Goal: Transaction & Acquisition: Purchase product/service

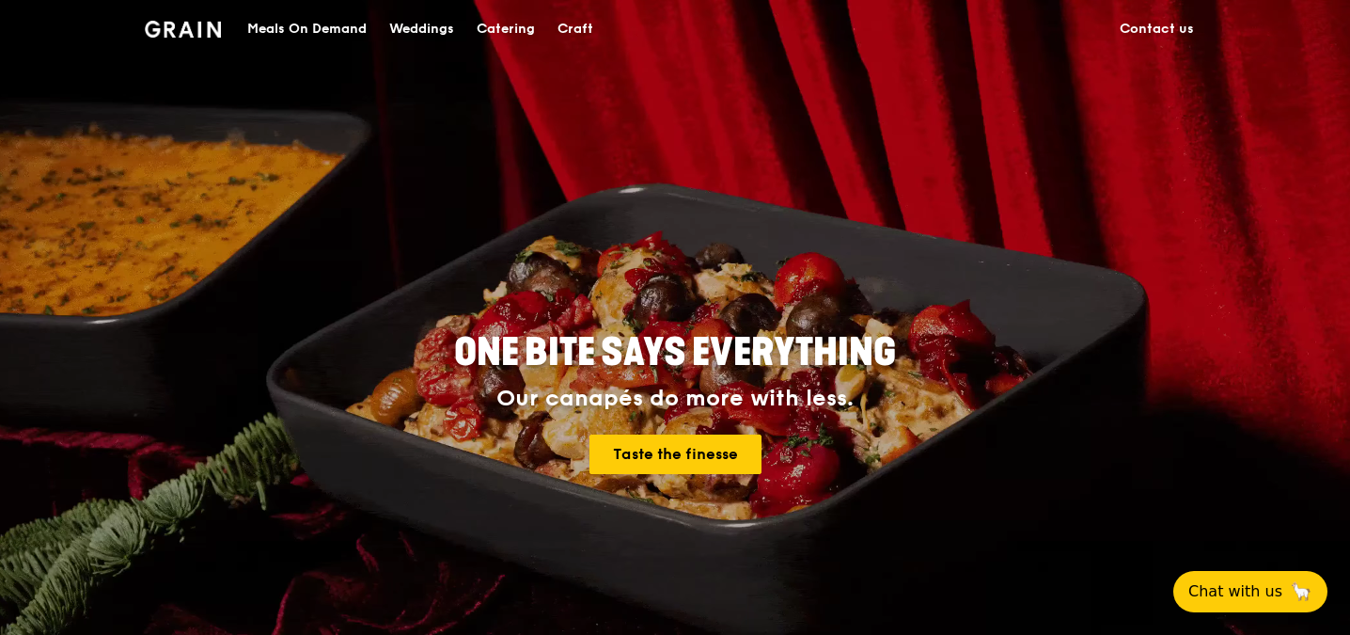
click at [481, 24] on div "Catering" at bounding box center [506, 29] width 58 height 56
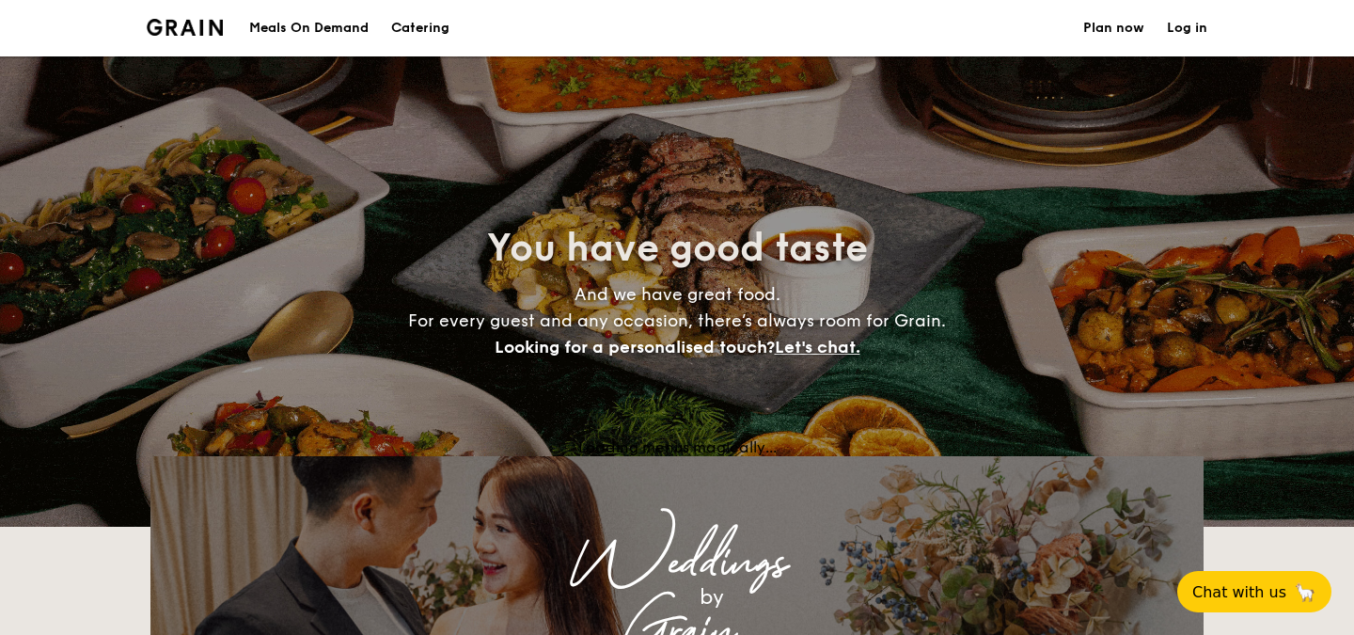
select select
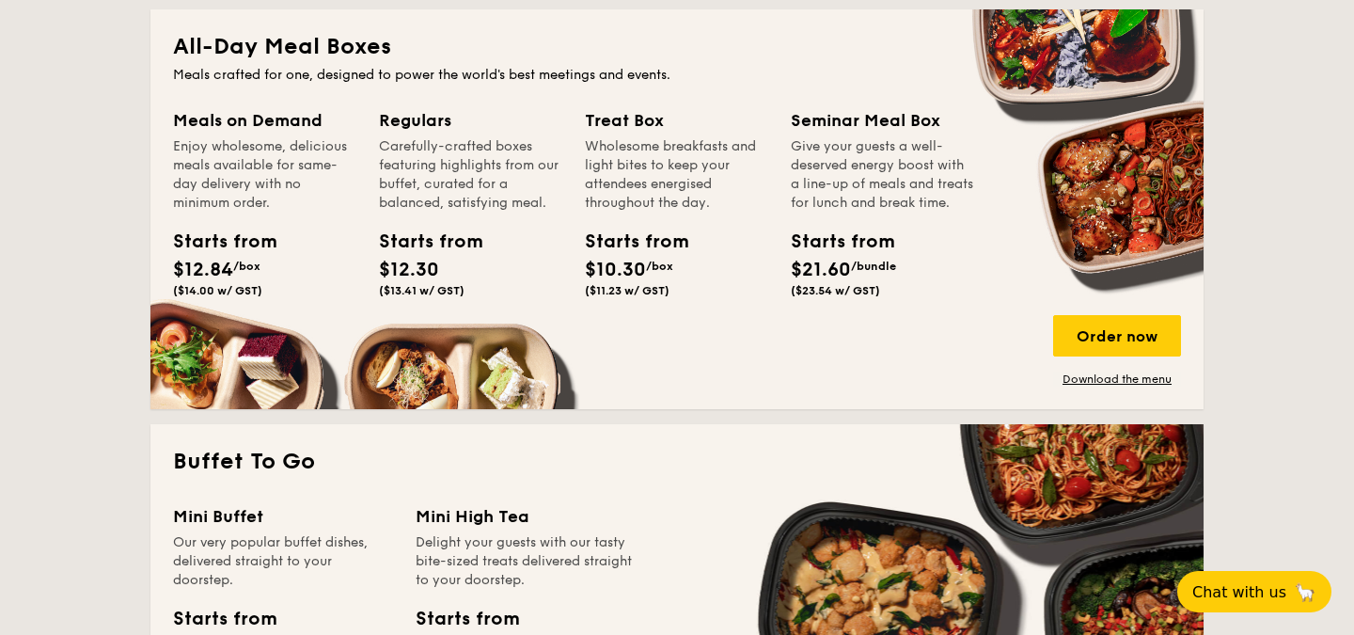
scroll to position [827, 0]
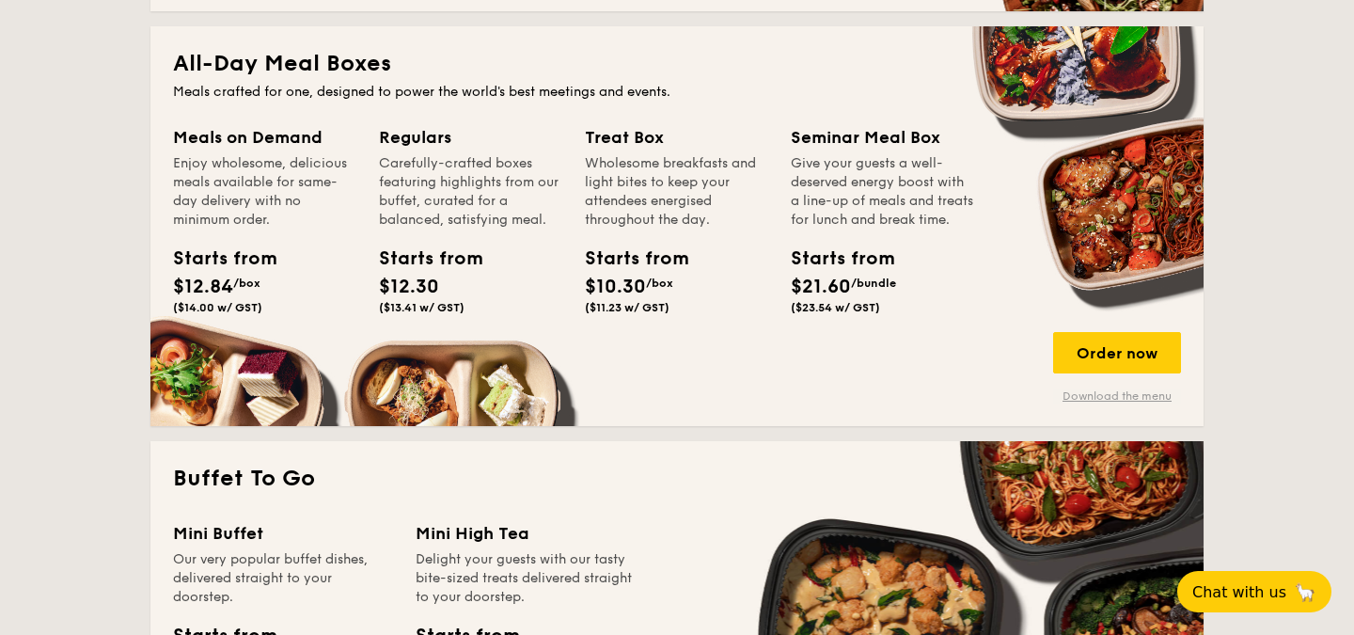
click at [1117, 395] on link "Download the menu" at bounding box center [1117, 395] width 128 height 15
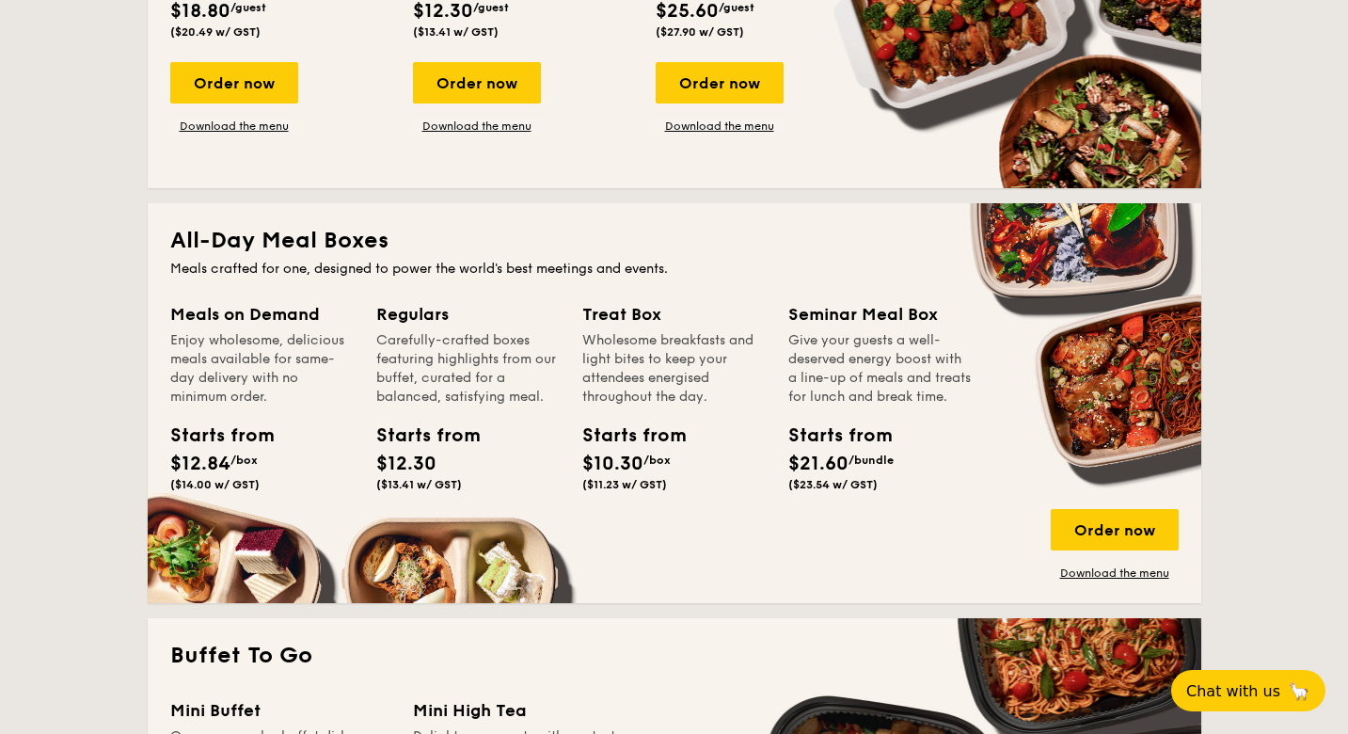
scroll to position [0, 0]
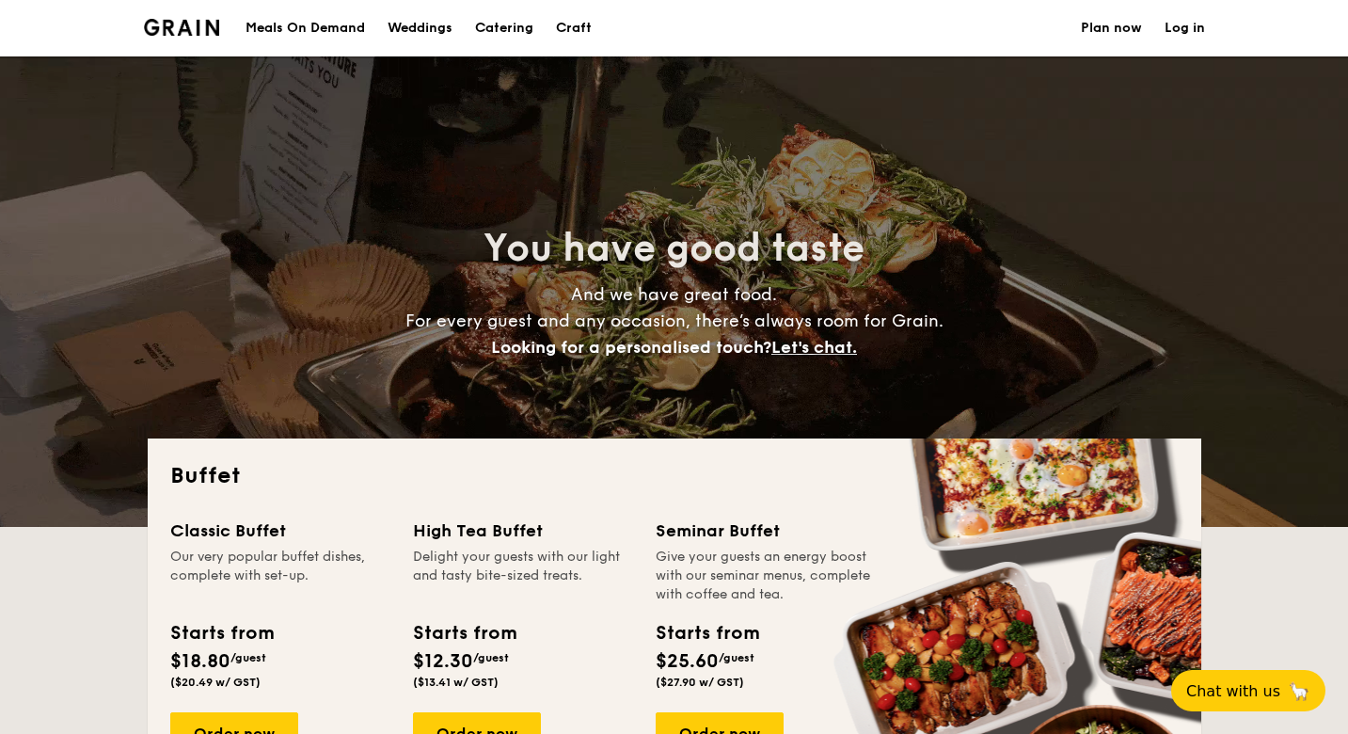
click at [1101, 37] on link "Plan now" at bounding box center [1111, 28] width 61 height 56
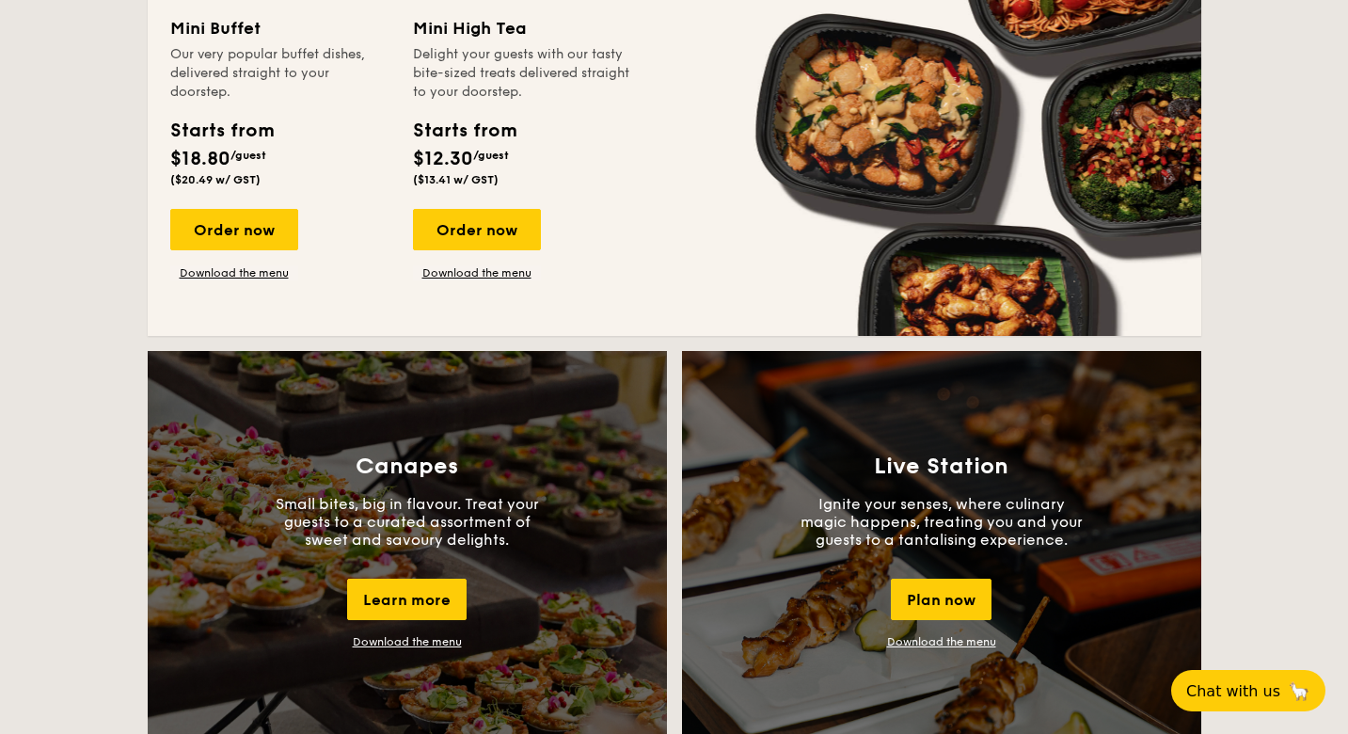
scroll to position [1418, 0]
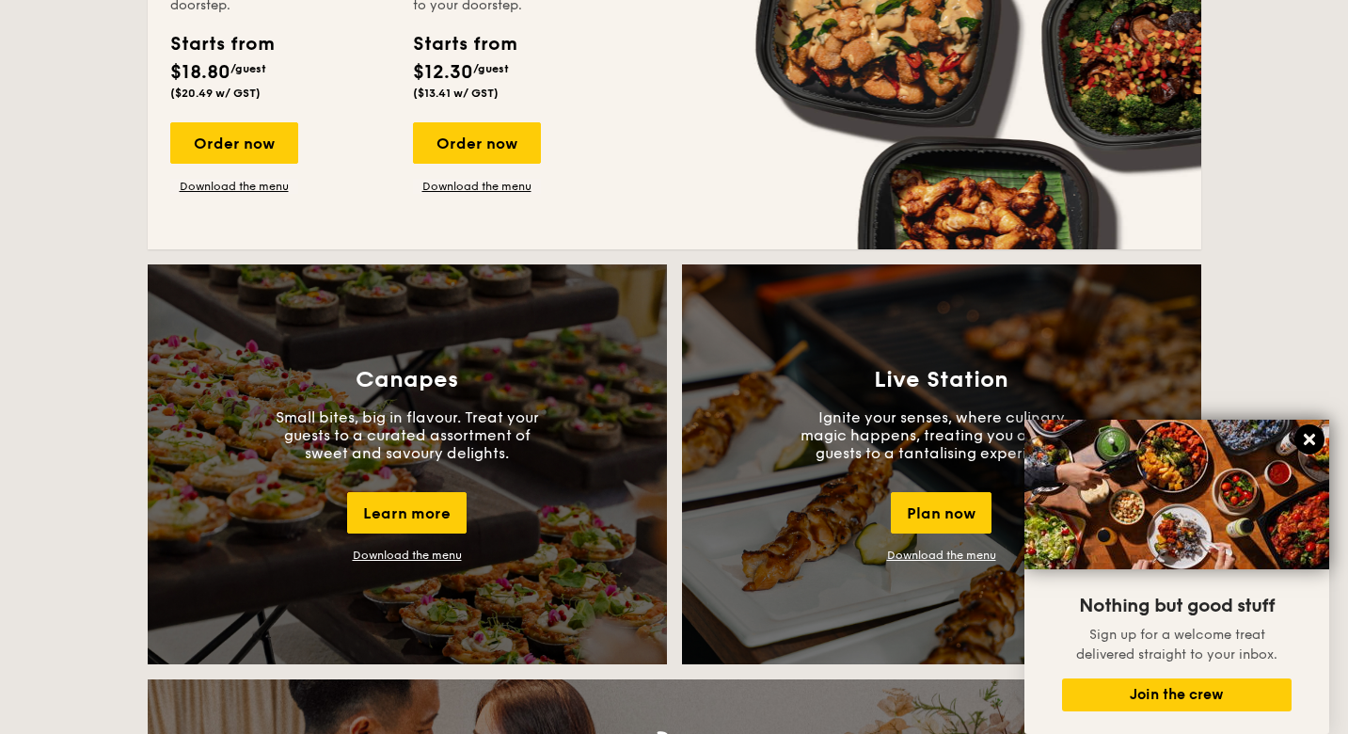
click at [1309, 435] on icon at bounding box center [1309, 439] width 17 height 17
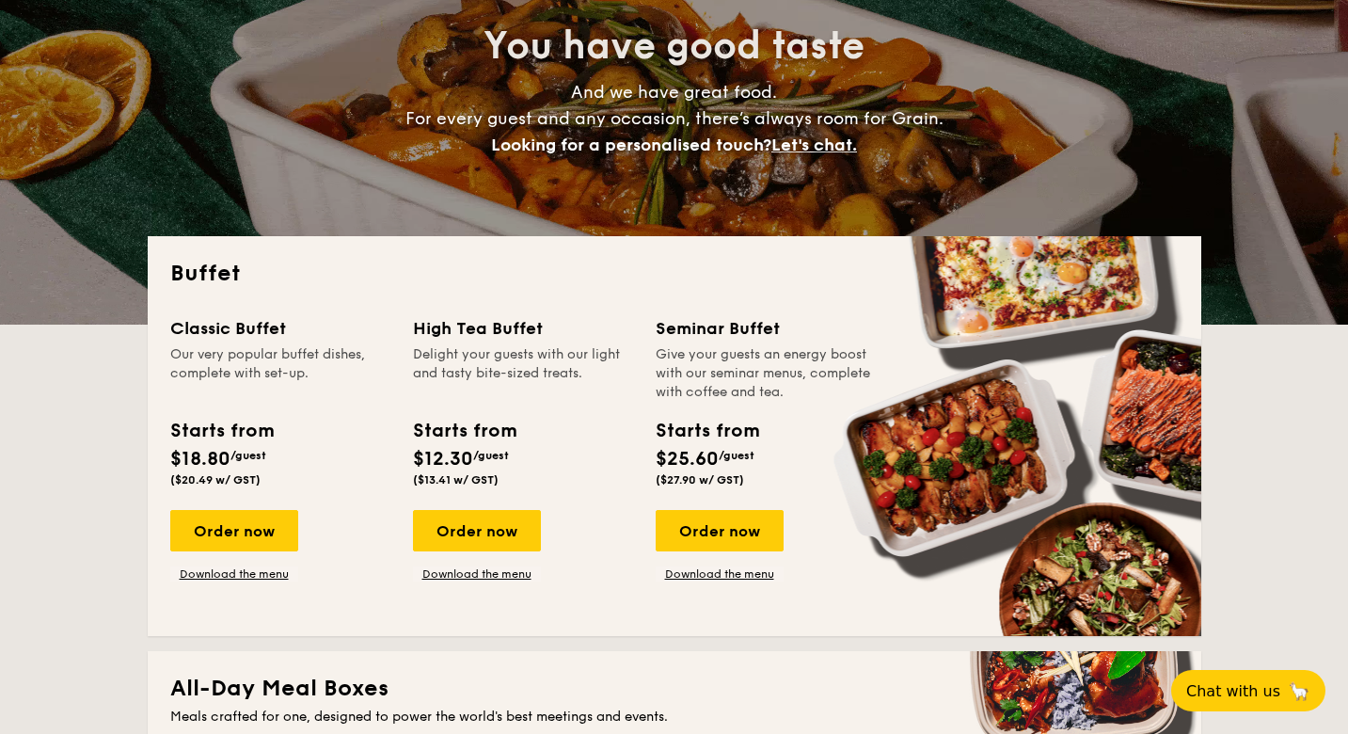
scroll to position [214, 0]
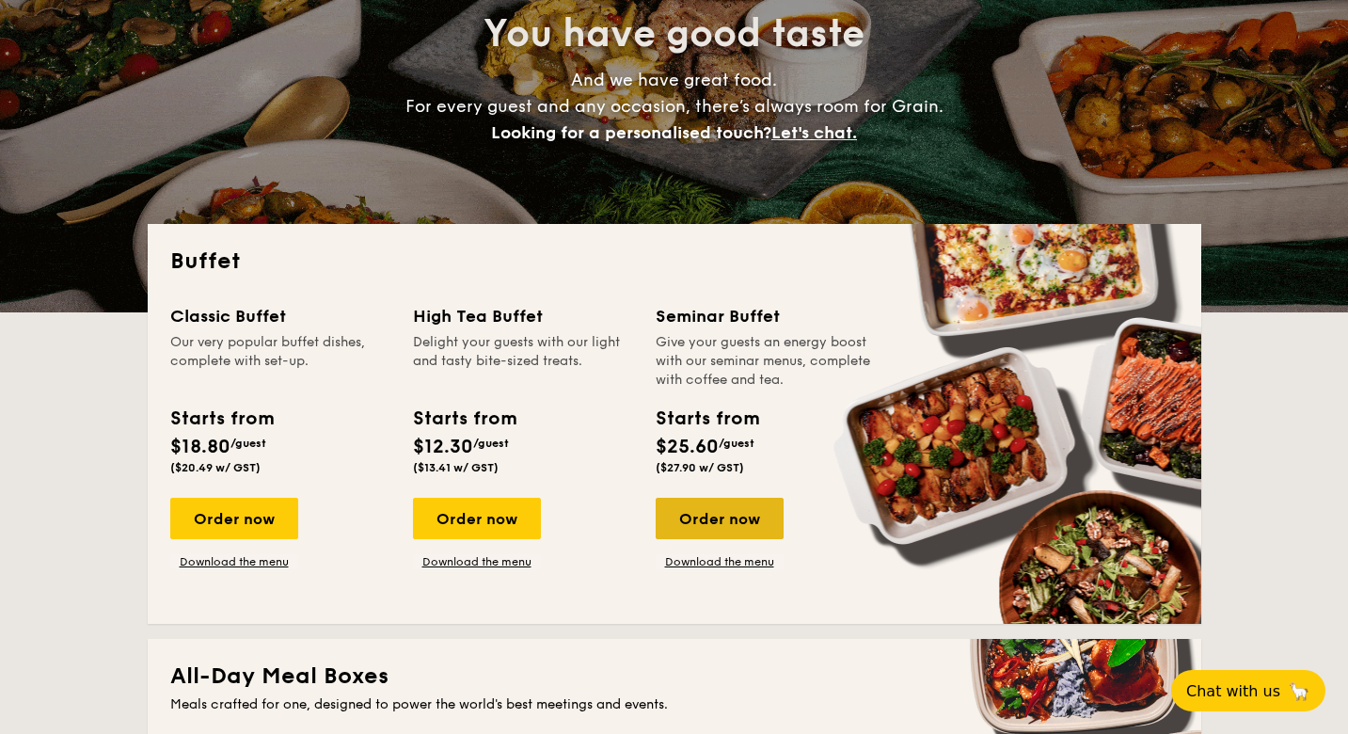
click at [748, 520] on div "Order now" at bounding box center [719, 517] width 128 height 41
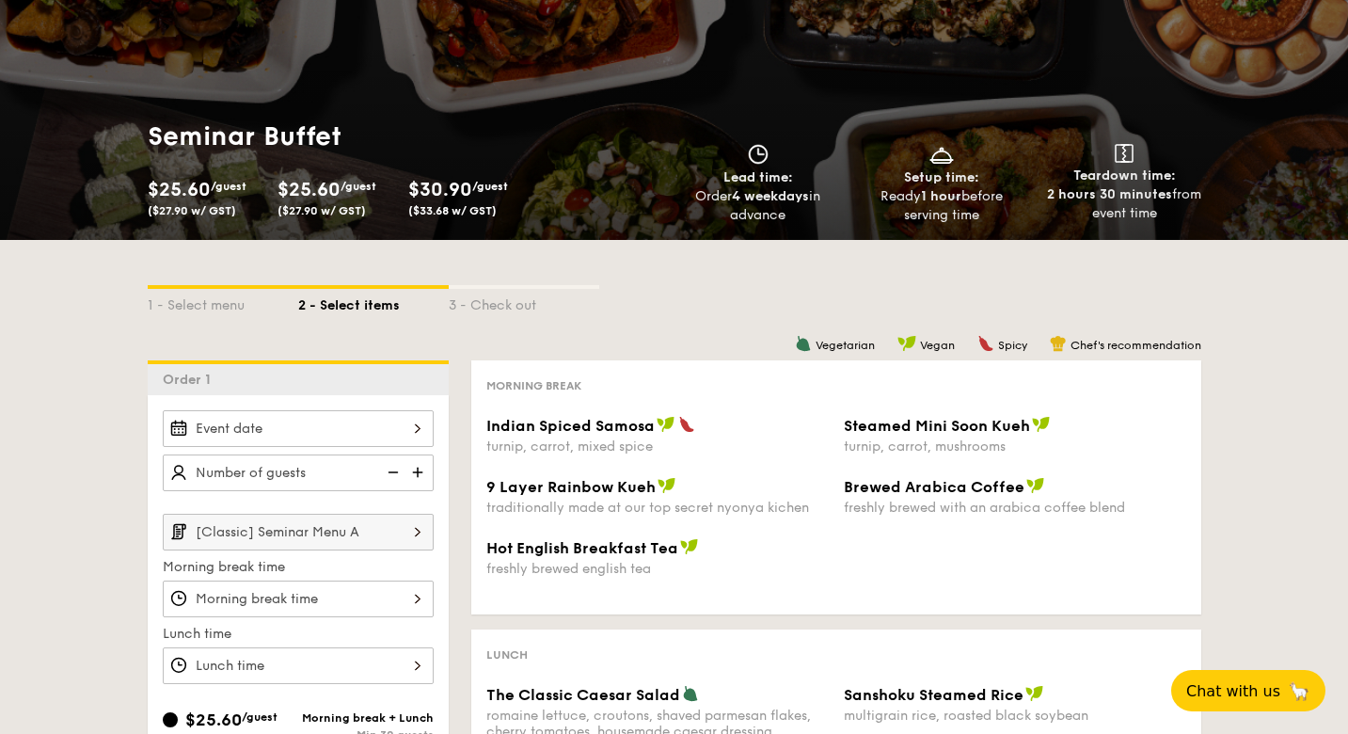
scroll to position [102, 0]
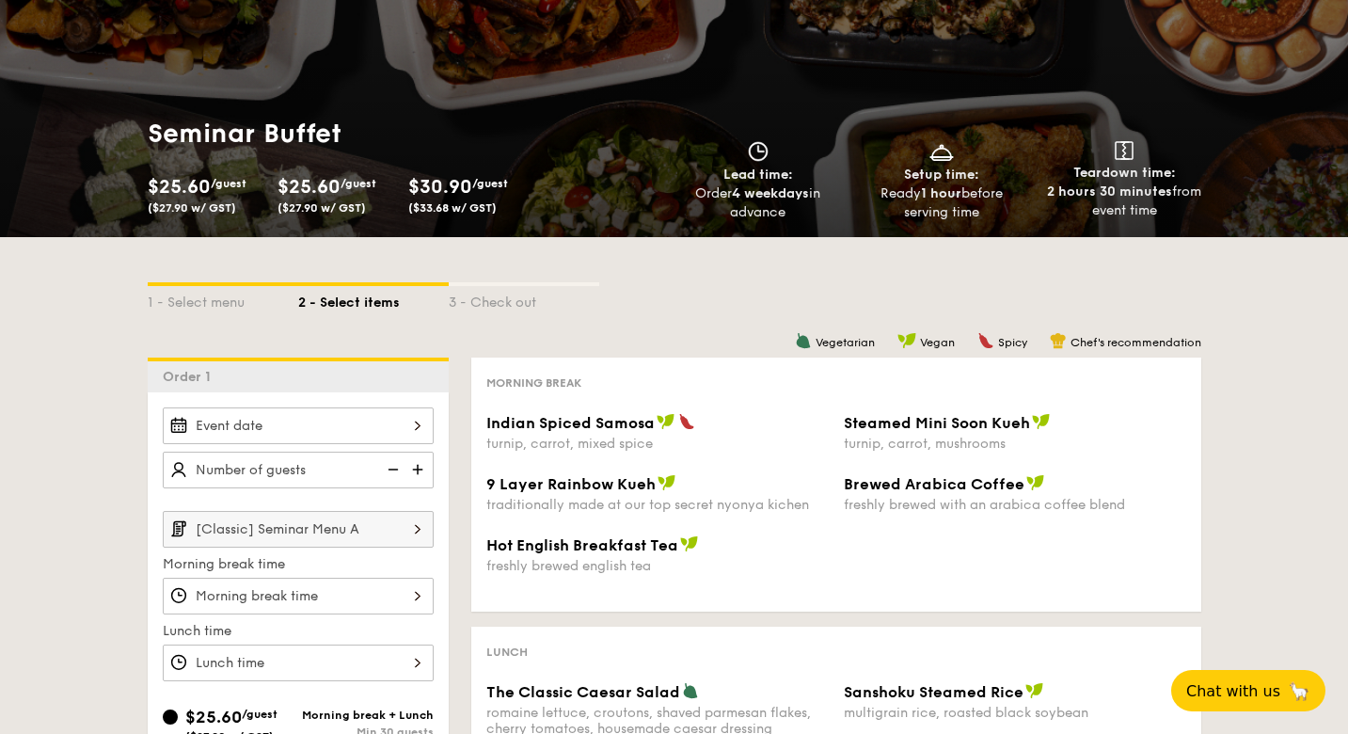
click at [376, 424] on div at bounding box center [298, 425] width 271 height 37
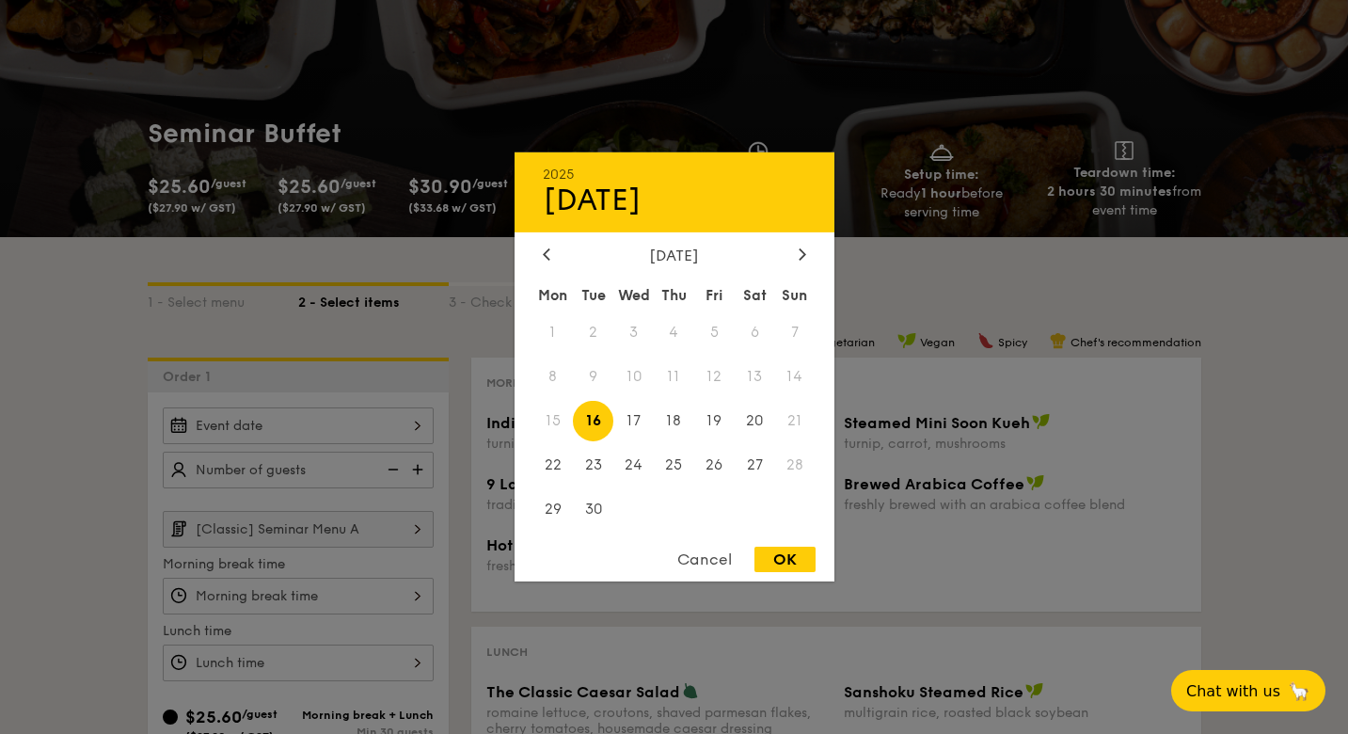
click at [604, 426] on span "16" at bounding box center [593, 421] width 40 height 40
click at [782, 553] on div "OK" at bounding box center [784, 558] width 61 height 25
type input "[DATE]"
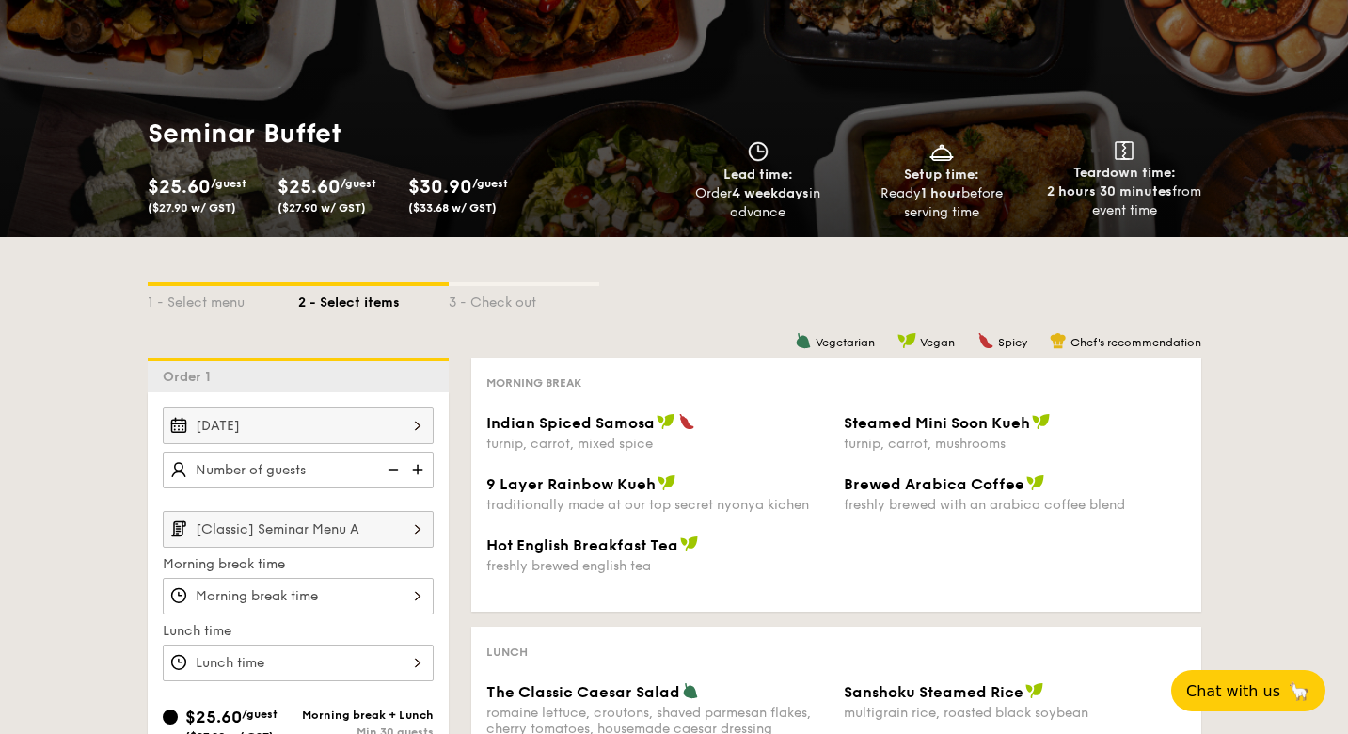
click at [394, 477] on img at bounding box center [391, 469] width 28 height 36
type input "20 guests"
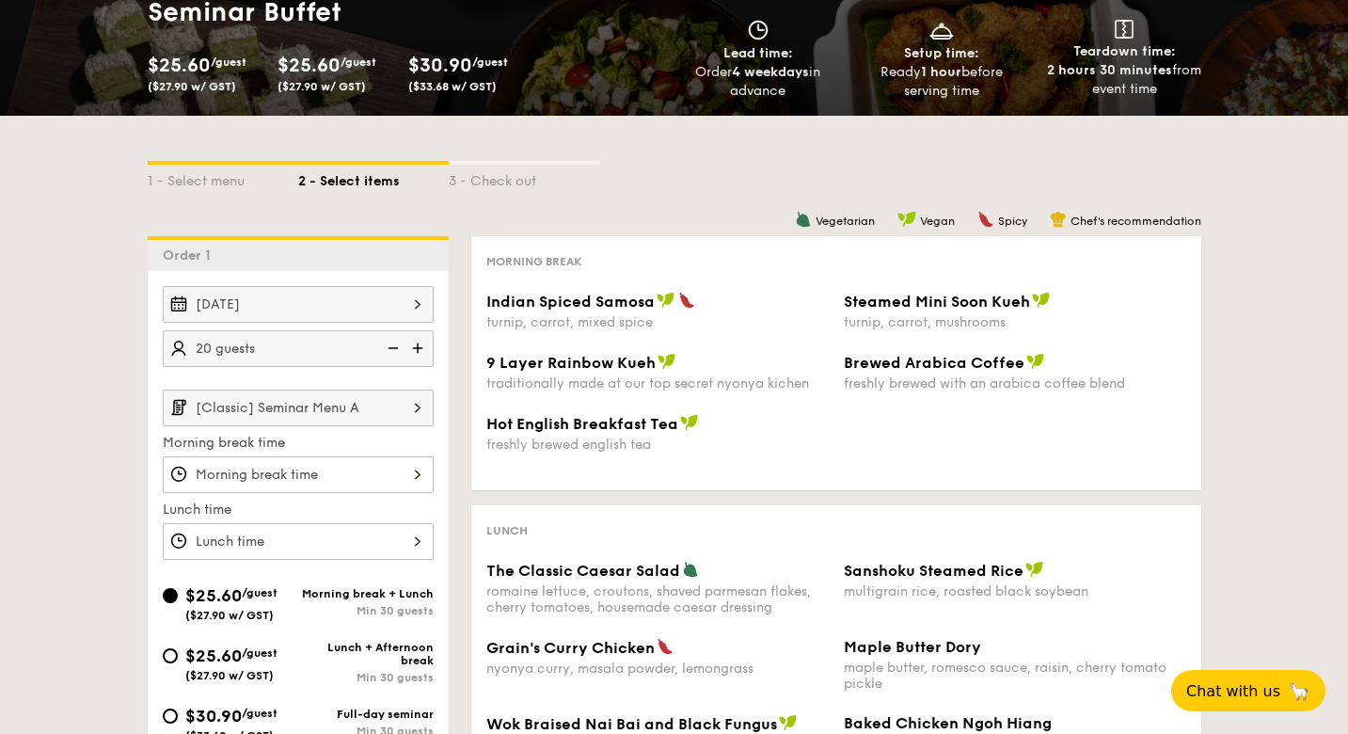
scroll to position [224, 0]
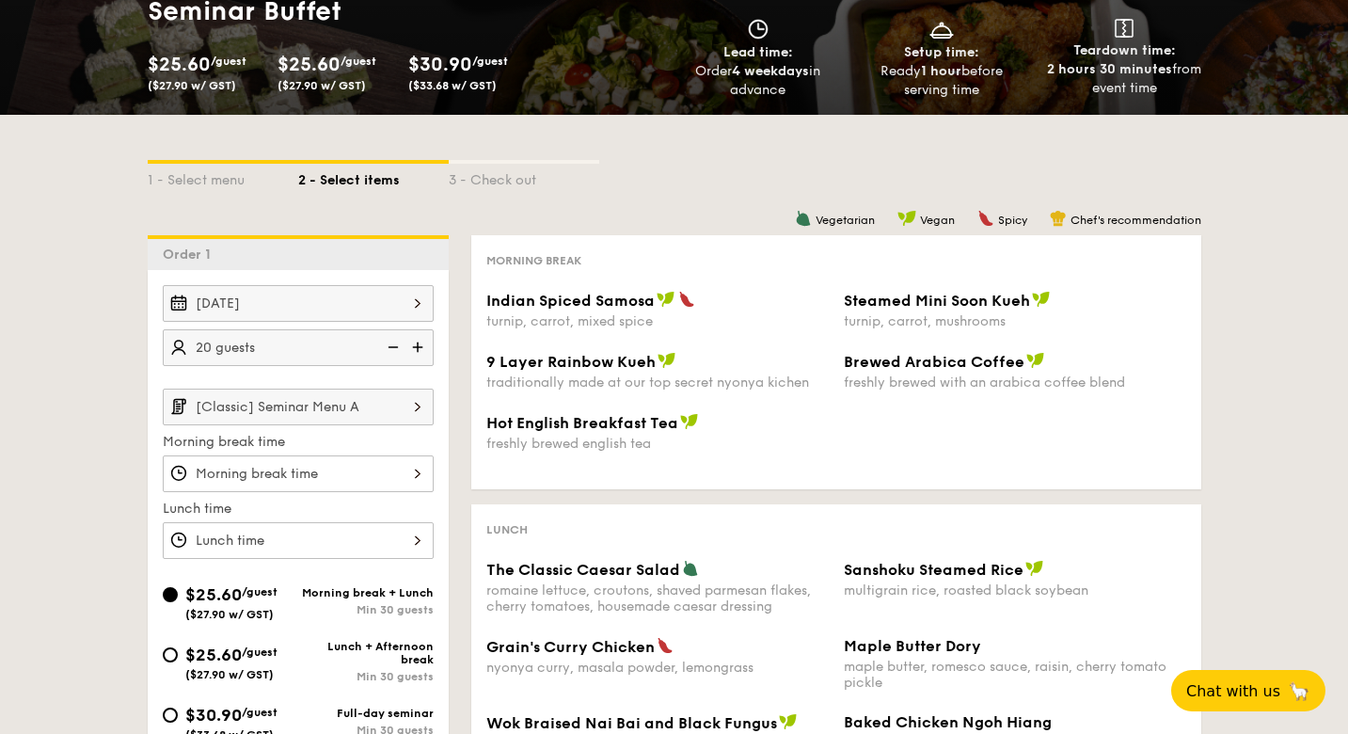
click at [346, 403] on input "[Classic] Seminar Menu A" at bounding box center [298, 406] width 271 height 37
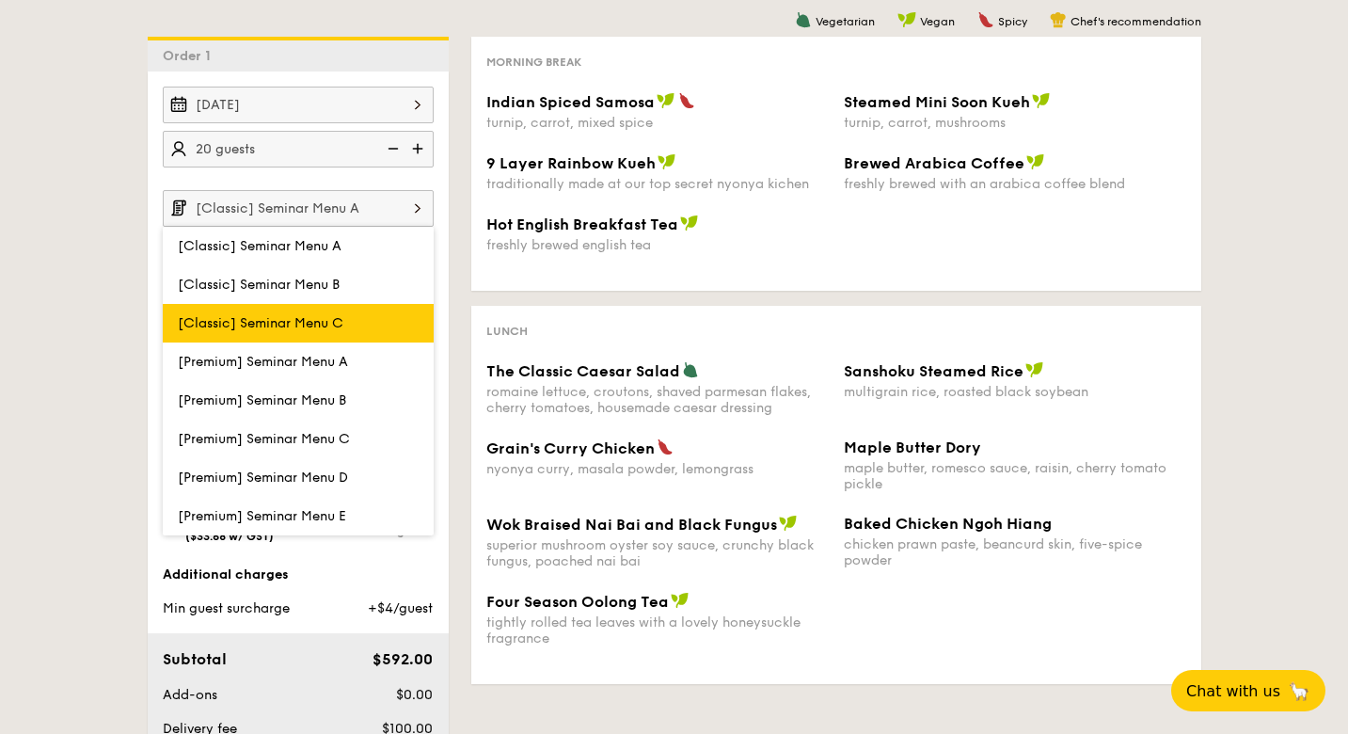
scroll to position [424, 0]
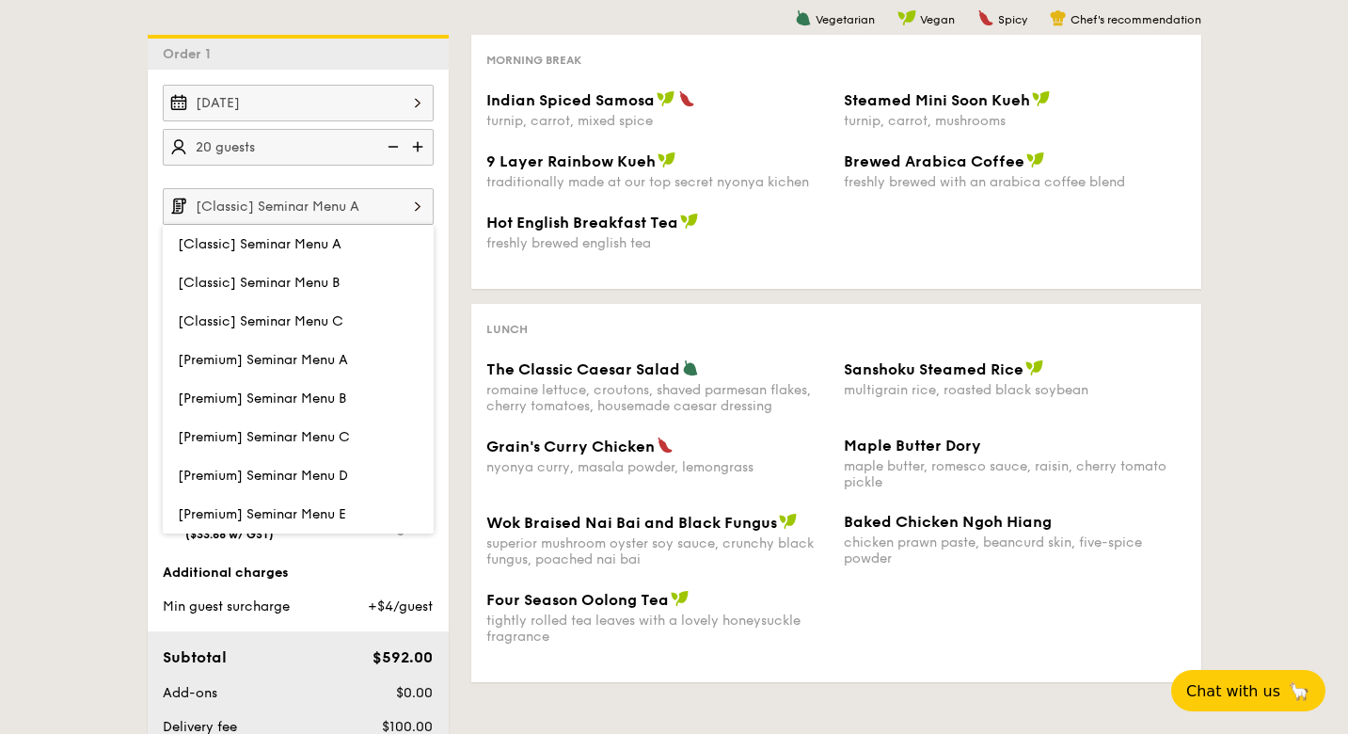
click at [640, 155] on span "9 Layer Rainbow Kueh" at bounding box center [570, 161] width 169 height 18
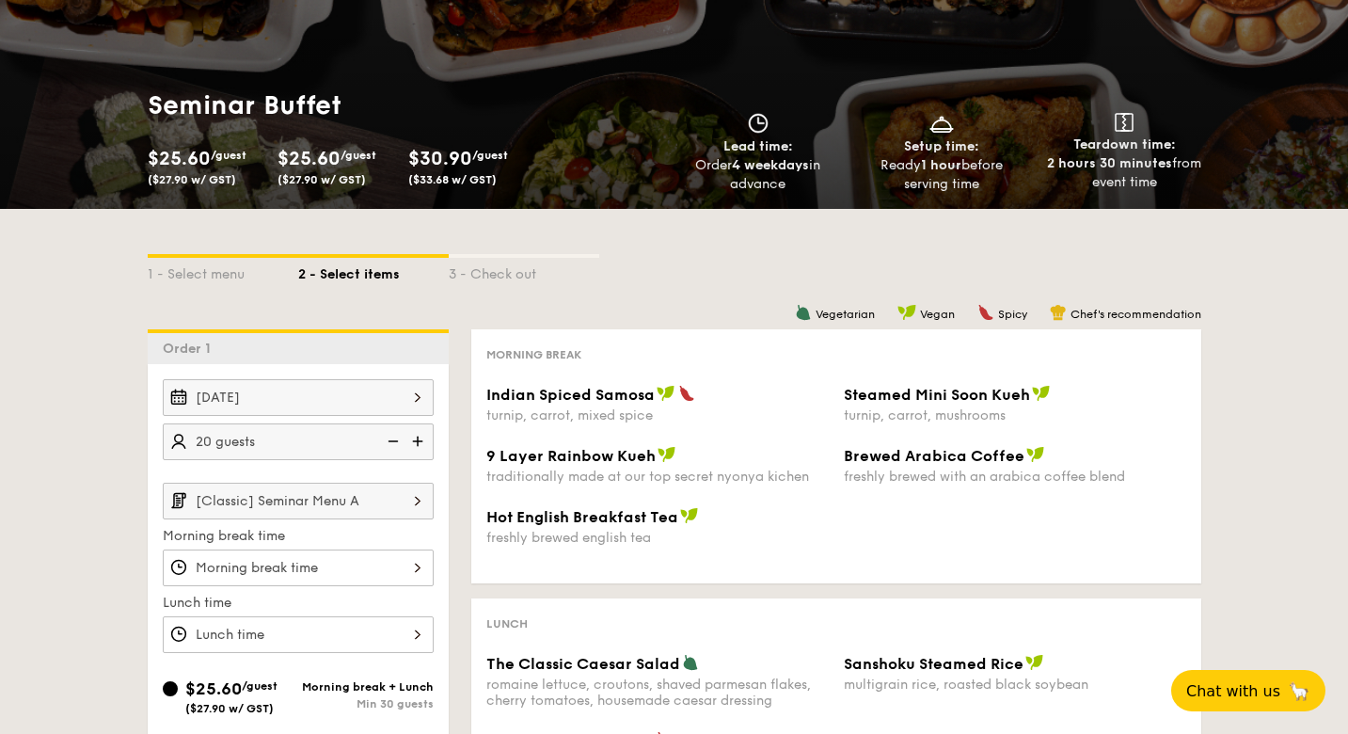
scroll to position [133, 0]
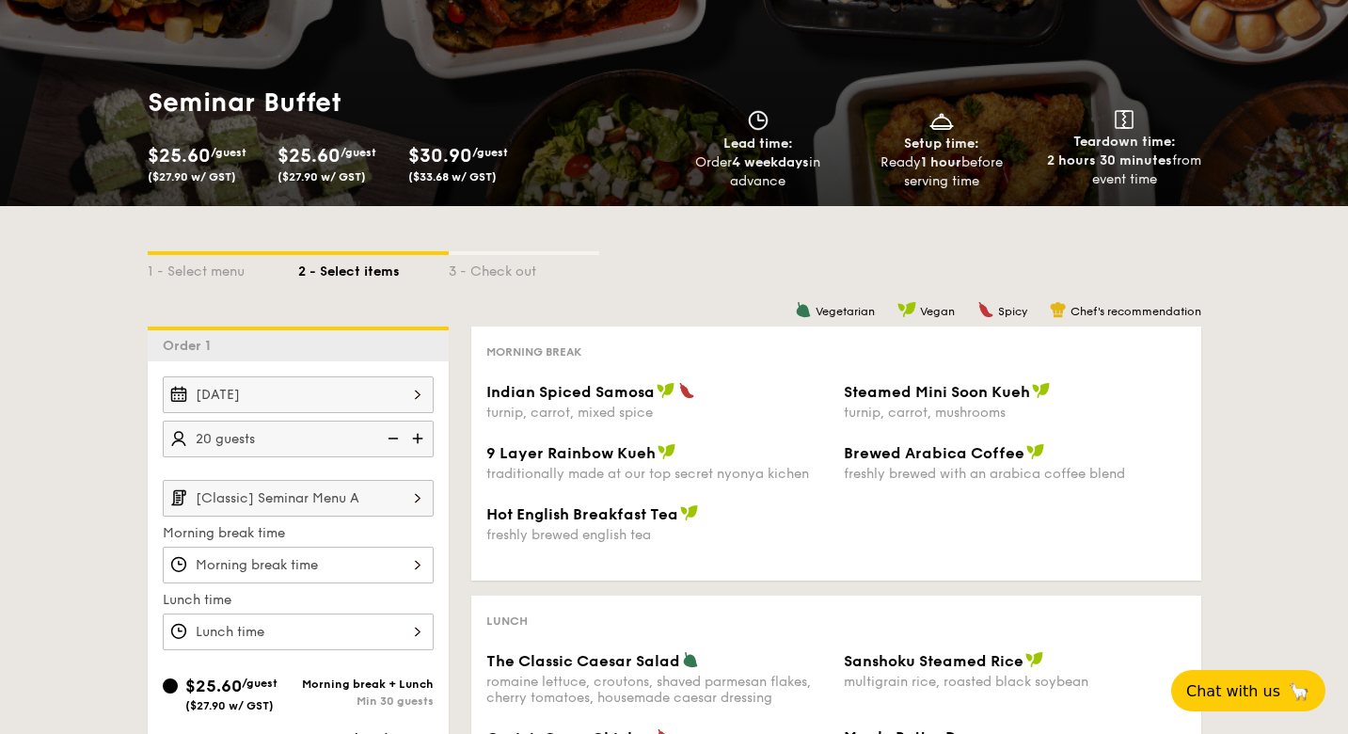
select select
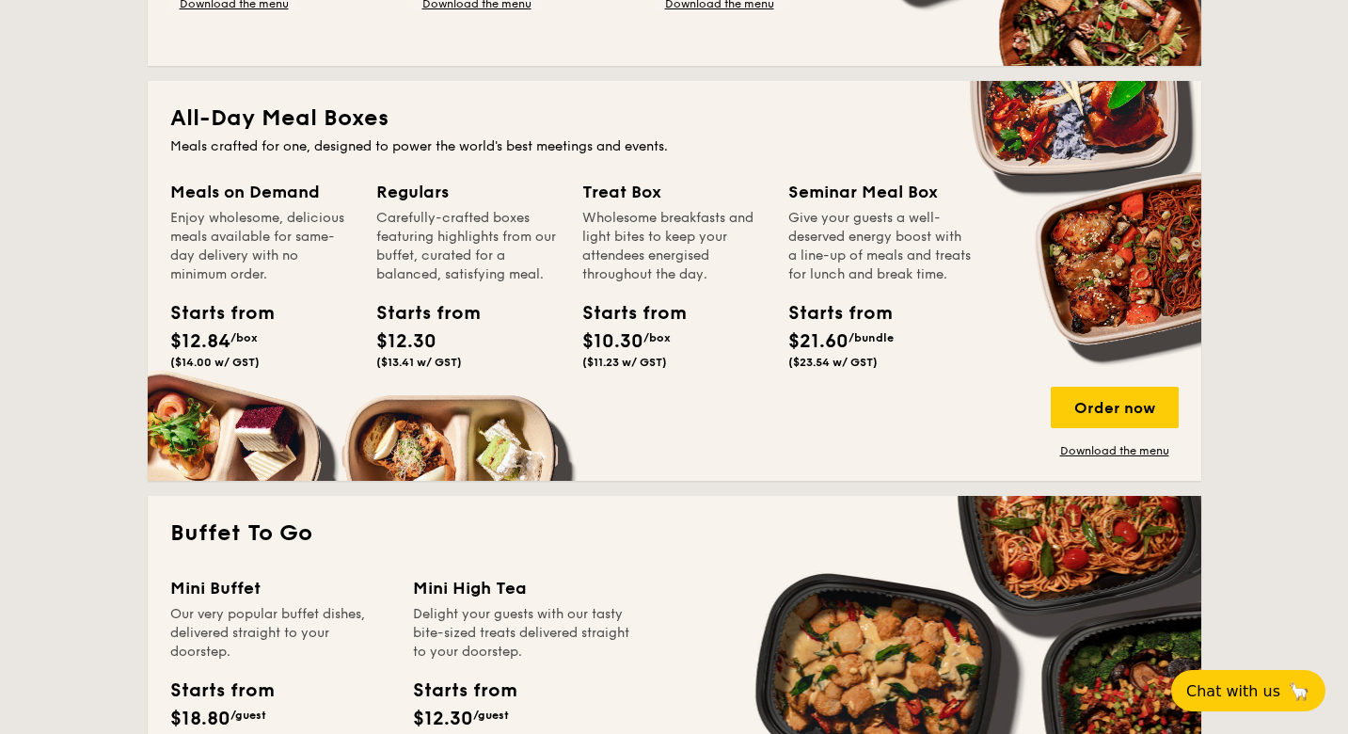
scroll to position [785, 0]
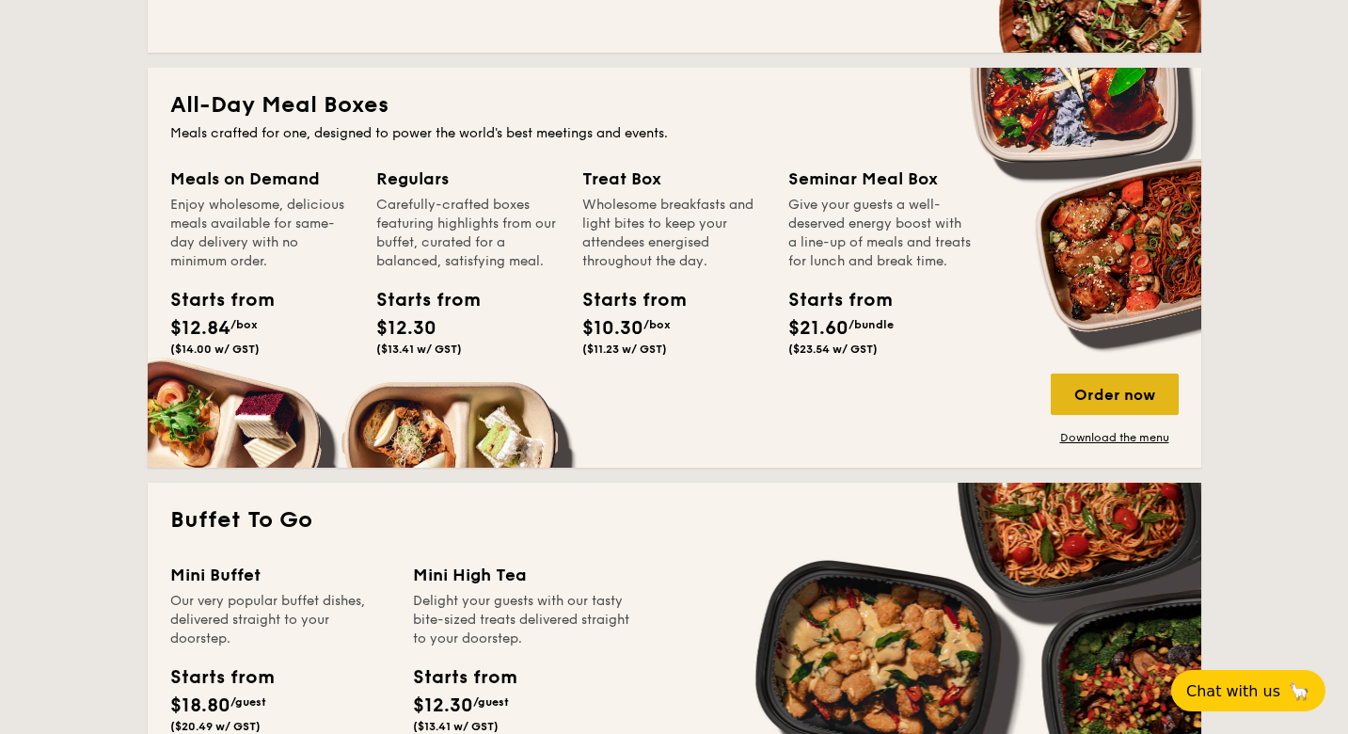
click at [1119, 403] on div "Order now" at bounding box center [1114, 393] width 128 height 41
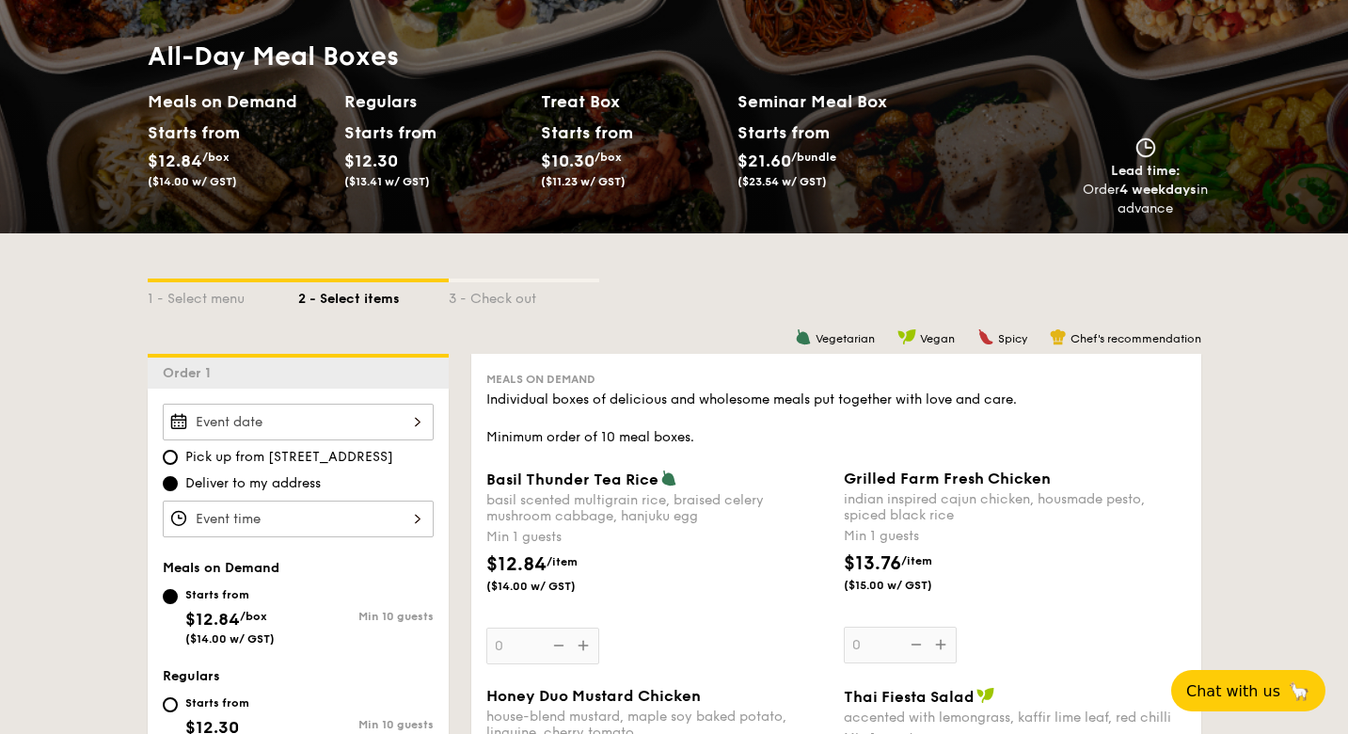
scroll to position [179, 0]
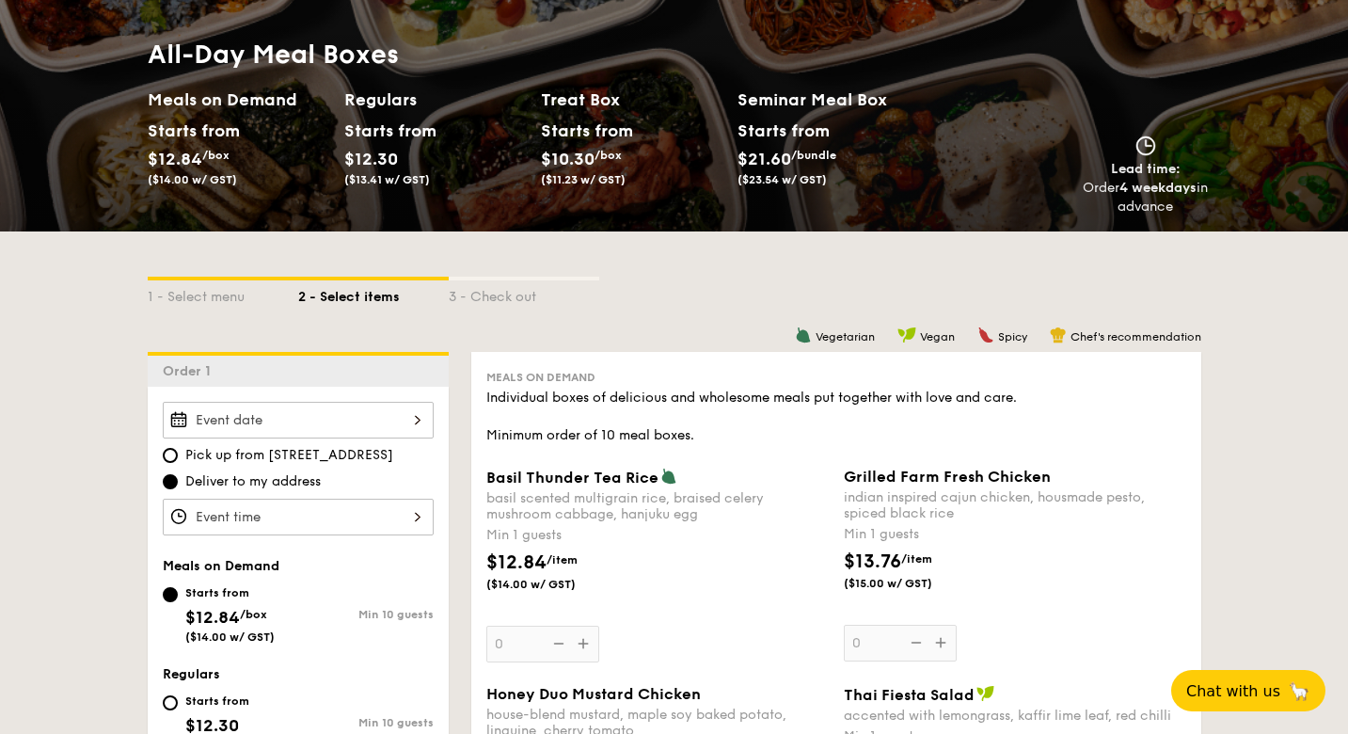
click at [371, 412] on div at bounding box center [298, 420] width 271 height 37
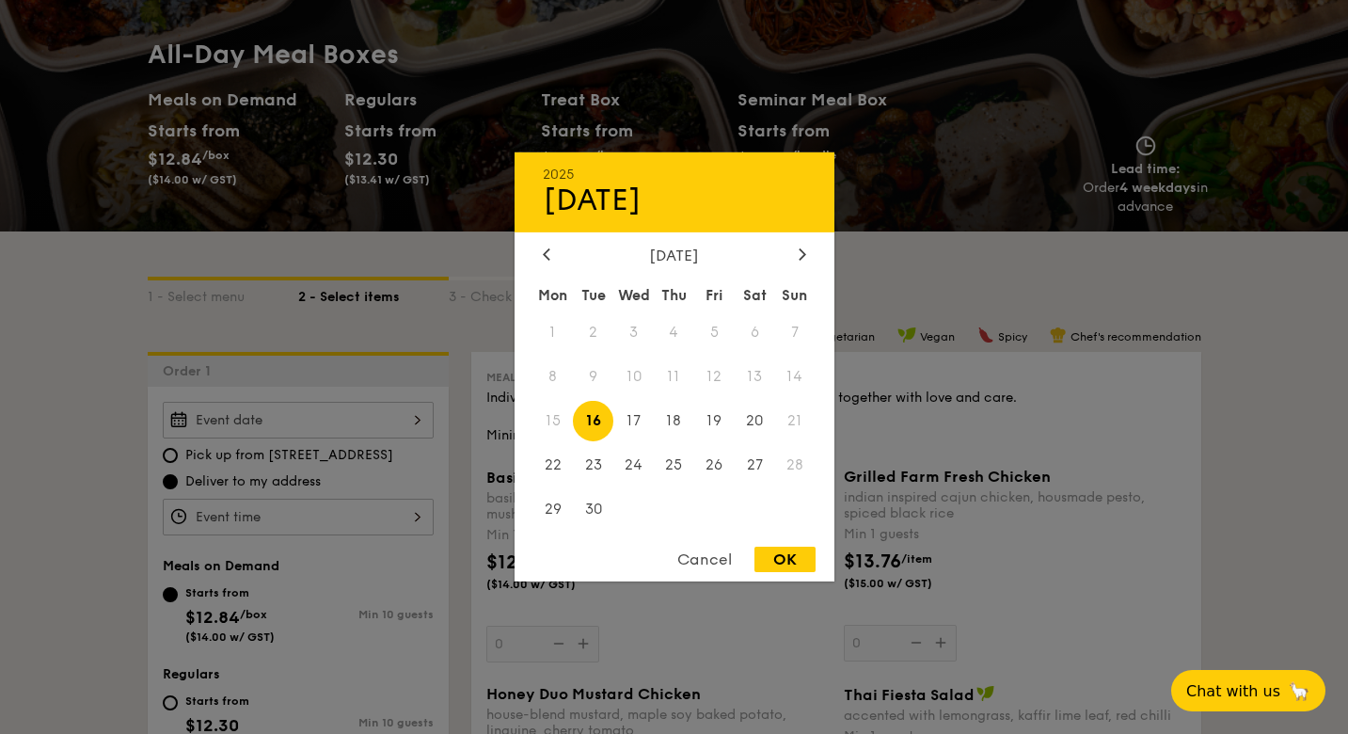
click at [588, 426] on span "16" at bounding box center [593, 421] width 40 height 40
click at [791, 555] on div "OK" at bounding box center [784, 558] width 61 height 25
type input "[DATE]"
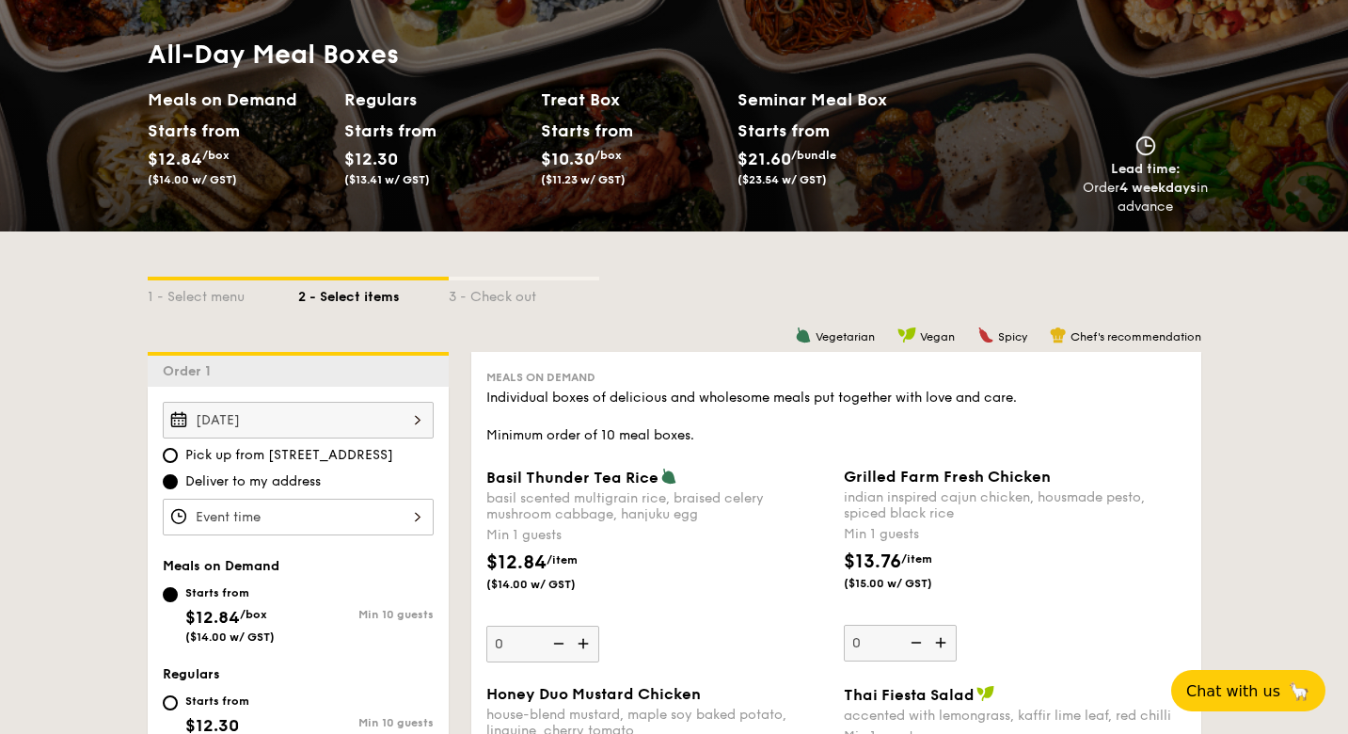
click at [367, 528] on div at bounding box center [298, 516] width 271 height 37
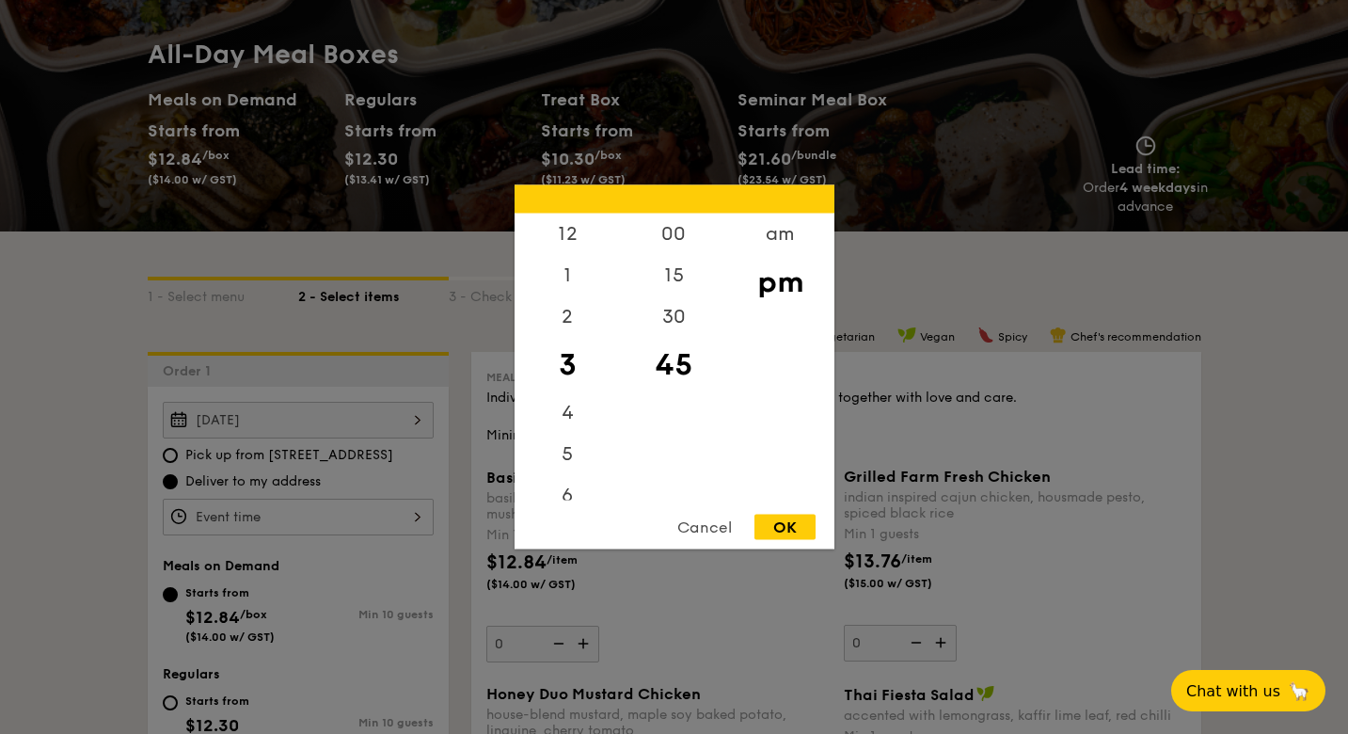
click at [425, 342] on div at bounding box center [674, 367] width 1348 height 734
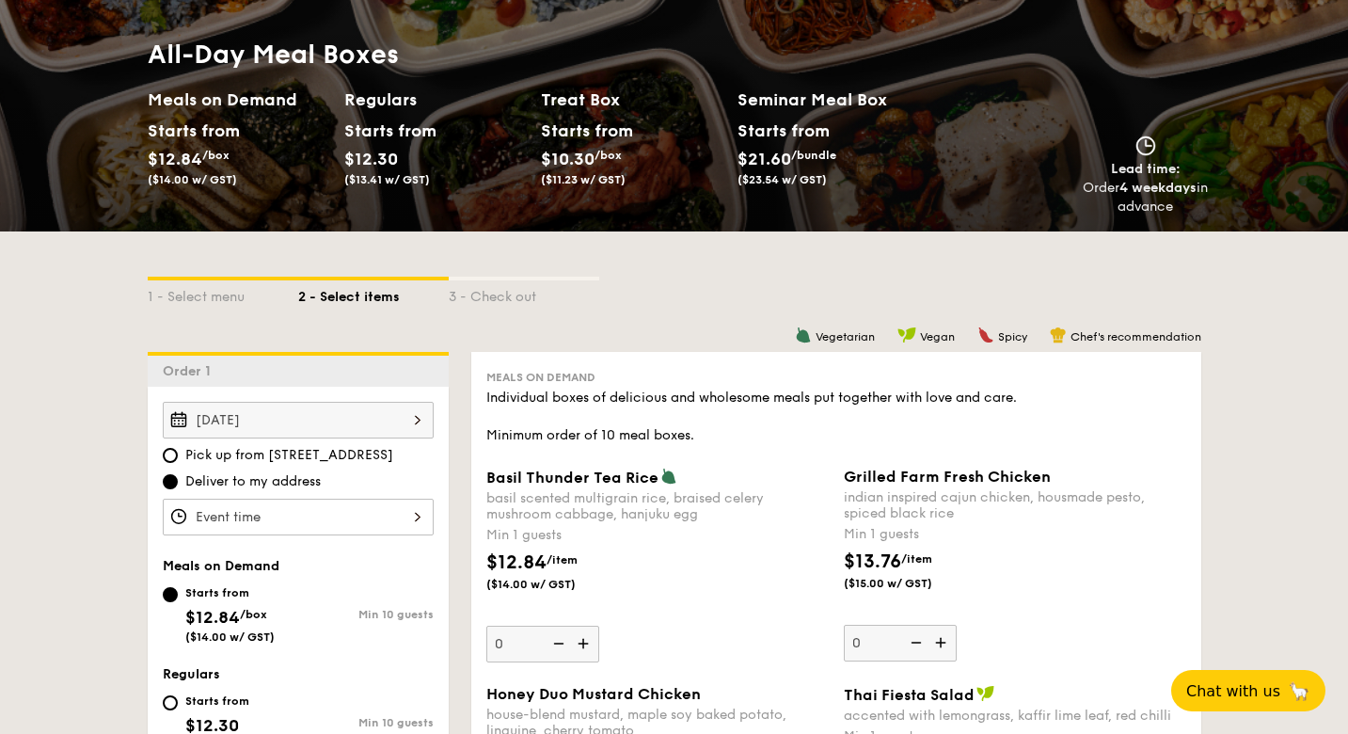
click at [282, 530] on div "12 1 2 3 4 5 6 7 8 9 10 11 00 15 30 45 am pm Cancel OK" at bounding box center [298, 516] width 271 height 37
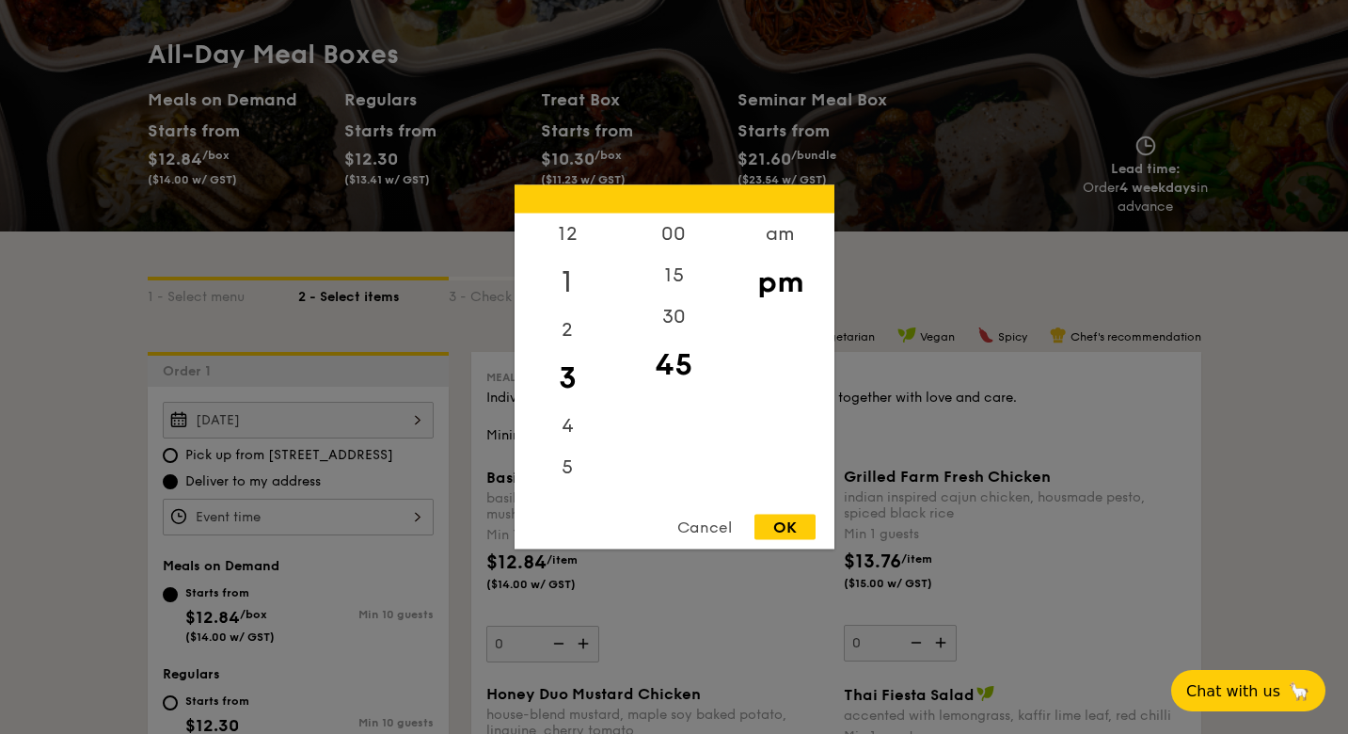
click at [577, 271] on div "1" at bounding box center [567, 282] width 106 height 55
click at [565, 396] on div "9" at bounding box center [567, 396] width 106 height 41
click at [583, 374] on div "8" at bounding box center [567, 355] width 106 height 41
click at [772, 235] on div "am" at bounding box center [780, 240] width 106 height 55
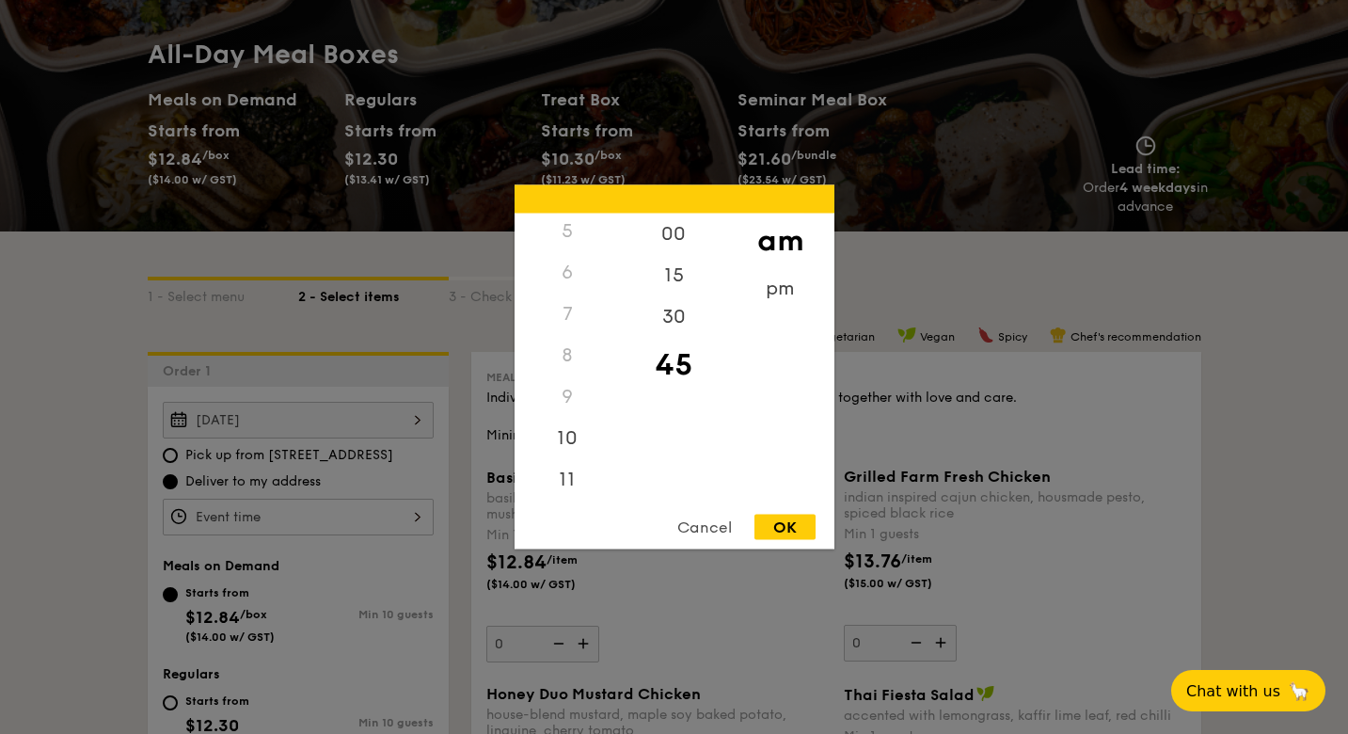
scroll to position [210, 0]
click at [573, 399] on div "9" at bounding box center [567, 396] width 106 height 41
click at [568, 428] on div "10" at bounding box center [567, 445] width 106 height 55
click at [668, 233] on div "00" at bounding box center [674, 233] width 106 height 41
click at [671, 360] on div "45" at bounding box center [674, 365] width 106 height 55
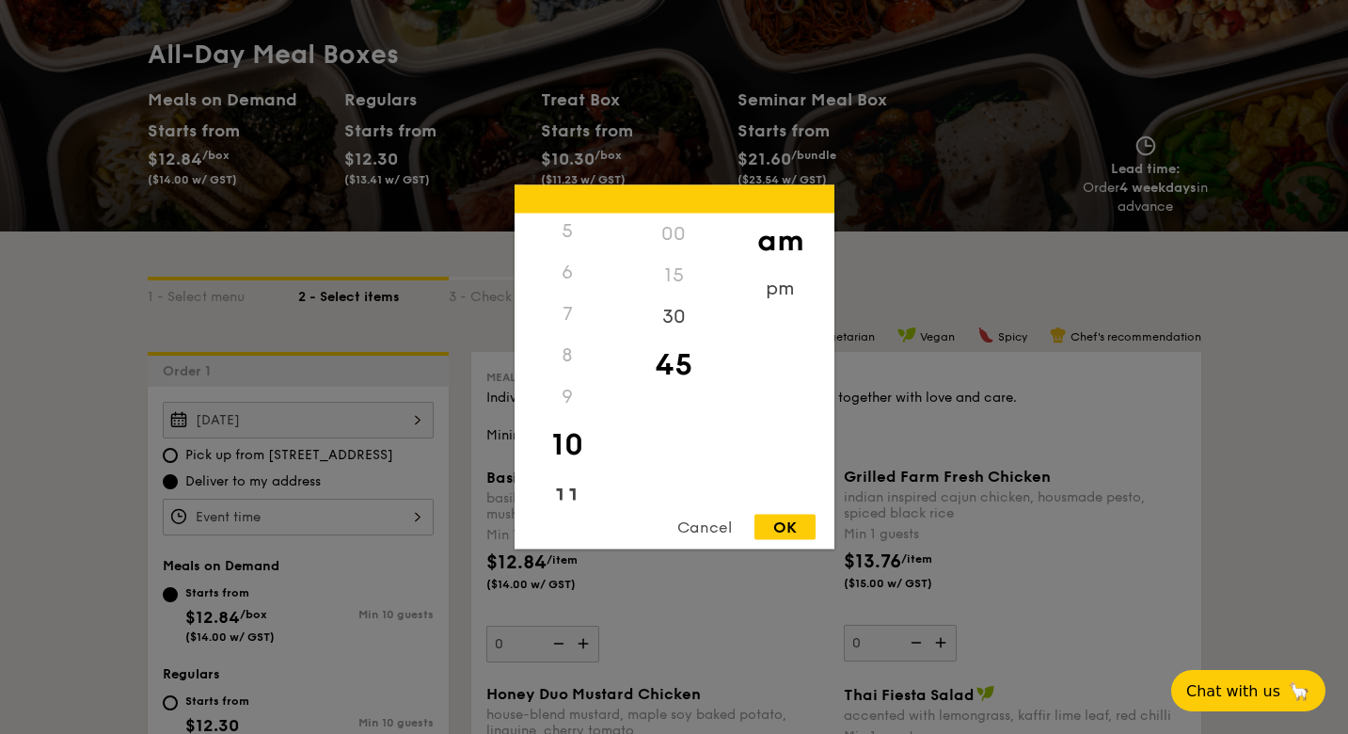
click at [562, 497] on div "11" at bounding box center [567, 499] width 106 height 55
click at [564, 440] on div "10" at bounding box center [567, 445] width 106 height 55
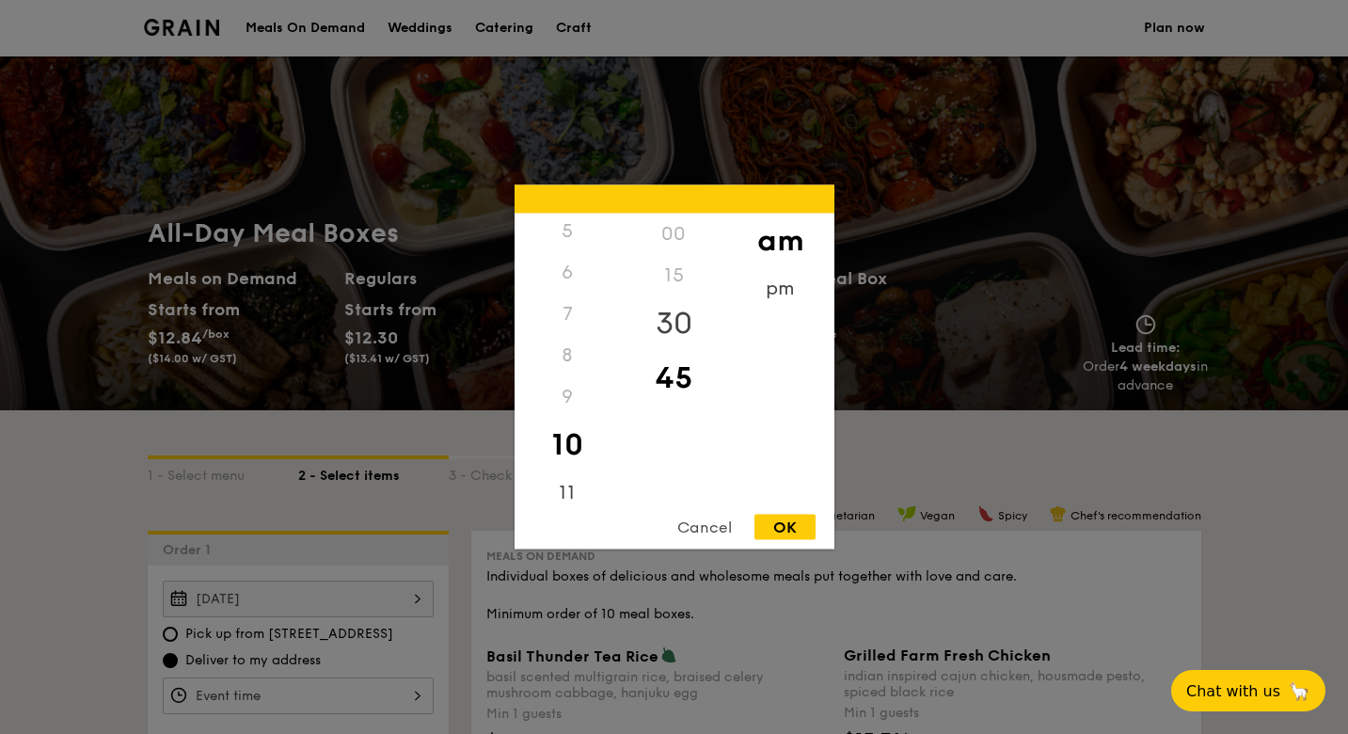
click at [669, 307] on div "30" at bounding box center [674, 323] width 106 height 55
click at [698, 506] on div "12 1 2 3 4 5 6 7 8 9 10 11 00 15 30 45 am pm Cancel OK" at bounding box center [674, 367] width 320 height 364
click at [703, 519] on div "Cancel" at bounding box center [704, 526] width 92 height 25
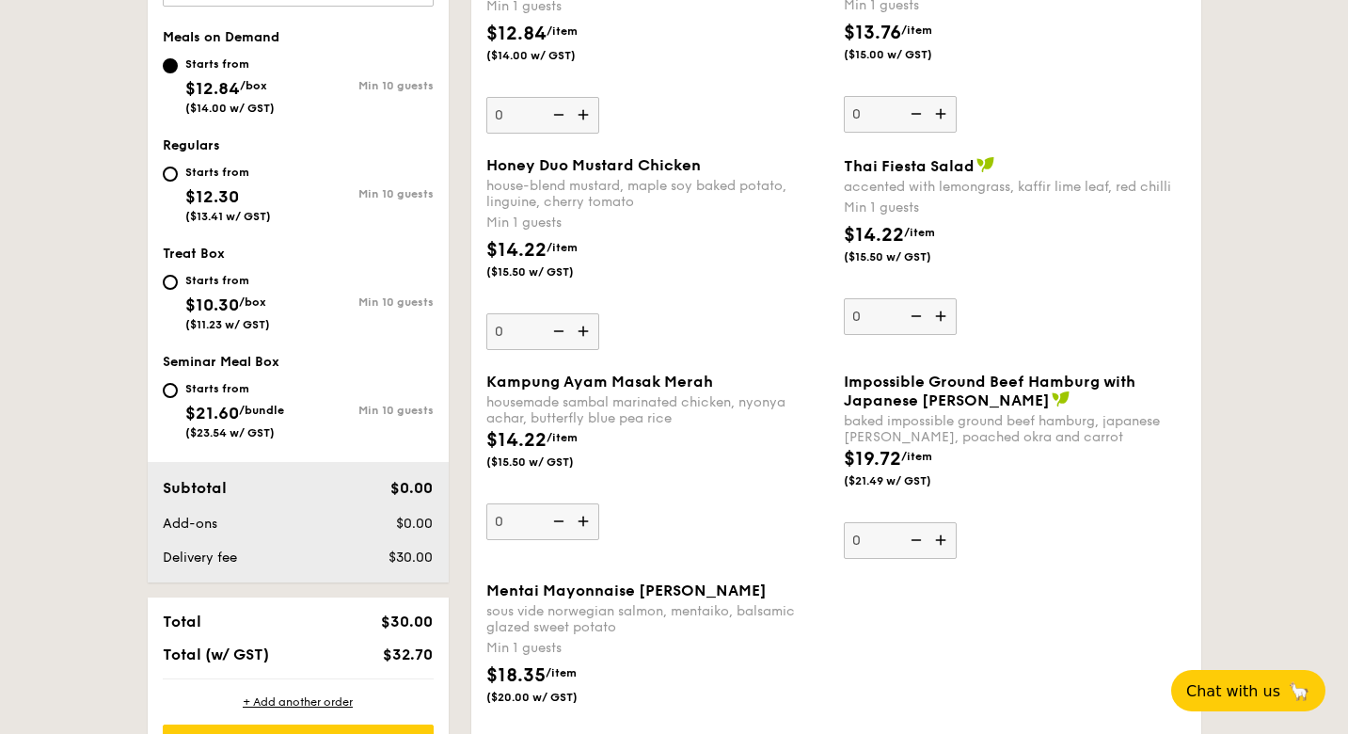
scroll to position [682, 0]
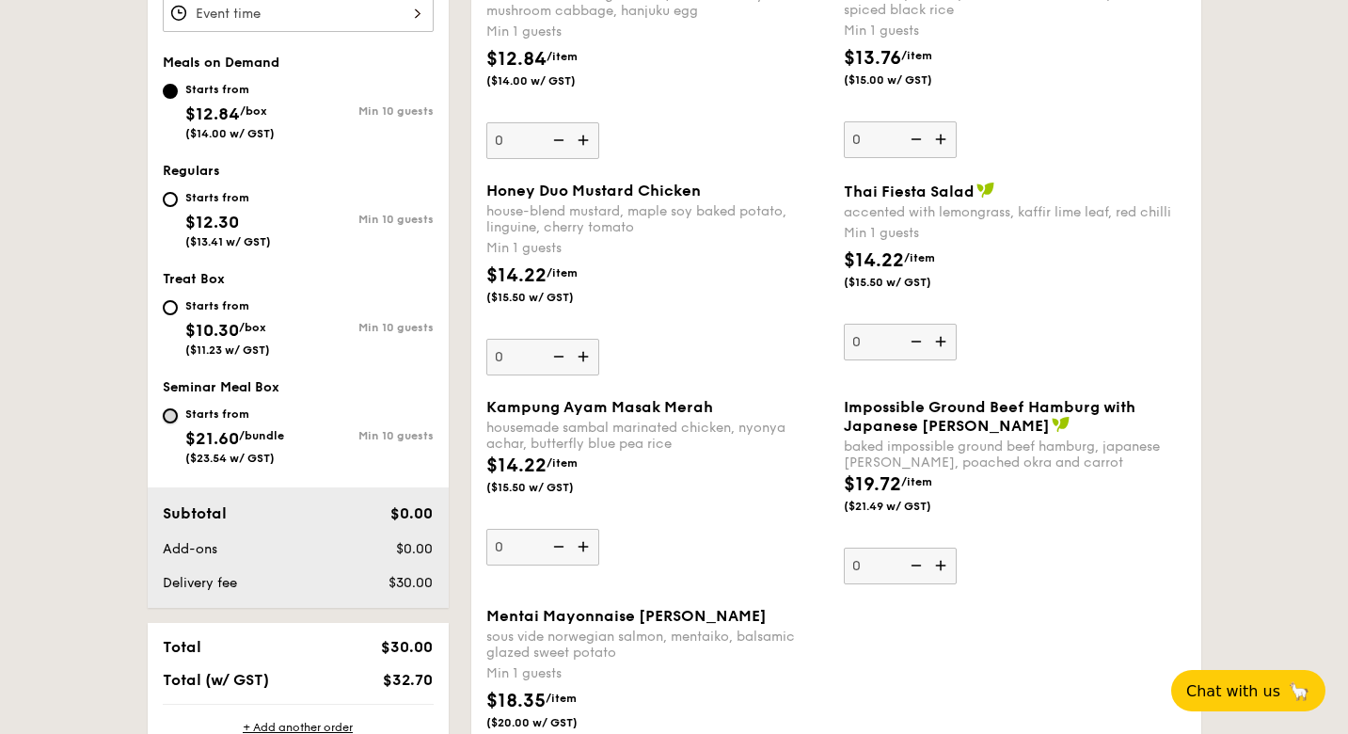
click at [167, 415] on input "Starts from $21.60 /bundle ($23.54 w/ GST) Min 10 guests" at bounding box center [170, 415] width 15 height 15
radio input "true"
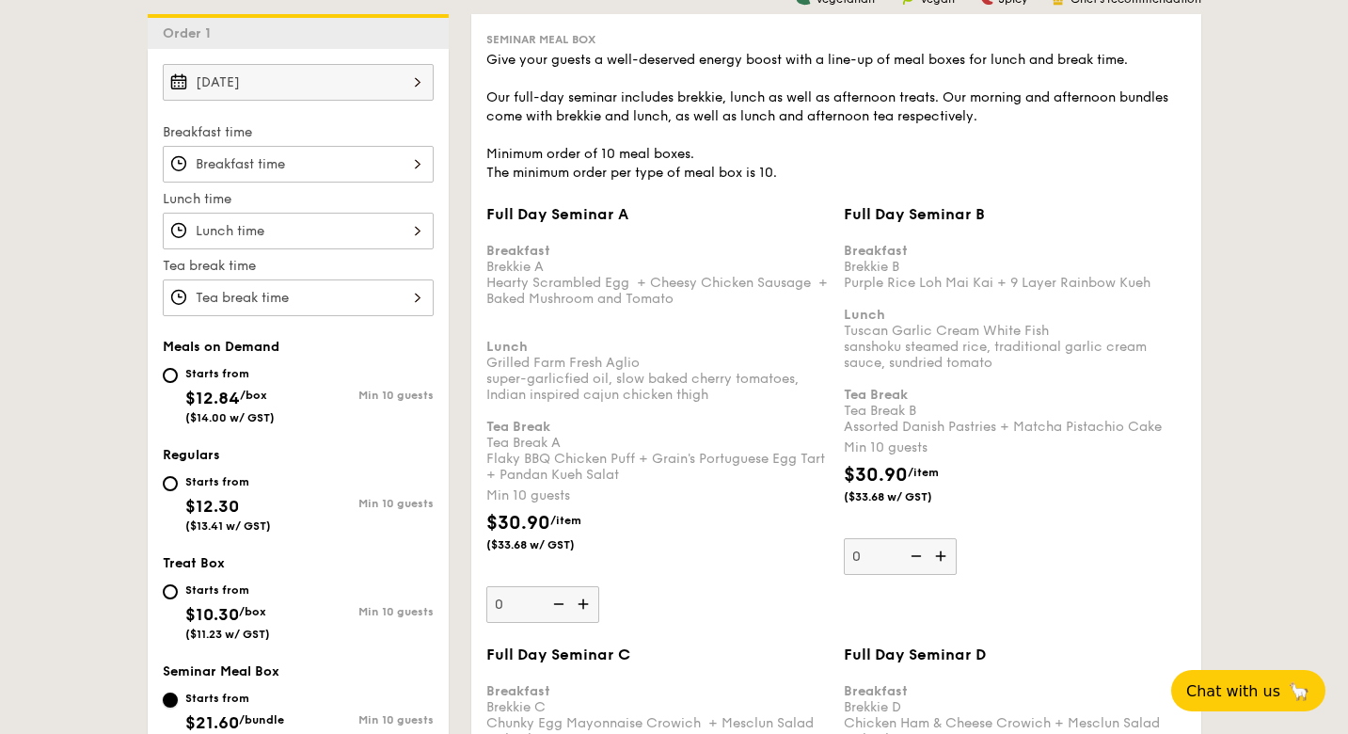
scroll to position [484, 0]
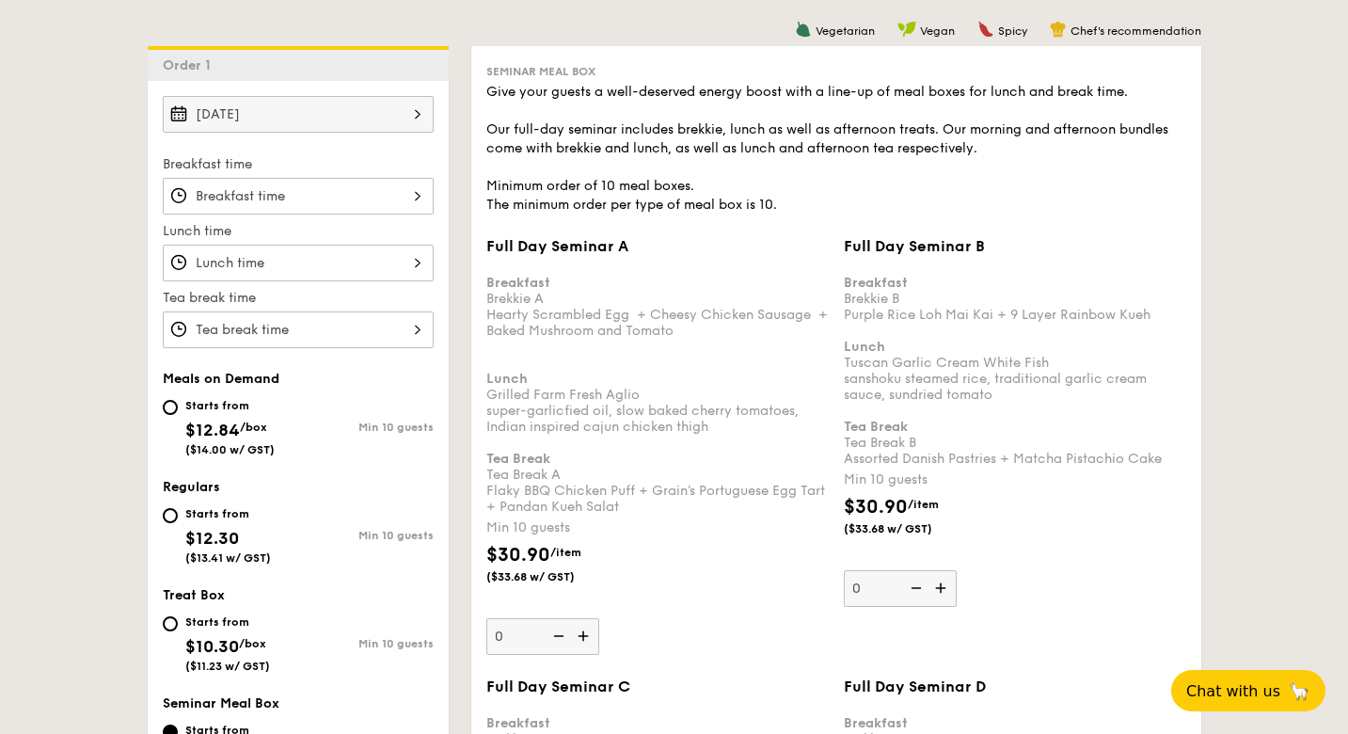
click at [328, 188] on div at bounding box center [298, 196] width 271 height 37
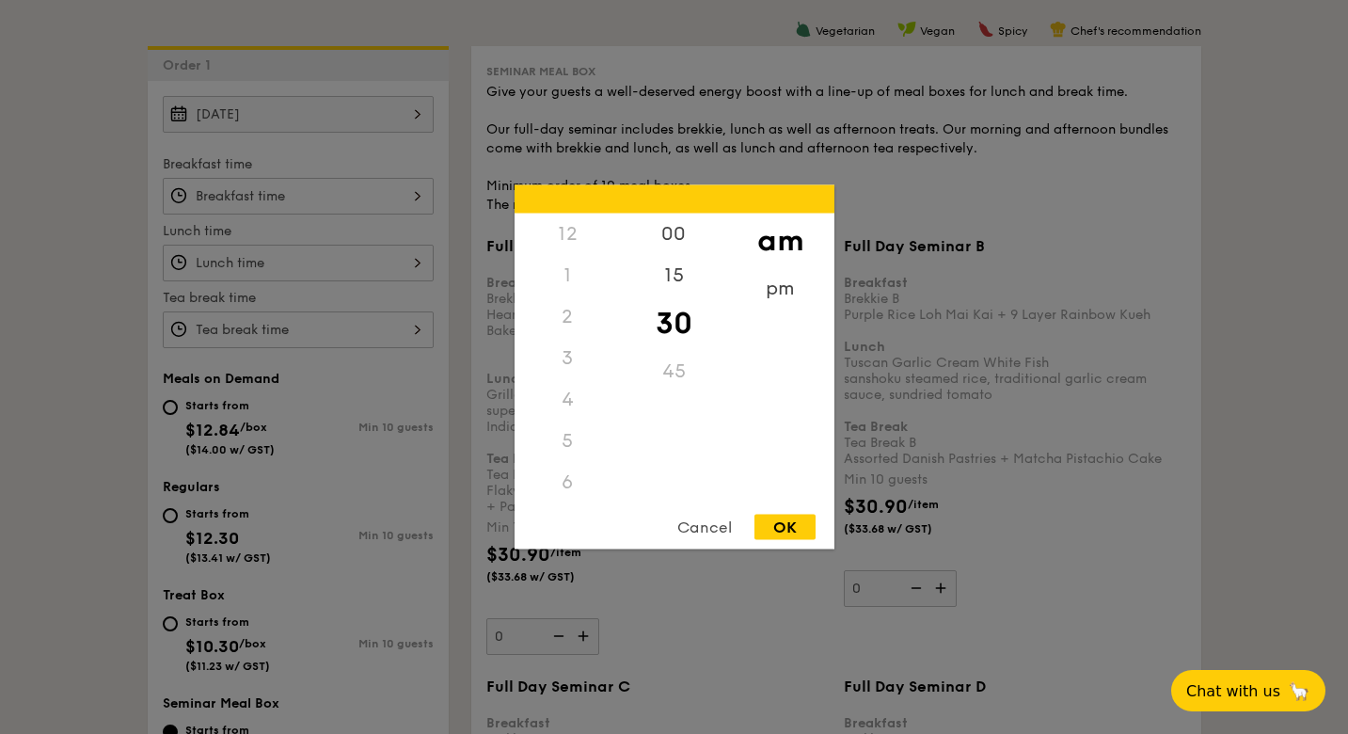
scroll to position [207, 0]
click at [561, 362] on div "8" at bounding box center [567, 365] width 106 height 55
click at [678, 364] on div "45" at bounding box center [674, 378] width 106 height 55
click at [769, 243] on div "am" at bounding box center [780, 240] width 106 height 55
click at [786, 530] on div "OK" at bounding box center [784, 526] width 61 height 25
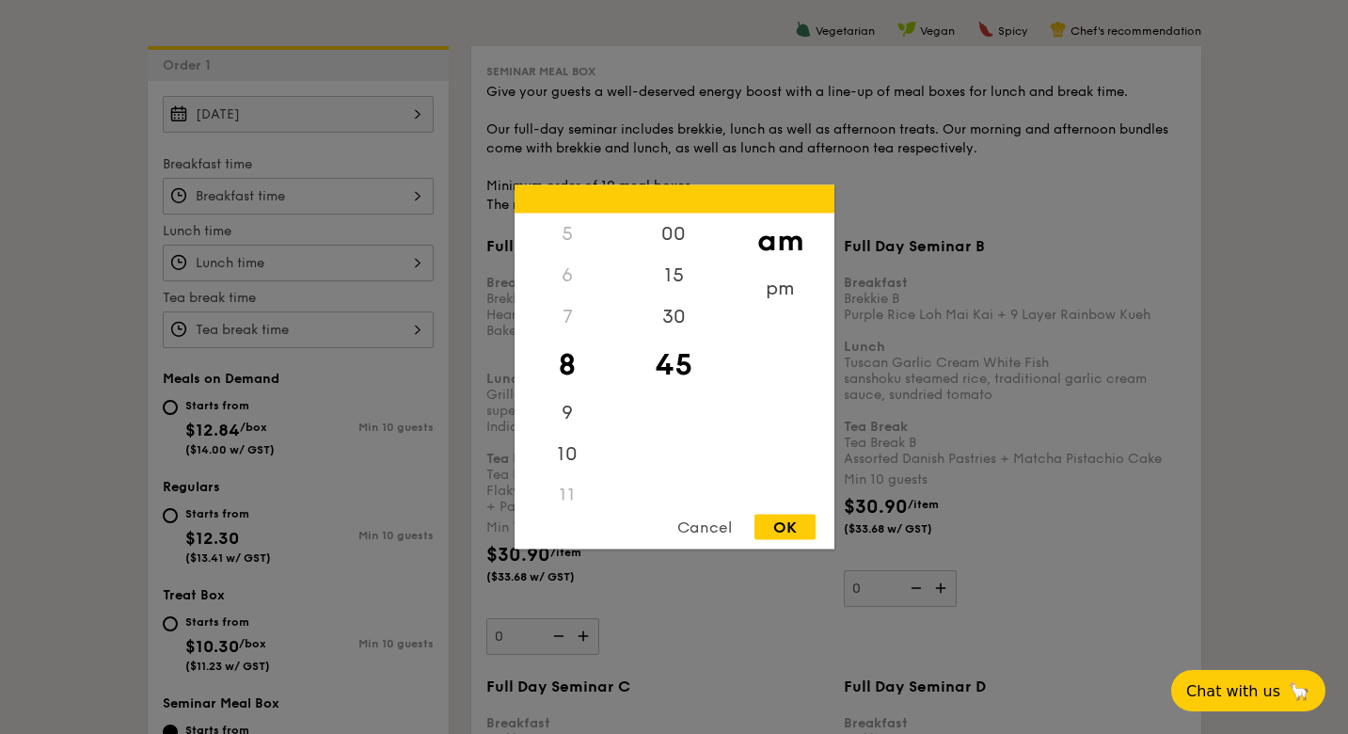
type input "8:45AM"
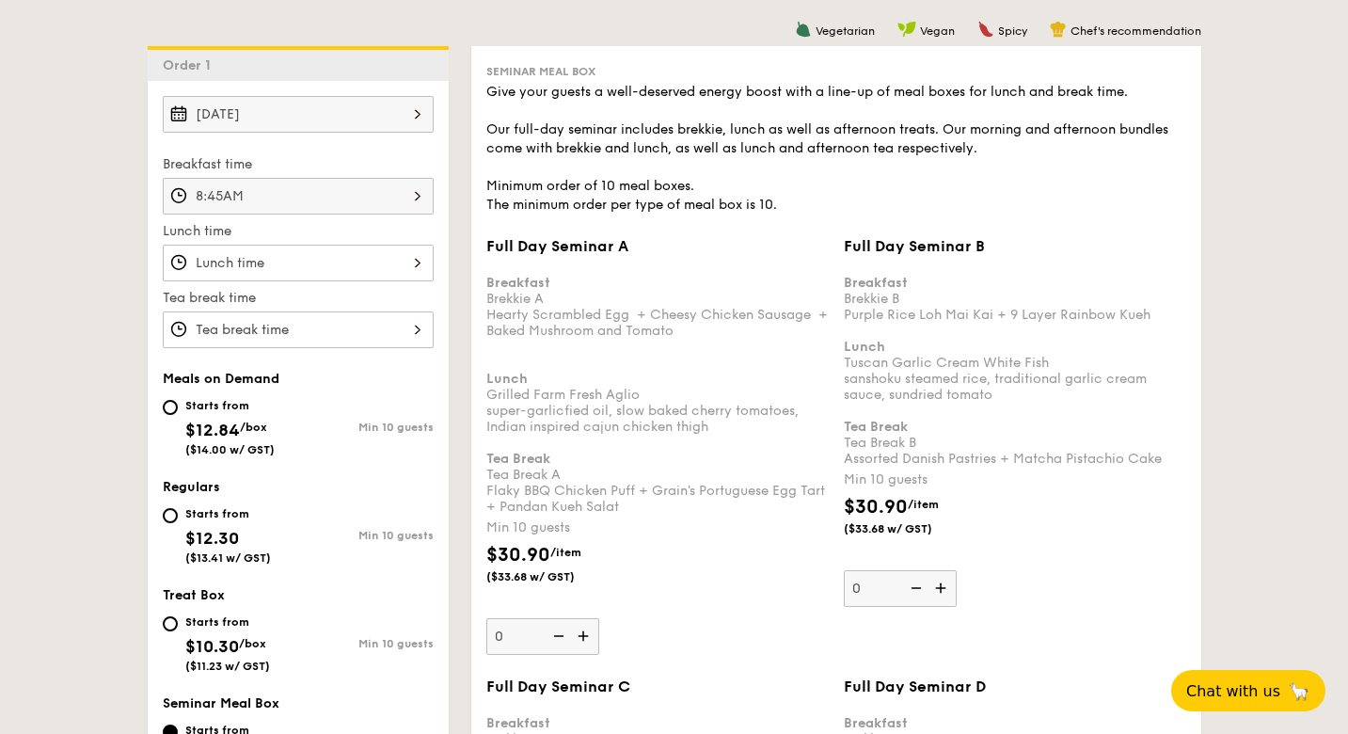
click at [333, 267] on div at bounding box center [298, 263] width 271 height 37
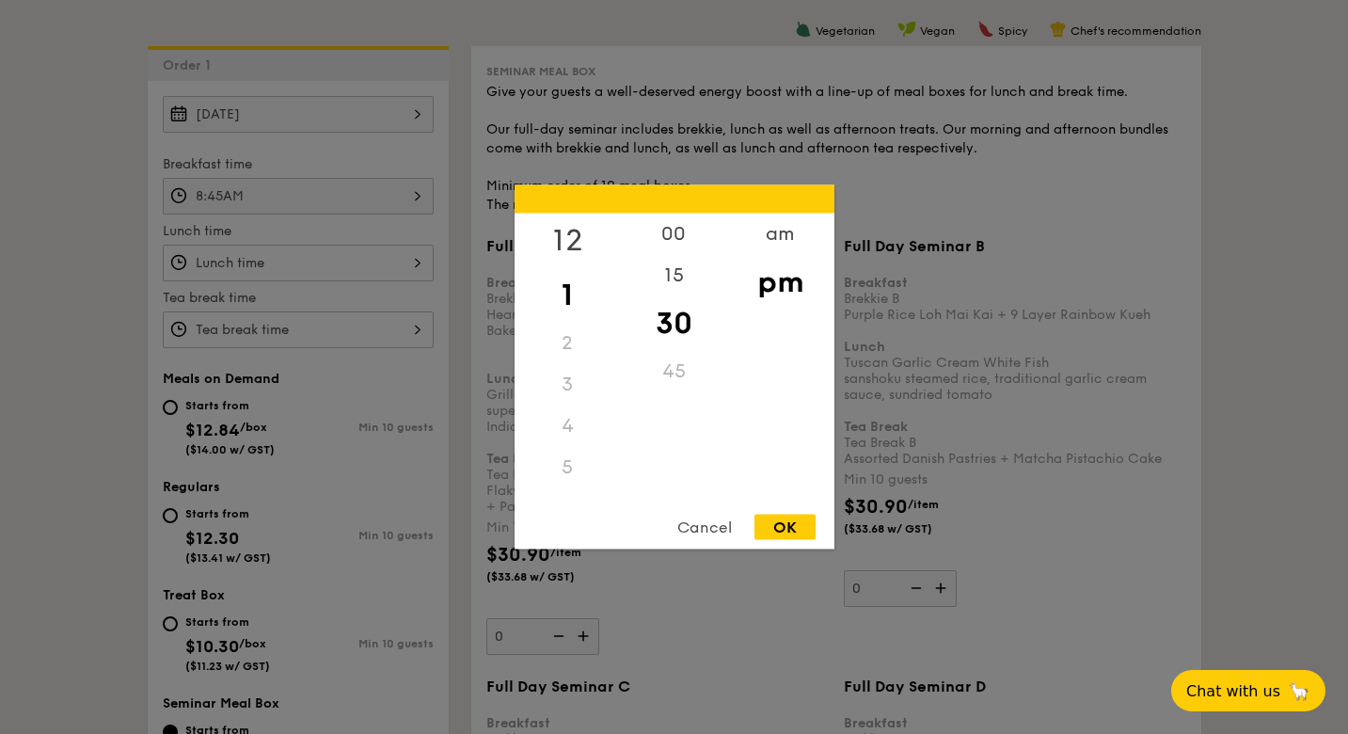
click at [577, 235] on div "12" at bounding box center [567, 240] width 106 height 55
click at [762, 523] on div "OK" at bounding box center [784, 526] width 61 height 25
type input "12:30PM"
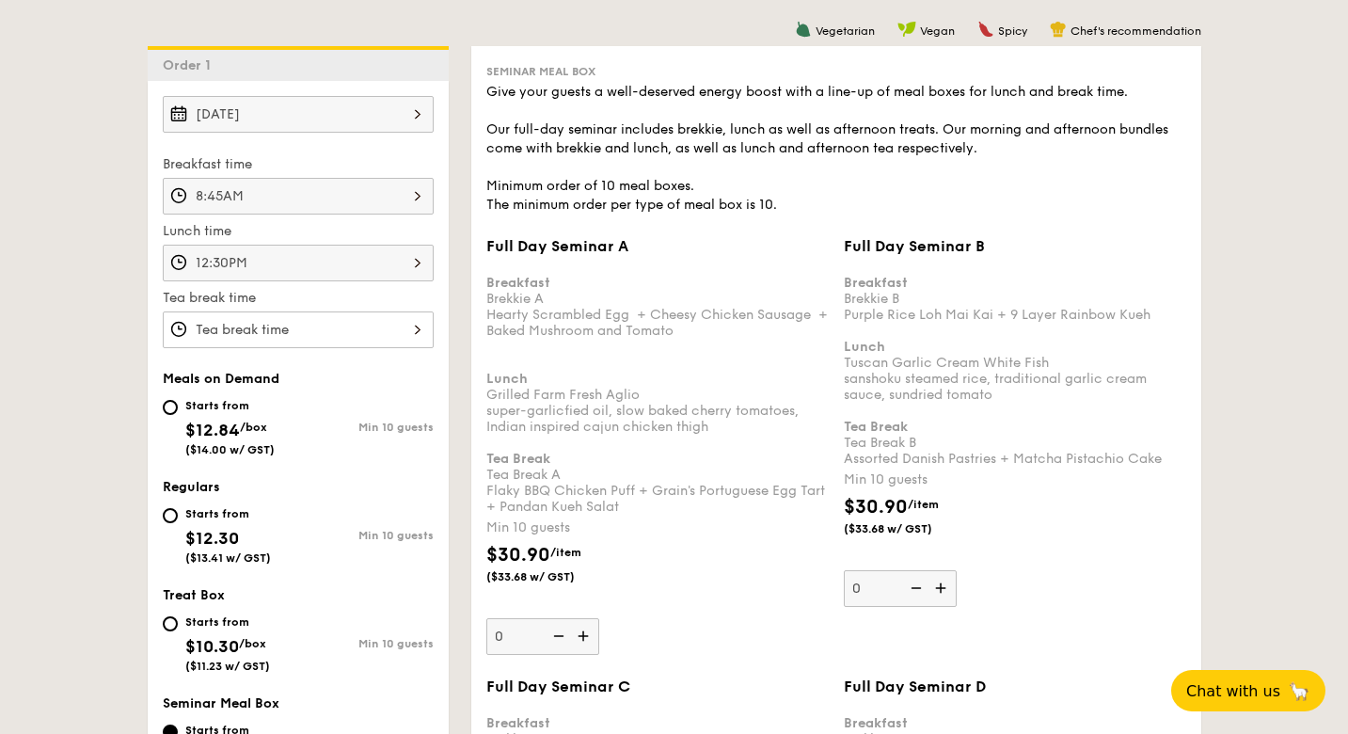
click at [348, 323] on div "12 1 2 3 4 5 6 7 8 9 10 11 00 15 30 45 am pm Cancel OK" at bounding box center [298, 329] width 271 height 37
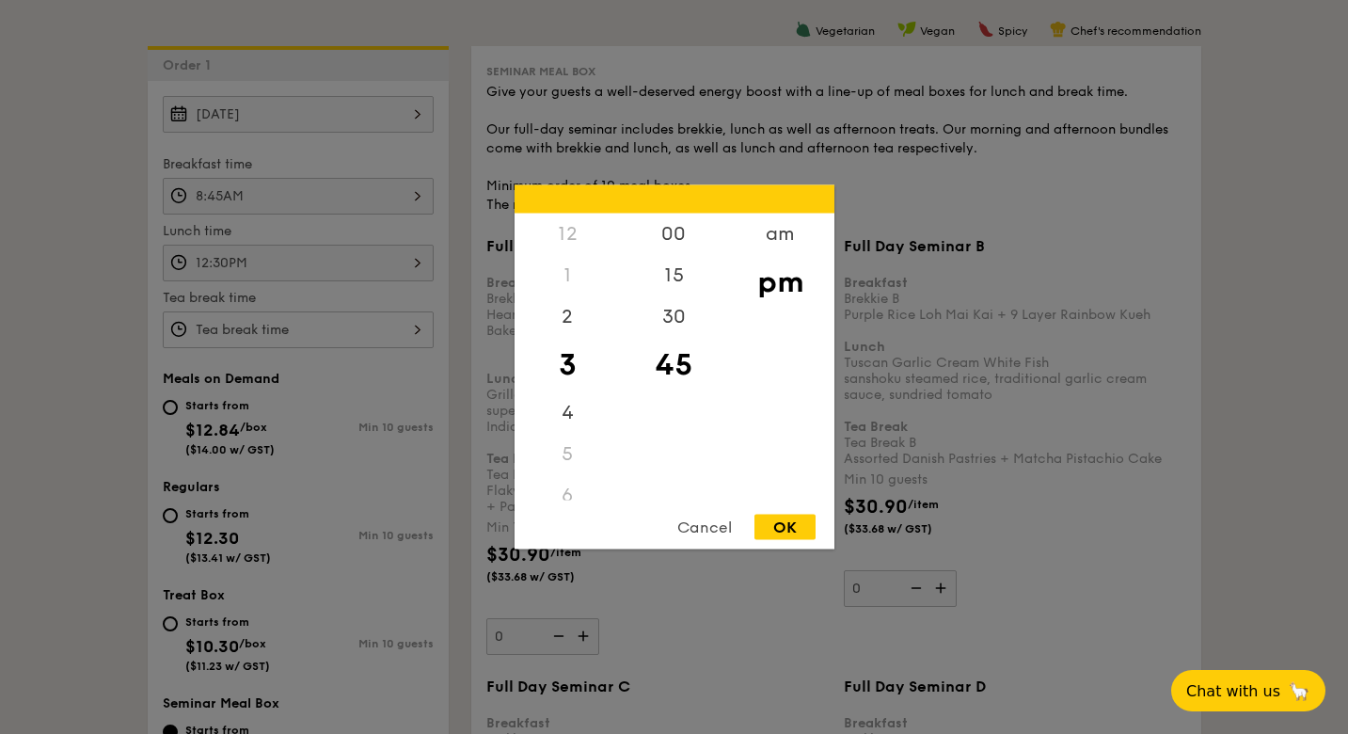
click at [364, 435] on div at bounding box center [674, 367] width 1348 height 734
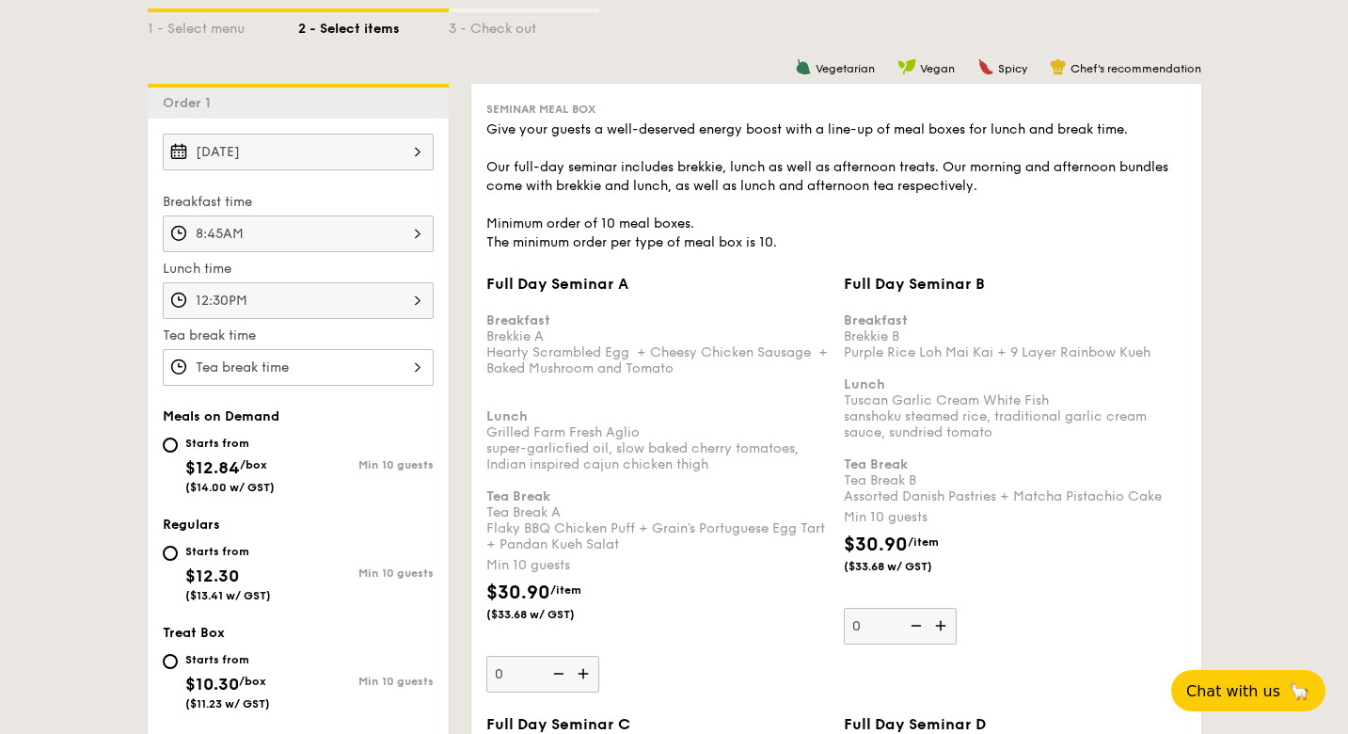
scroll to position [423, 0]
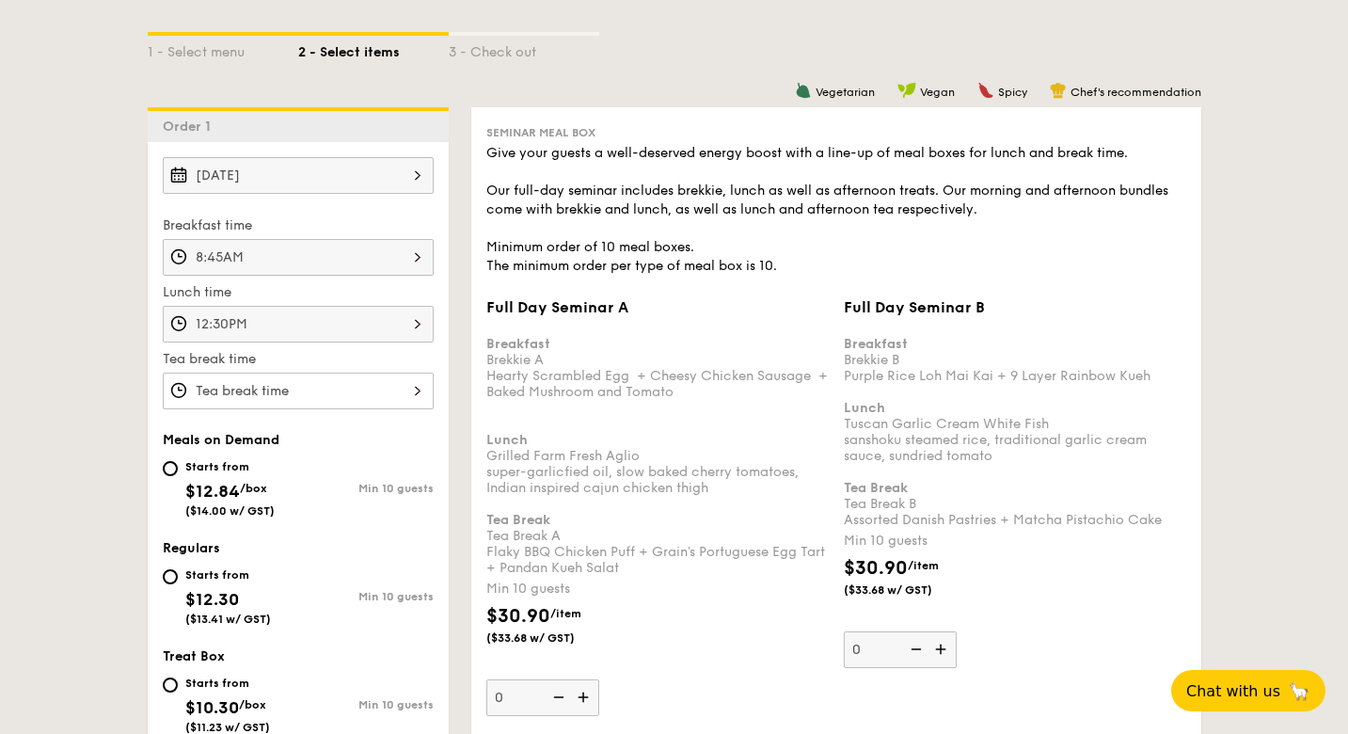
click at [278, 396] on div "12 1 2 3 4 5 6 7 8 9 10 11 00 15 30 45 am pm Cancel OK" at bounding box center [298, 390] width 271 height 37
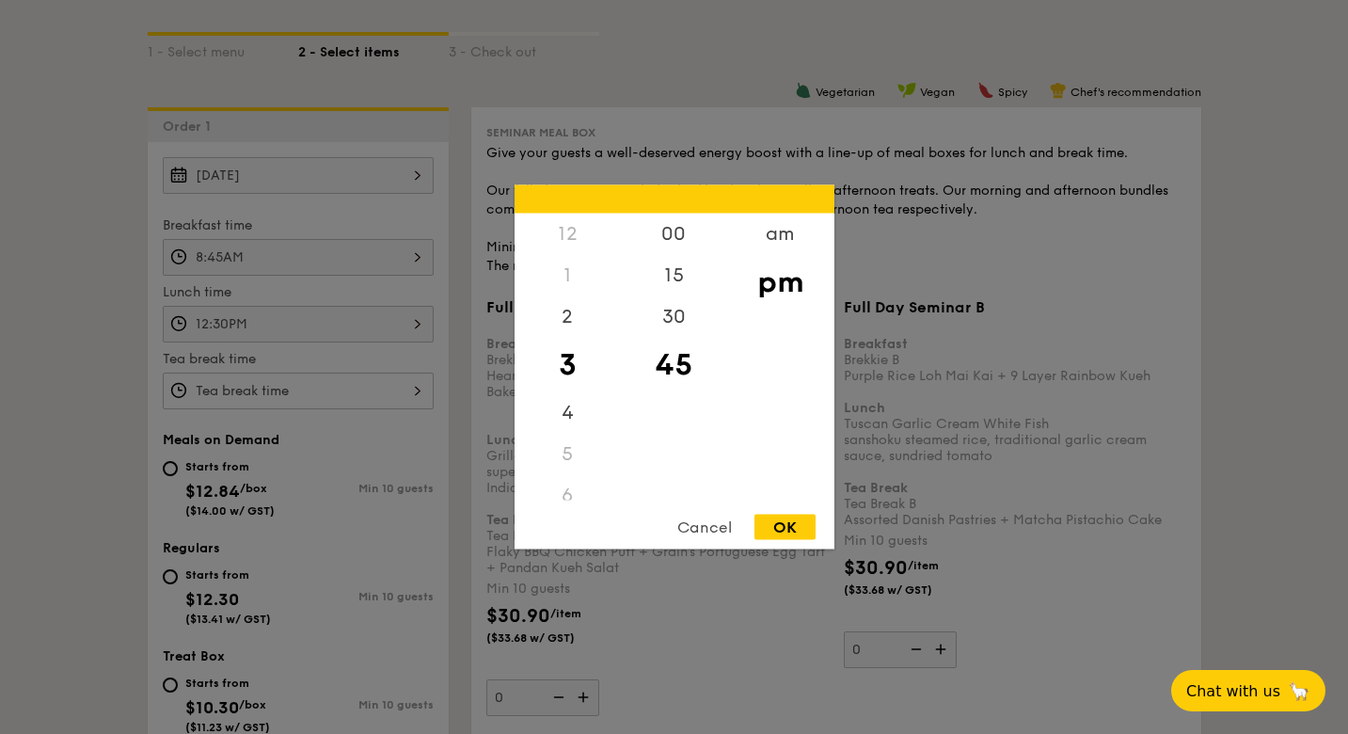
click at [692, 520] on div "Cancel" at bounding box center [704, 526] width 92 height 25
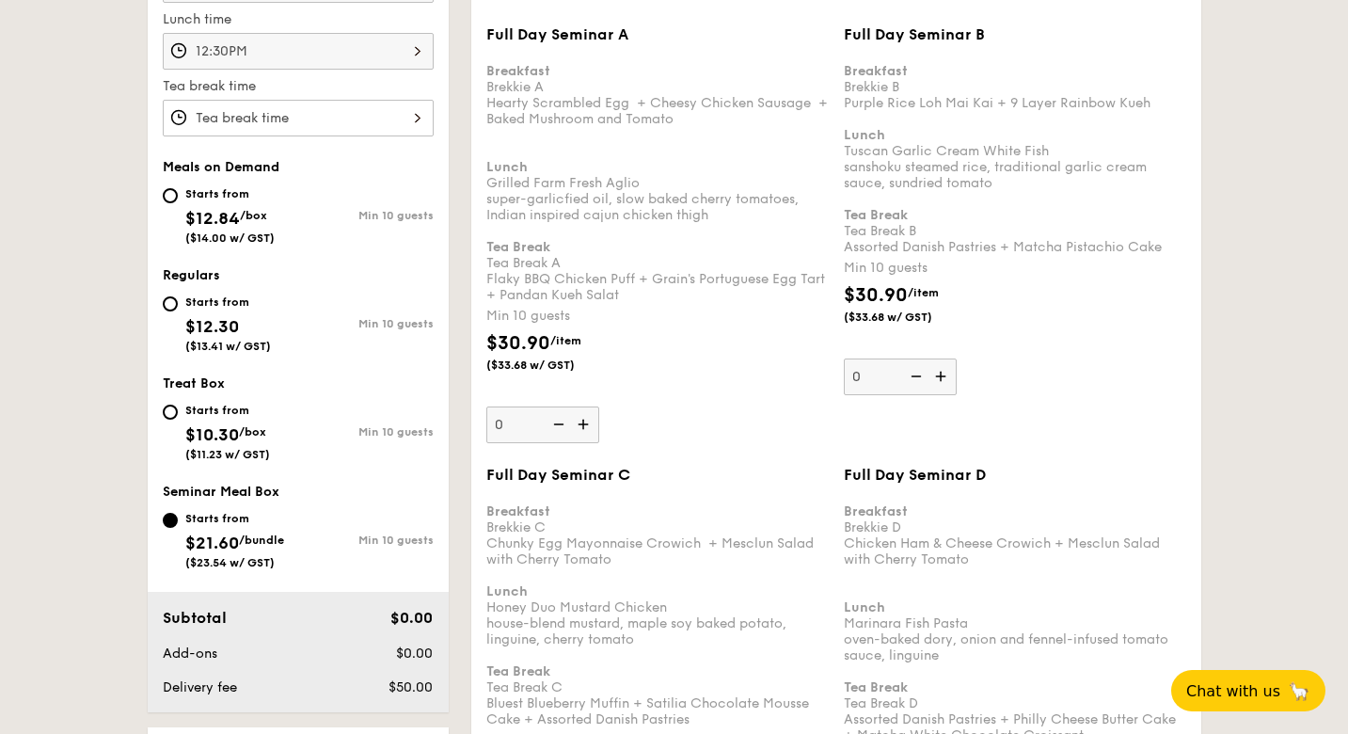
scroll to position [702, 0]
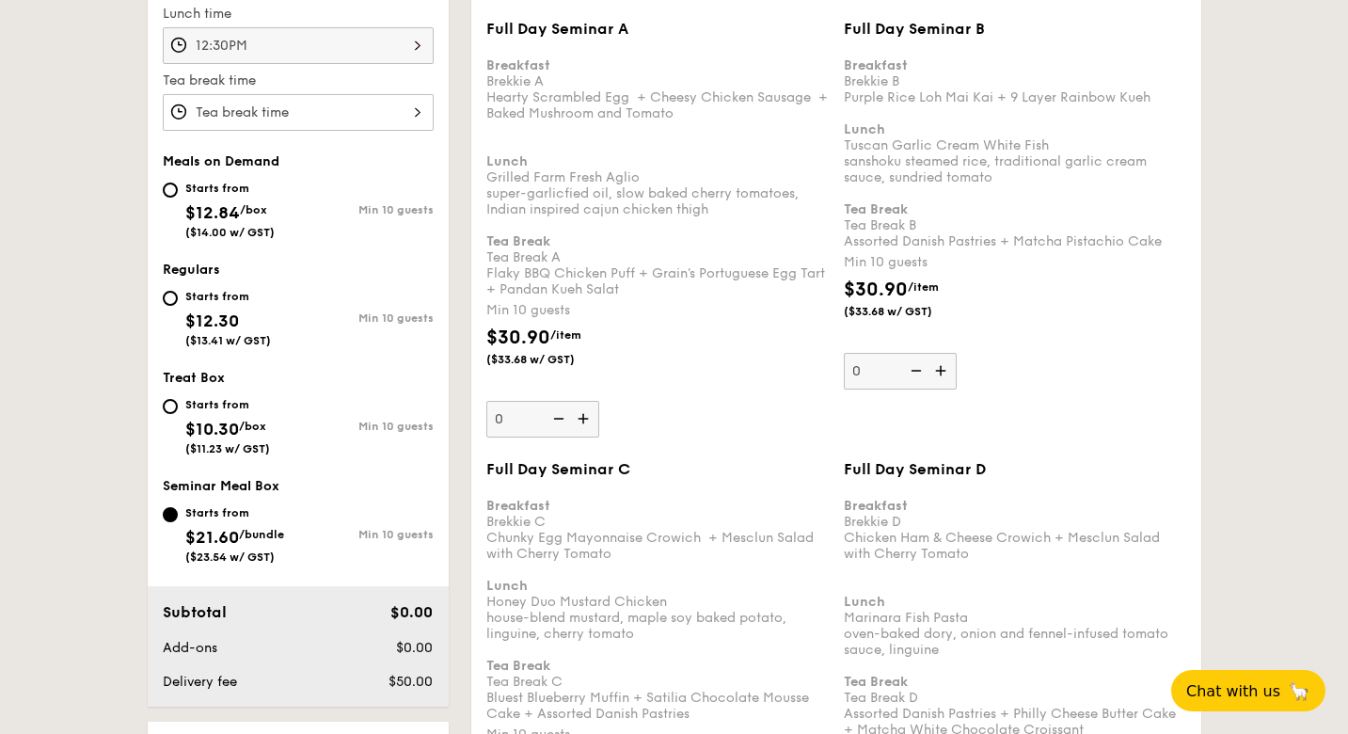
click at [176, 413] on div "Starts from $10.30 /box ($11.23 w/ GST)" at bounding box center [230, 424] width 135 height 62
click at [176, 413] on input "Starts from $10.30 /box ($11.23 w/ GST) Min 10 guests" at bounding box center [170, 406] width 15 height 15
radio input "true"
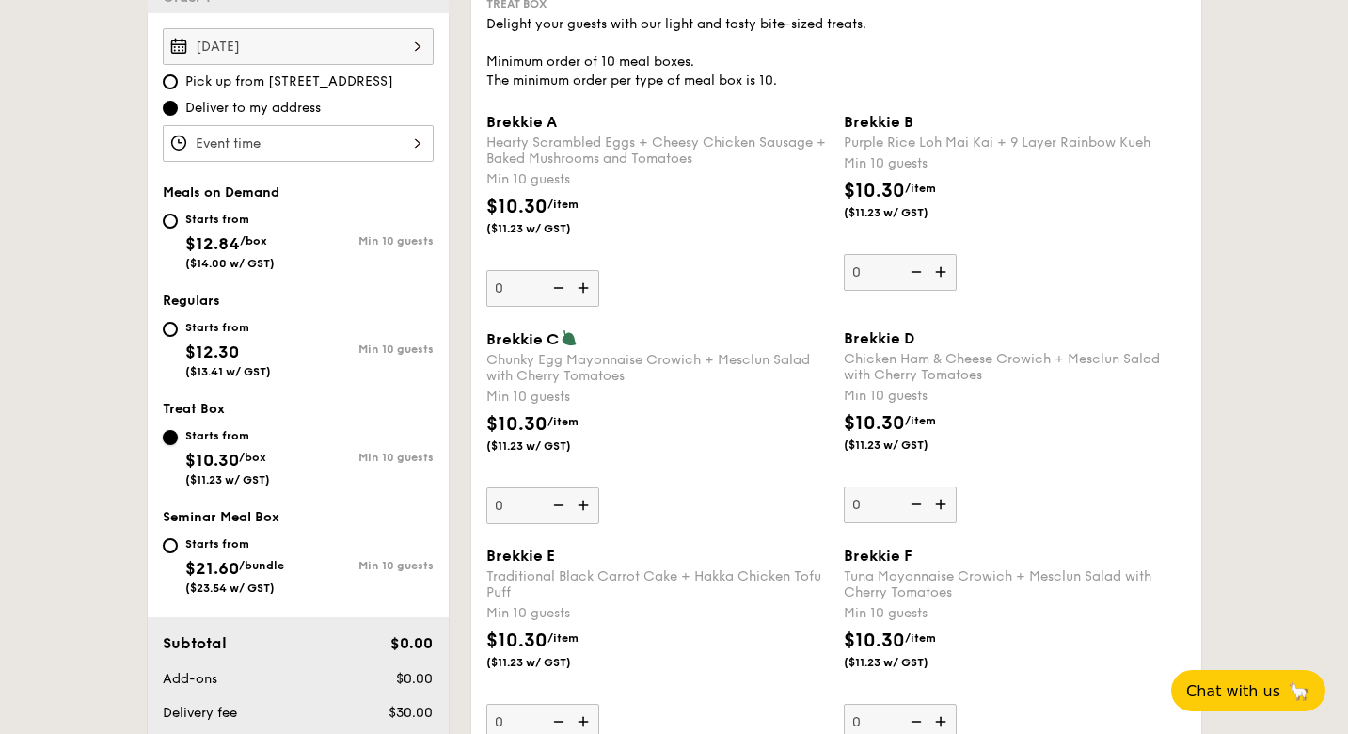
scroll to position [553, 0]
click at [174, 539] on input "Starts from $21.60 /bundle ($23.54 w/ GST) Min 10 guests" at bounding box center [170, 544] width 15 height 15
radio input "true"
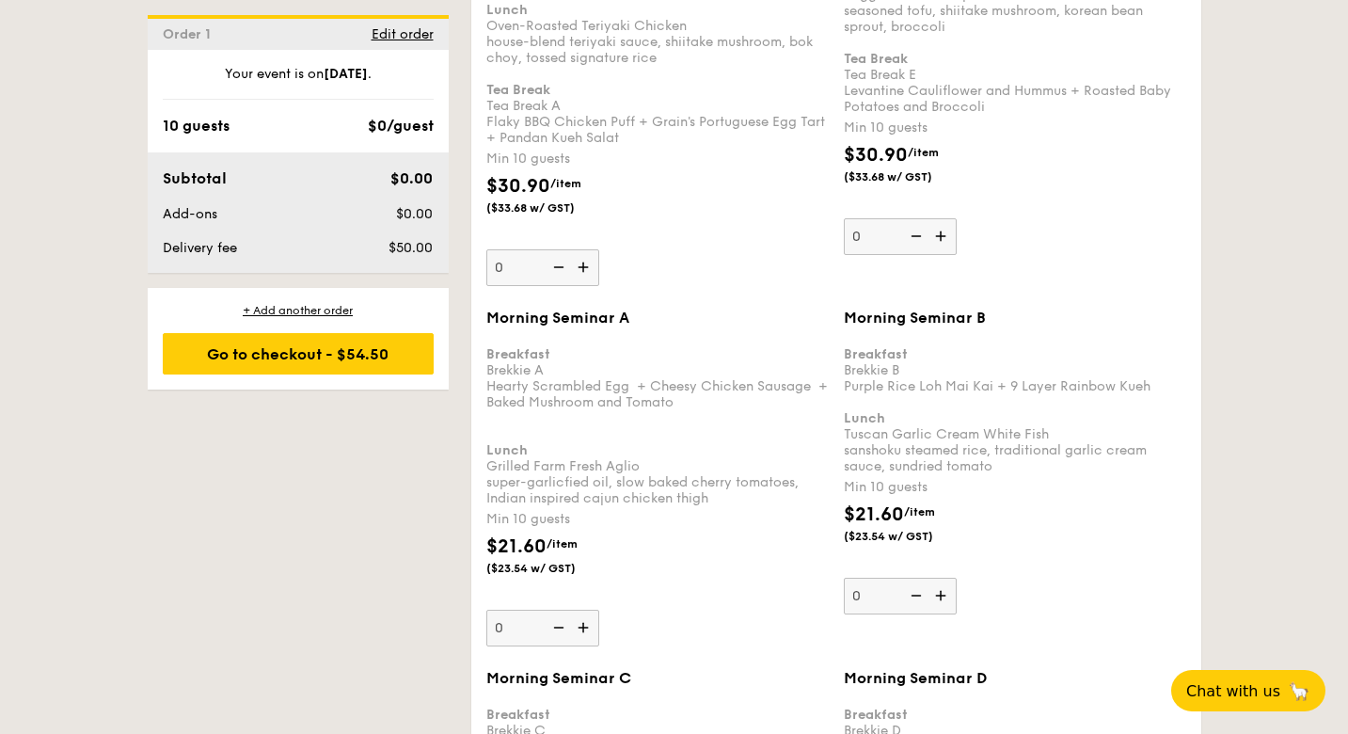
scroll to position [1735, 0]
click at [587, 617] on img at bounding box center [585, 626] width 28 height 36
click at [587, 617] on input "0" at bounding box center [542, 626] width 113 height 37
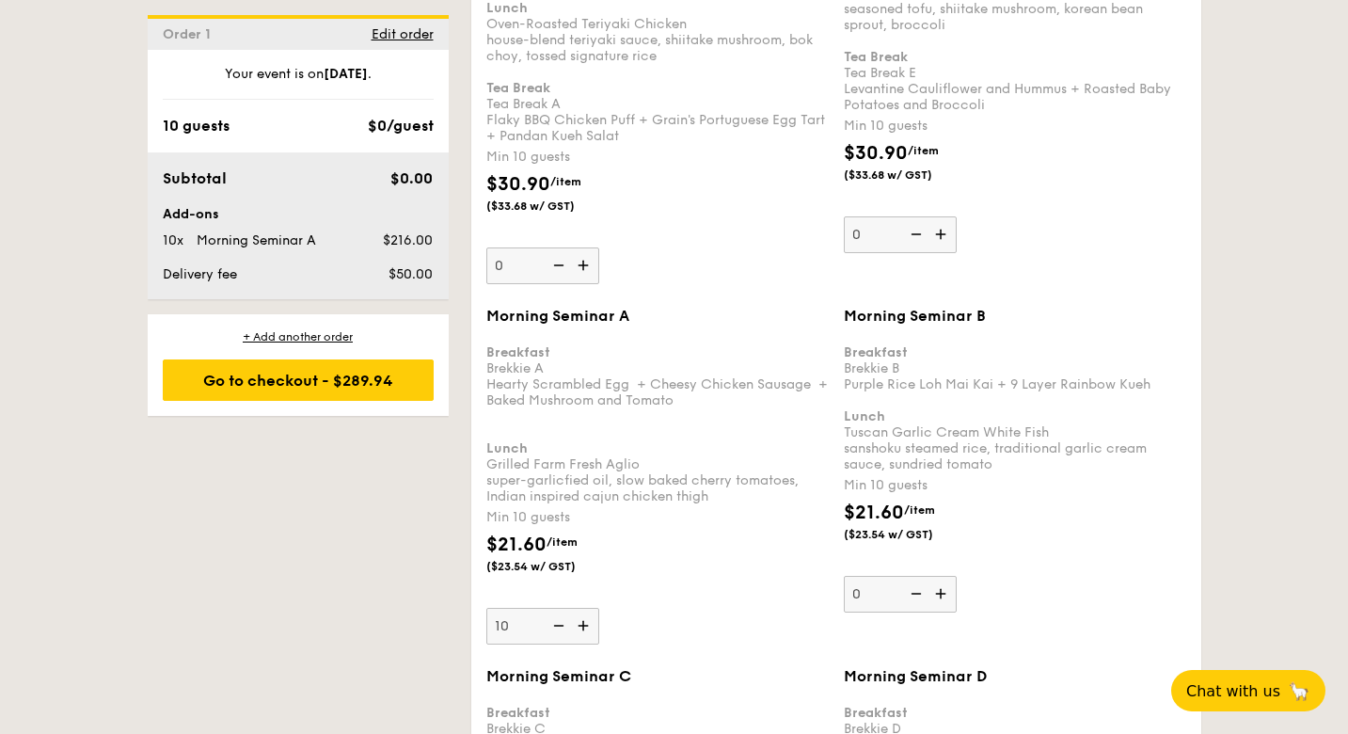
click at [587, 617] on img at bounding box center [585, 626] width 28 height 36
click at [587, 617] on input "10" at bounding box center [542, 626] width 113 height 37
click at [559, 615] on img at bounding box center [557, 626] width 28 height 36
click at [559, 615] on input "11" at bounding box center [542, 626] width 113 height 37
type input "10"
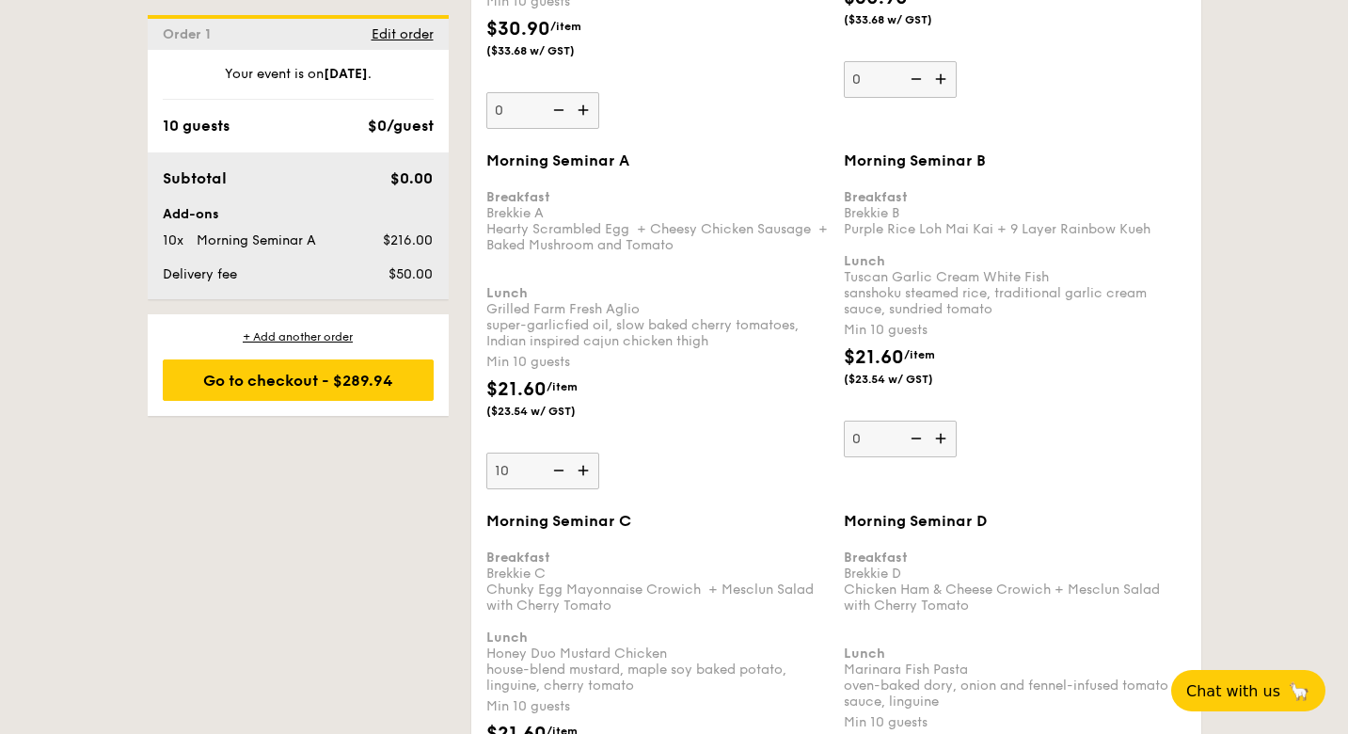
scroll to position [1893, 0]
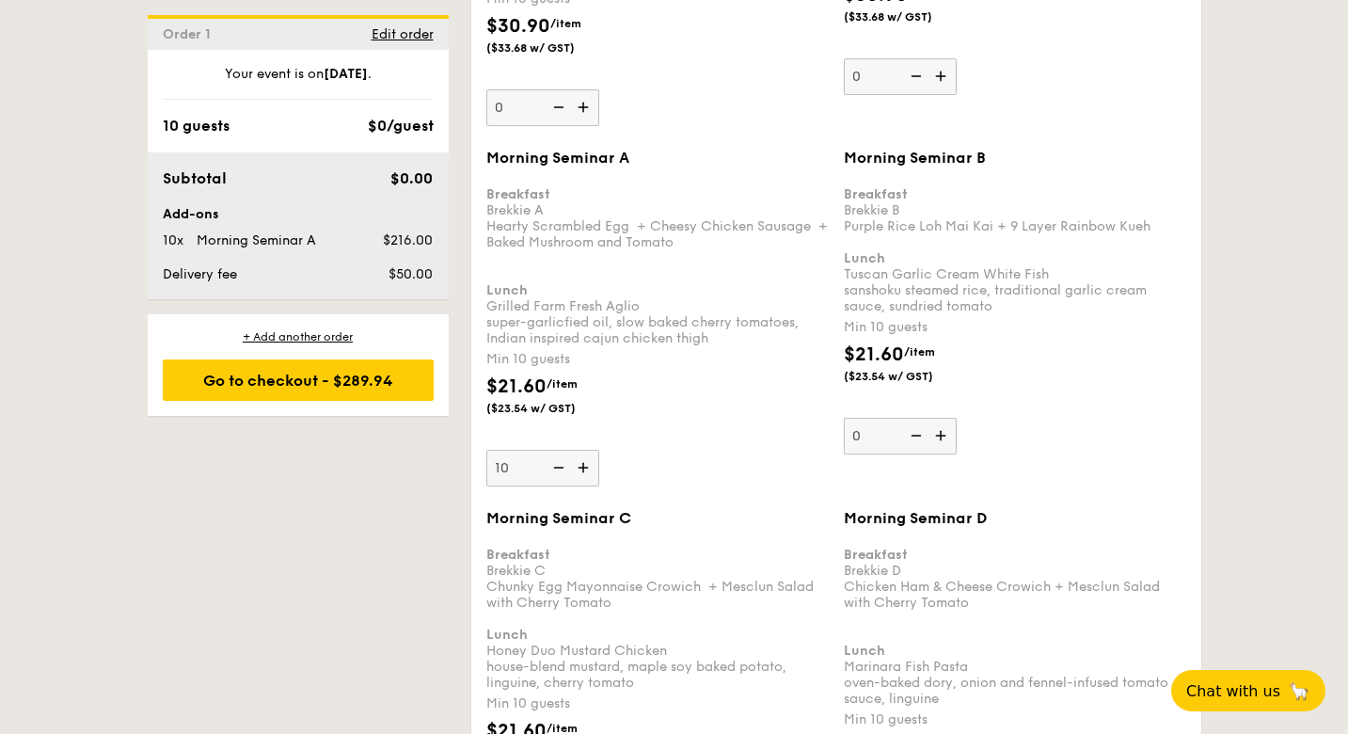
click at [946, 432] on img at bounding box center [942, 436] width 28 height 36
click at [946, 432] on input "0" at bounding box center [900, 436] width 113 height 37
type input "10"
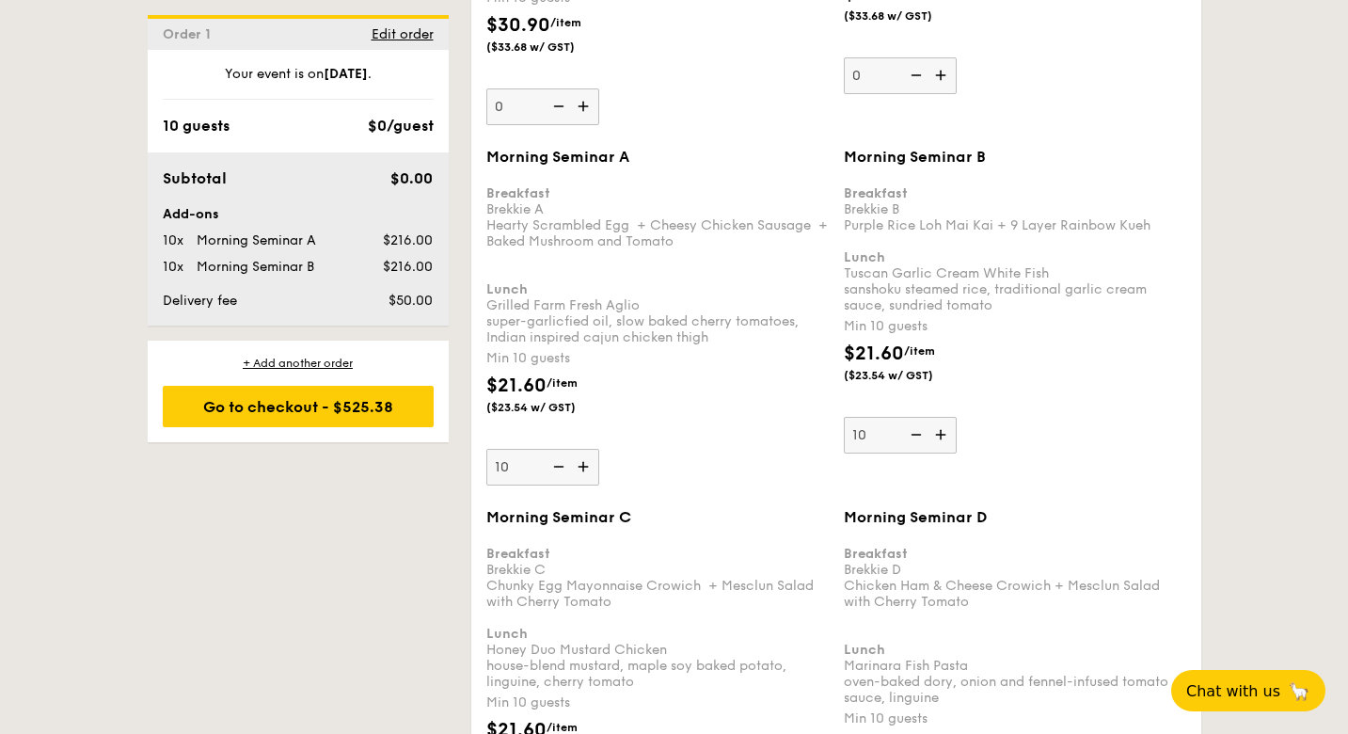
scroll to position [1887, 0]
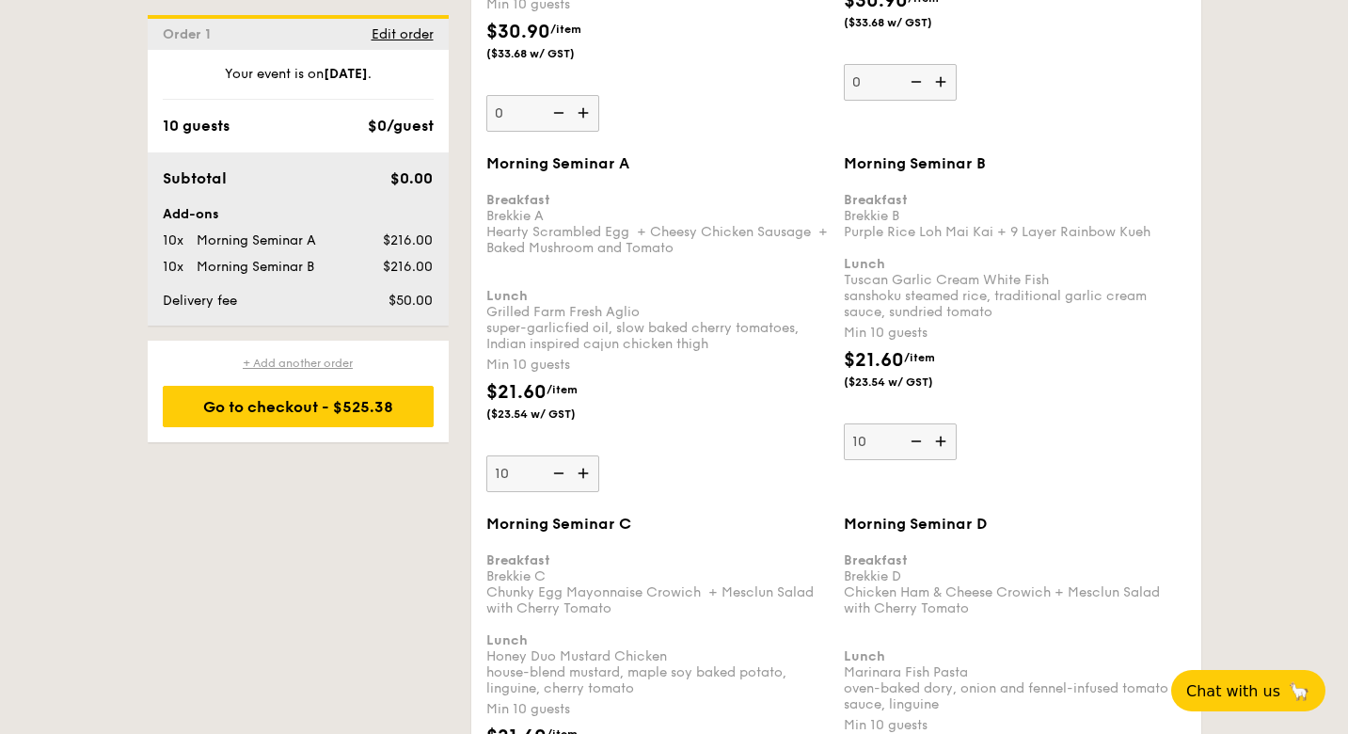
click at [324, 359] on div "+ Add another order" at bounding box center [298, 362] width 271 height 15
type input "0"
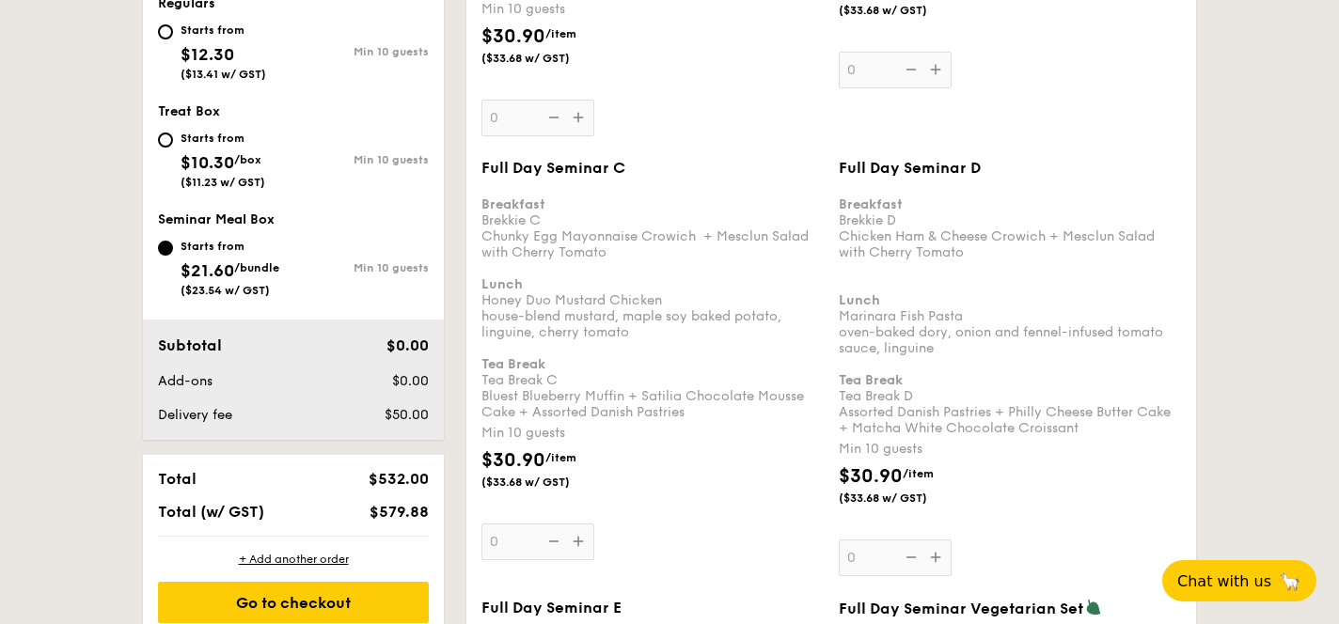
scroll to position [1001, 0]
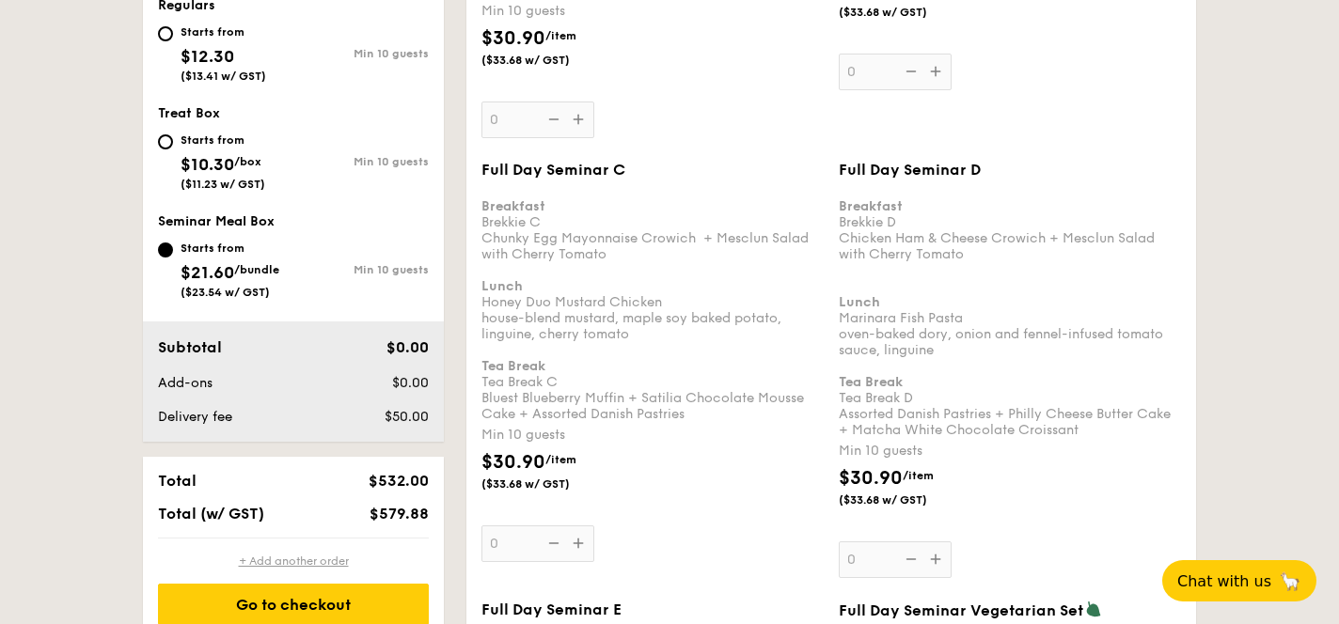
click at [333, 565] on div "+ Add another order" at bounding box center [293, 561] width 271 height 15
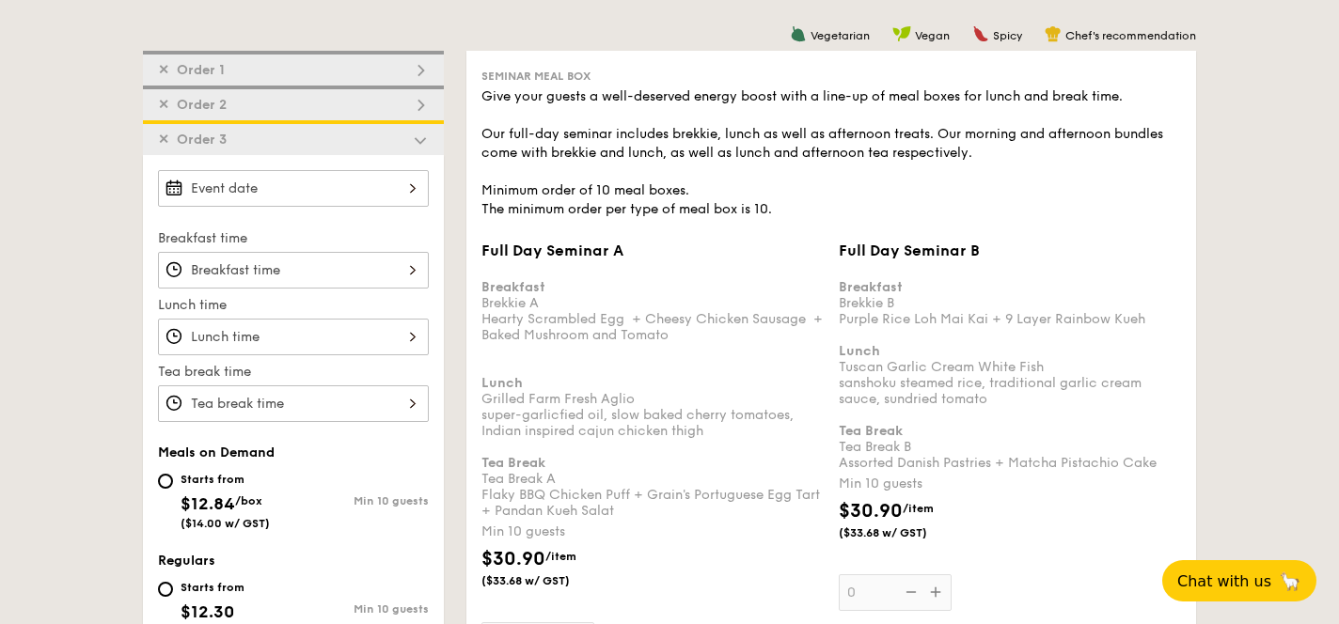
scroll to position [464, 0]
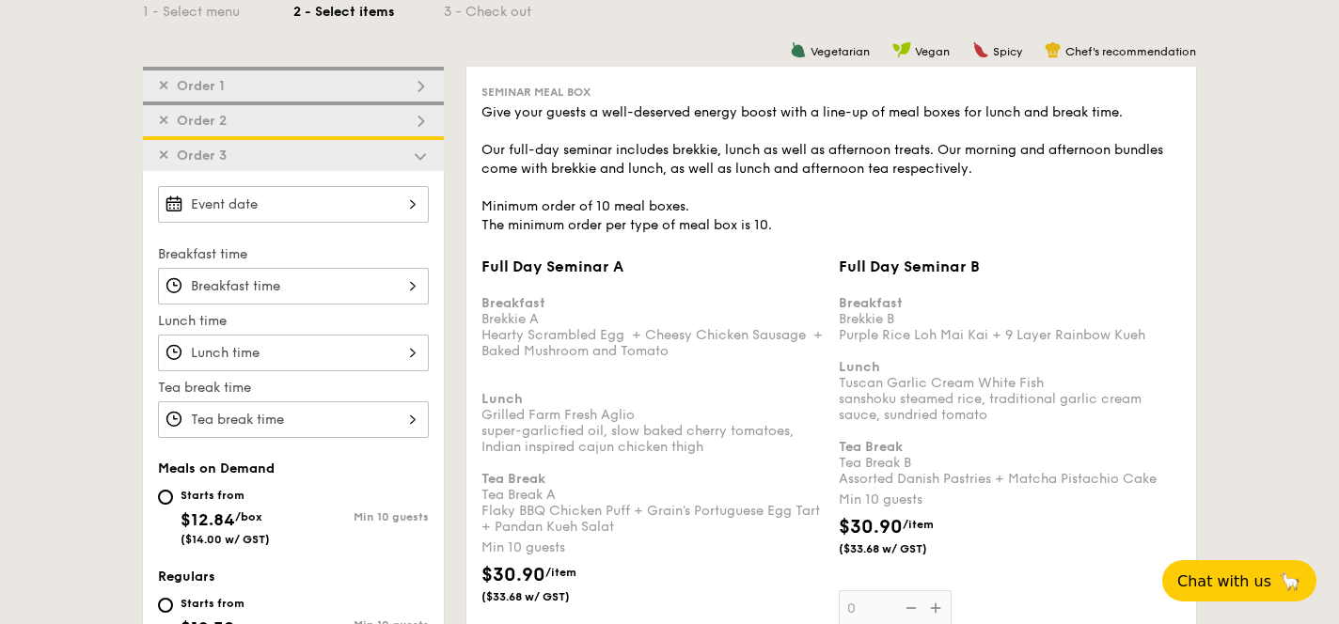
click at [418, 71] on div "✕ Order 1" at bounding box center [293, 84] width 301 height 35
type input "10"
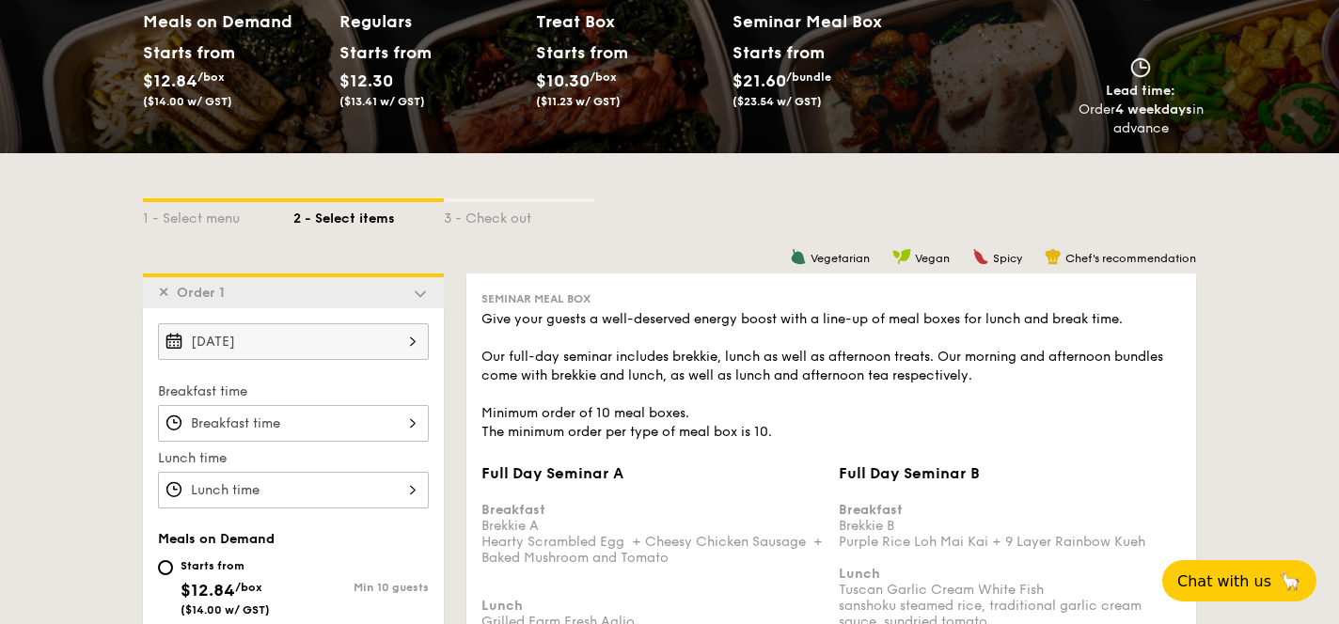
scroll to position [168, 0]
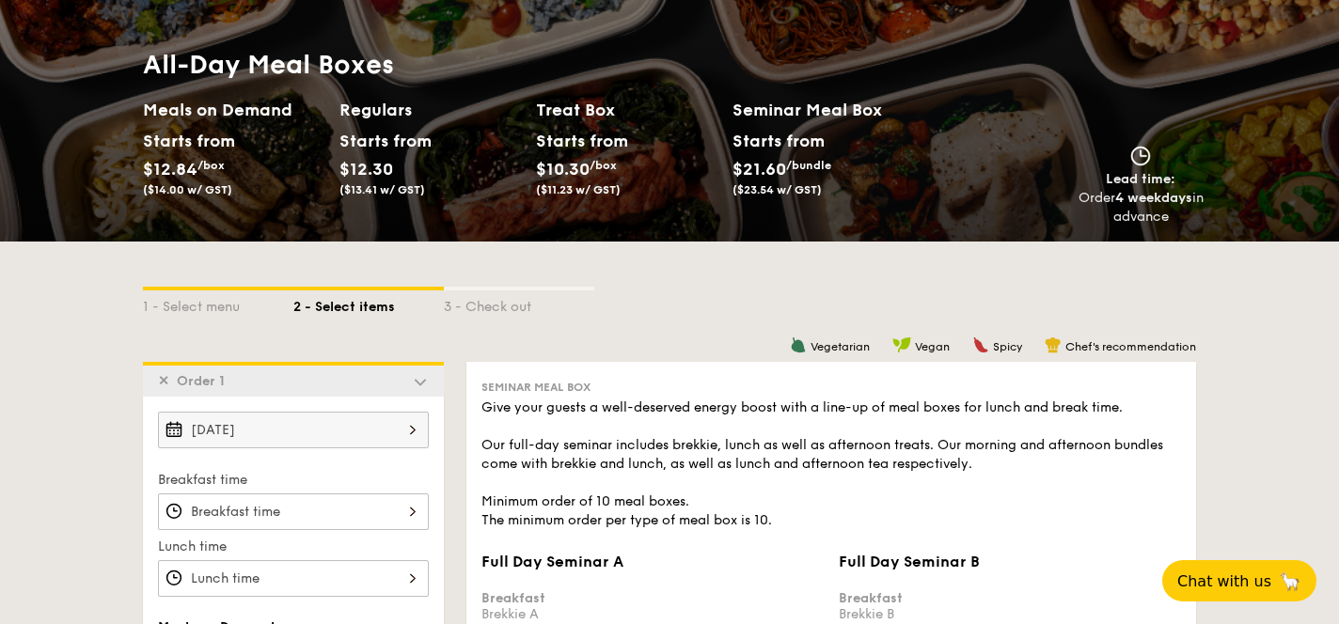
click at [162, 382] on span "✕" at bounding box center [163, 381] width 11 height 16
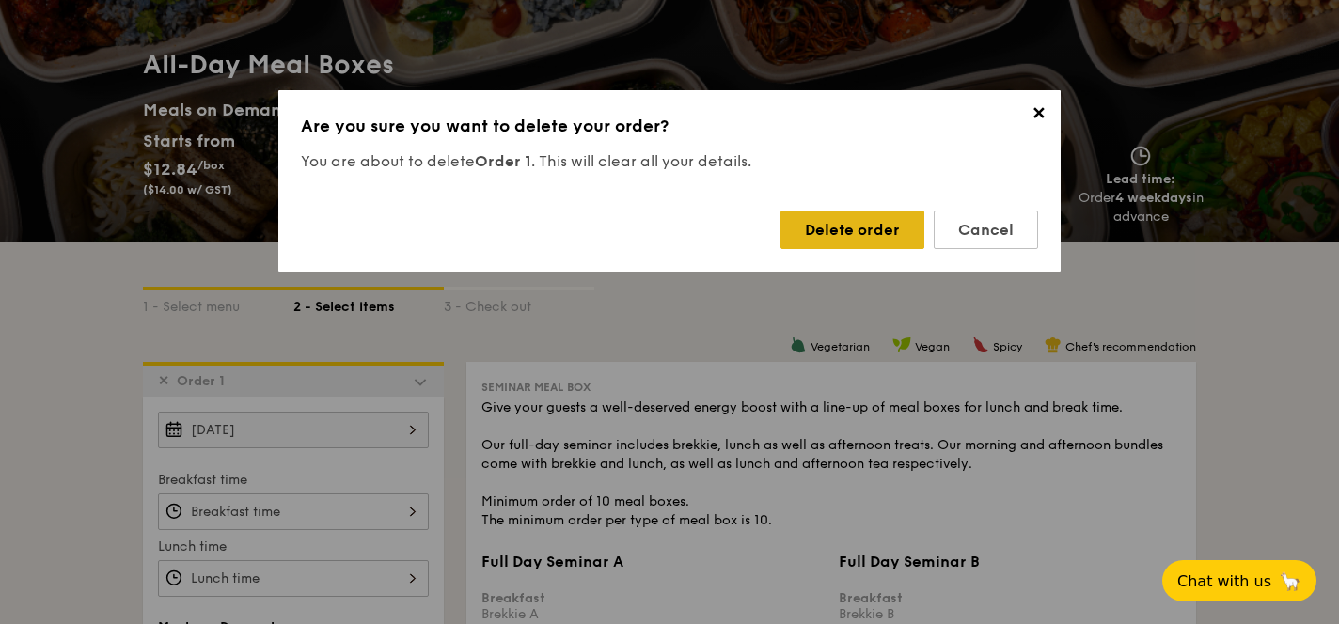
click at [816, 230] on div "Delete order" at bounding box center [853, 230] width 144 height 39
type input "0"
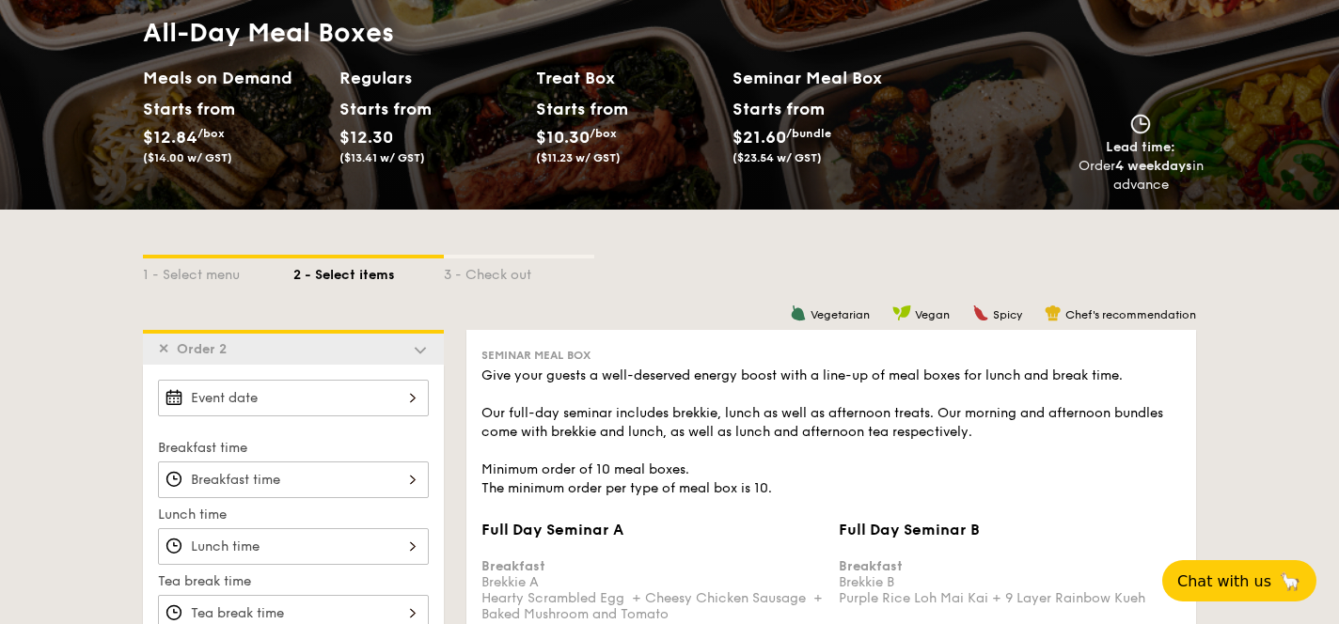
scroll to position [137, 0]
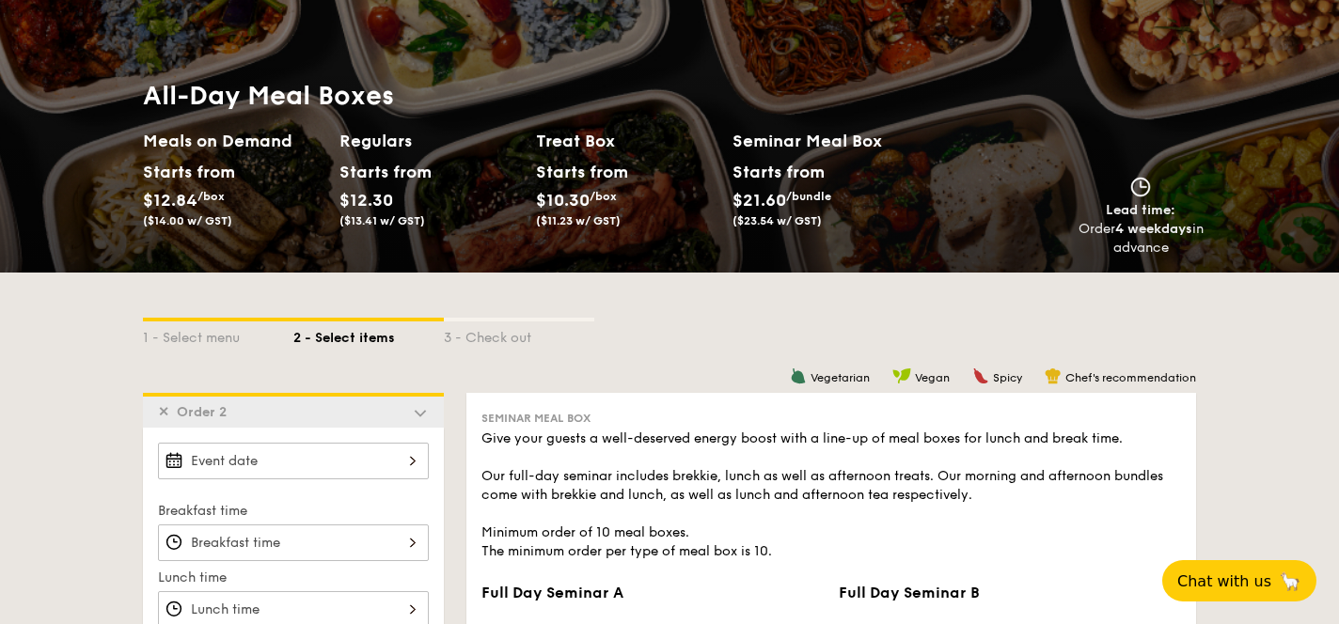
click at [154, 410] on div "✕ Order 2" at bounding box center [293, 410] width 301 height 35
click at [162, 412] on span "✕" at bounding box center [163, 412] width 11 height 16
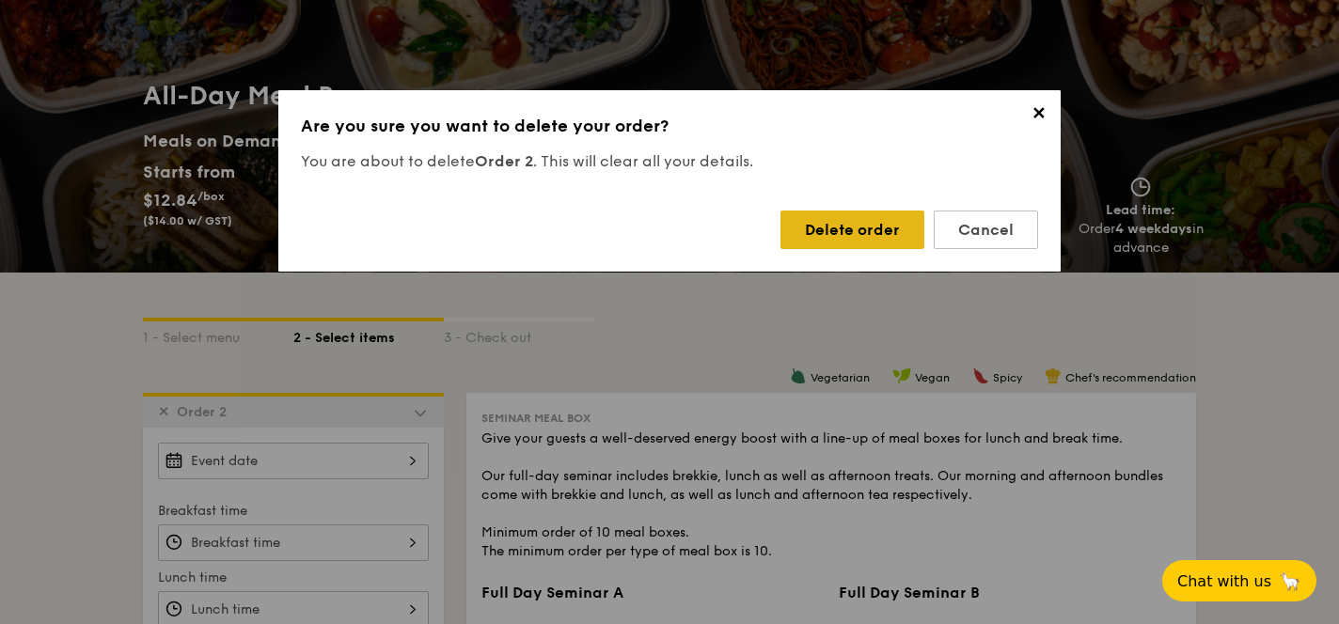
click at [825, 223] on div "Delete order" at bounding box center [853, 230] width 144 height 39
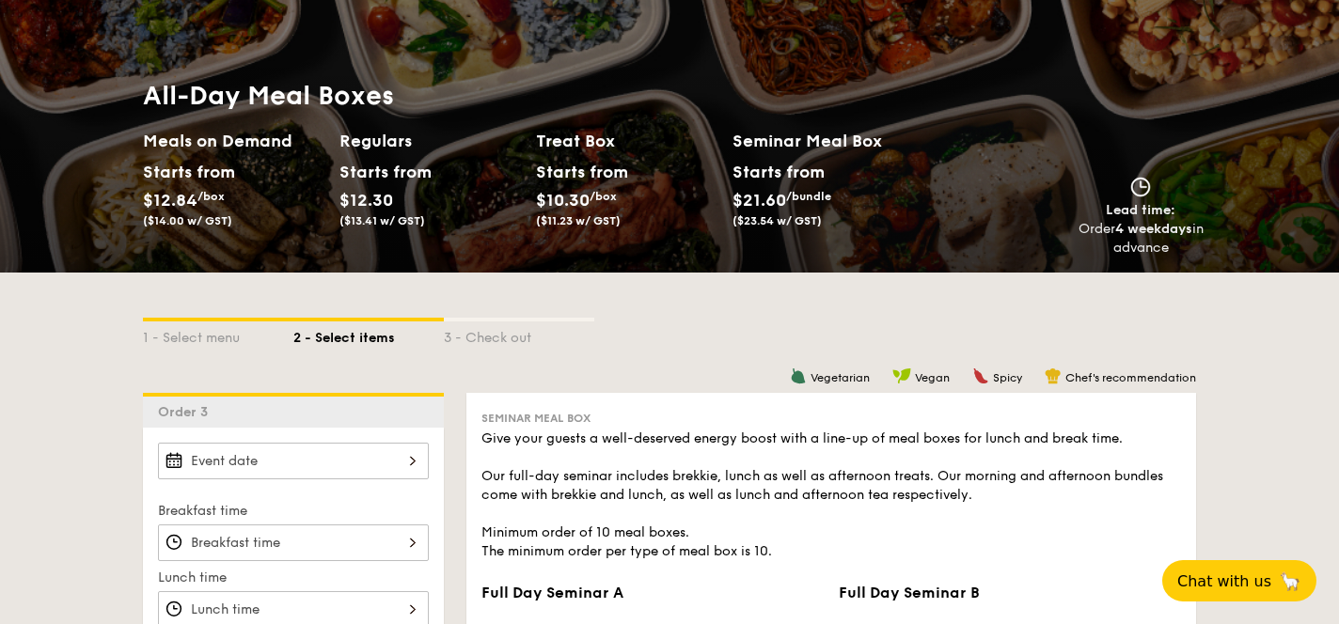
click at [175, 413] on span "Order 3" at bounding box center [186, 412] width 57 height 16
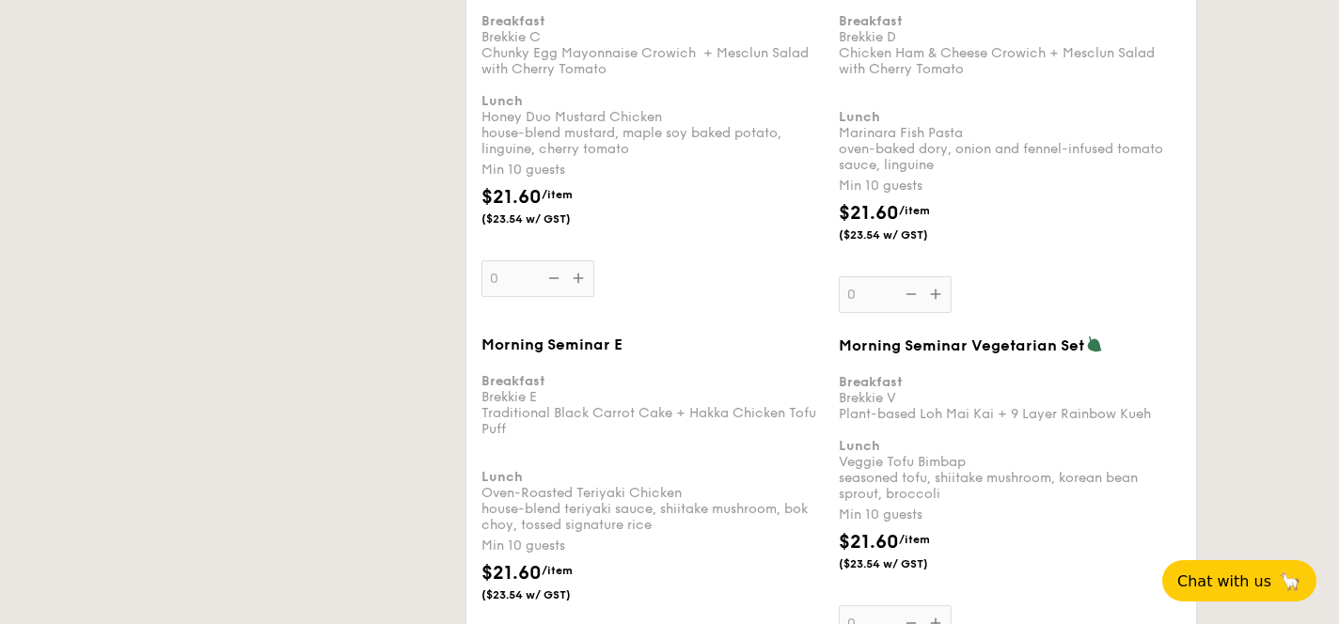
select select
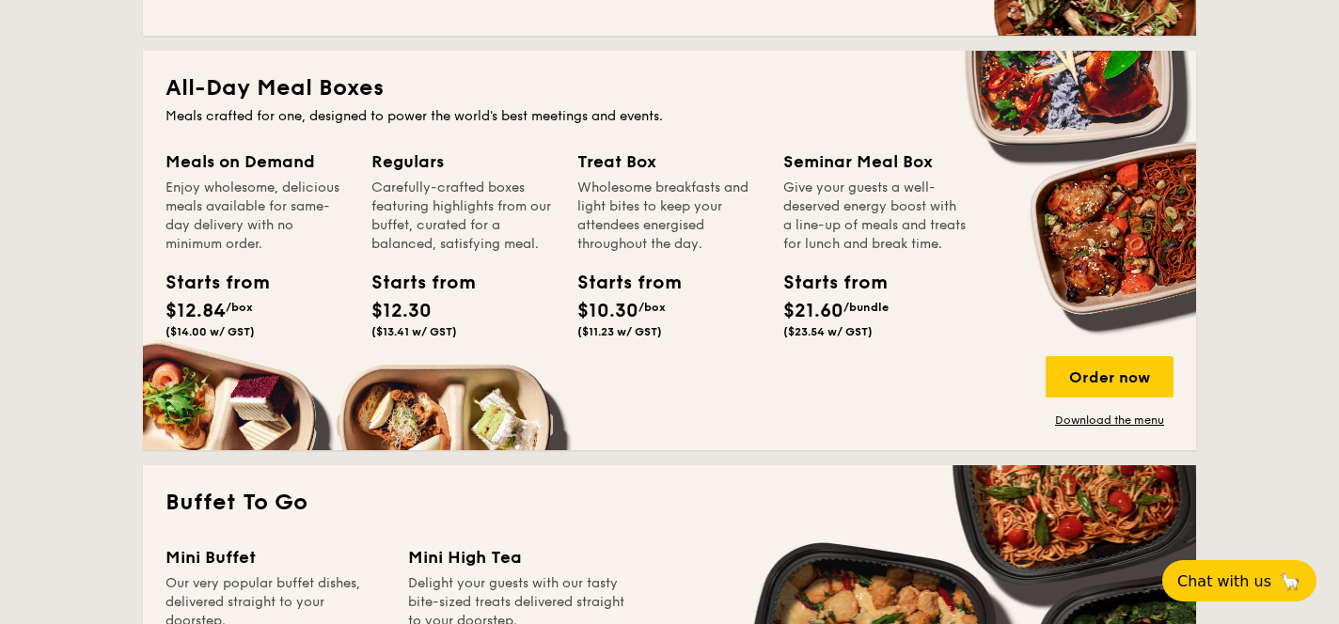
scroll to position [782, 0]
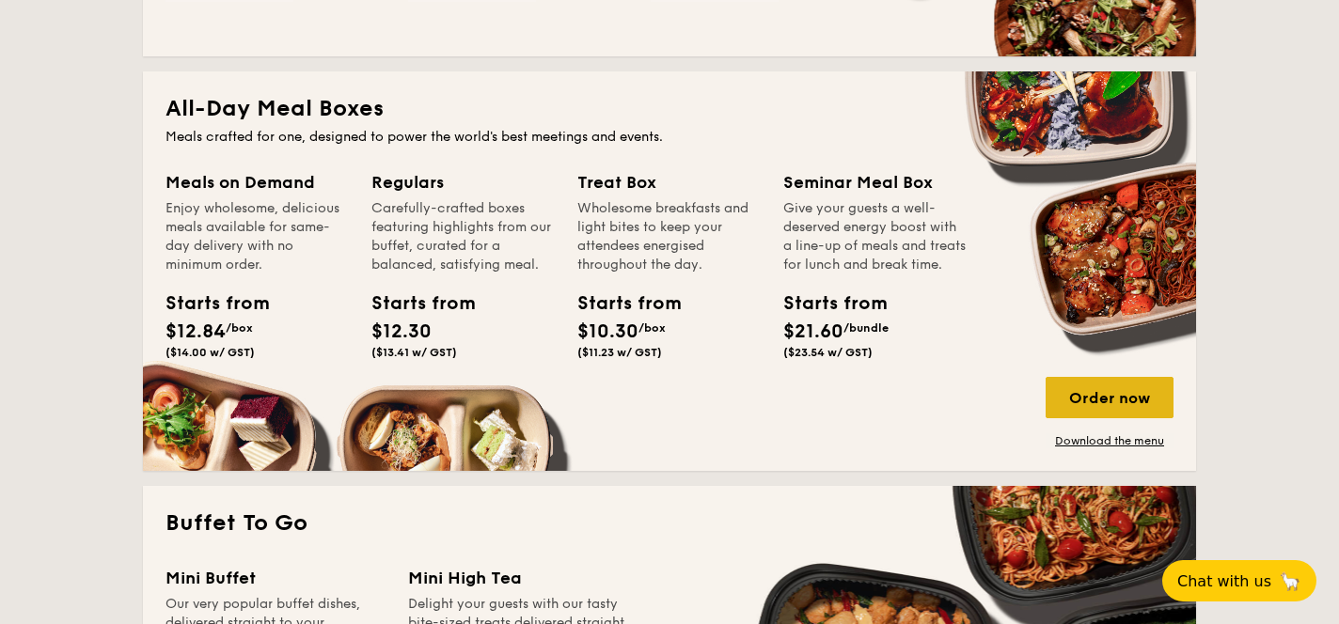
click at [1142, 382] on div "Order now" at bounding box center [1110, 397] width 128 height 41
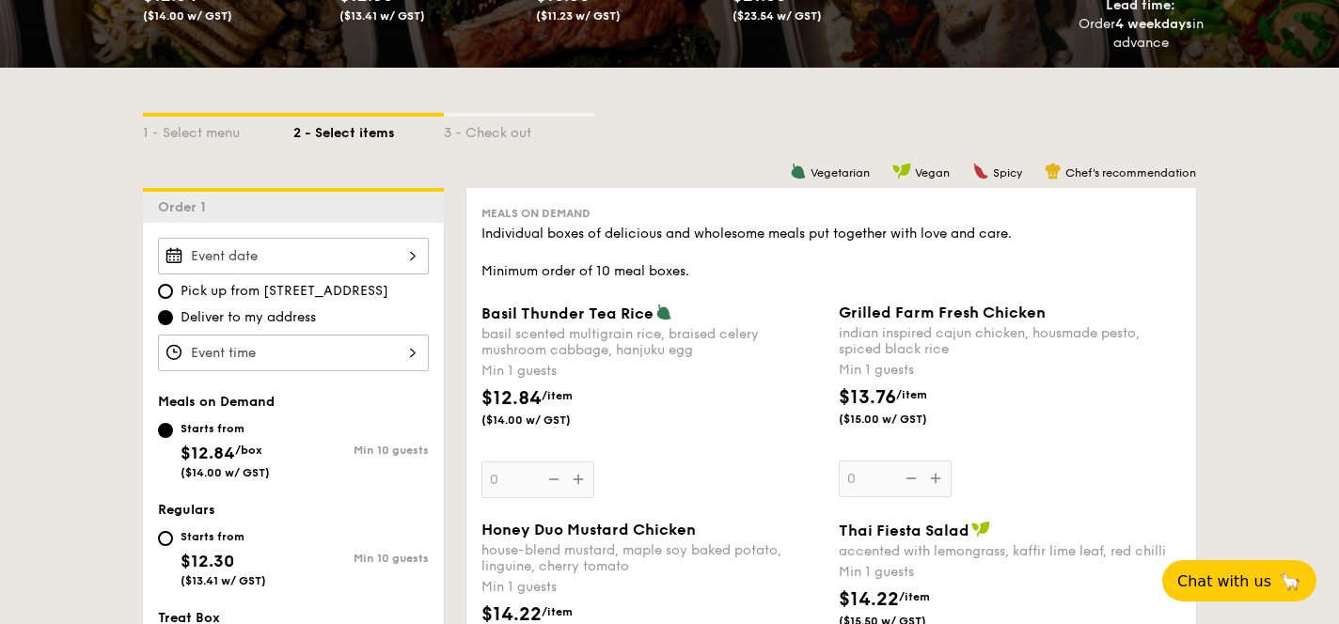
scroll to position [352, 0]
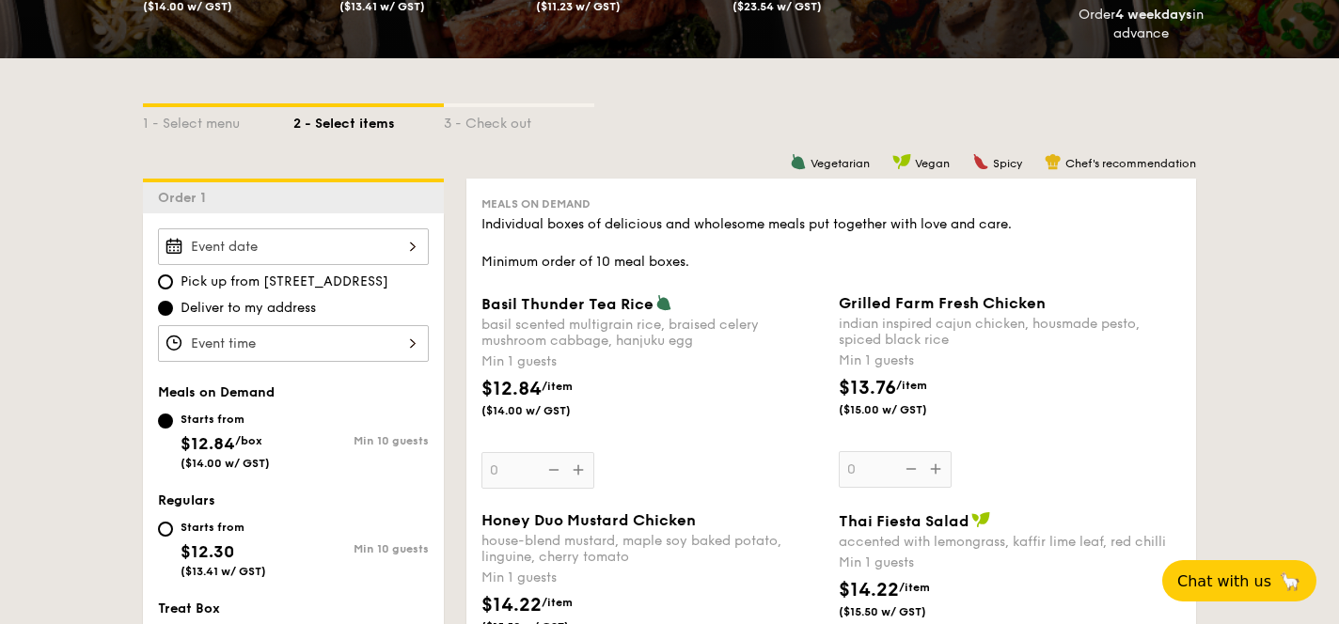
click at [364, 229] on div at bounding box center [293, 247] width 271 height 37
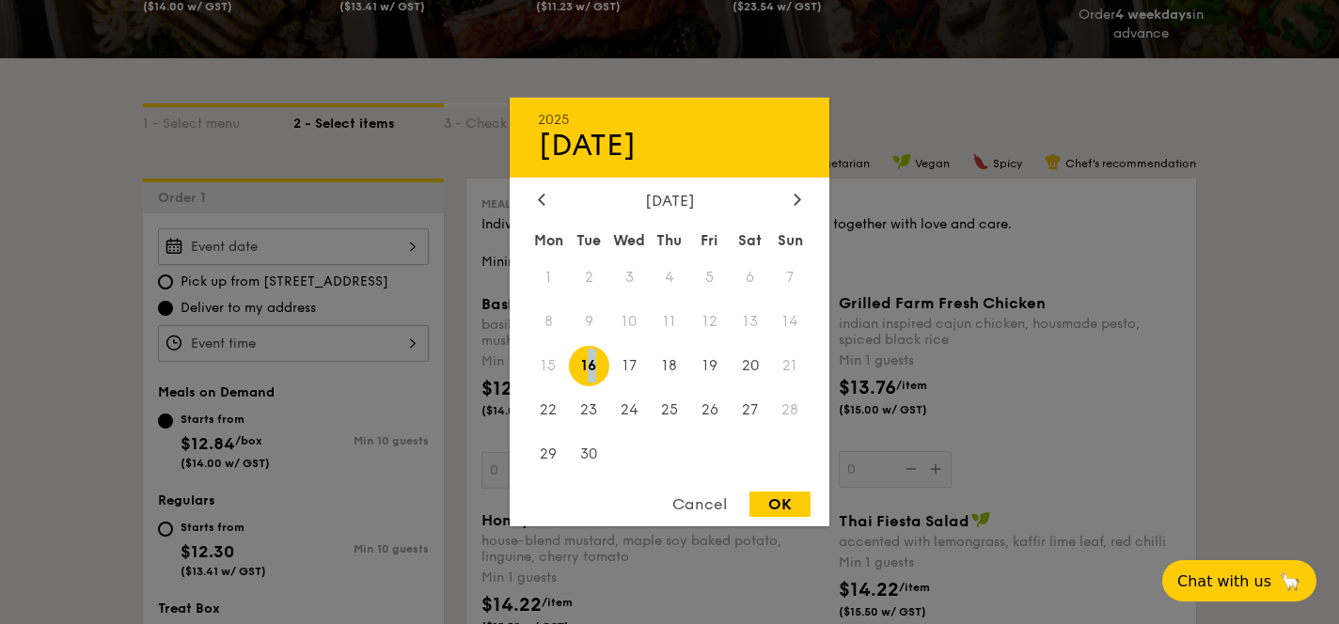
click at [592, 369] on span "16" at bounding box center [589, 366] width 40 height 40
click at [793, 520] on div "Cancel OK" at bounding box center [670, 509] width 320 height 35
click at [787, 507] on div "OK" at bounding box center [780, 504] width 61 height 25
type input "[DATE]"
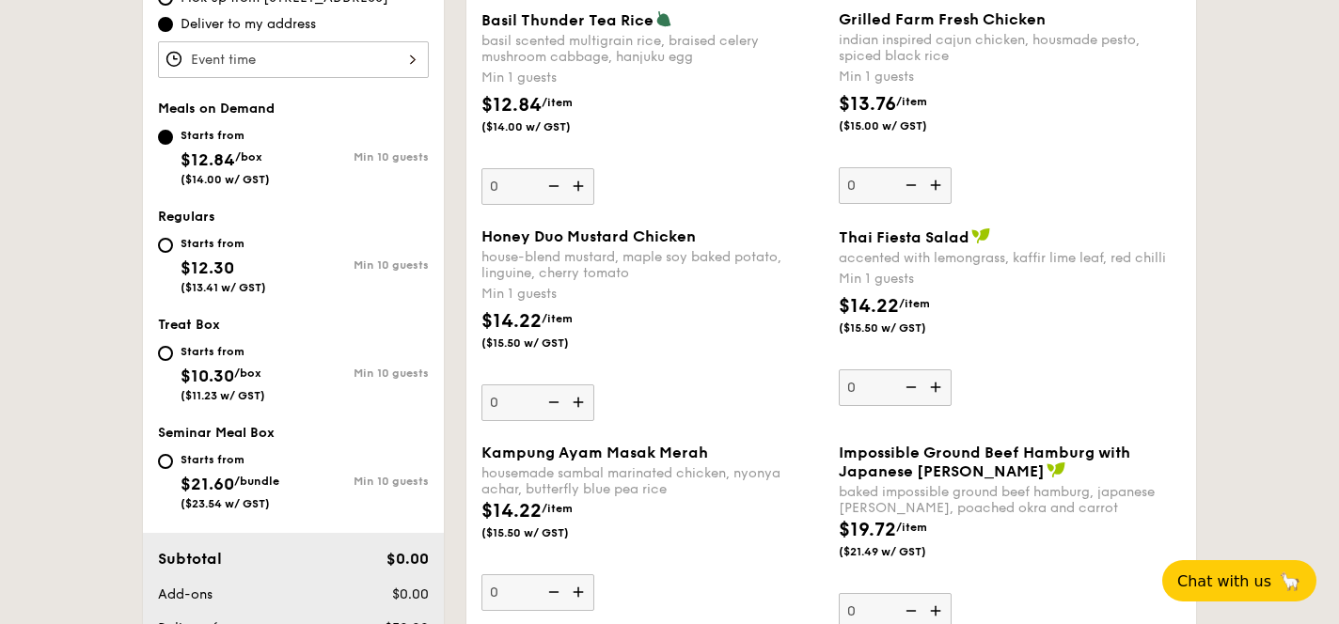
scroll to position [650, 0]
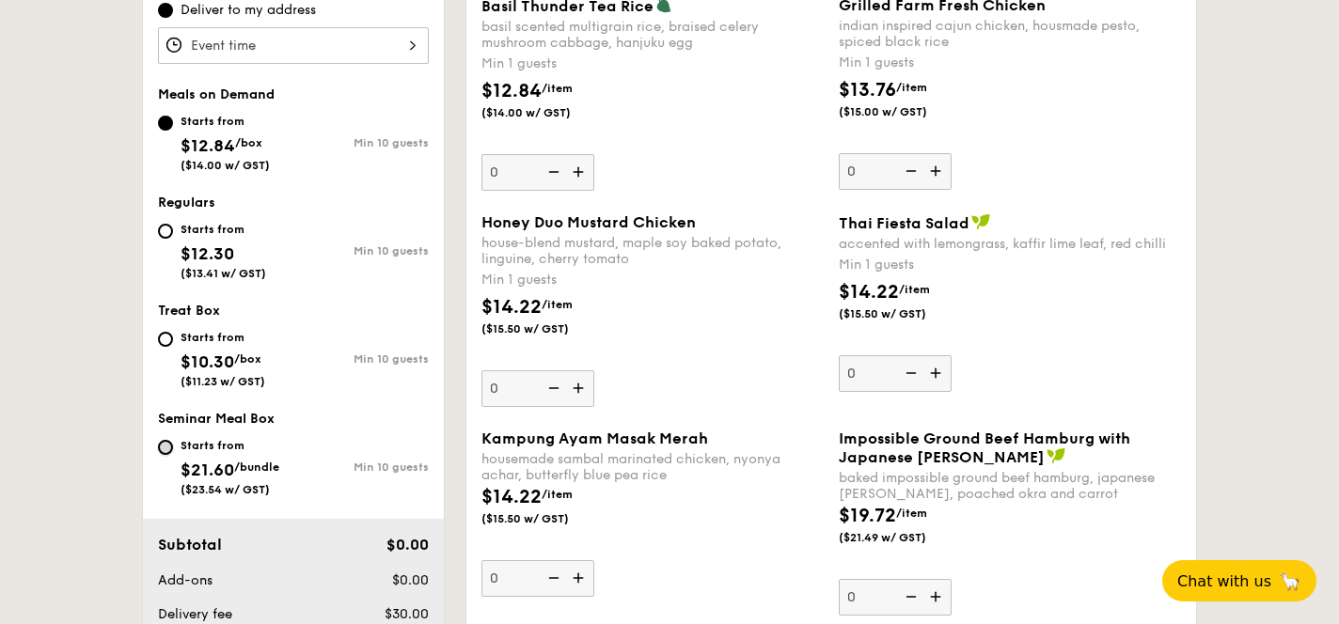
click at [166, 449] on input "Starts from $21.60 /bundle ($23.54 w/ GST) Min 10 guests" at bounding box center [165, 447] width 15 height 15
radio input "true"
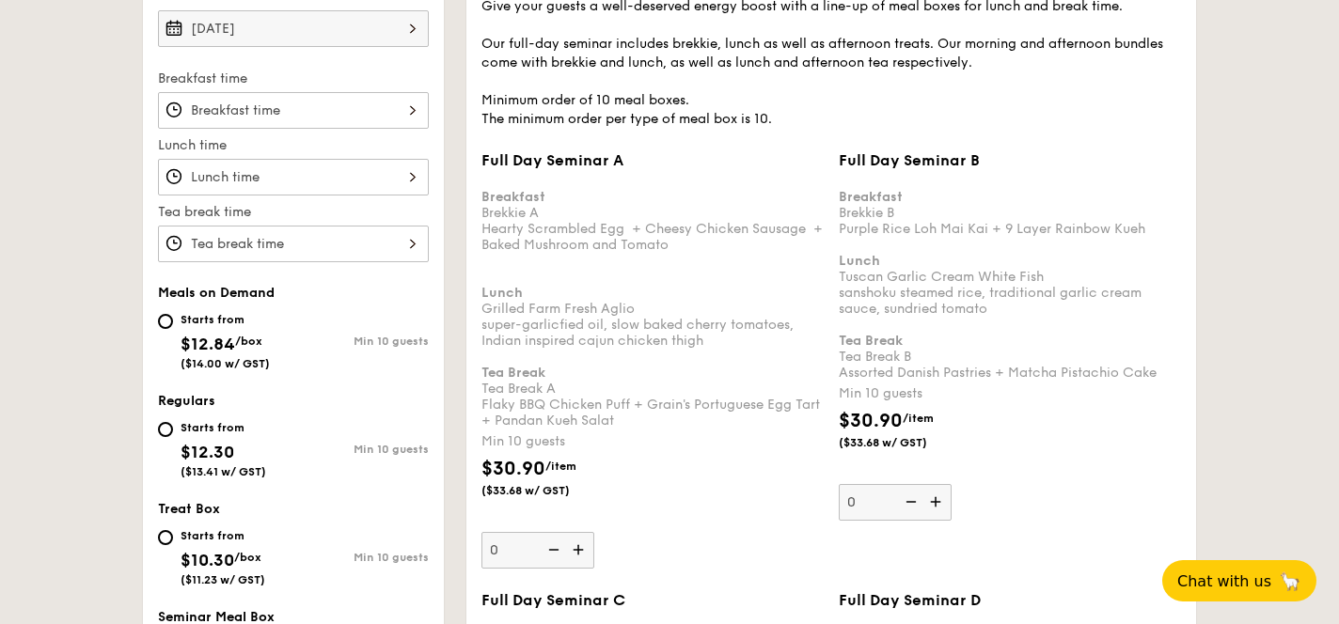
scroll to position [569, 0]
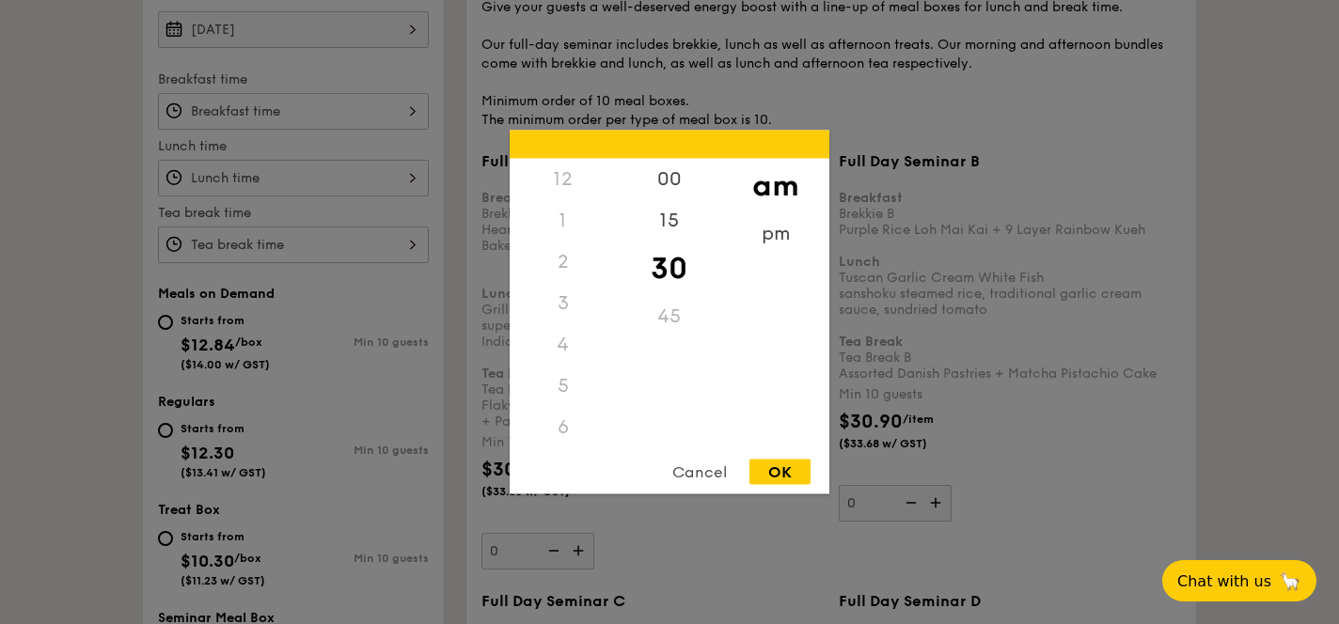
click at [305, 107] on div "12 1 2 3 4 5 6 7 8 9 10 11 00 15 30 45 am pm Cancel OK" at bounding box center [293, 111] width 271 height 37
click at [571, 315] on div "8" at bounding box center [563, 310] width 106 height 55
click at [663, 305] on div "45" at bounding box center [669, 323] width 106 height 55
click at [771, 179] on div "am" at bounding box center [775, 186] width 106 height 55
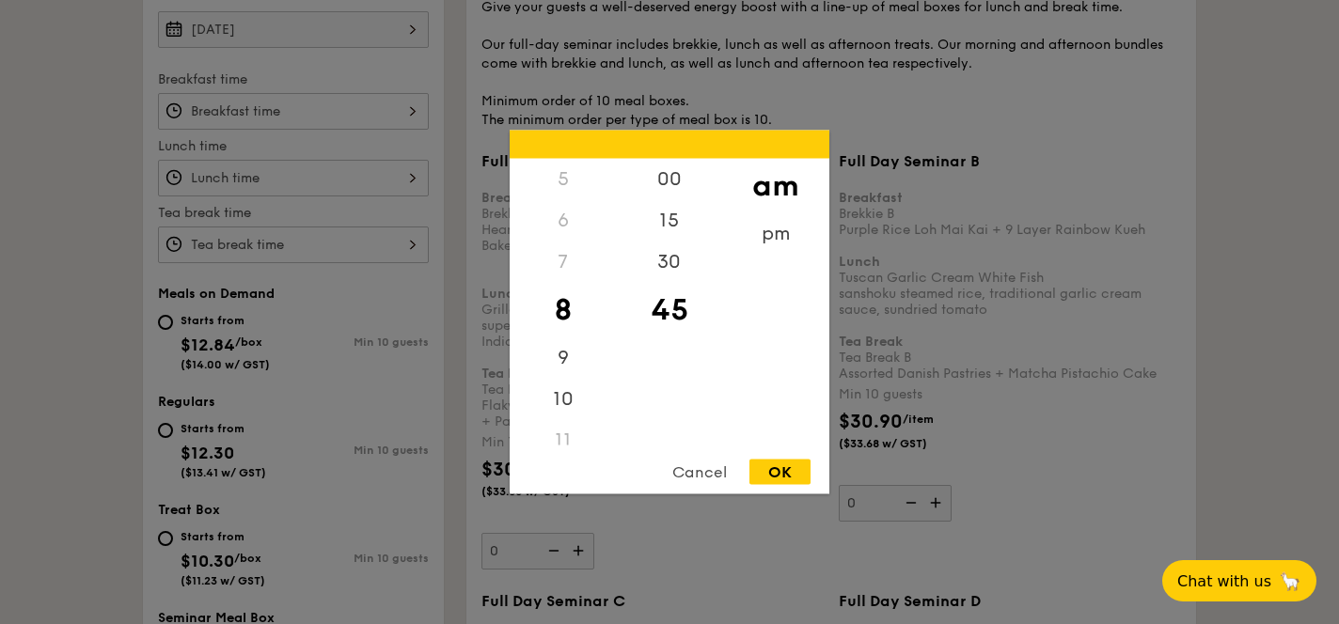
click at [773, 466] on div "OK" at bounding box center [780, 472] width 61 height 25
type input "8:45AM"
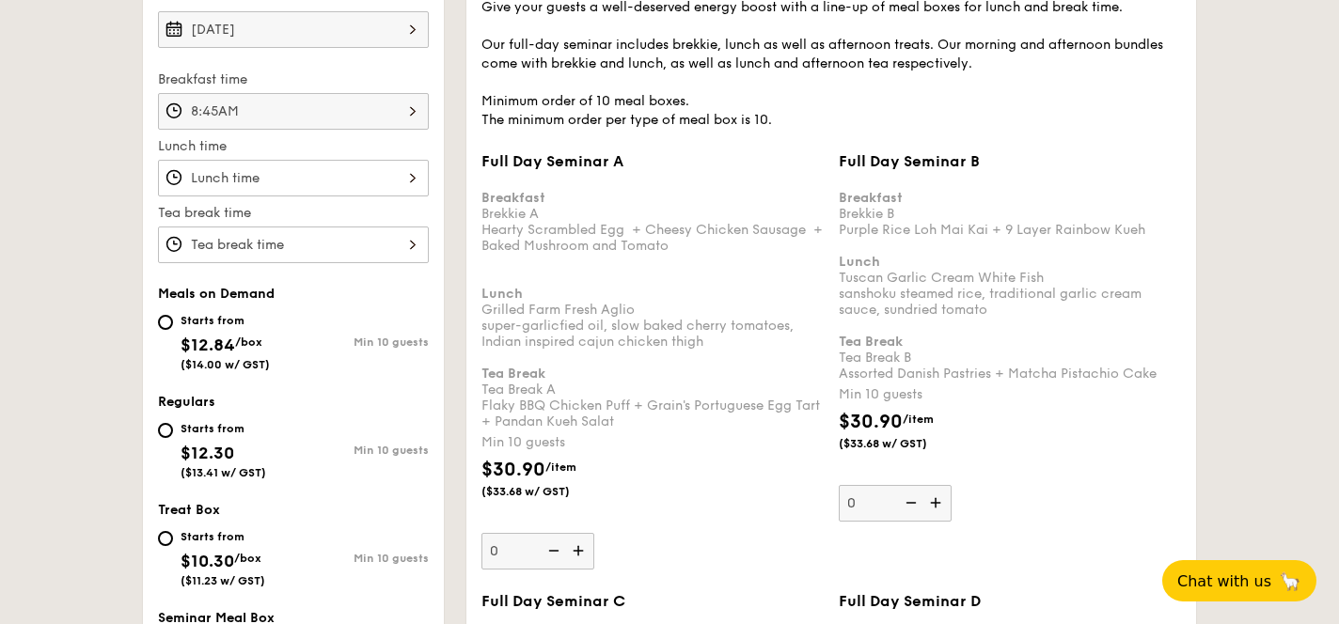
click at [334, 168] on div at bounding box center [293, 178] width 271 height 37
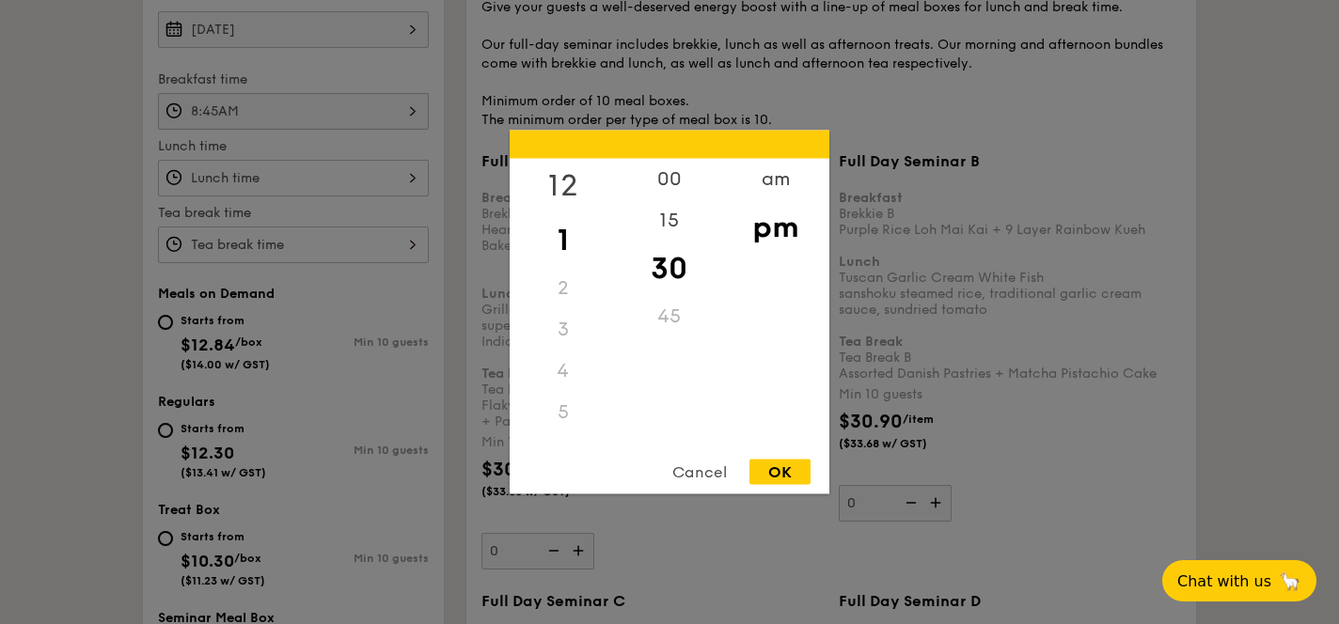
click at [576, 185] on div "12" at bounding box center [563, 186] width 106 height 55
click at [666, 260] on div "30" at bounding box center [669, 269] width 106 height 55
click at [774, 467] on div "OK" at bounding box center [780, 472] width 61 height 25
type input "12:30PM"
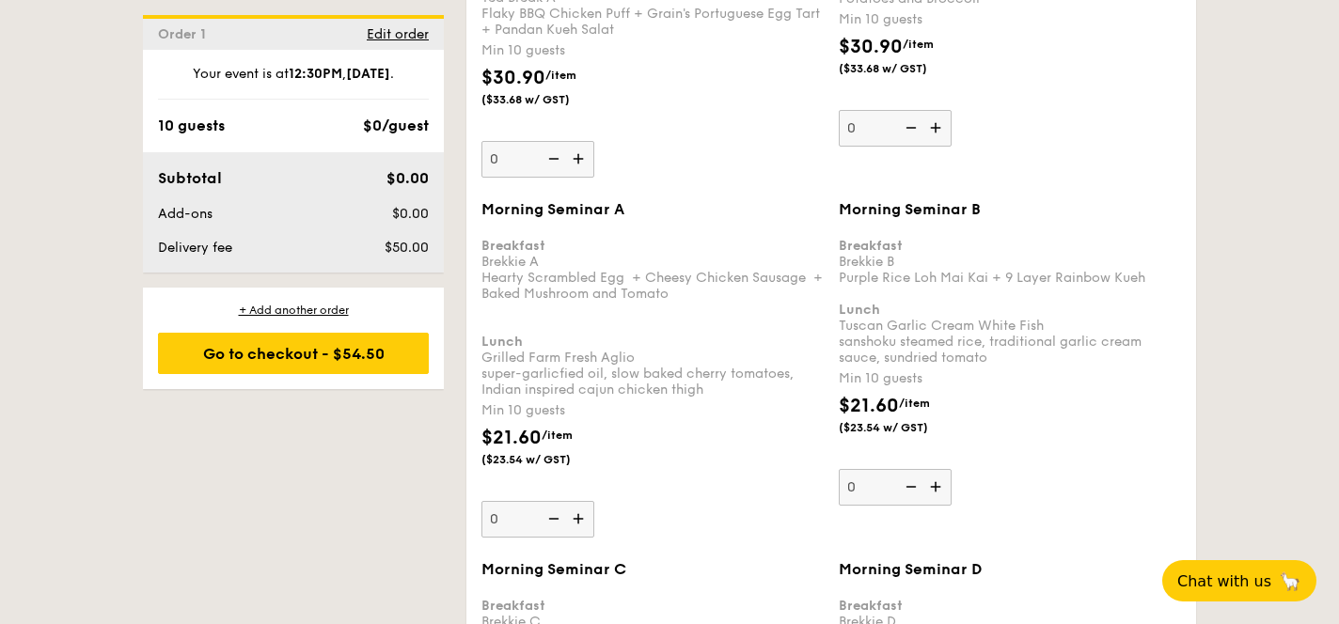
scroll to position [1851, 0]
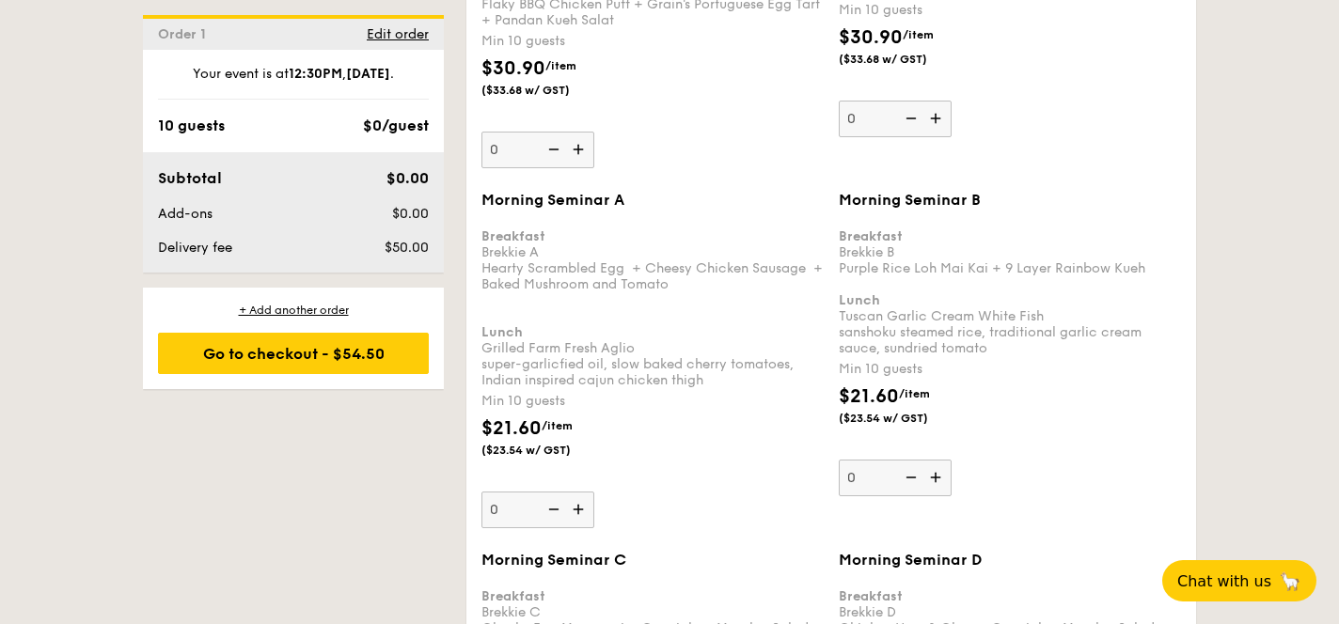
click at [585, 497] on img at bounding box center [580, 510] width 28 height 36
click at [585, 497] on input "0" at bounding box center [538, 510] width 113 height 37
type input "10"
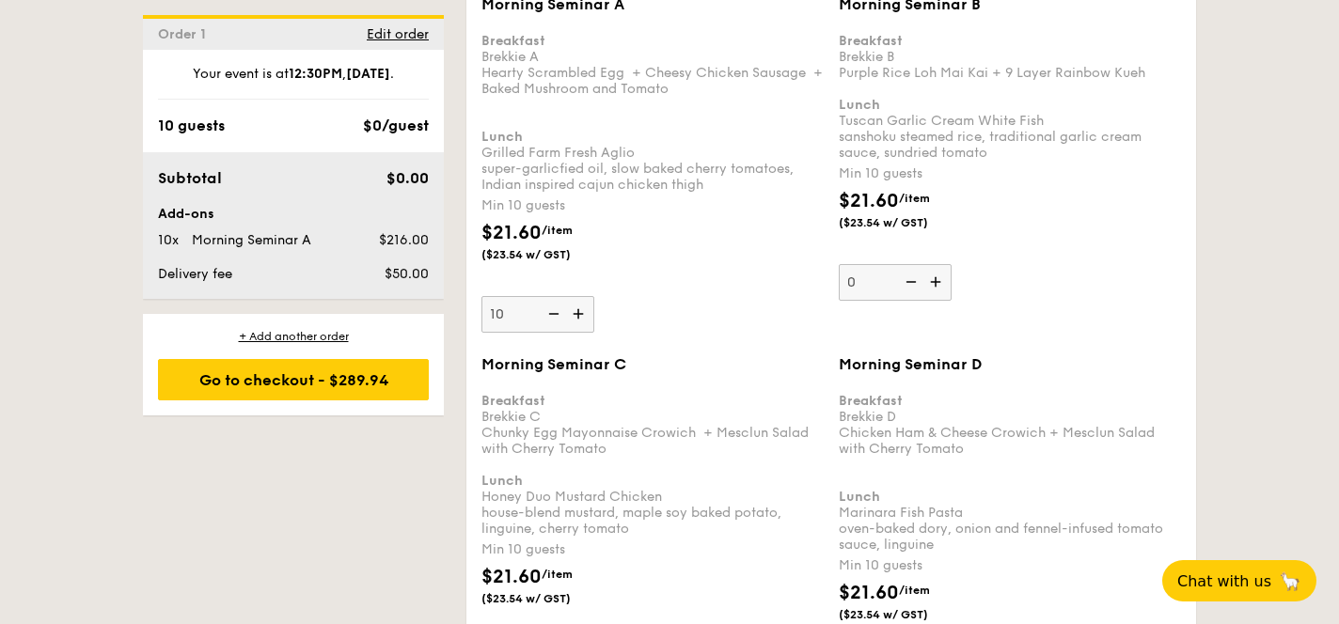
scroll to position [2063, 0]
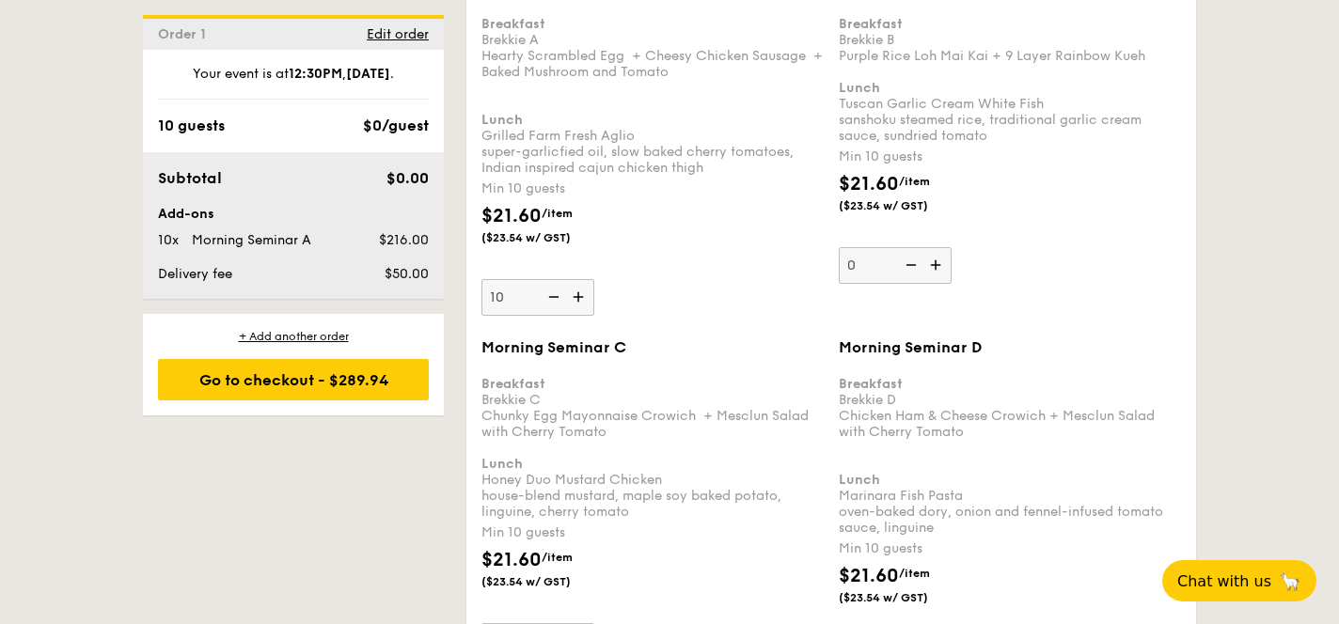
click at [935, 268] on img at bounding box center [938, 265] width 28 height 36
click at [935, 268] on input "0" at bounding box center [895, 265] width 113 height 37
type input "10"
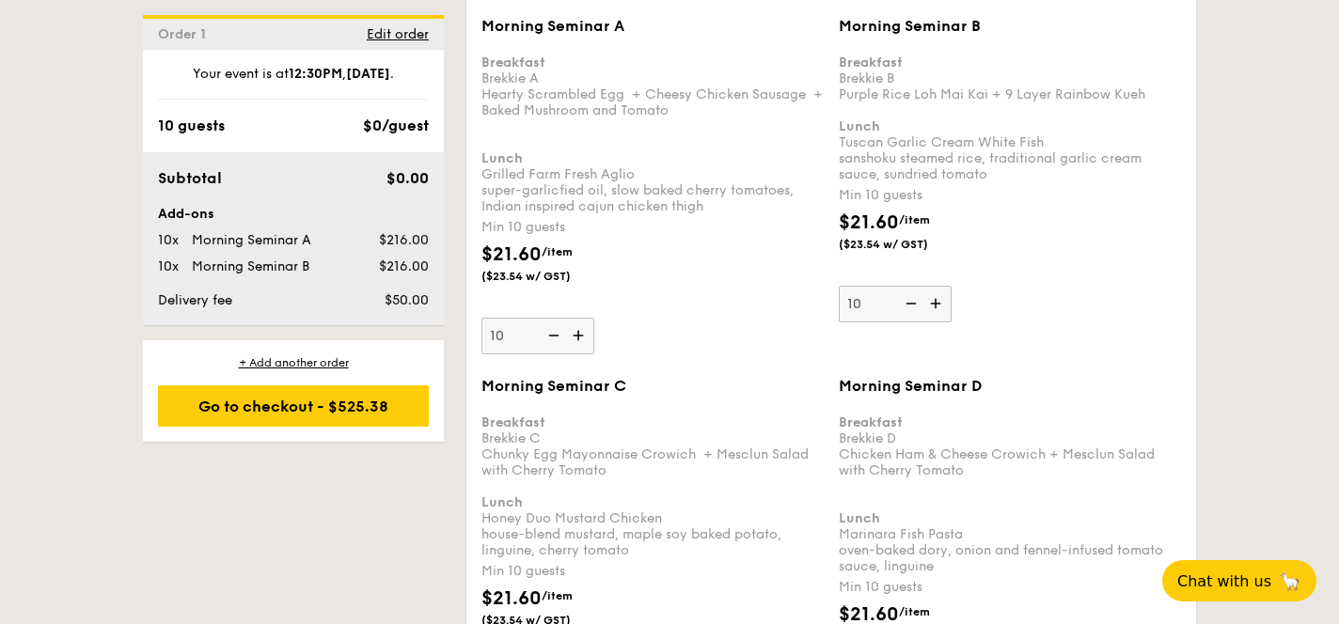
scroll to position [2022, 0]
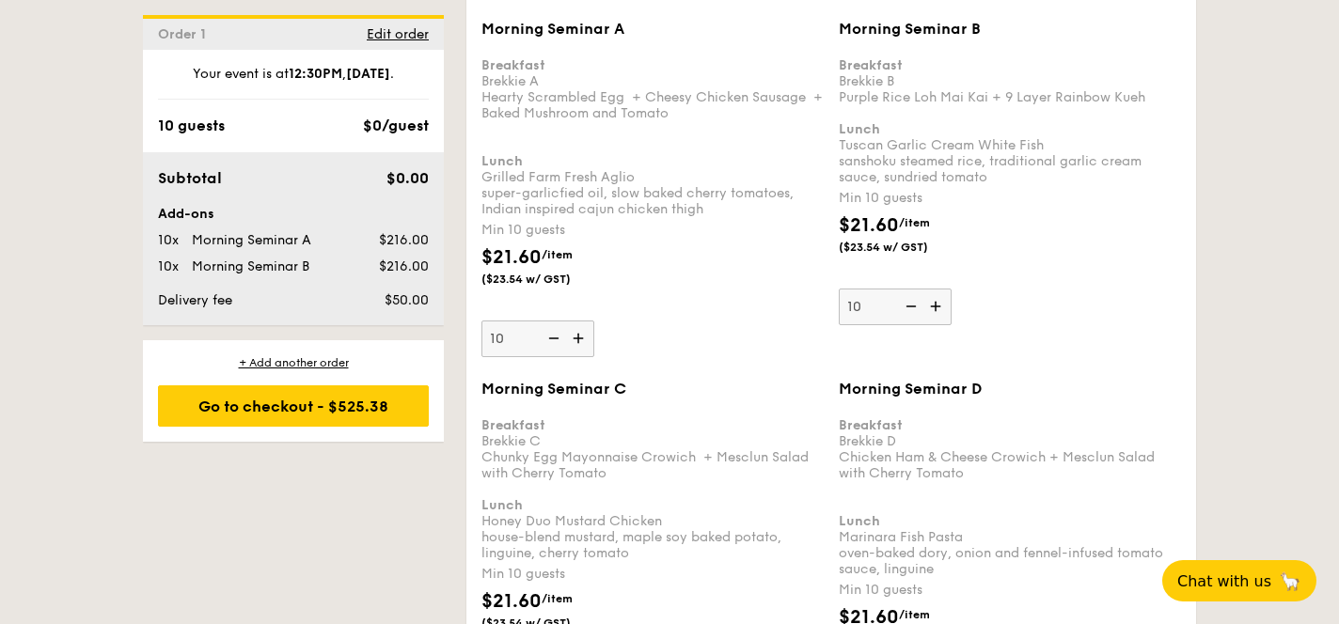
click at [558, 342] on img at bounding box center [552, 339] width 28 height 36
click at [558, 342] on input "10" at bounding box center [538, 339] width 113 height 37
type input "0"
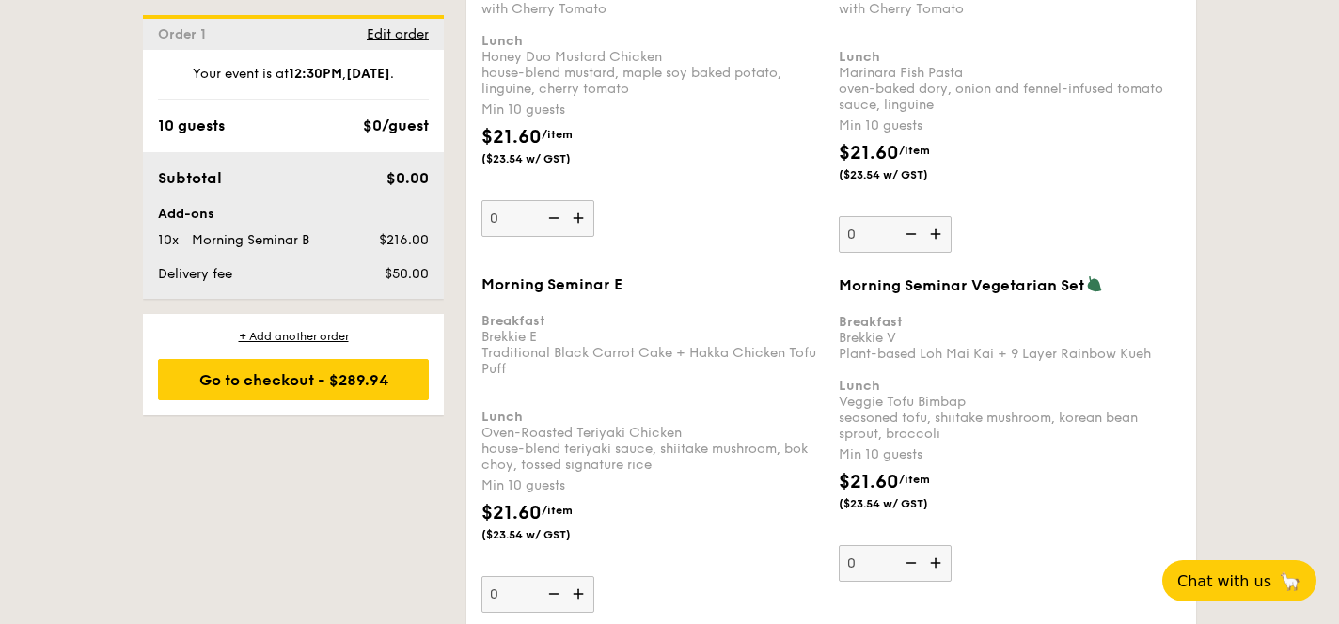
scroll to position [2498, 0]
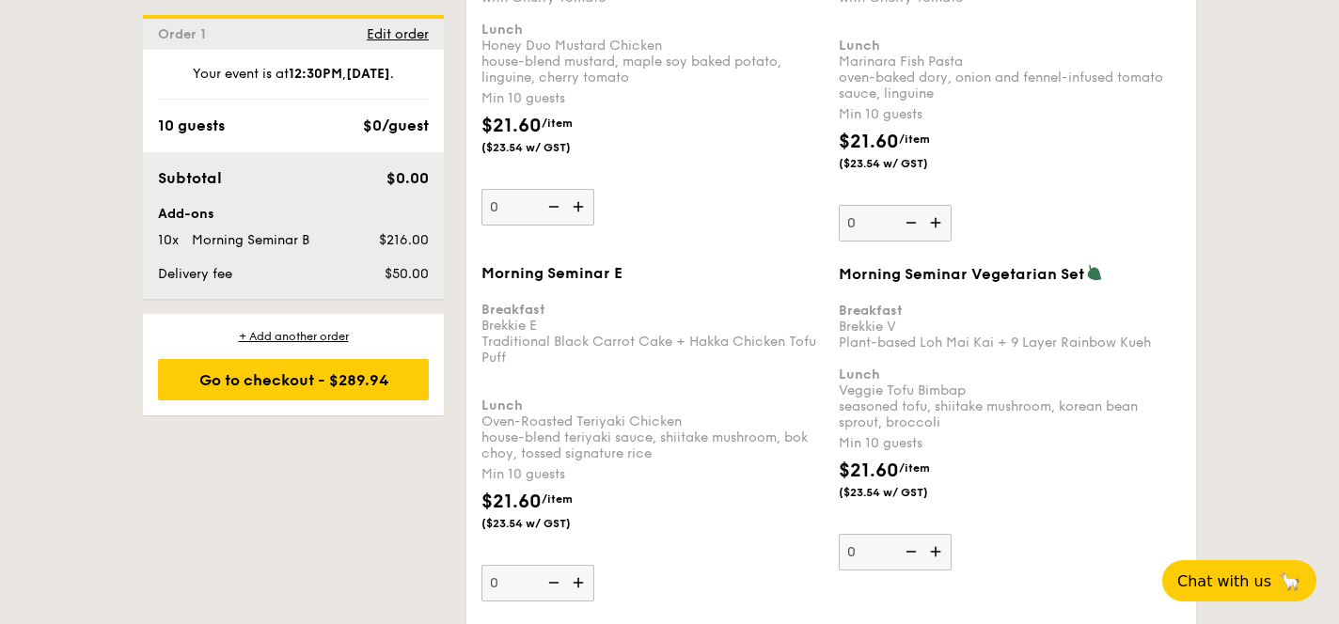
click at [576, 577] on img at bounding box center [580, 583] width 28 height 36
click at [576, 577] on input "0" at bounding box center [538, 583] width 113 height 37
type input "10"
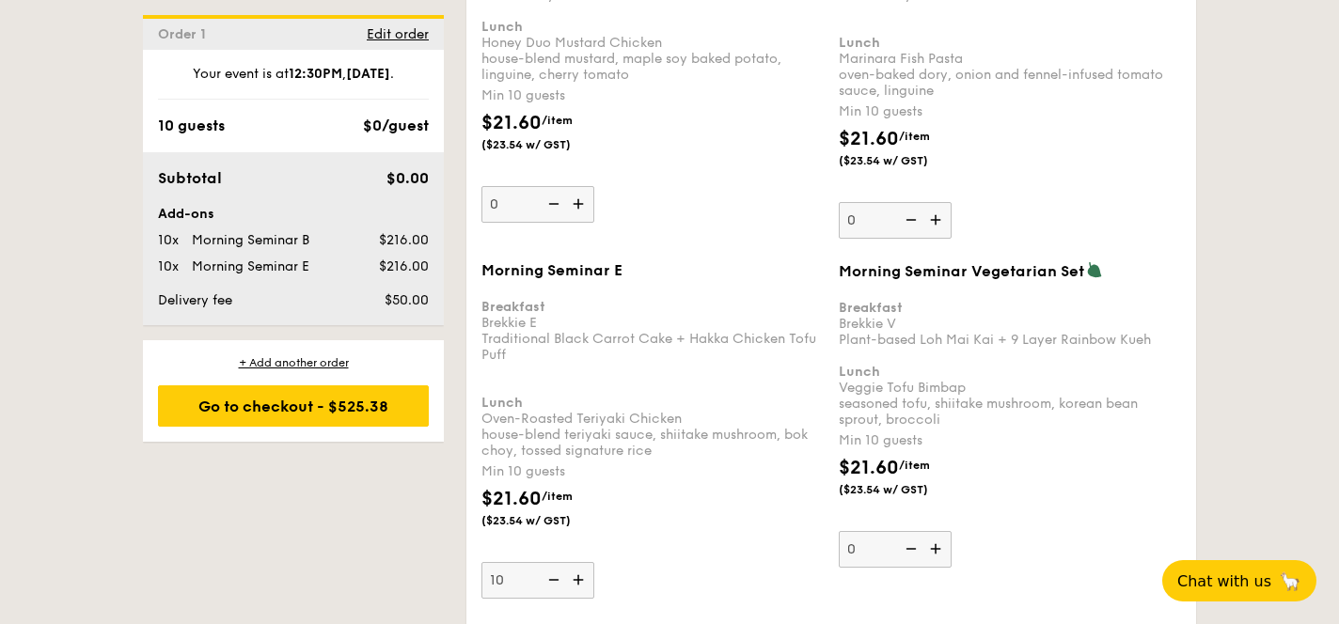
scroll to position [2492, 0]
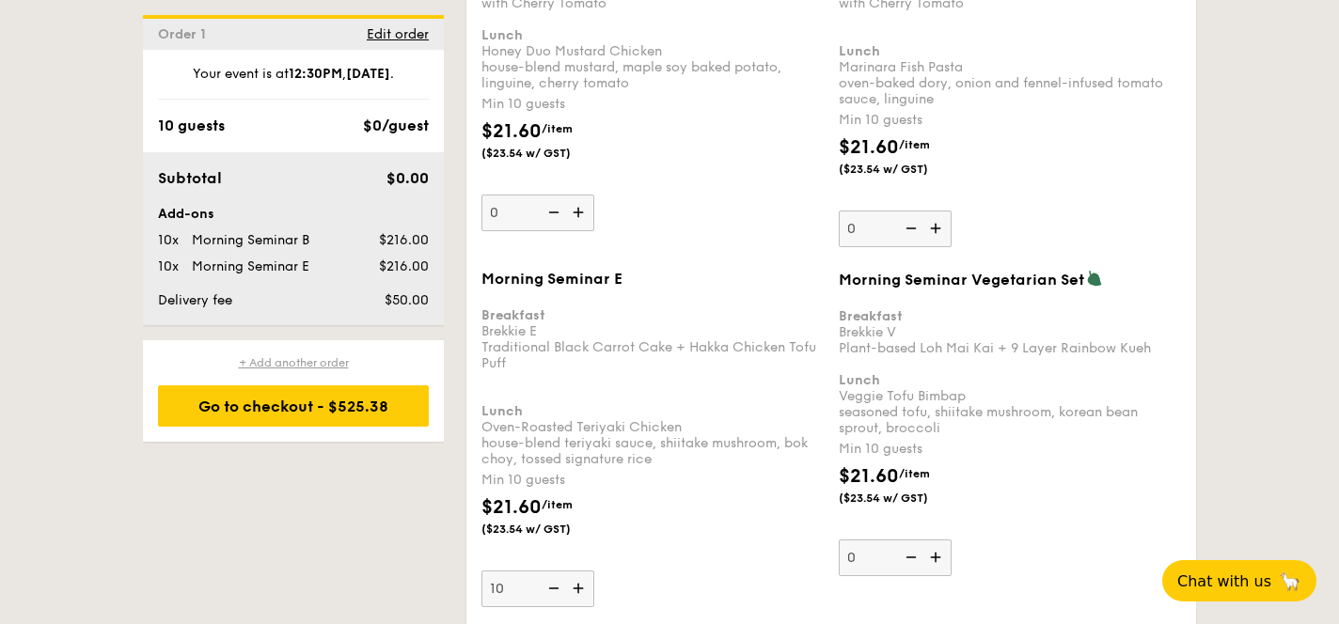
click at [348, 364] on div "+ Add another order" at bounding box center [293, 362] width 271 height 15
type input "0"
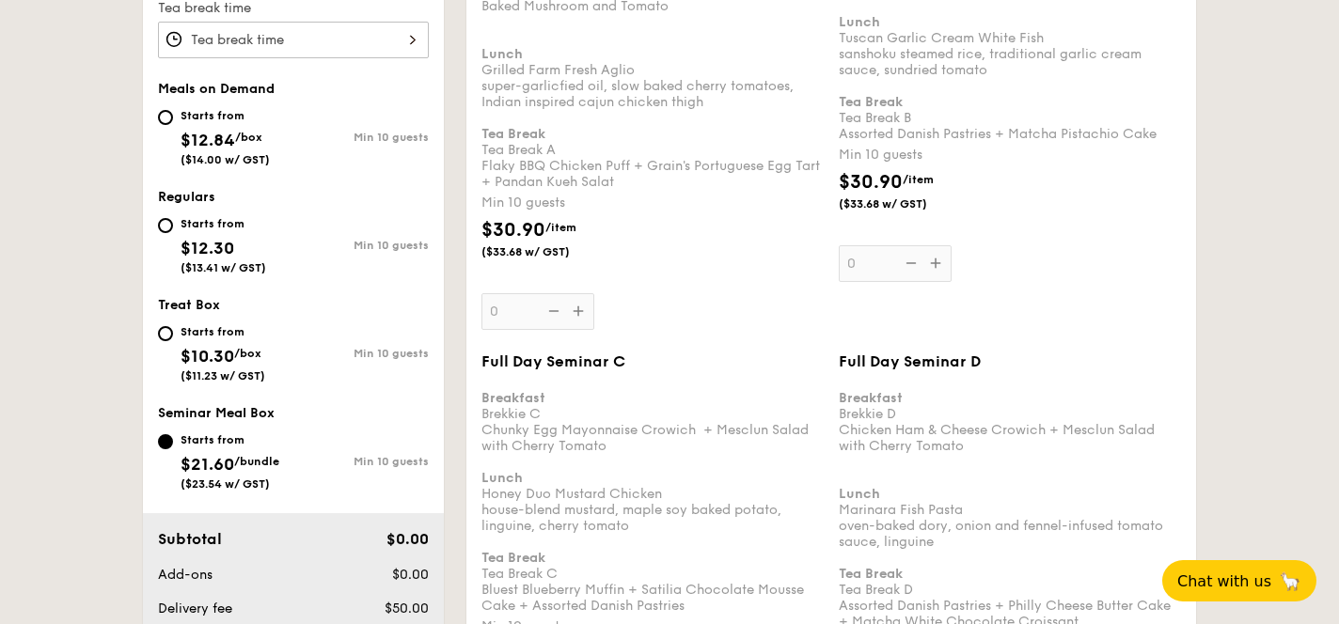
scroll to position [800, 0]
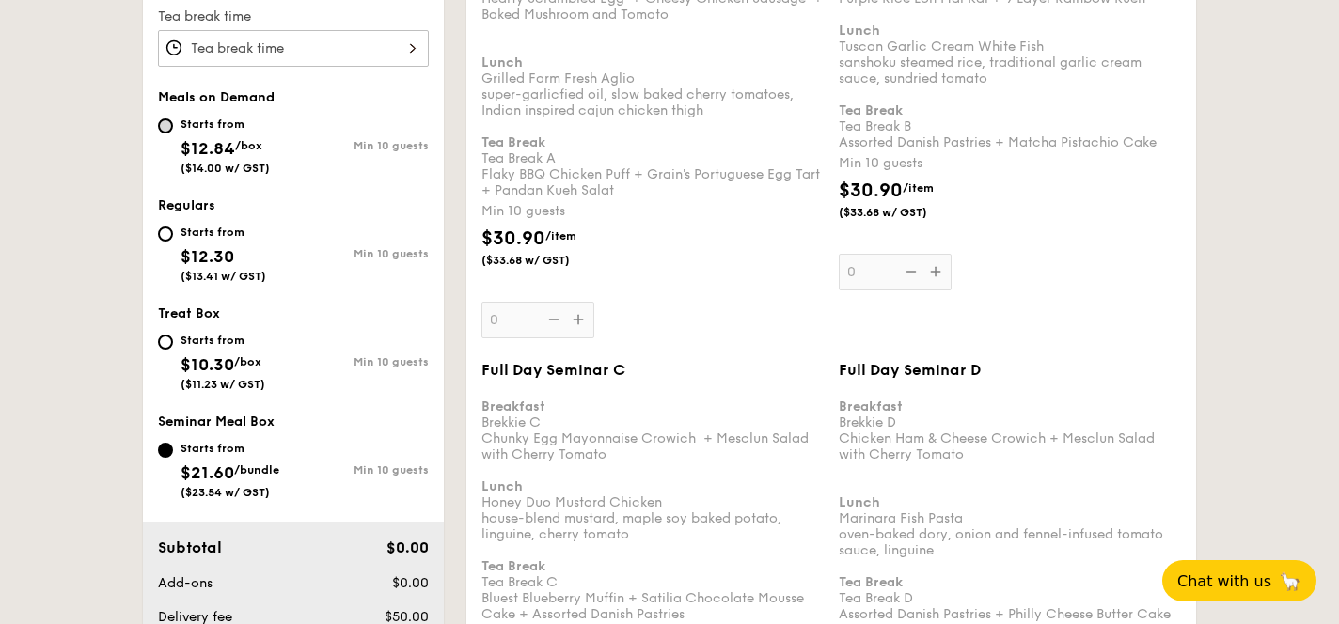
click at [172, 127] on div "Starts from $12.84 /box ($14.00 w/ GST)" at bounding box center [225, 144] width 135 height 62
click at [169, 119] on input "Starts from $12.84 /box ($14.00 w/ GST) Min 10 guests" at bounding box center [165, 125] width 15 height 15
radio input "true"
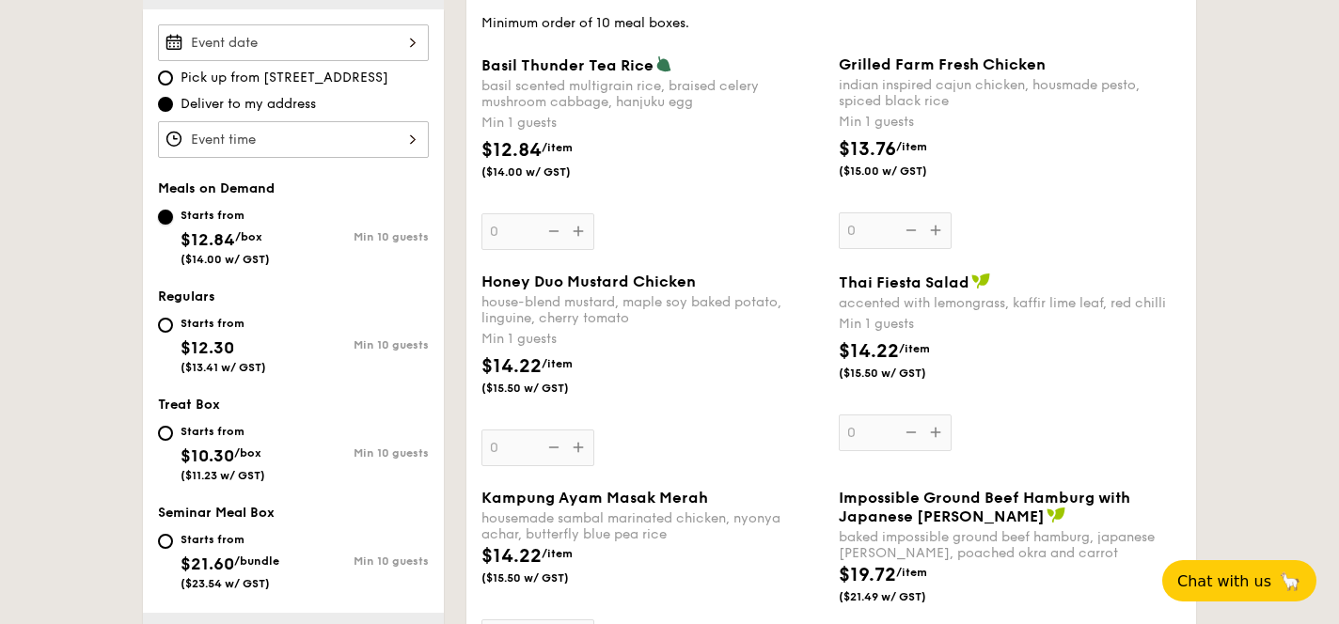
scroll to position [576, 0]
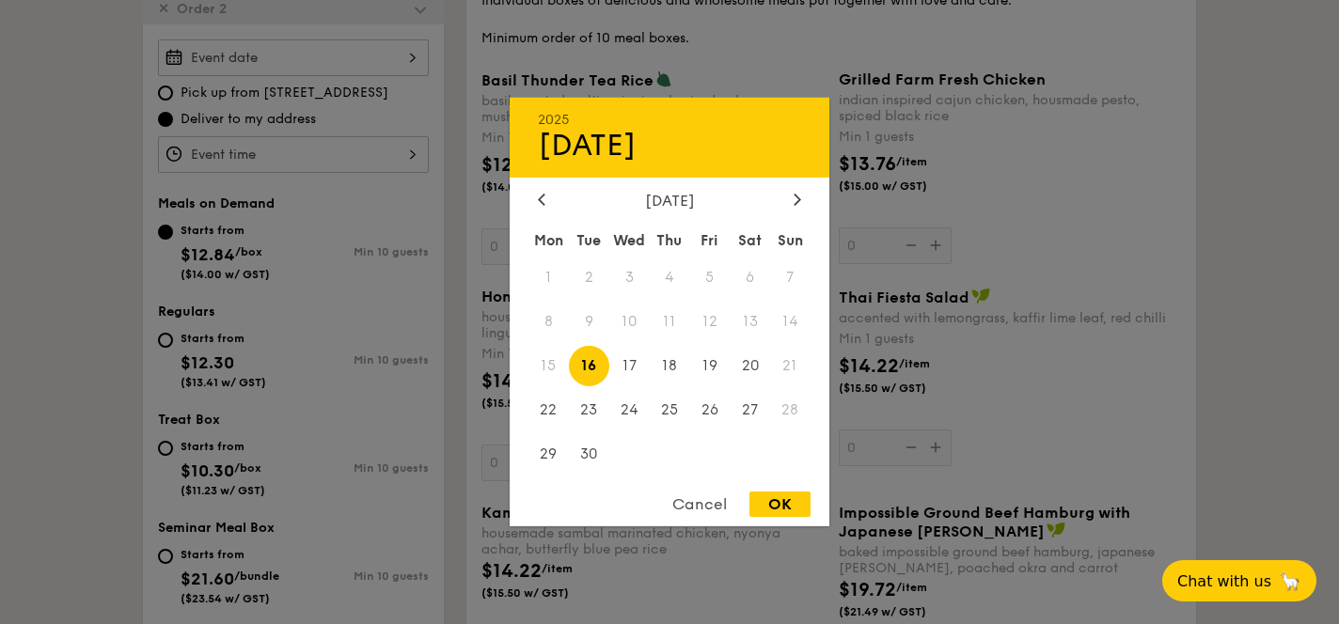
click at [255, 58] on div "2025 Sep [DATE] Tue Wed Thu Fri Sat Sun 1 2 3 4 5 6 7 8 9 10 11 12 13 14 15 16 …" at bounding box center [293, 57] width 271 height 37
click at [588, 366] on span "16" at bounding box center [589, 366] width 40 height 40
click at [266, 151] on div at bounding box center [669, 312] width 1339 height 624
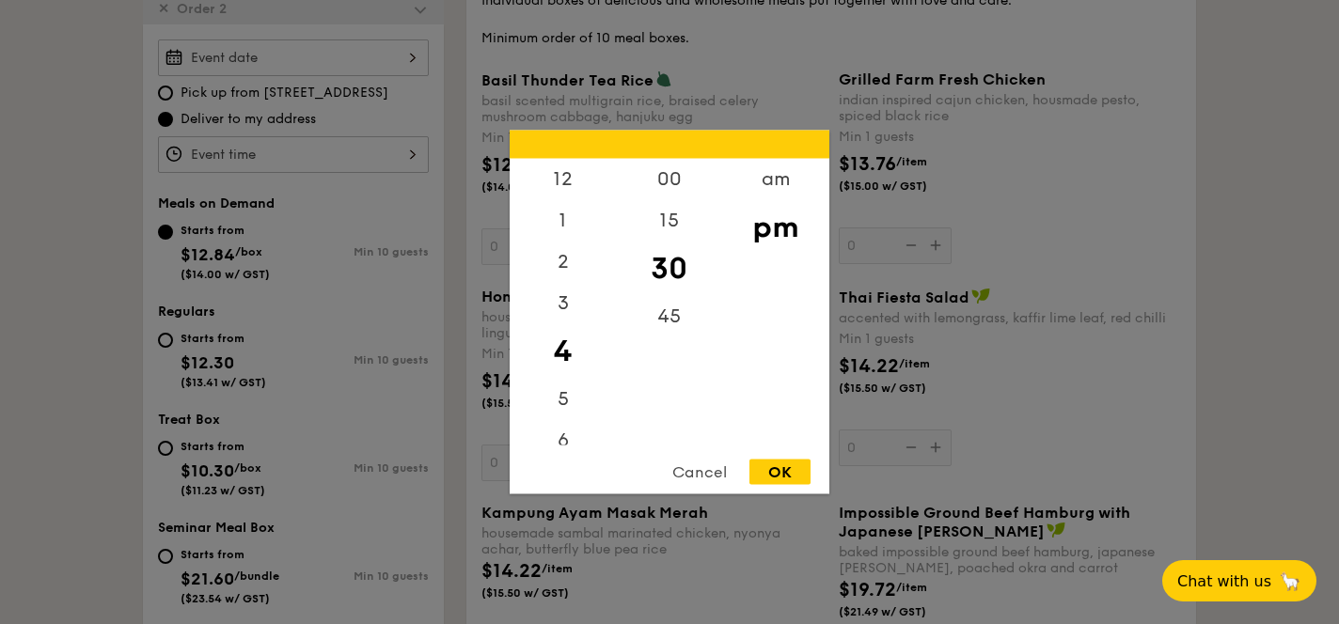
click at [331, 157] on div "12 1 2 3 4 5 6 7 8 9 10 11 00 15 30 45 am pm Cancel OK" at bounding box center [293, 154] width 271 height 37
click at [561, 196] on div "12" at bounding box center [563, 186] width 106 height 55
click at [772, 470] on div "OK" at bounding box center [780, 472] width 61 height 25
type input "12:30PM"
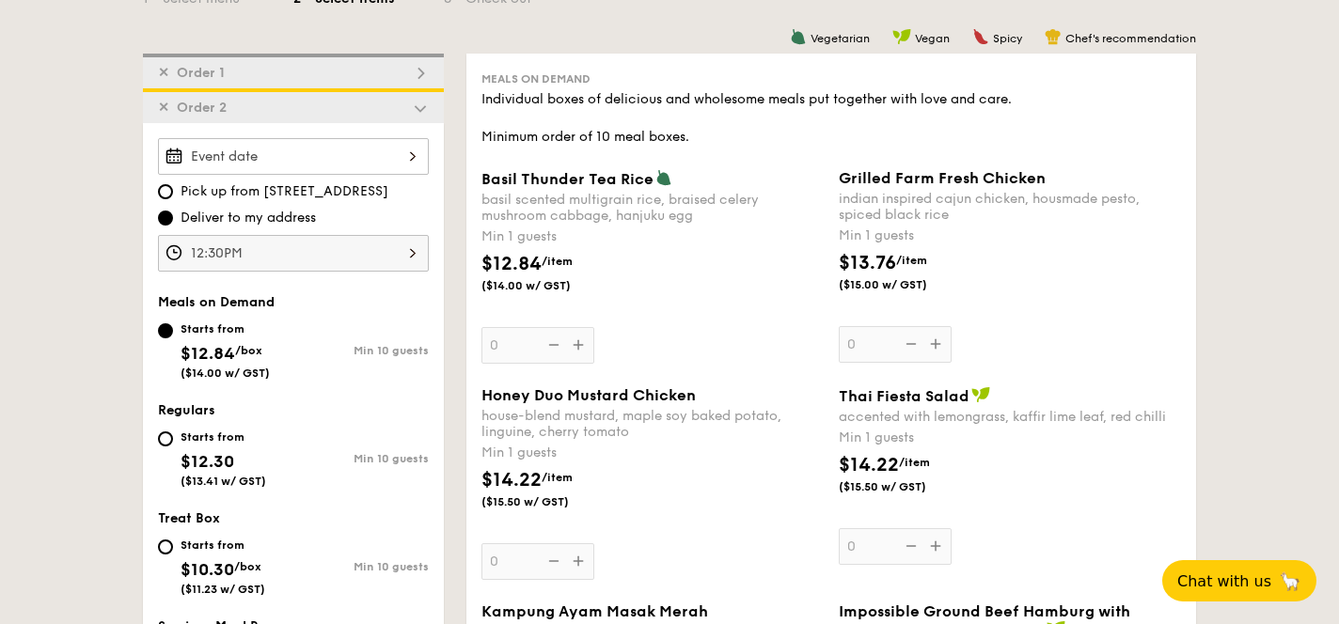
scroll to position [437, 0]
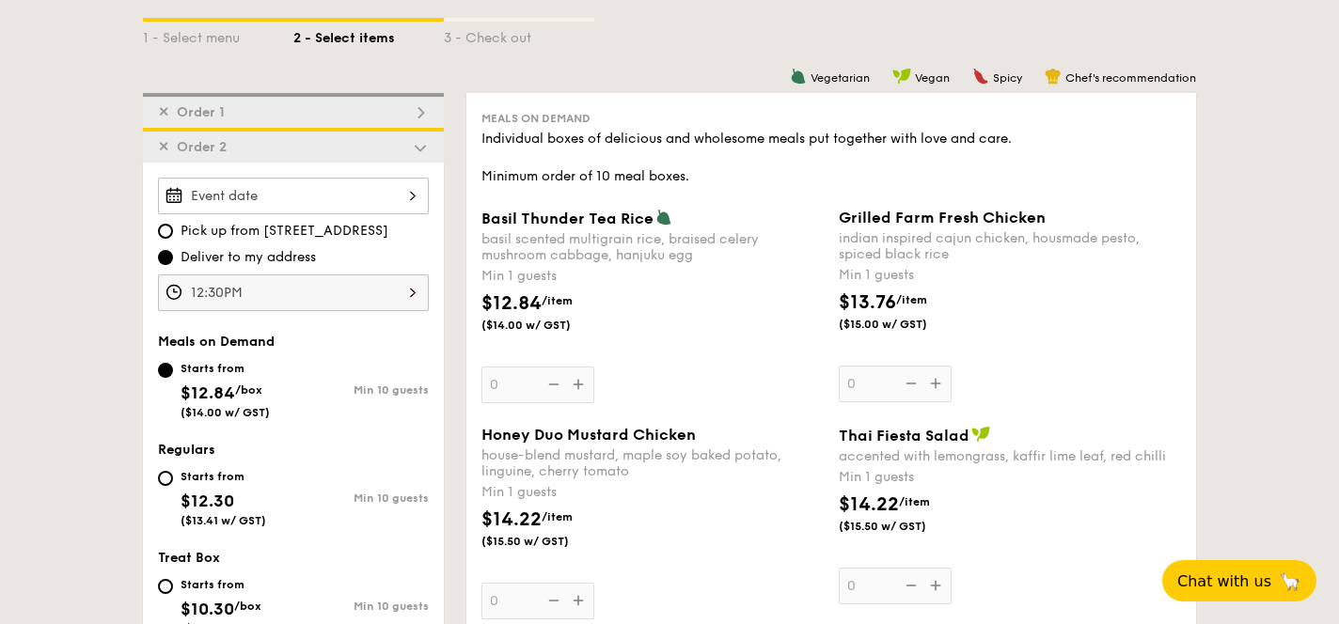
click at [161, 107] on span "✕" at bounding box center [163, 112] width 11 height 16
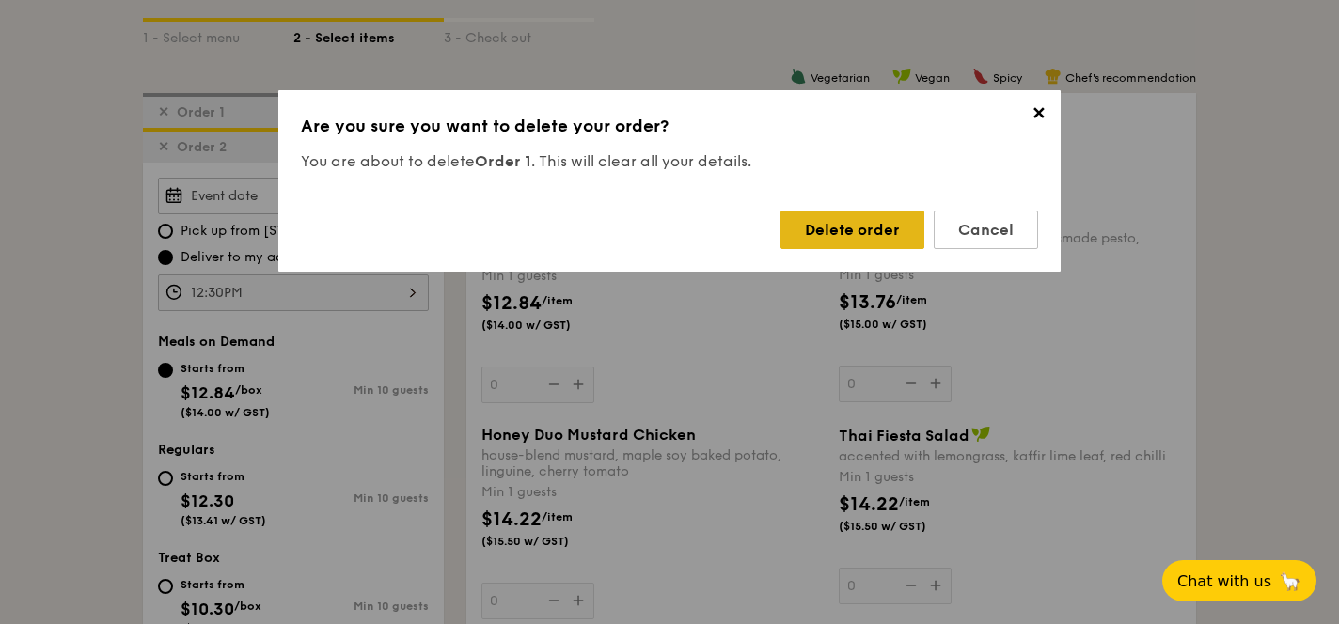
click at [822, 224] on div "Delete order" at bounding box center [853, 230] width 144 height 39
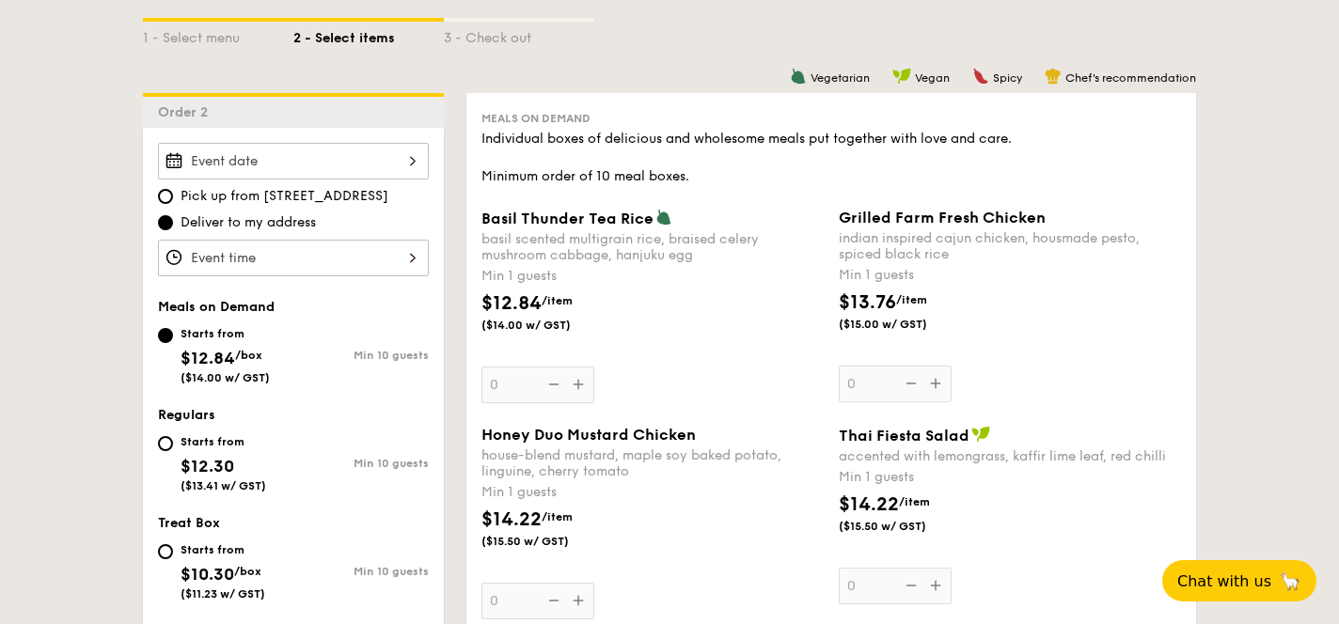
click at [320, 240] on div at bounding box center [293, 258] width 271 height 37
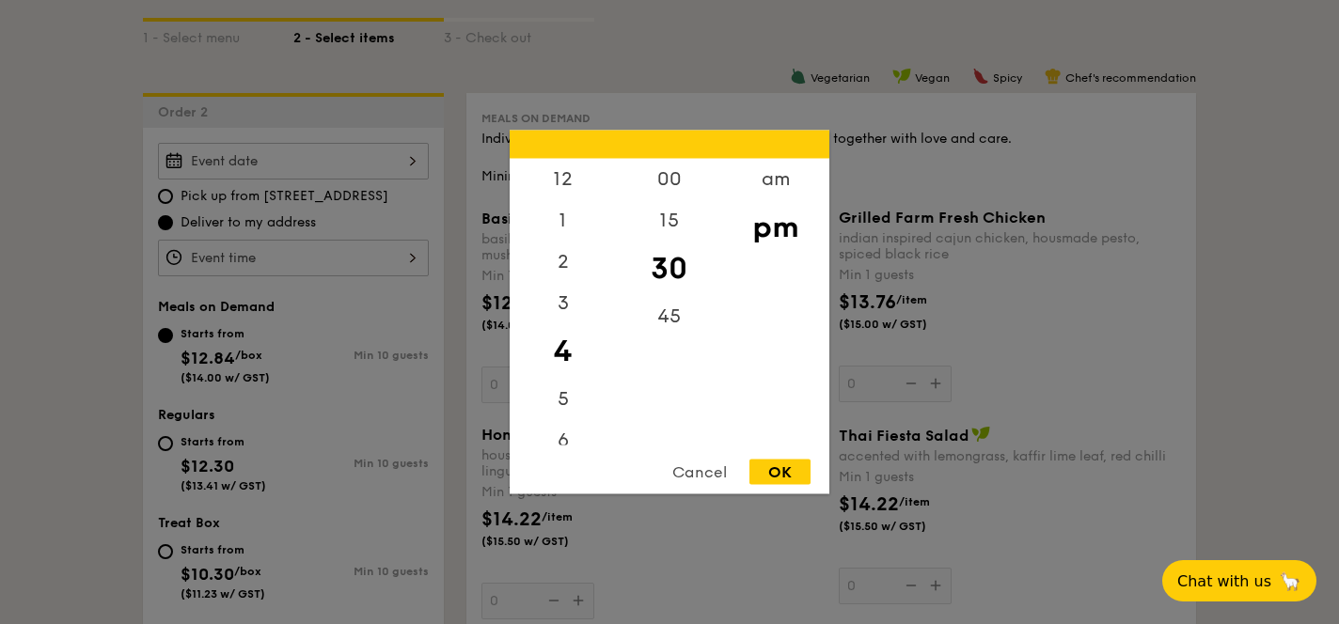
click at [309, 164] on div at bounding box center [669, 312] width 1339 height 624
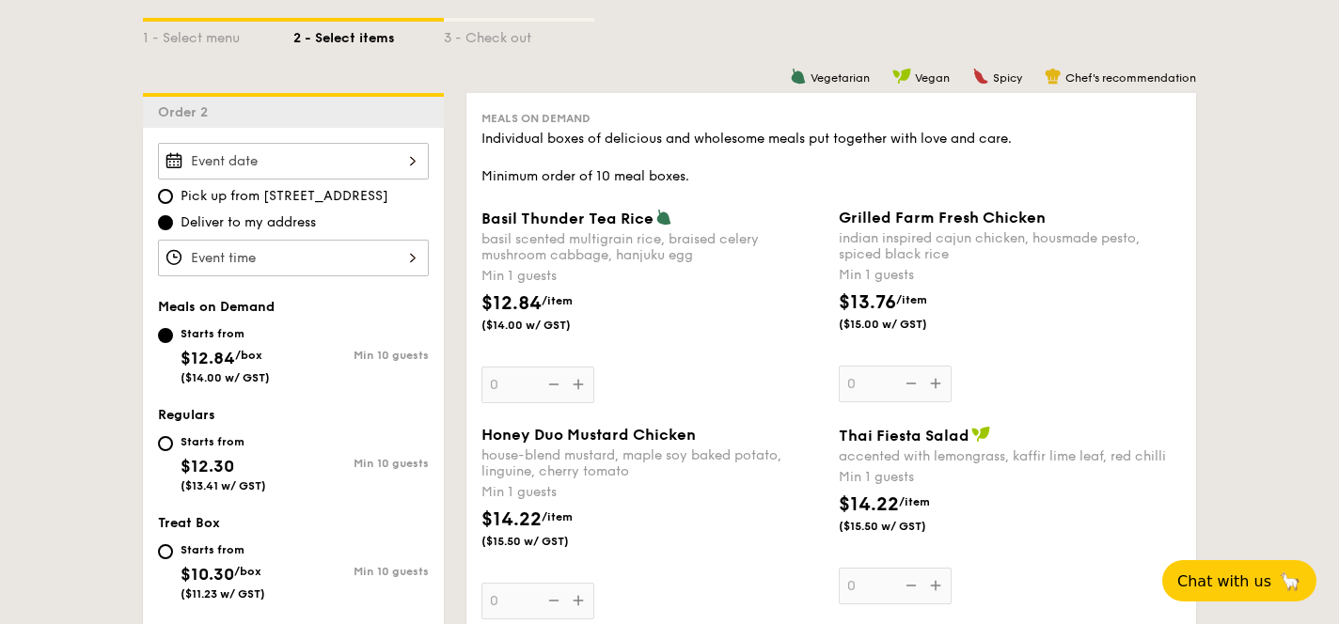
click at [387, 176] on div "2025 Sep [DATE] Tue Wed Thu Fri Sat Sun 1 2 3 4 5 6 7 8 9 10 11 12 13 14 15 16 …" at bounding box center [293, 161] width 271 height 37
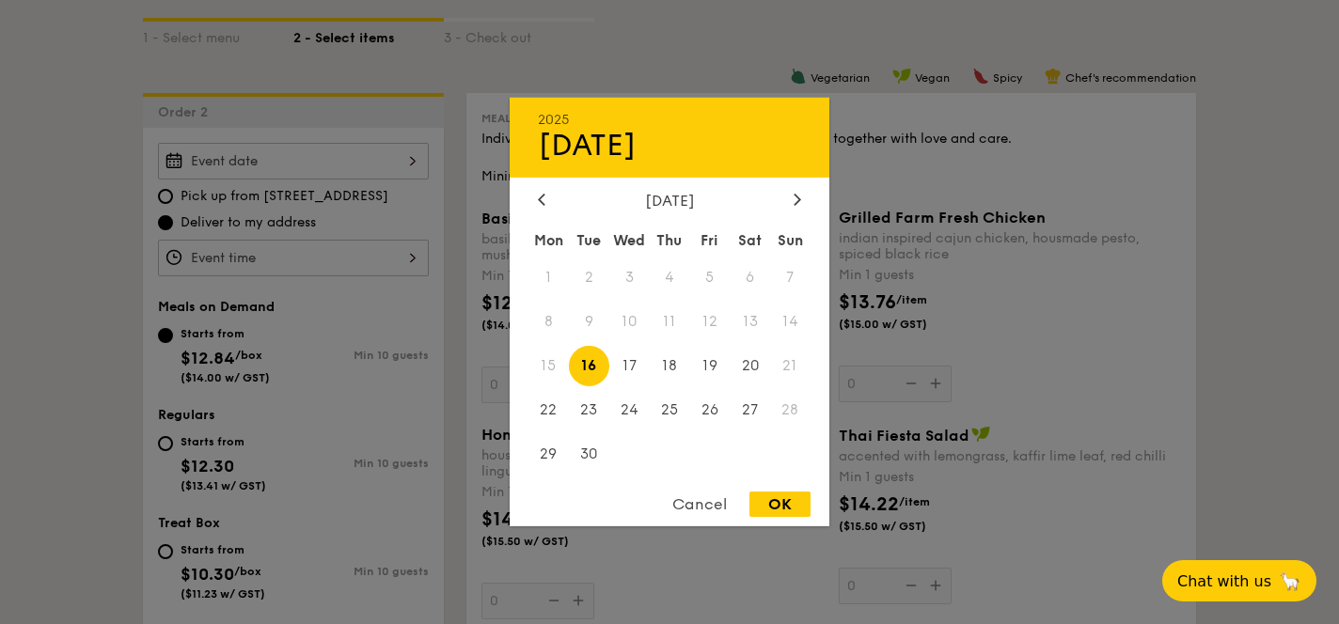
click at [583, 379] on span "16" at bounding box center [589, 366] width 40 height 40
click at [591, 364] on span "16" at bounding box center [589, 366] width 40 height 40
click at [779, 504] on div "OK" at bounding box center [780, 504] width 61 height 25
type input "[DATE]"
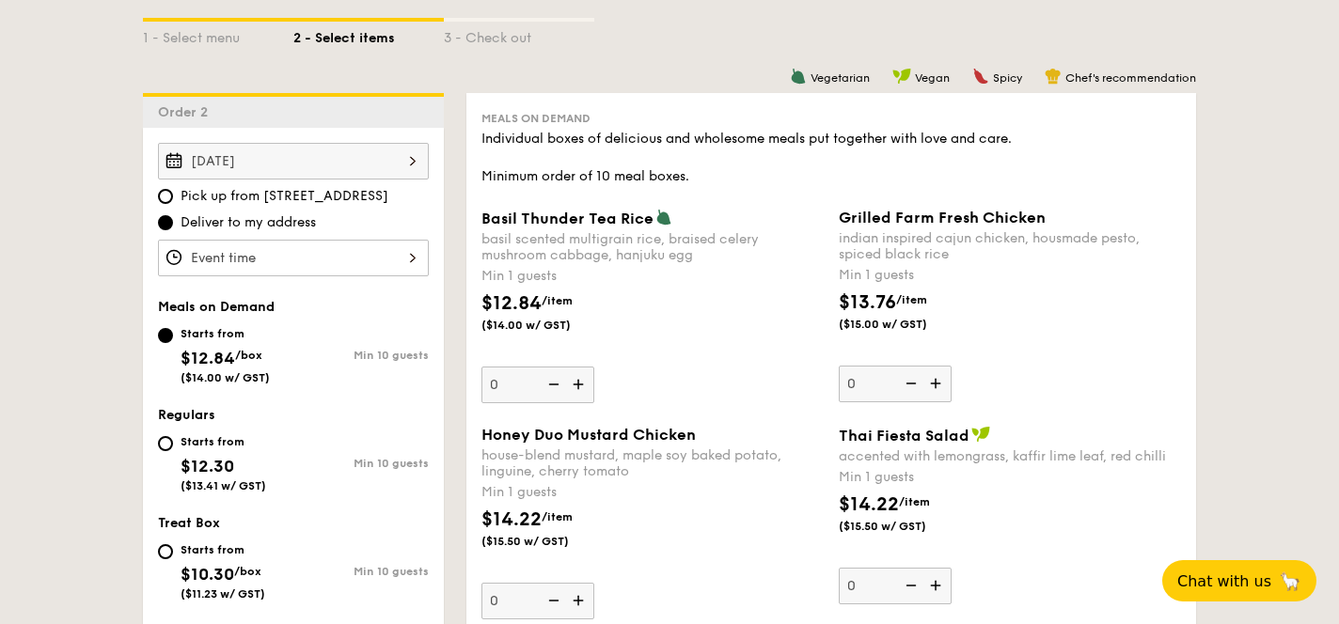
click at [349, 252] on div at bounding box center [293, 258] width 271 height 37
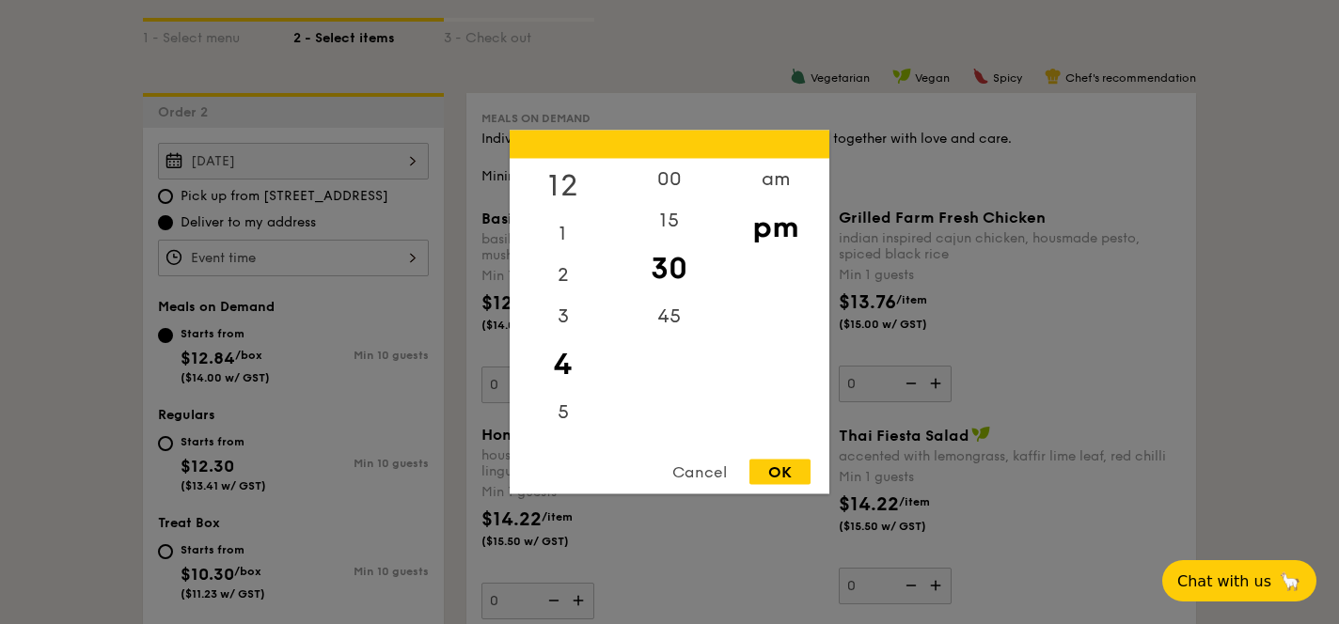
click at [561, 184] on div "12" at bounding box center [563, 186] width 106 height 55
click at [662, 185] on div "00" at bounding box center [669, 186] width 106 height 55
click at [790, 475] on div "OK" at bounding box center [780, 472] width 61 height 25
type input "12:00PM"
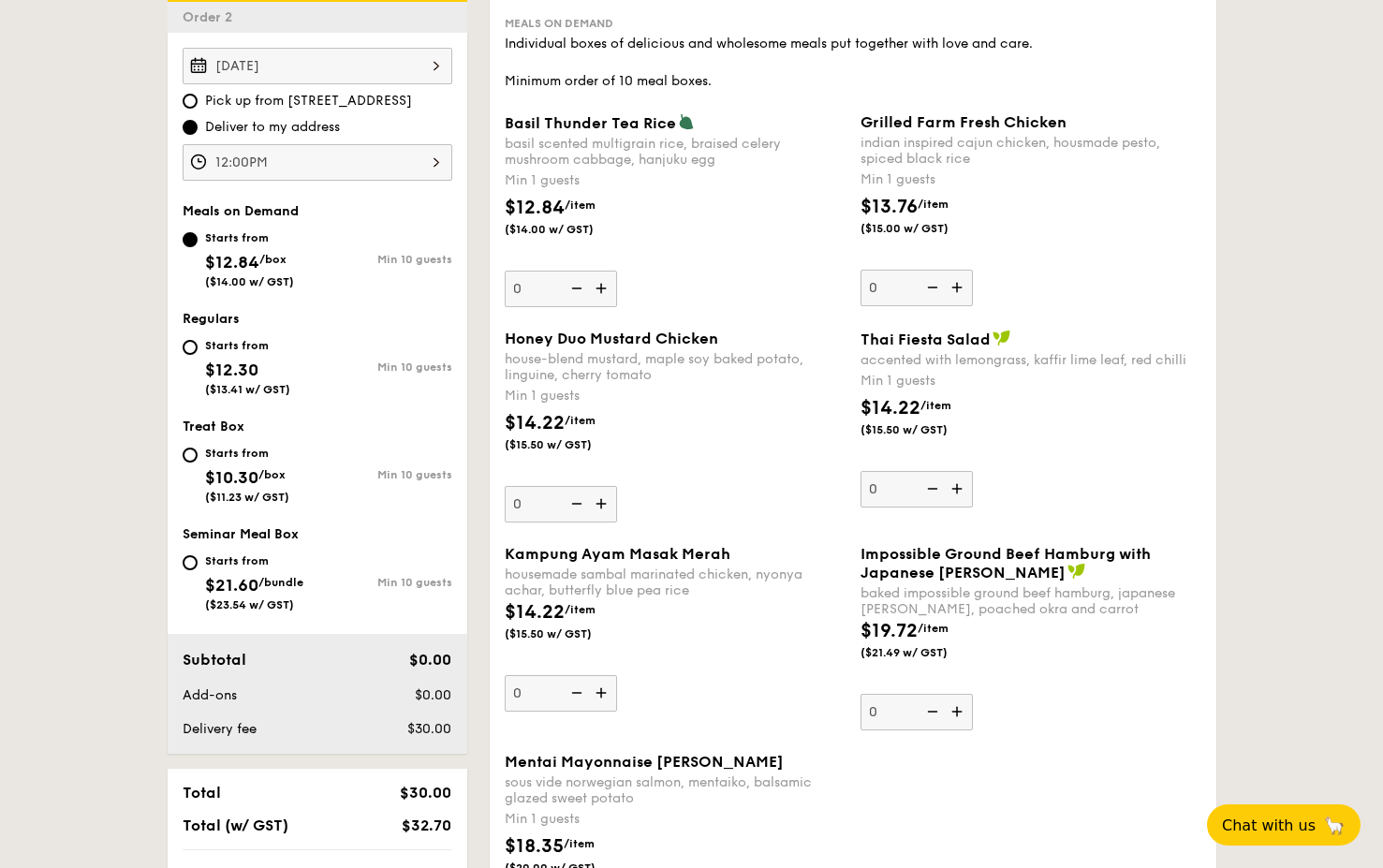
scroll to position [527, 0]
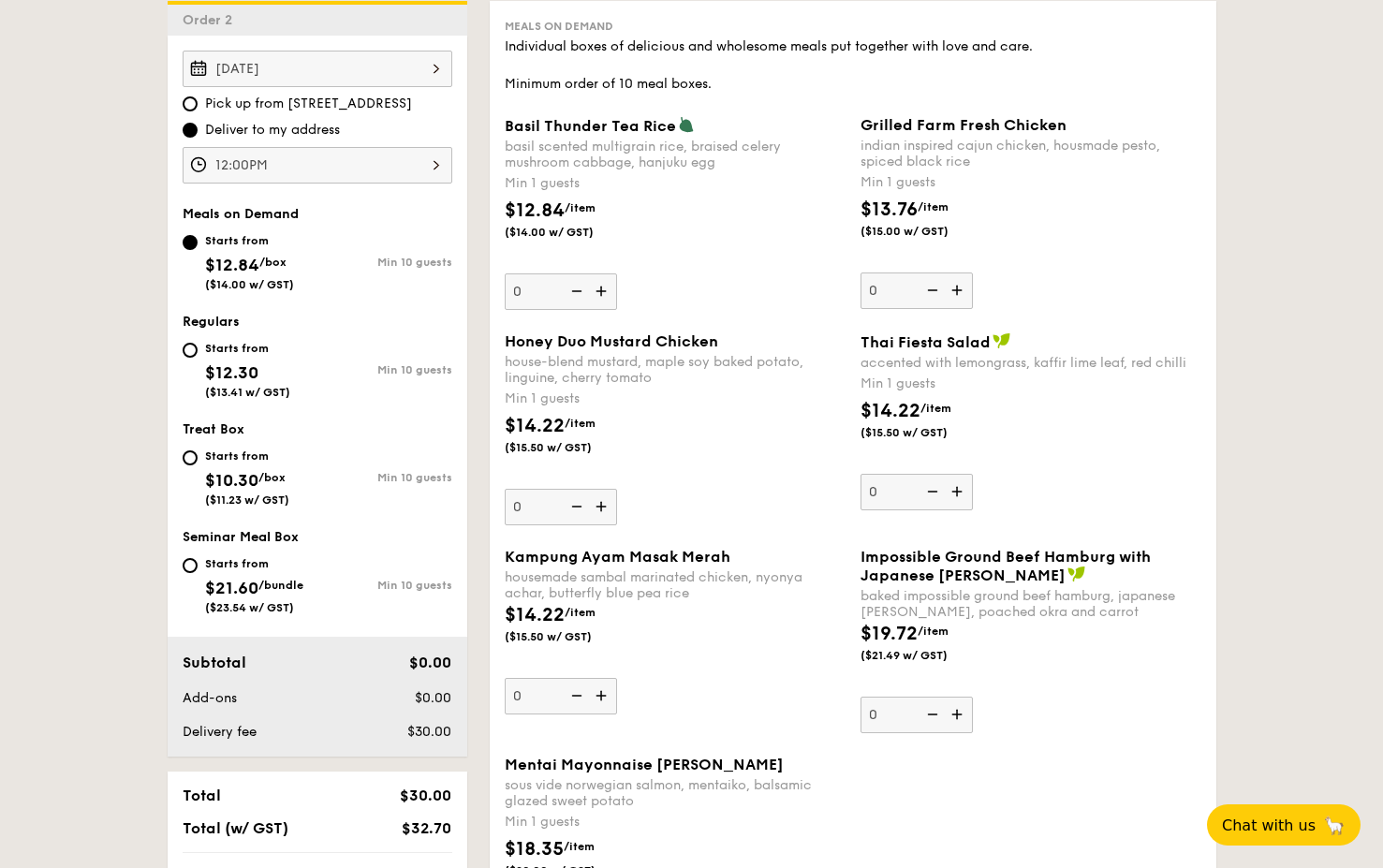
click at [961, 631] on img at bounding box center [959, 715] width 28 height 36
click at [961, 631] on input "0" at bounding box center [916, 715] width 113 height 37
type input "1"
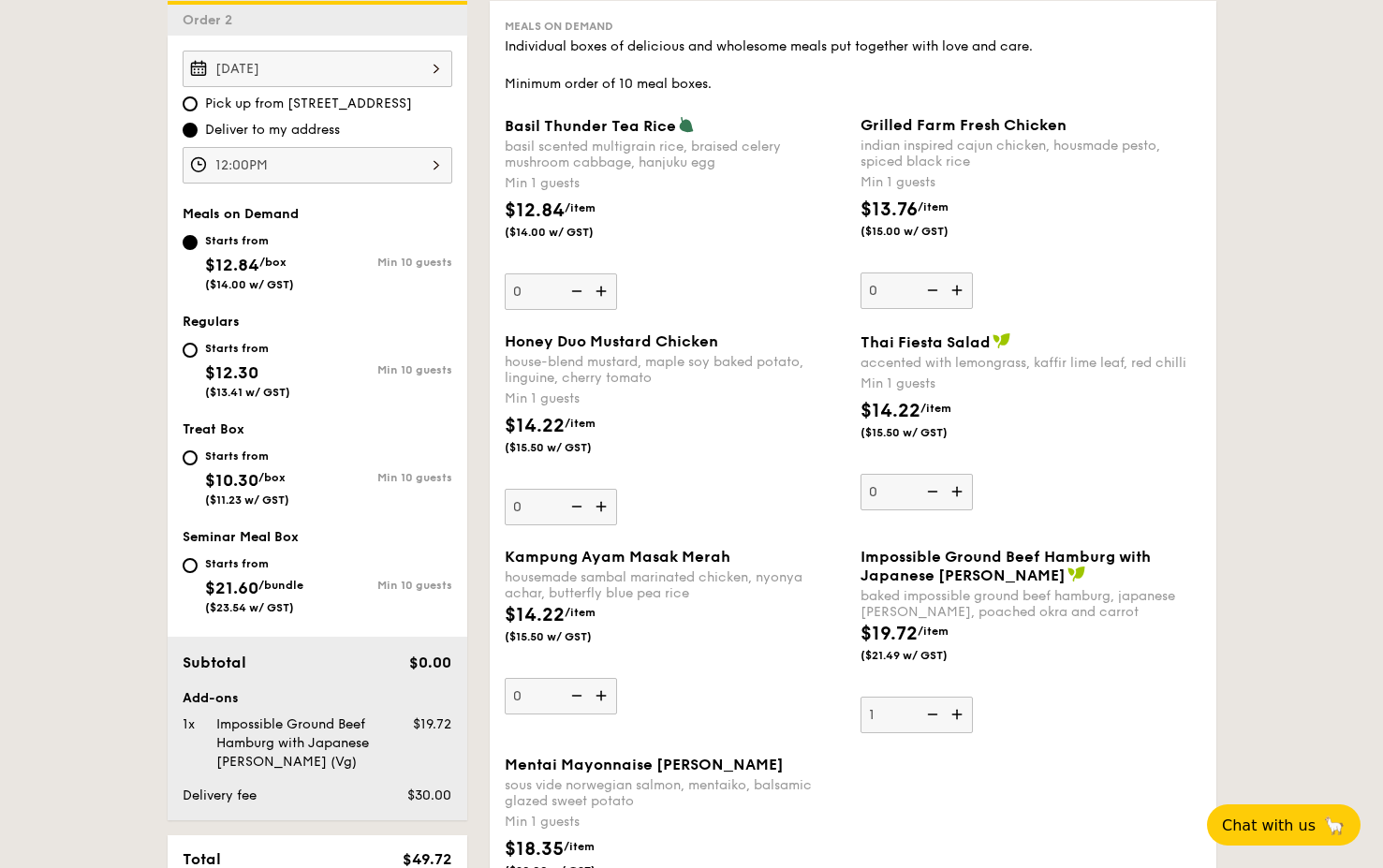
click at [1051, 589] on div "baked impossible ground beef hamburg, japanese [PERSON_NAME], poached okra and …" at bounding box center [1031, 604] width 341 height 32
click at [973, 631] on input "1" at bounding box center [916, 715] width 113 height 37
click at [189, 349] on input "Starts from $12.30 ($13.41 w/ GST) Min 10 guests" at bounding box center [189, 349] width 15 height 15
radio input "true"
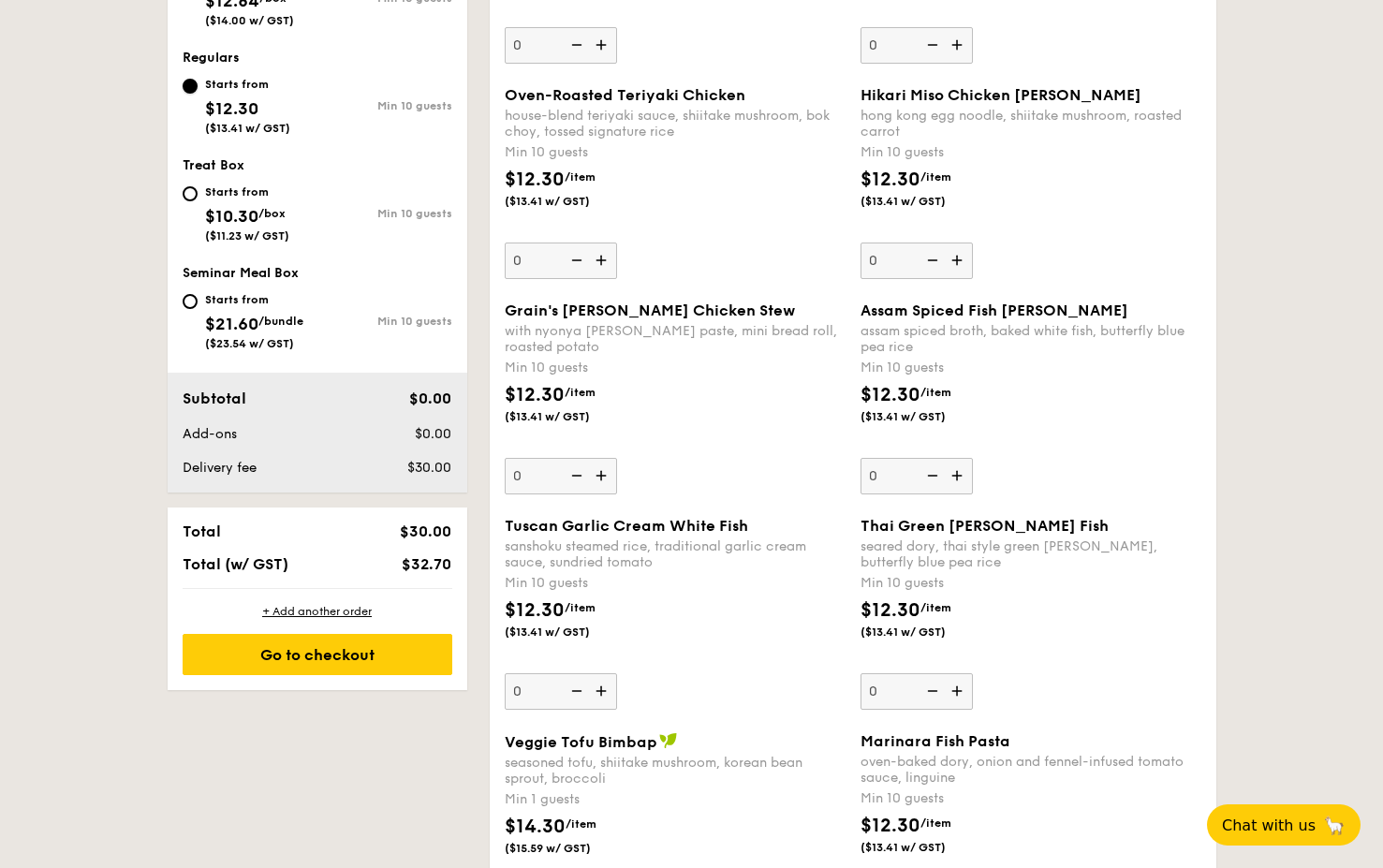
scroll to position [796, 0]
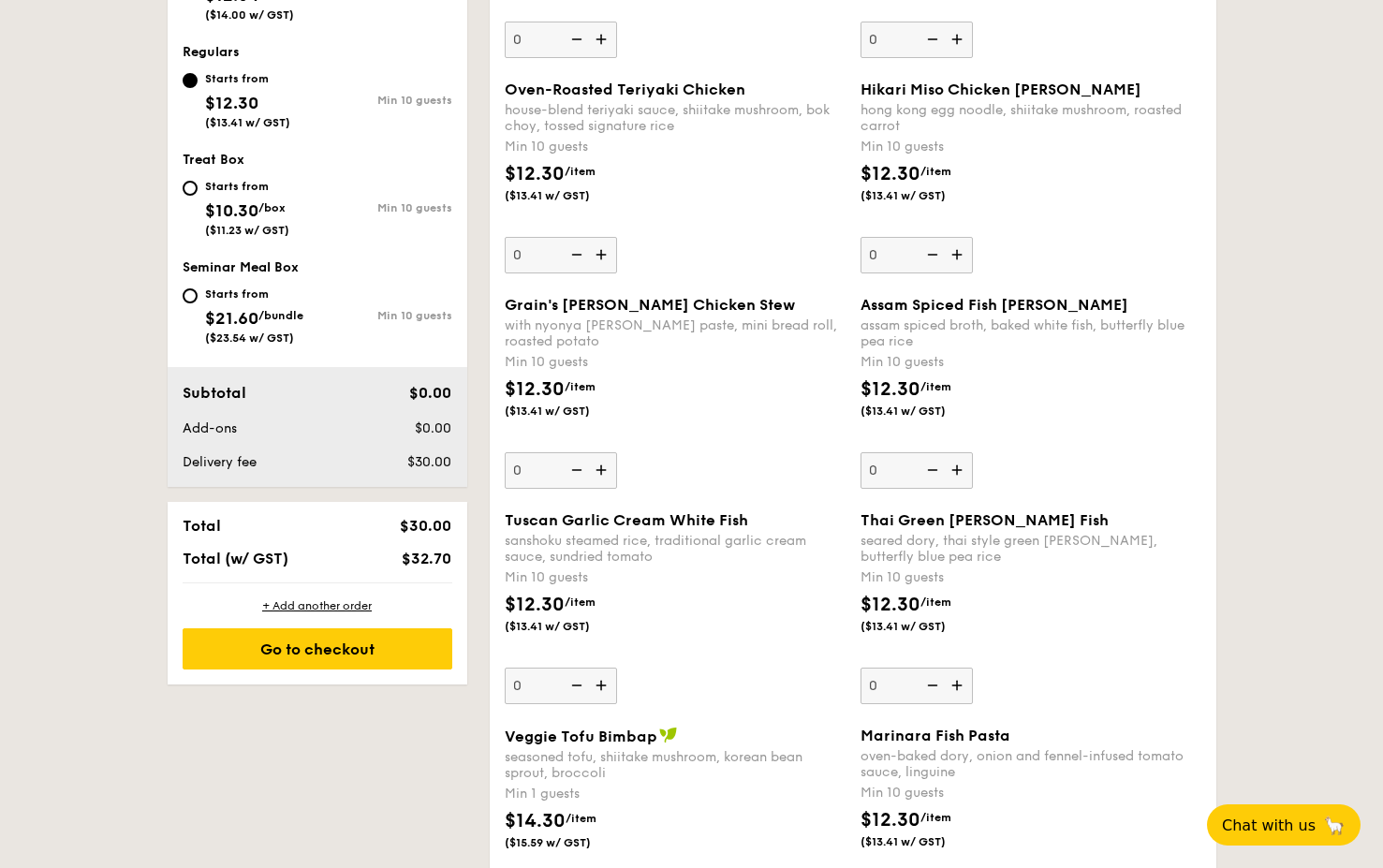
click at [600, 472] on img at bounding box center [603, 470] width 28 height 36
click at [600, 472] on input "0" at bounding box center [561, 470] width 113 height 37
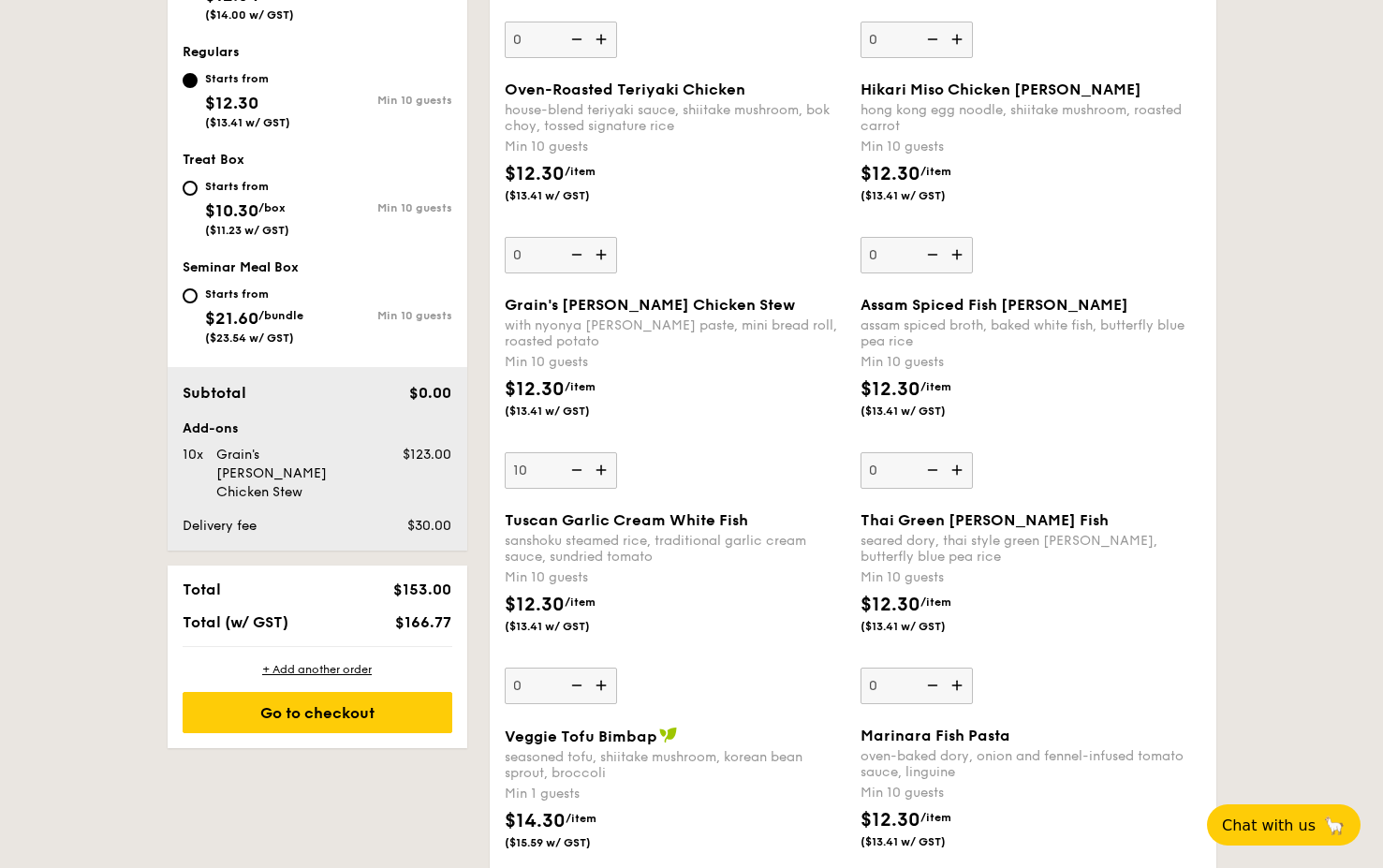
click at [578, 467] on img at bounding box center [575, 470] width 28 height 36
click at [578, 467] on input "10" at bounding box center [561, 470] width 113 height 37
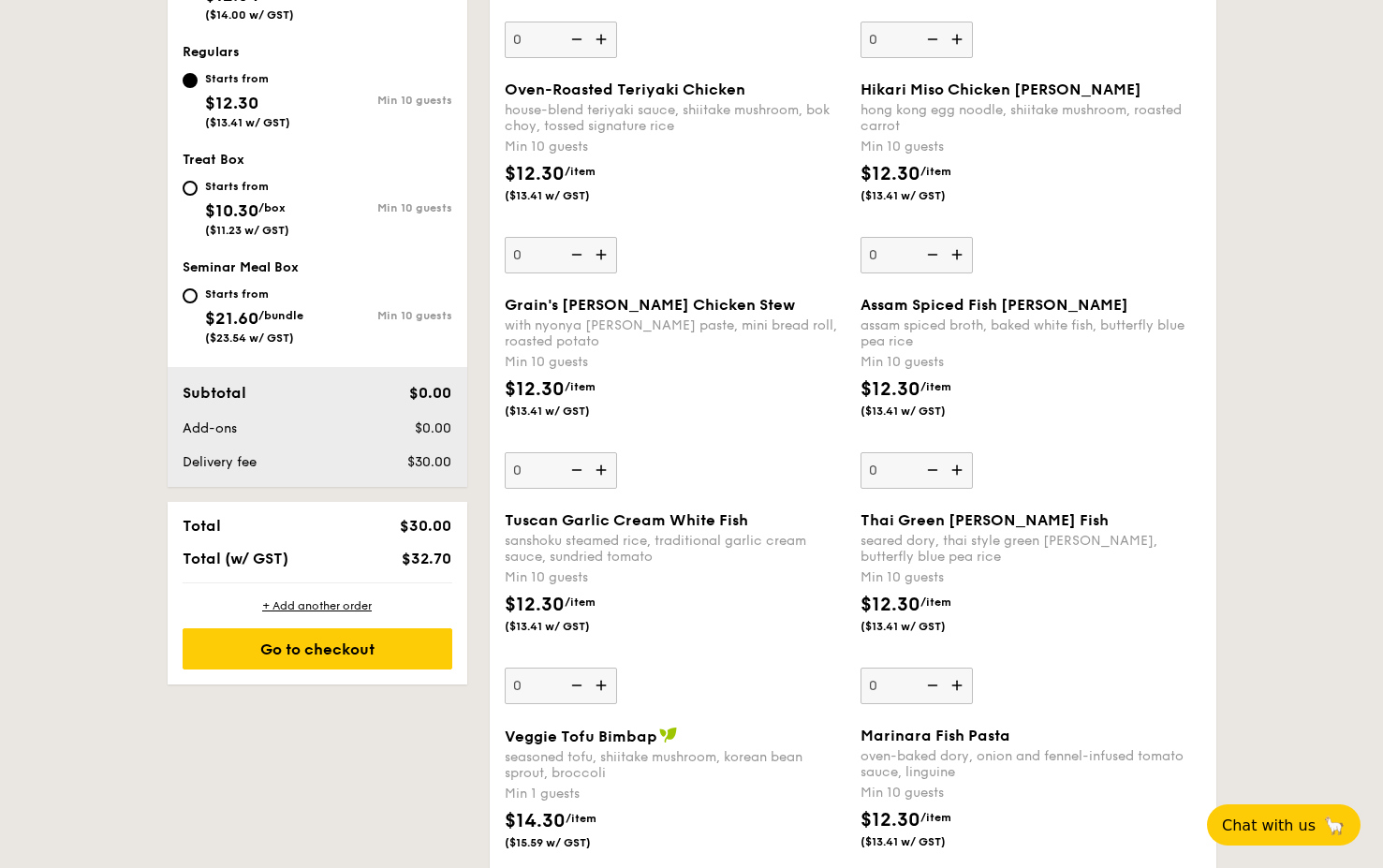
click at [605, 470] on img at bounding box center [603, 470] width 28 height 36
click at [605, 470] on input "0" at bounding box center [561, 470] width 113 height 37
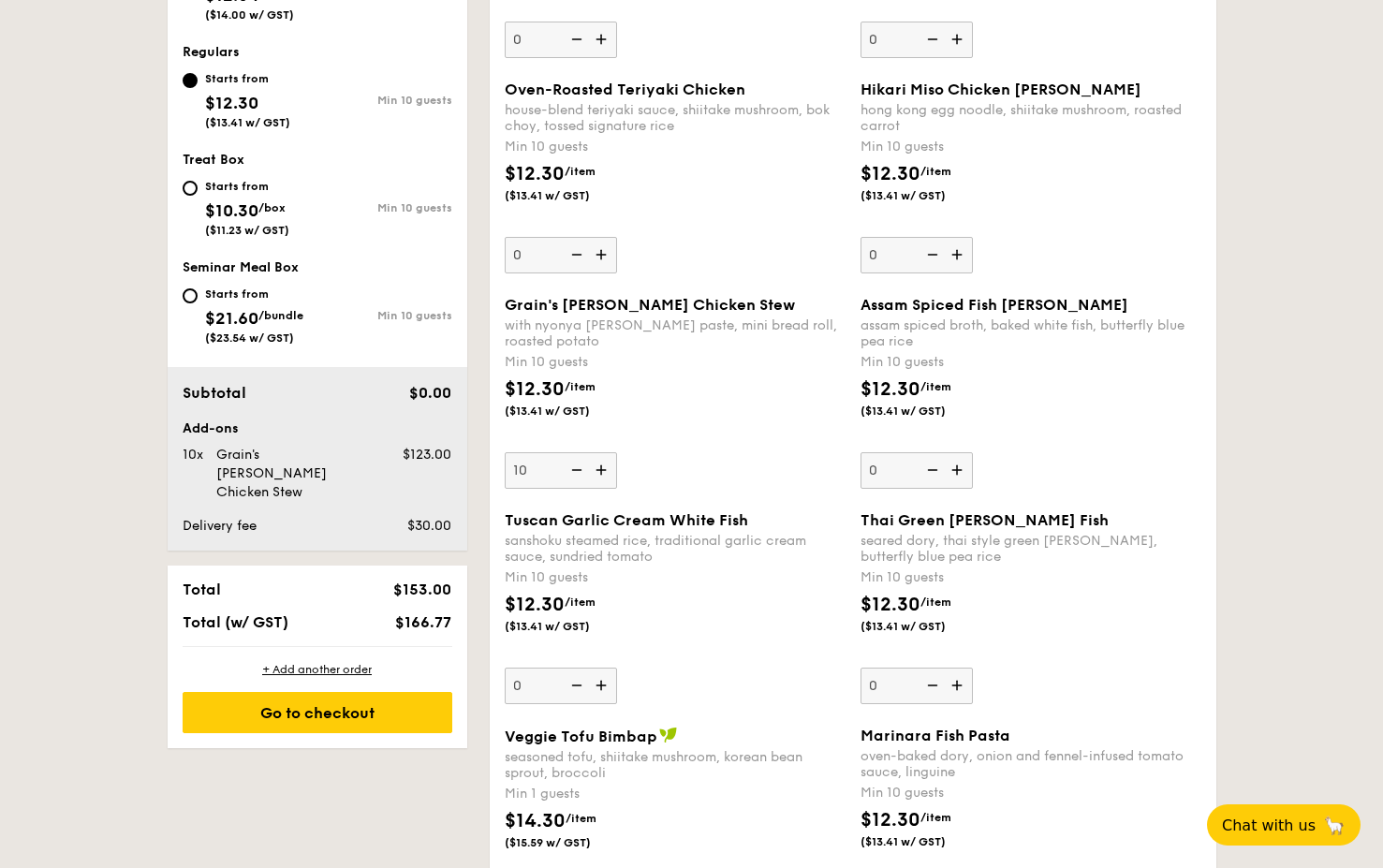
click at [583, 471] on img at bounding box center [575, 470] width 28 height 36
click at [583, 471] on input "10" at bounding box center [561, 470] width 113 height 37
type input "0"
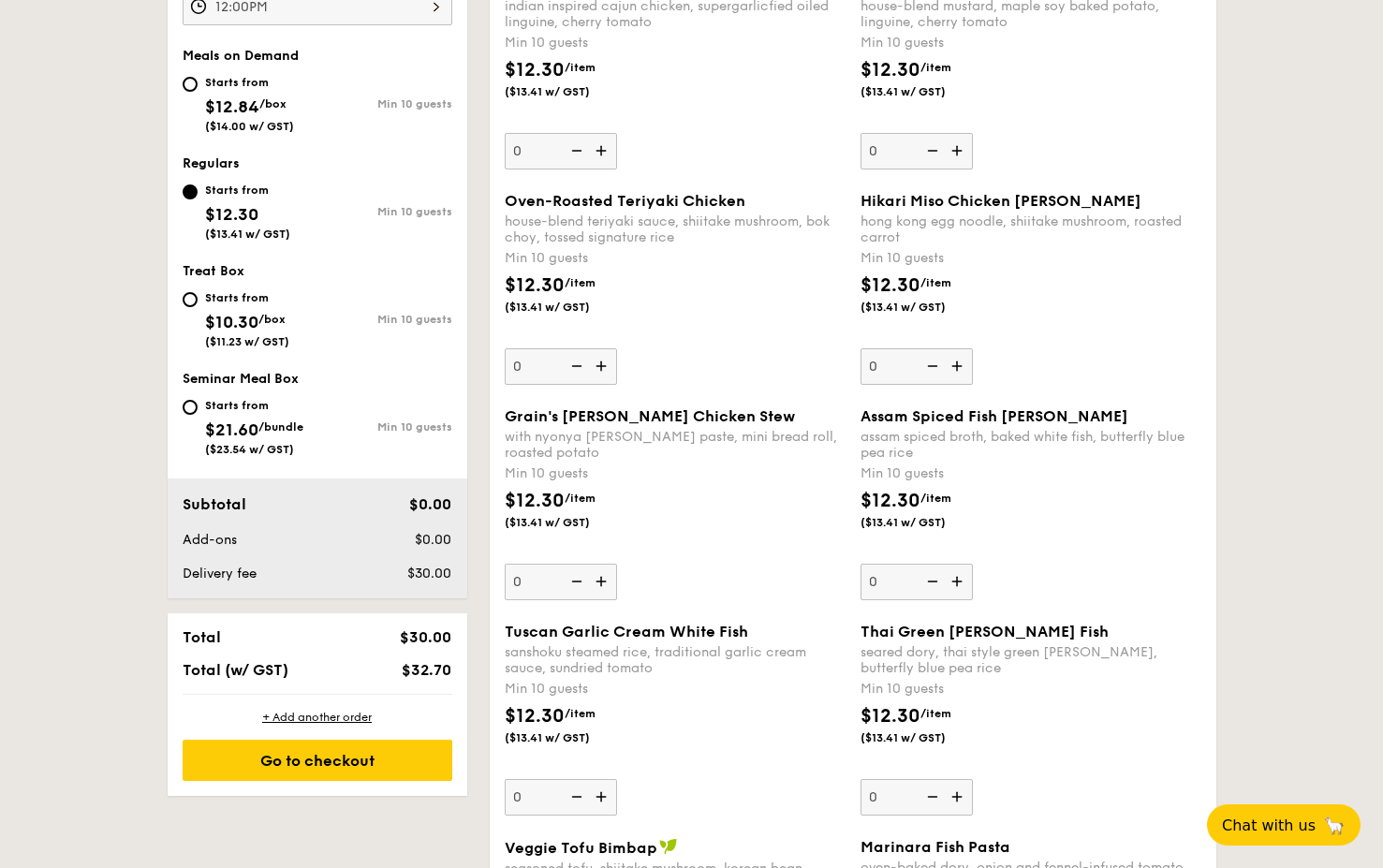
scroll to position [681, 0]
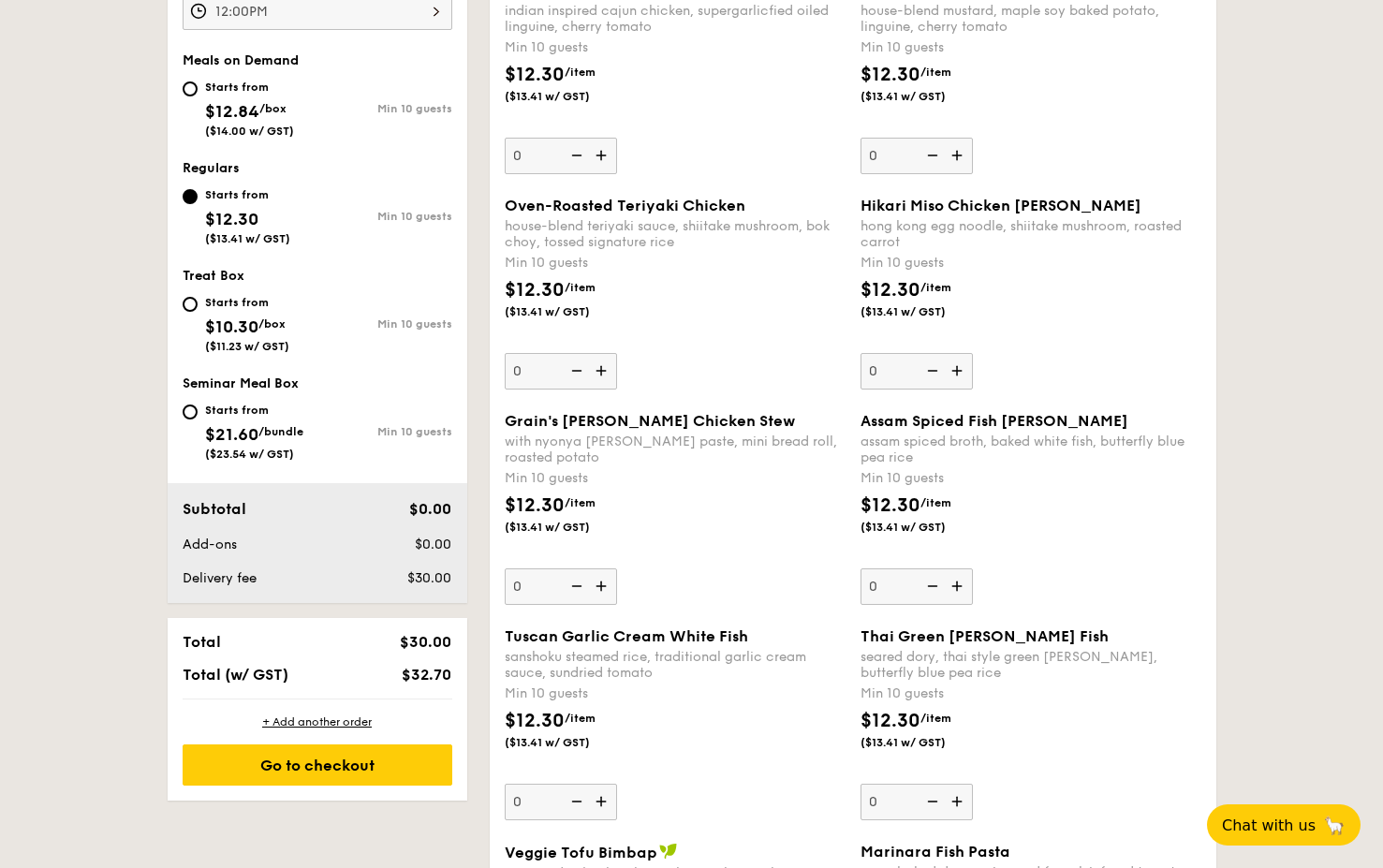
click at [453, 255] on div "Starts from $12.30 ($13.41 w/ GST) Min 10 guests" at bounding box center [318, 219] width 285 height 73
click at [186, 90] on input "Starts from $12.84 /box ($14.00 w/ GST) Min 10 guests" at bounding box center [189, 89] width 15 height 15
radio input "true"
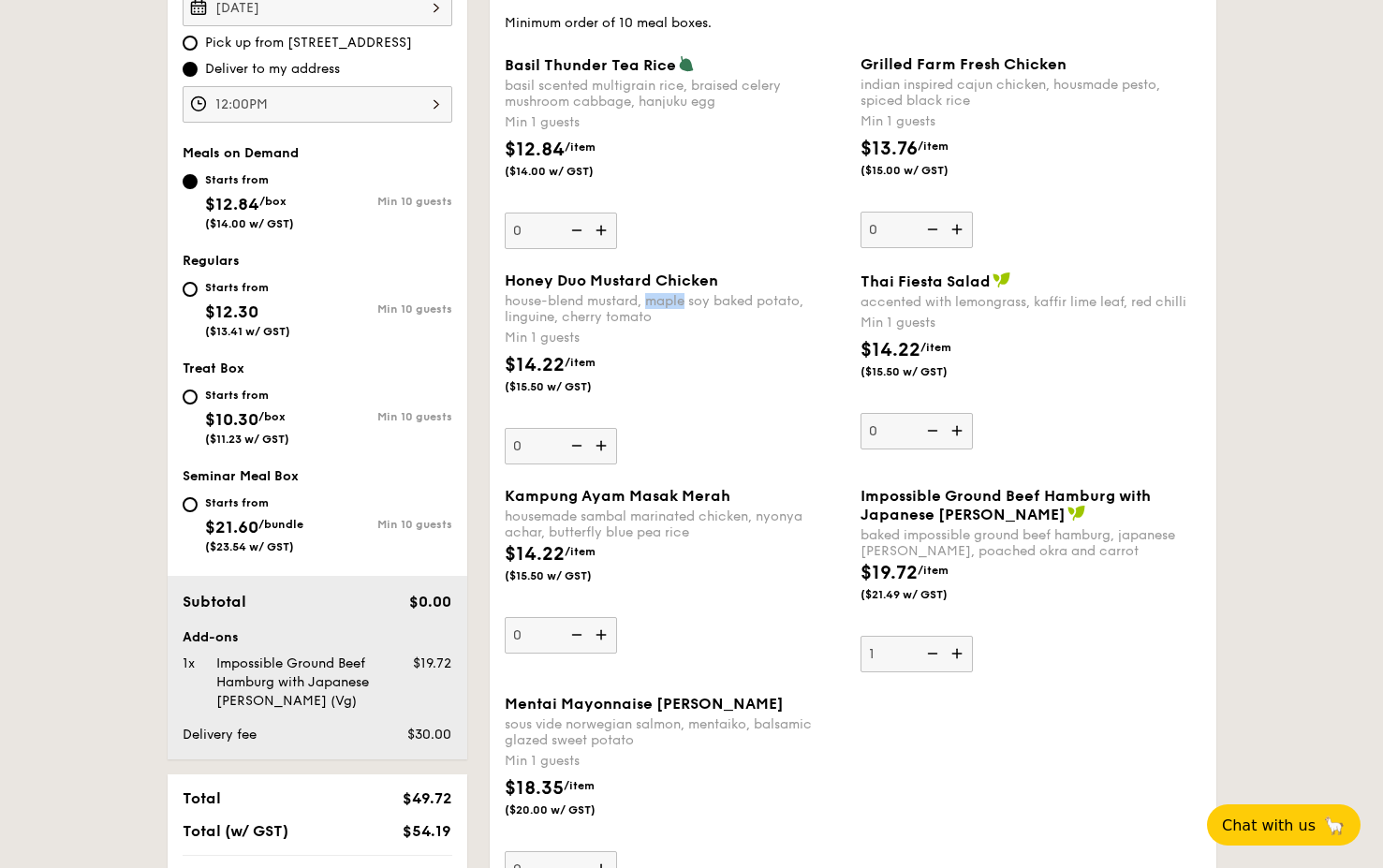
scroll to position [580, 0]
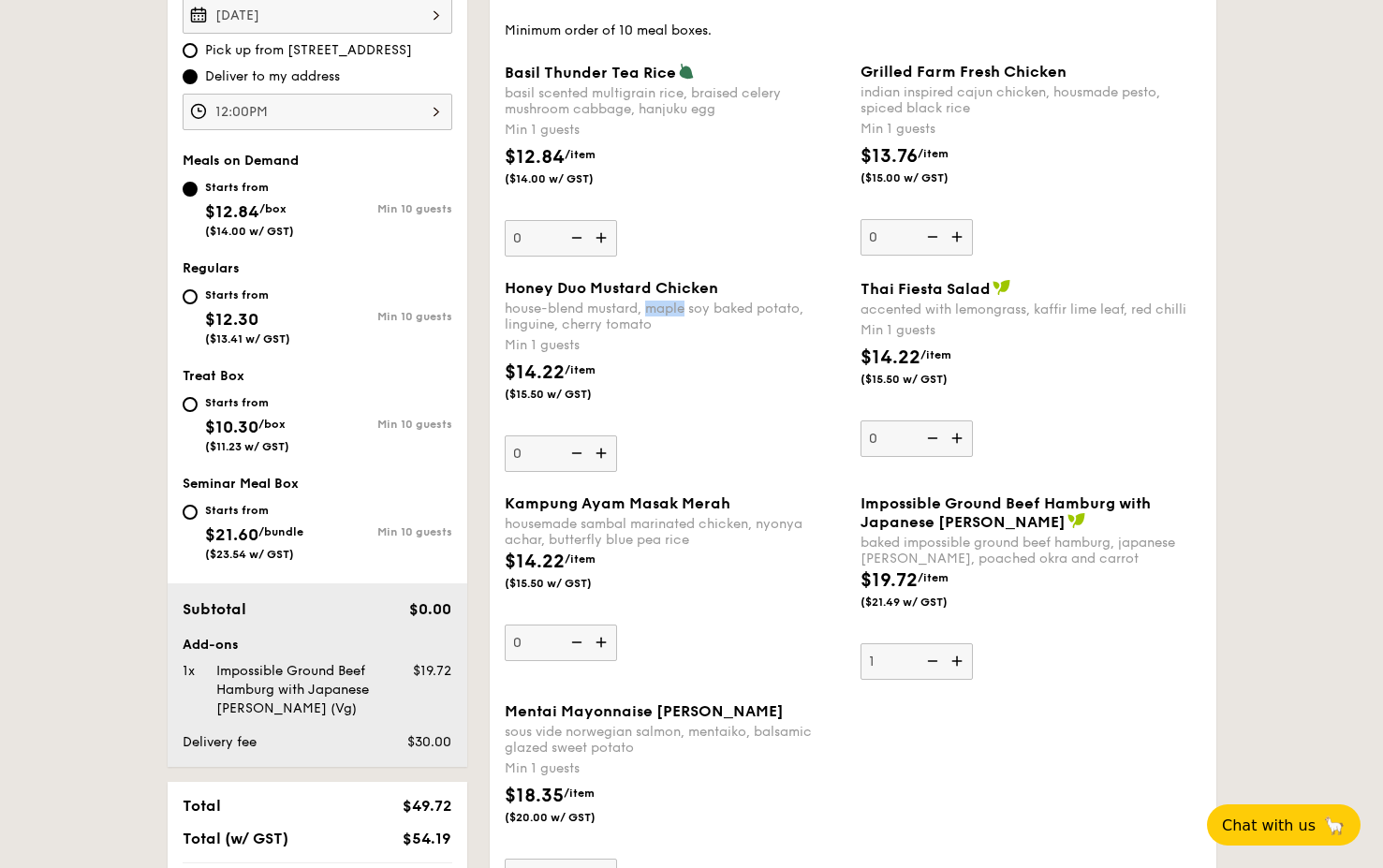
click at [601, 448] on img at bounding box center [603, 453] width 28 height 36
click at [601, 448] on input "0" at bounding box center [561, 453] width 113 height 37
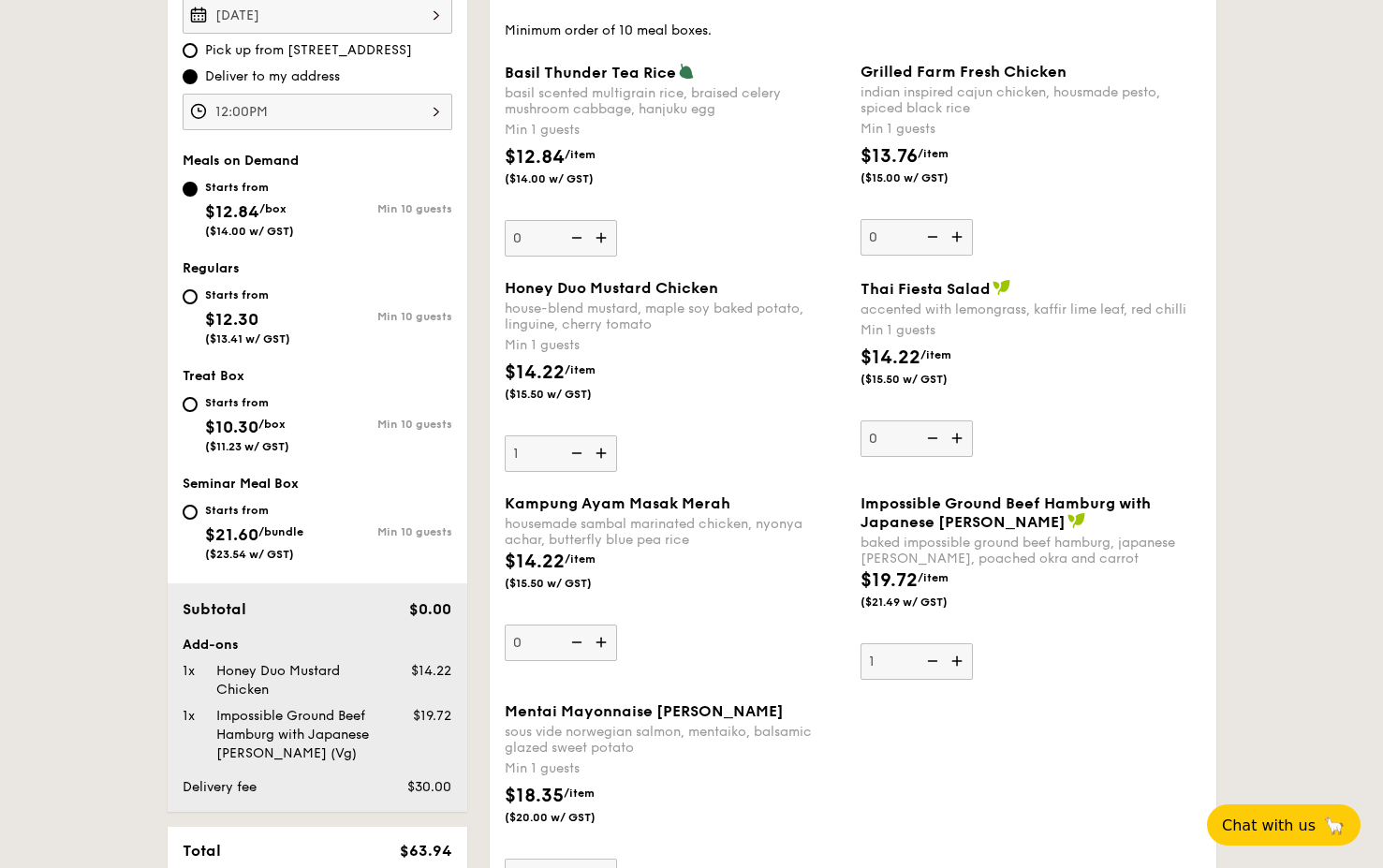
click at [604, 454] on img at bounding box center [603, 453] width 28 height 36
click at [604, 454] on input "1" at bounding box center [561, 453] width 113 height 37
click at [582, 452] on img at bounding box center [575, 453] width 28 height 36
click at [582, 452] on input "2" at bounding box center [561, 453] width 113 height 37
type input "1"
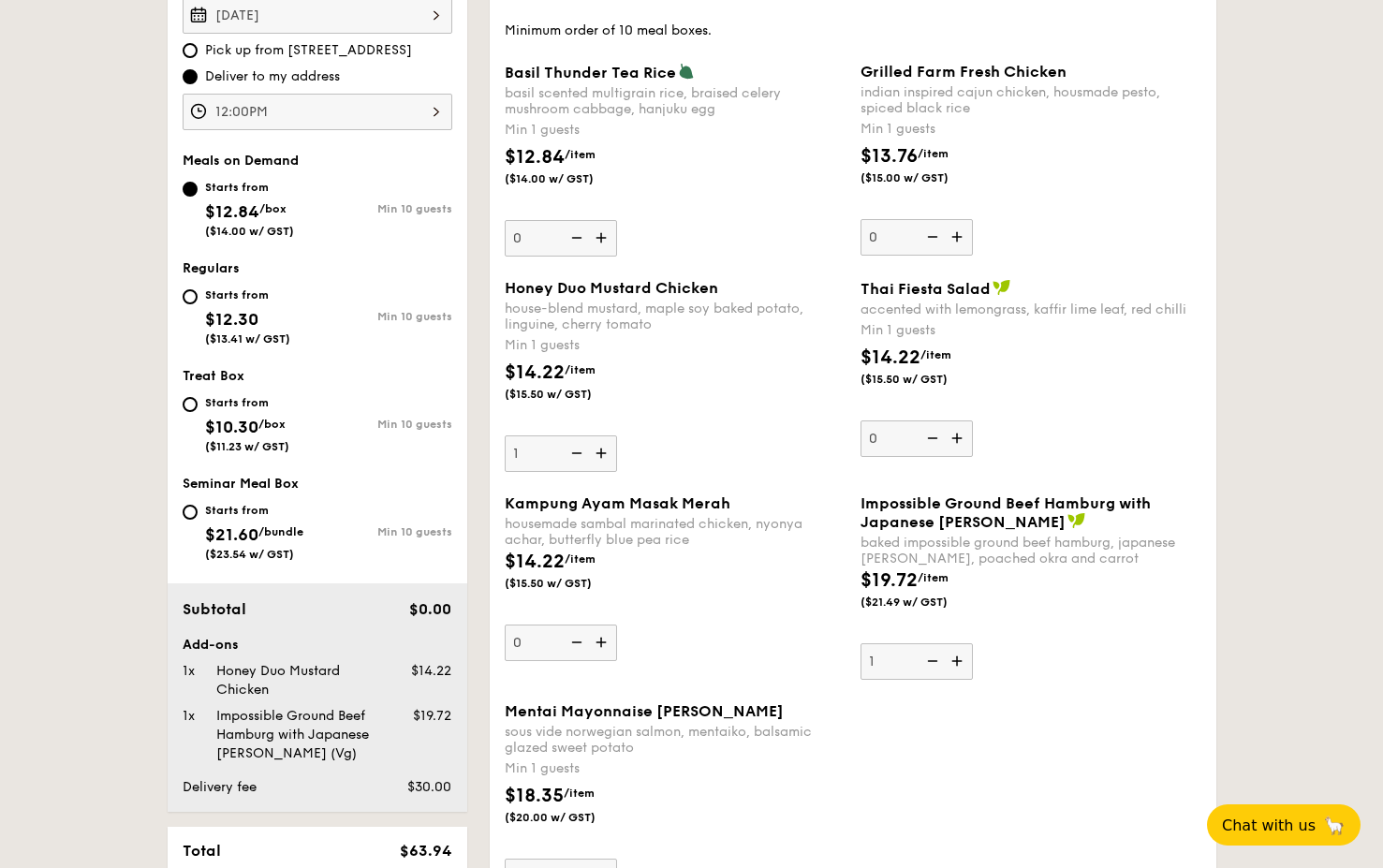
click at [959, 229] on img at bounding box center [959, 237] width 28 height 36
click at [959, 229] on input "0" at bounding box center [916, 237] width 113 height 37
type input "1"
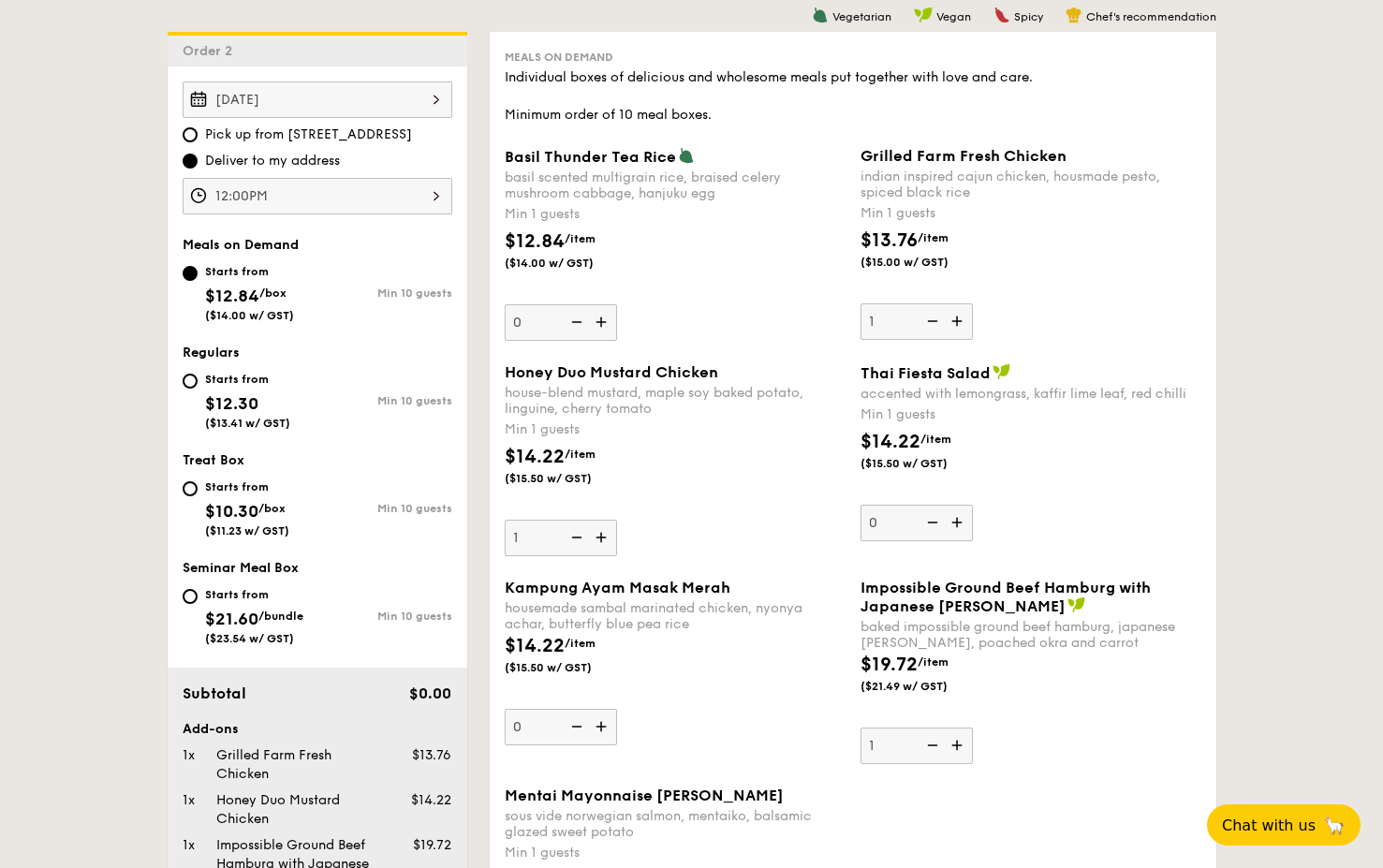
scroll to position [464, 0]
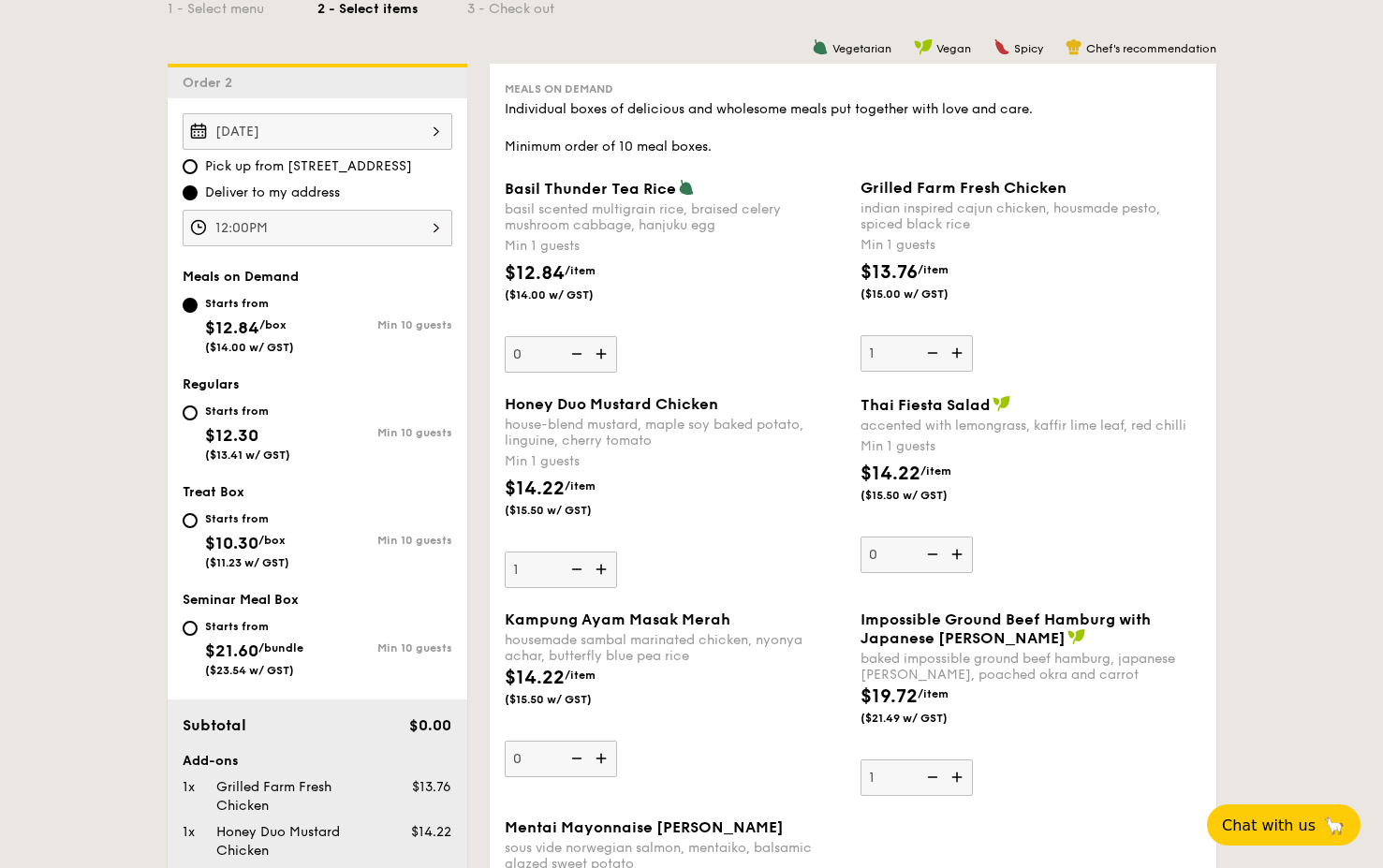
click at [241, 143] on div "[DATE]" at bounding box center [317, 131] width 270 height 37
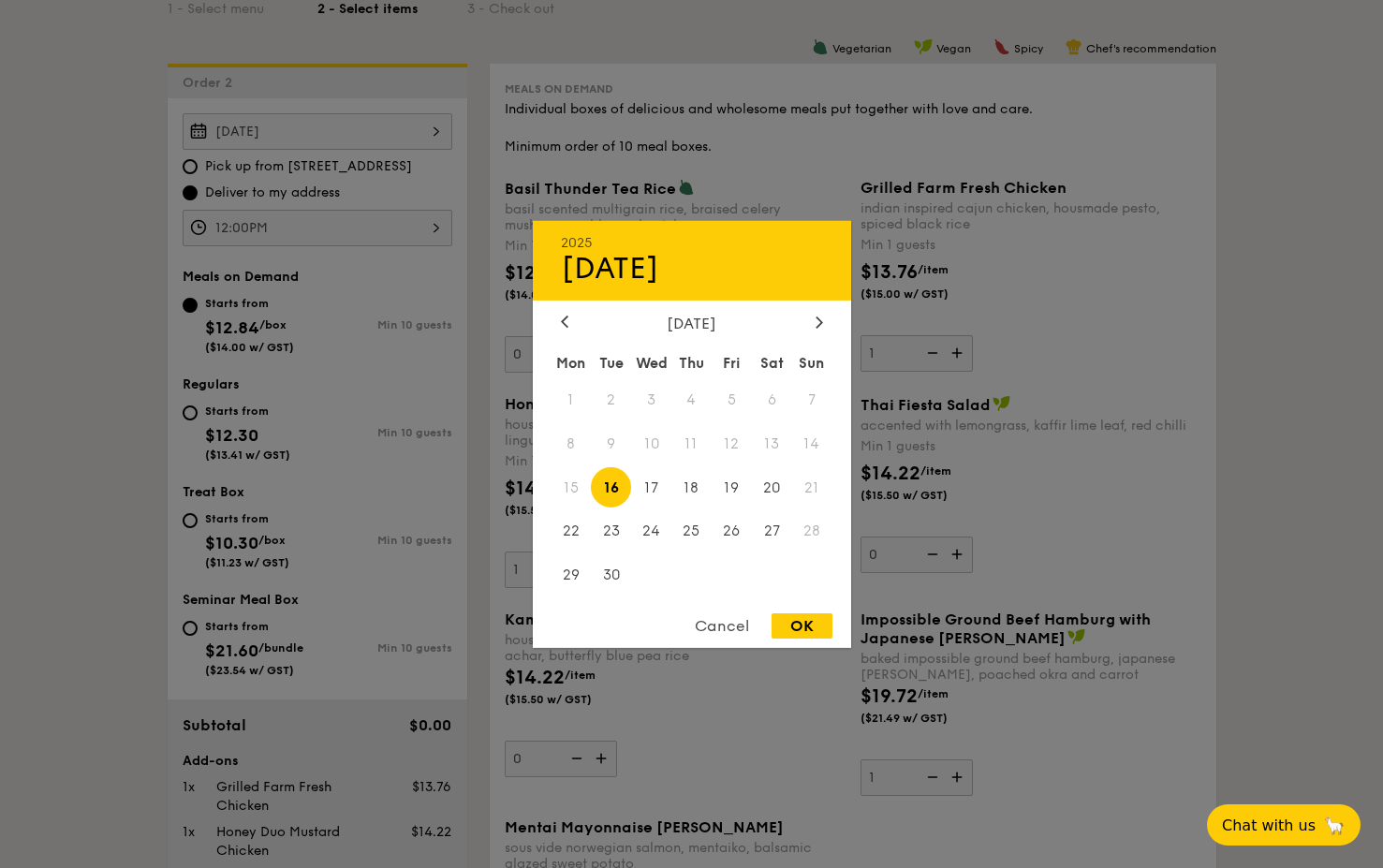
click at [697, 628] on div "Cancel" at bounding box center [722, 625] width 92 height 25
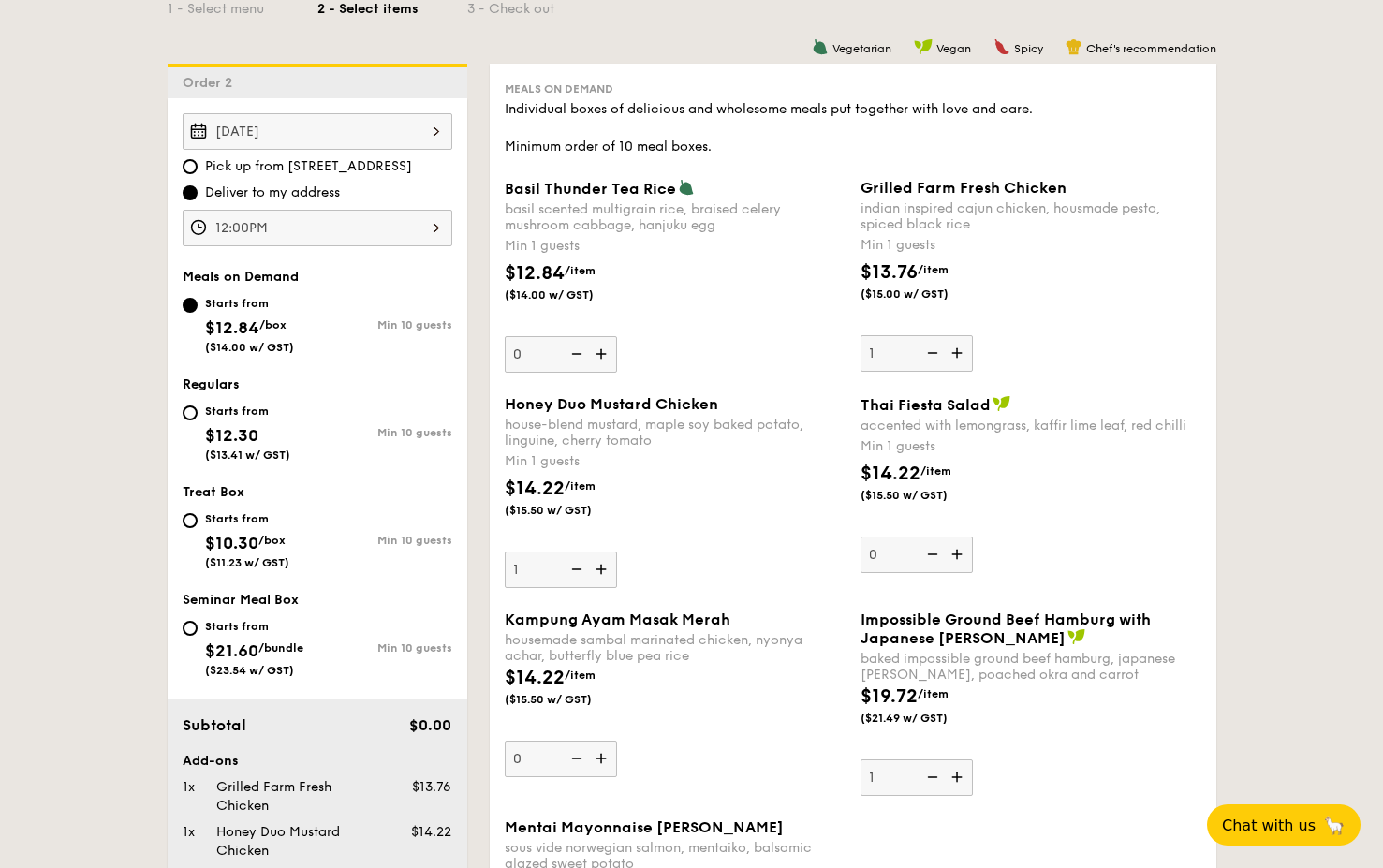
click at [596, 631] on img at bounding box center [603, 759] width 28 height 36
click at [596, 631] on input "0" at bounding box center [561, 759] width 113 height 37
click at [575, 631] on img at bounding box center [575, 759] width 28 height 36
click at [575, 631] on input "1" at bounding box center [561, 759] width 113 height 37
type input "0"
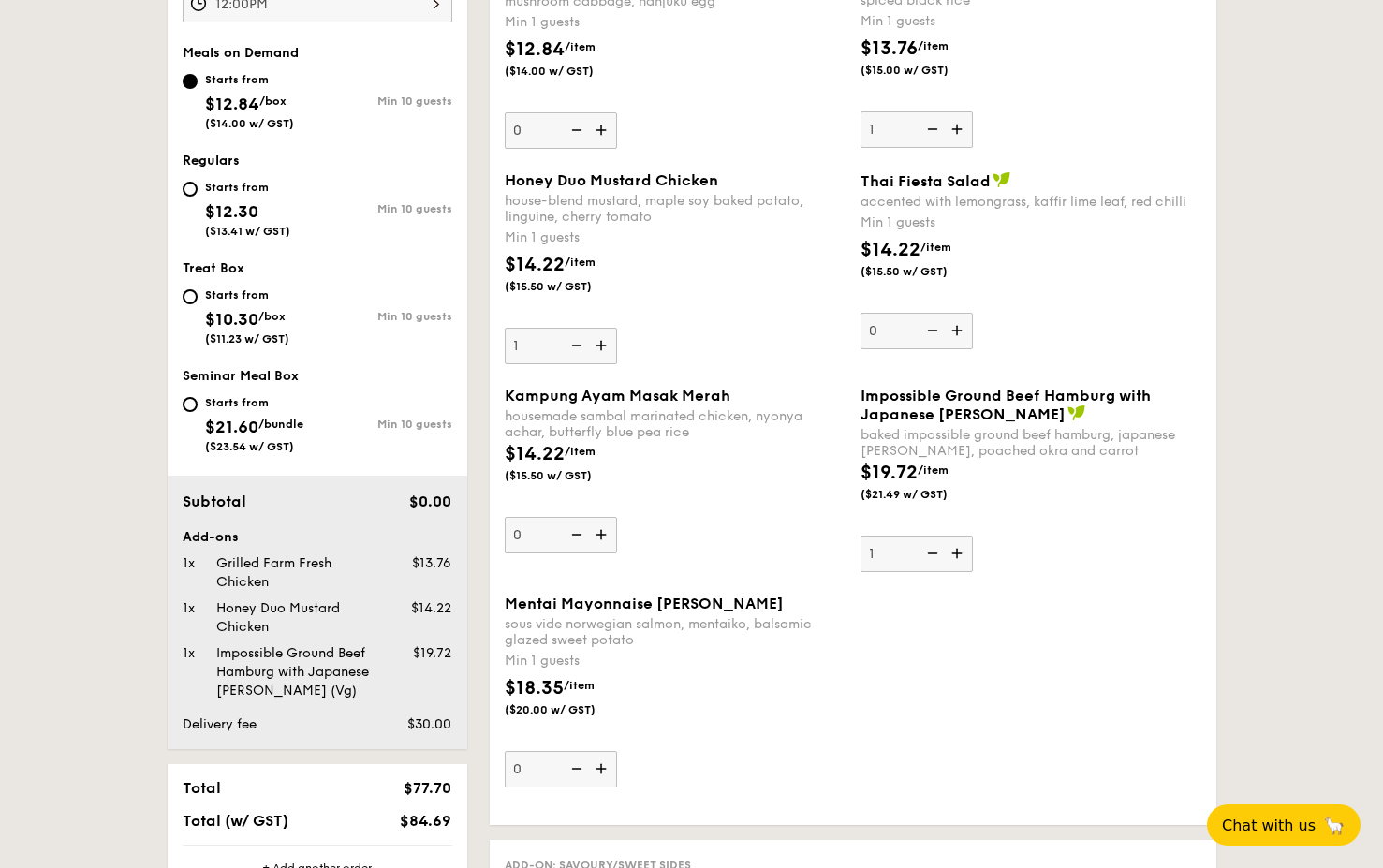
scroll to position [699, 0]
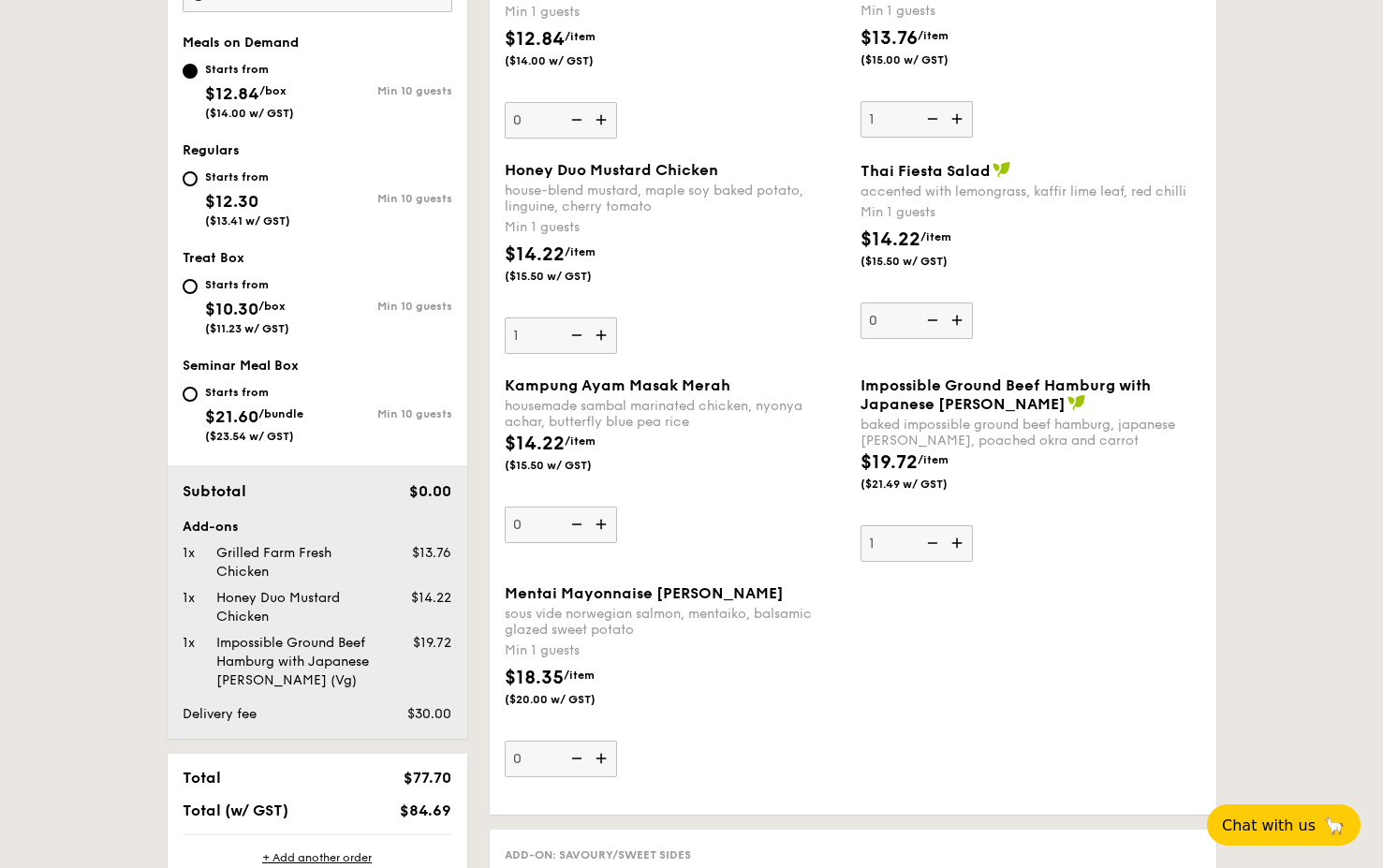
click at [594, 631] on img at bounding box center [603, 759] width 28 height 36
click at [594, 631] on input "0" at bounding box center [561, 759] width 113 height 37
type input "1"
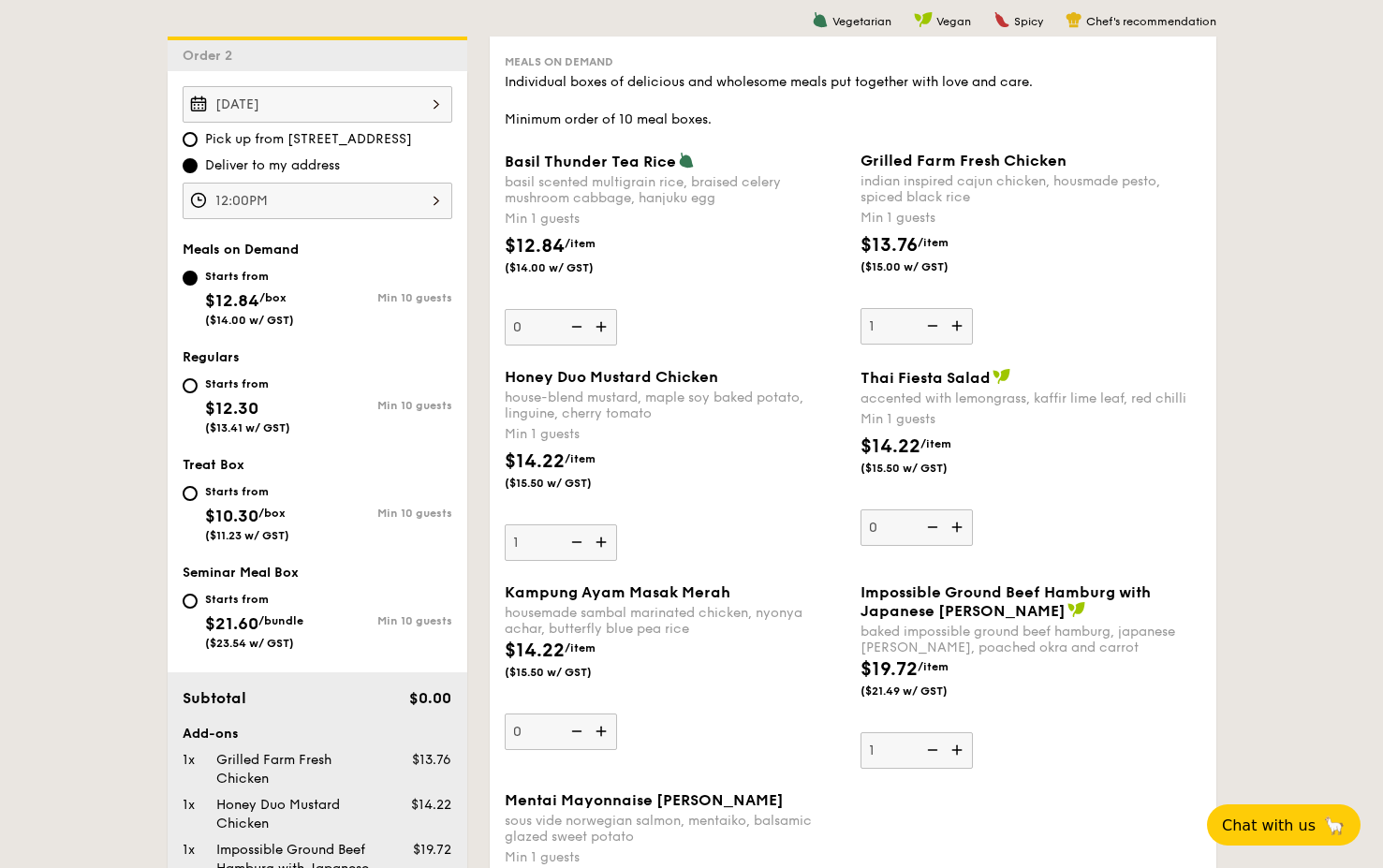
scroll to position [433, 0]
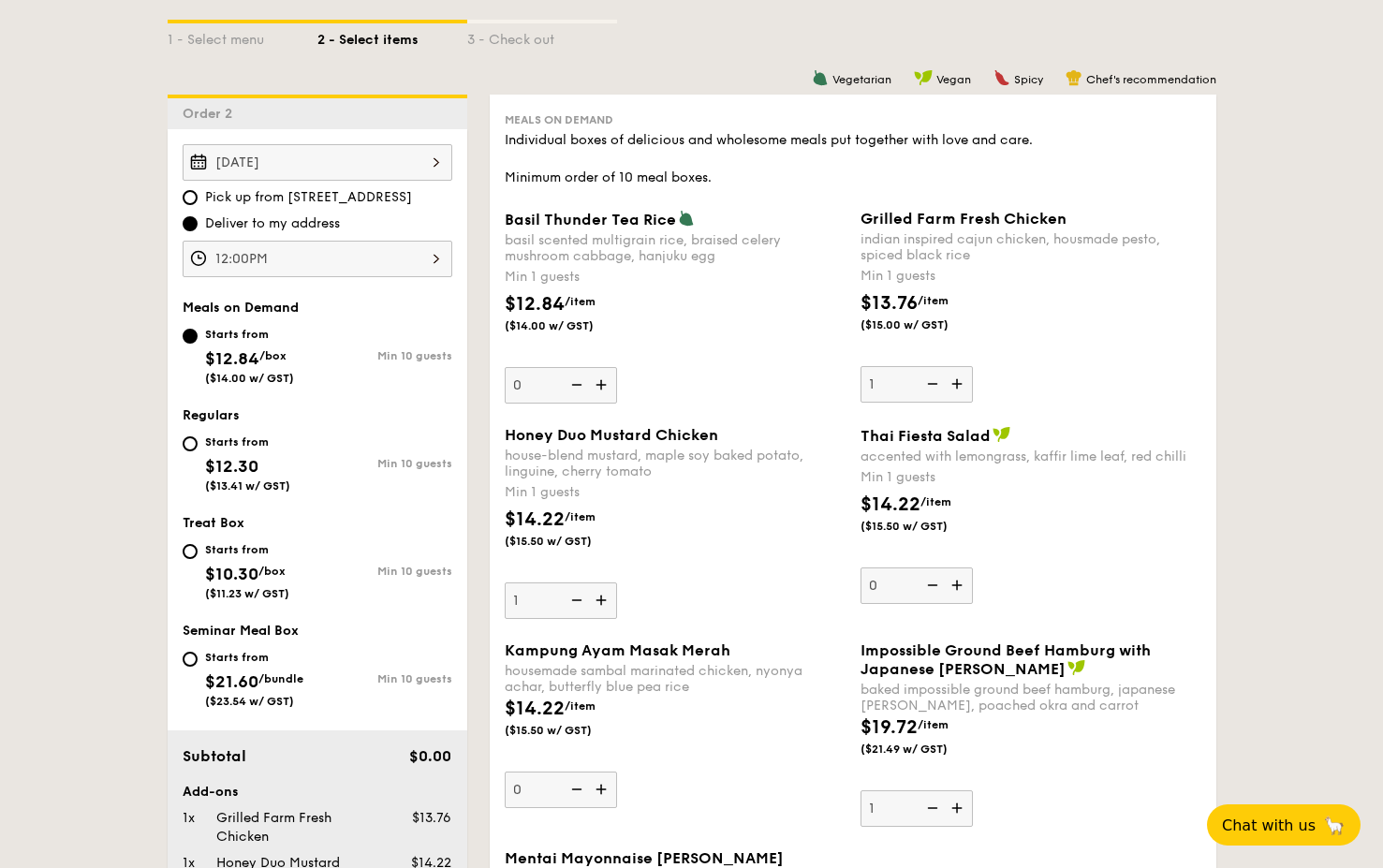
click at [968, 382] on img at bounding box center [959, 384] width 28 height 36
click at [968, 382] on input "1" at bounding box center [916, 384] width 113 height 37
click at [962, 382] on img at bounding box center [959, 384] width 28 height 36
click at [962, 382] on input "2" at bounding box center [916, 384] width 113 height 37
click at [962, 382] on img at bounding box center [959, 384] width 28 height 36
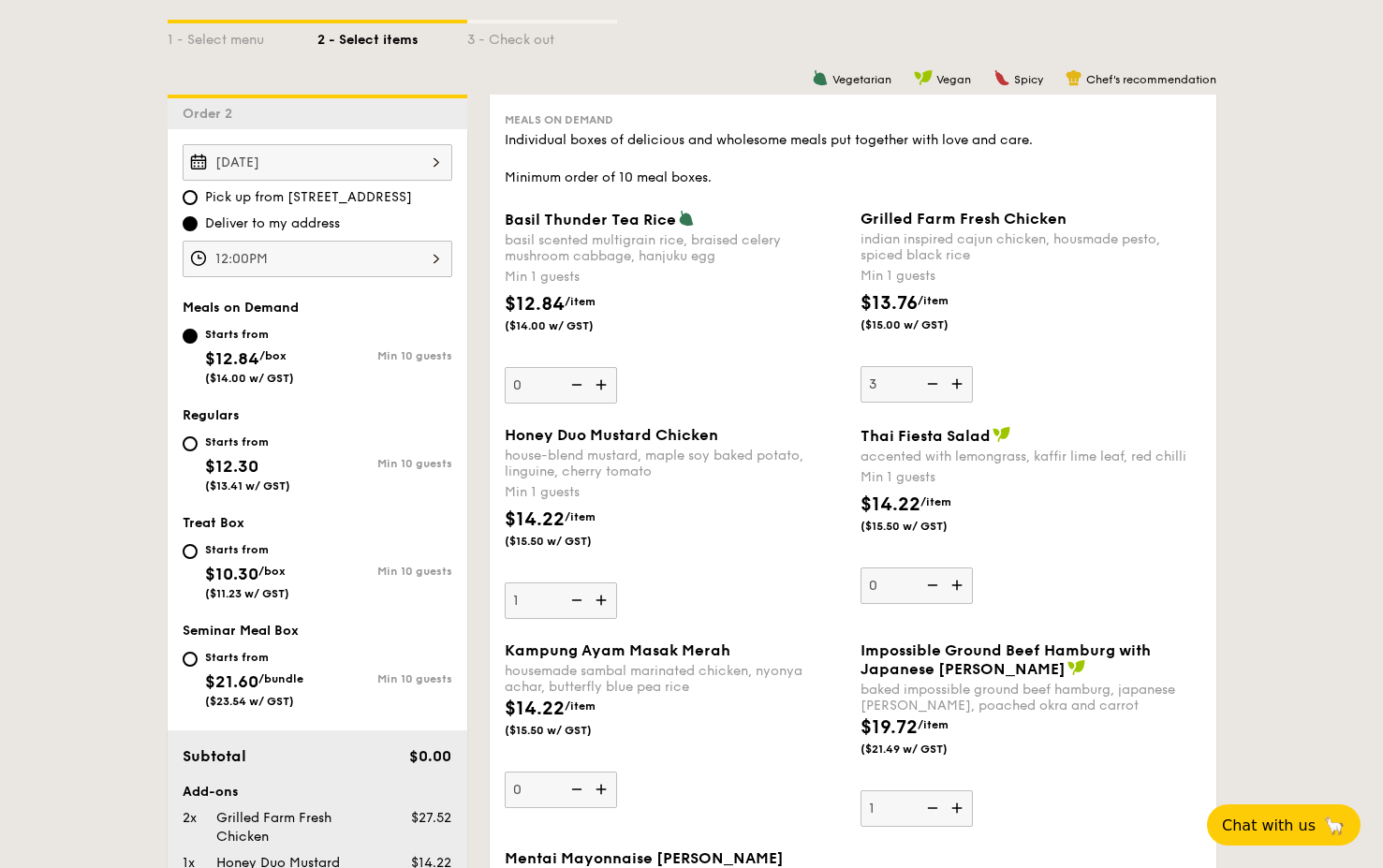
click at [962, 382] on input "3" at bounding box center [916, 384] width 113 height 37
click at [962, 382] on img at bounding box center [959, 384] width 28 height 36
click at [962, 382] on input "4" at bounding box center [916, 384] width 113 height 37
click at [962, 382] on img at bounding box center [959, 384] width 28 height 36
click at [962, 382] on input "5" at bounding box center [916, 384] width 113 height 37
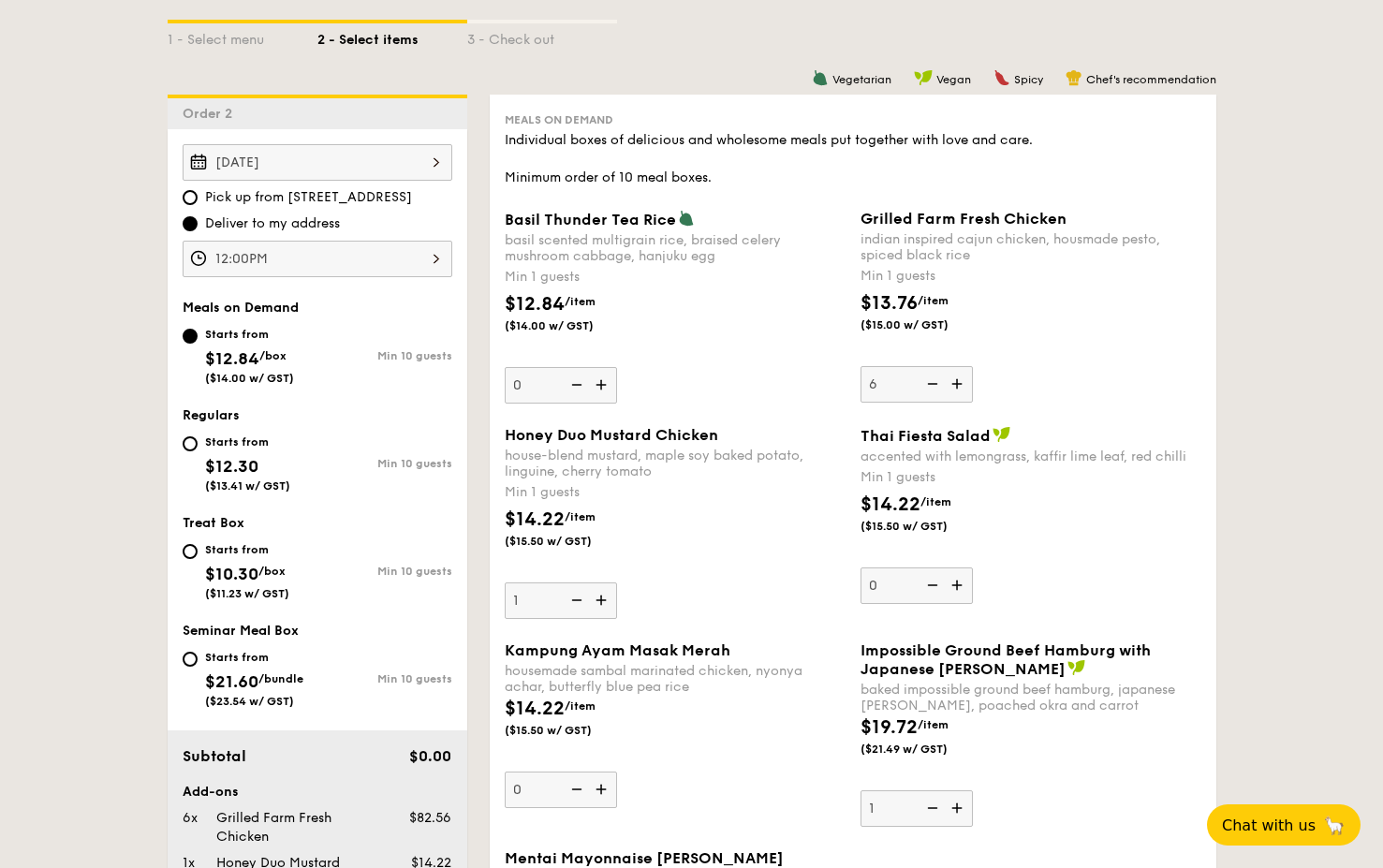
click at [962, 382] on img at bounding box center [959, 384] width 28 height 36
click at [962, 382] on input "6" at bounding box center [916, 384] width 113 height 37
click at [962, 382] on img at bounding box center [959, 384] width 28 height 36
click at [962, 382] on input "7" at bounding box center [916, 384] width 113 height 37
click at [962, 382] on img at bounding box center [959, 384] width 28 height 36
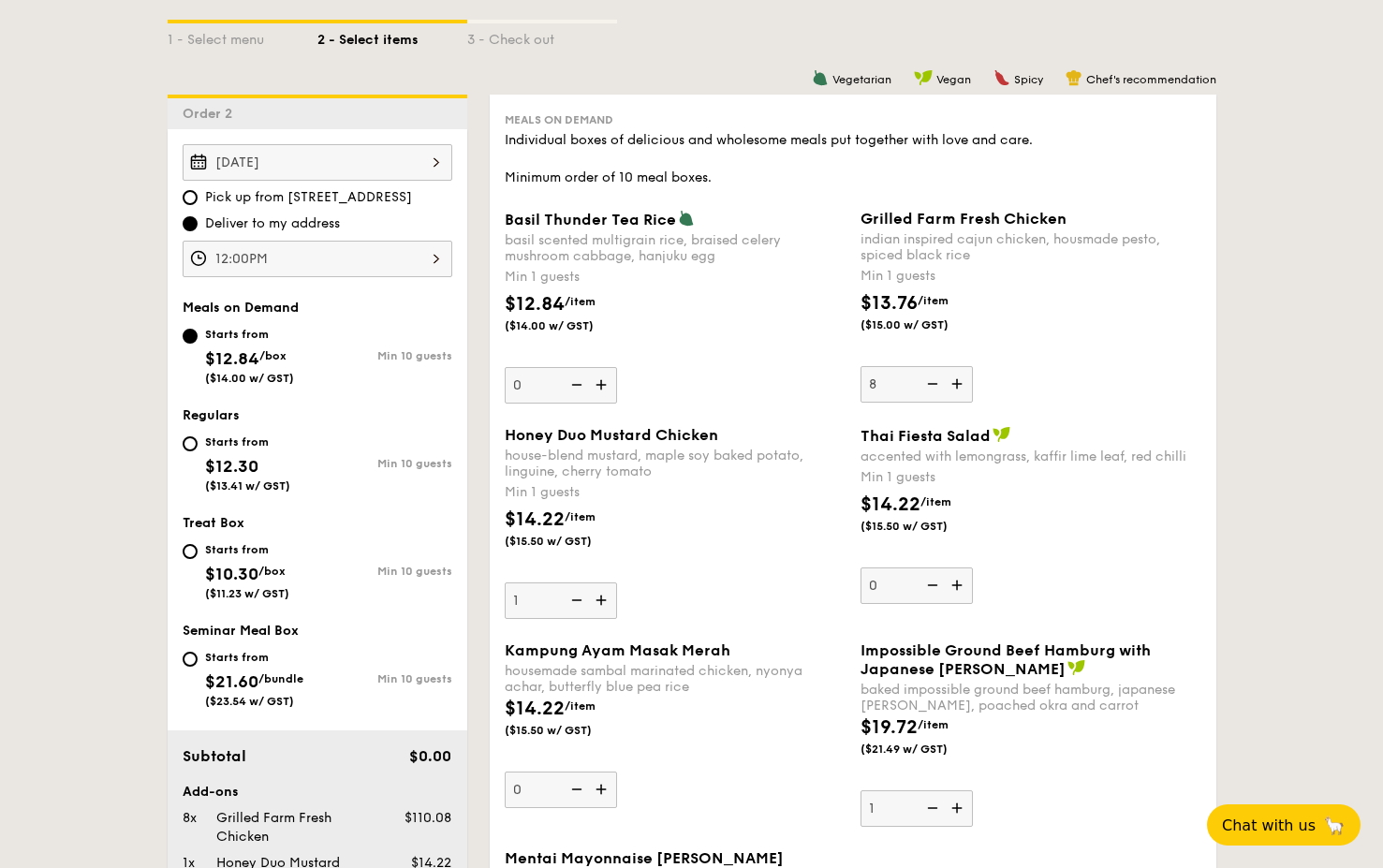
click at [962, 382] on input "8" at bounding box center [916, 384] width 113 height 37
click at [962, 382] on img at bounding box center [959, 384] width 28 height 36
click at [962, 382] on input "9" at bounding box center [916, 384] width 113 height 37
click at [962, 382] on img at bounding box center [959, 384] width 28 height 36
click at [962, 382] on input "10" at bounding box center [916, 384] width 113 height 37
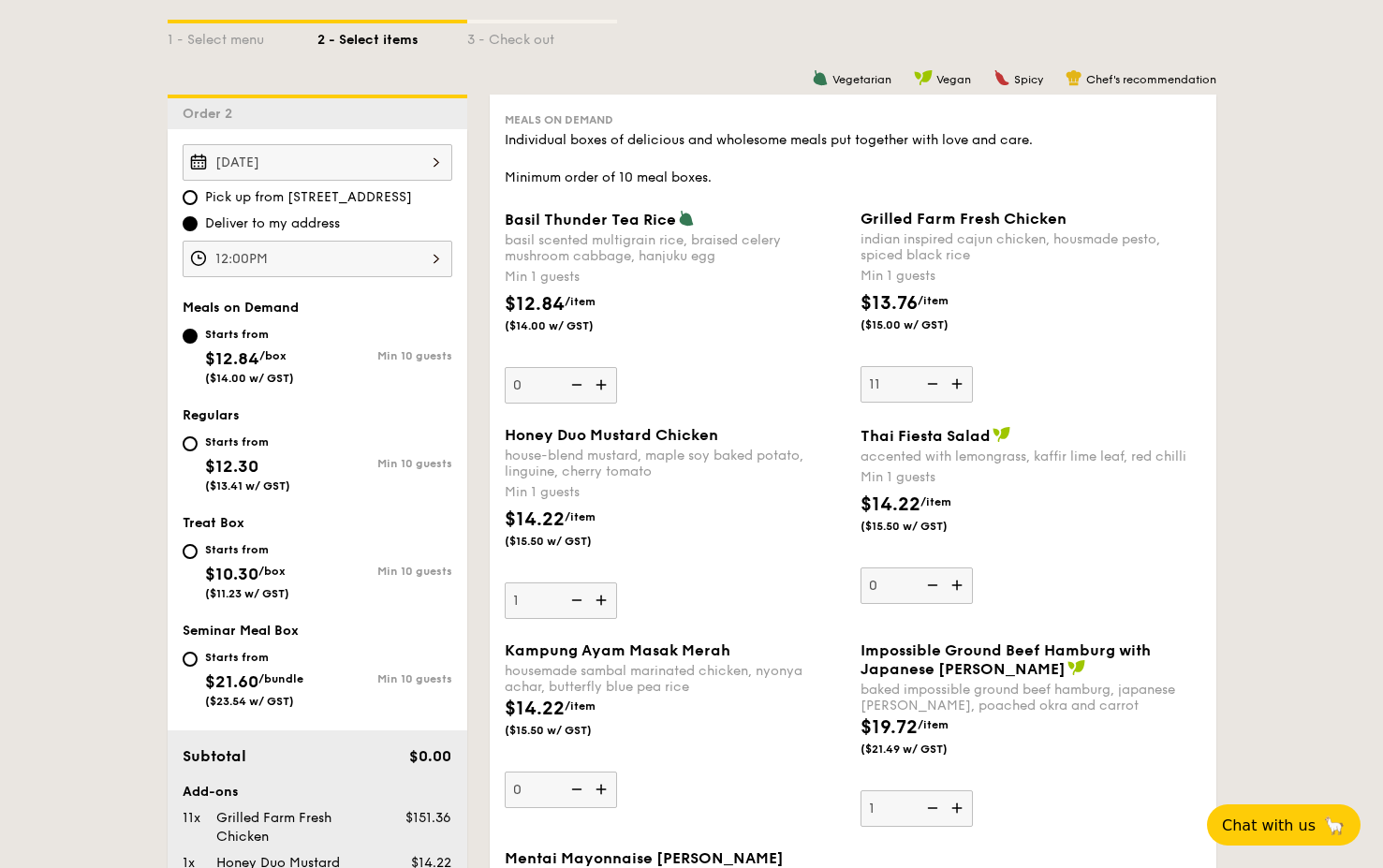
click at [929, 382] on img at bounding box center [931, 384] width 28 height 36
click at [929, 382] on input "11" at bounding box center [916, 384] width 113 height 37
click at [929, 382] on img at bounding box center [931, 384] width 28 height 36
click at [929, 382] on input "10" at bounding box center [916, 384] width 113 height 37
click at [929, 382] on img at bounding box center [931, 384] width 28 height 36
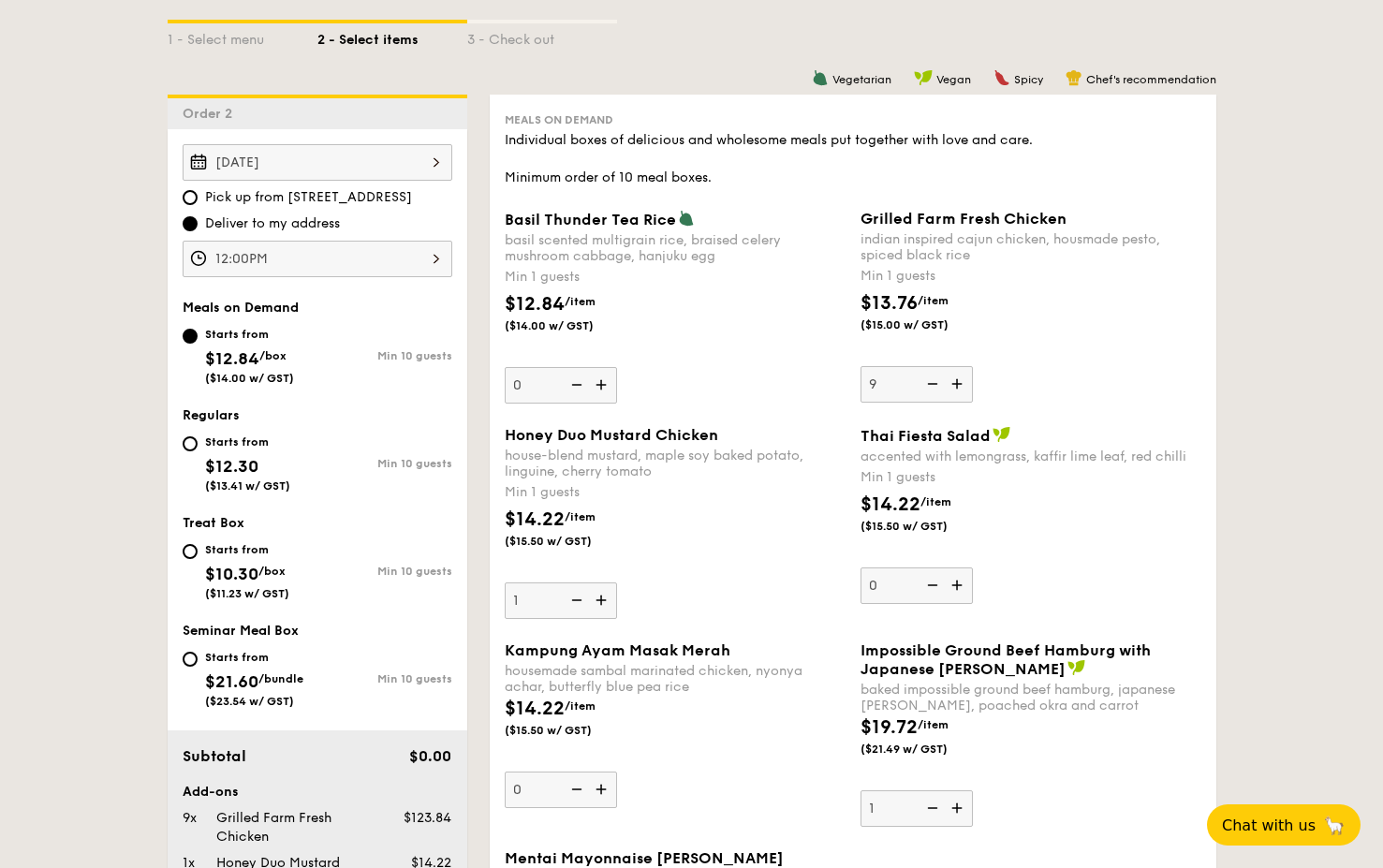
click at [929, 382] on input "9" at bounding box center [916, 384] width 113 height 37
click at [932, 380] on img at bounding box center [931, 384] width 28 height 36
click at [932, 380] on input "8" at bounding box center [916, 384] width 113 height 37
click at [932, 380] on img at bounding box center [931, 384] width 28 height 36
click at [932, 380] on input "7" at bounding box center [916, 384] width 113 height 37
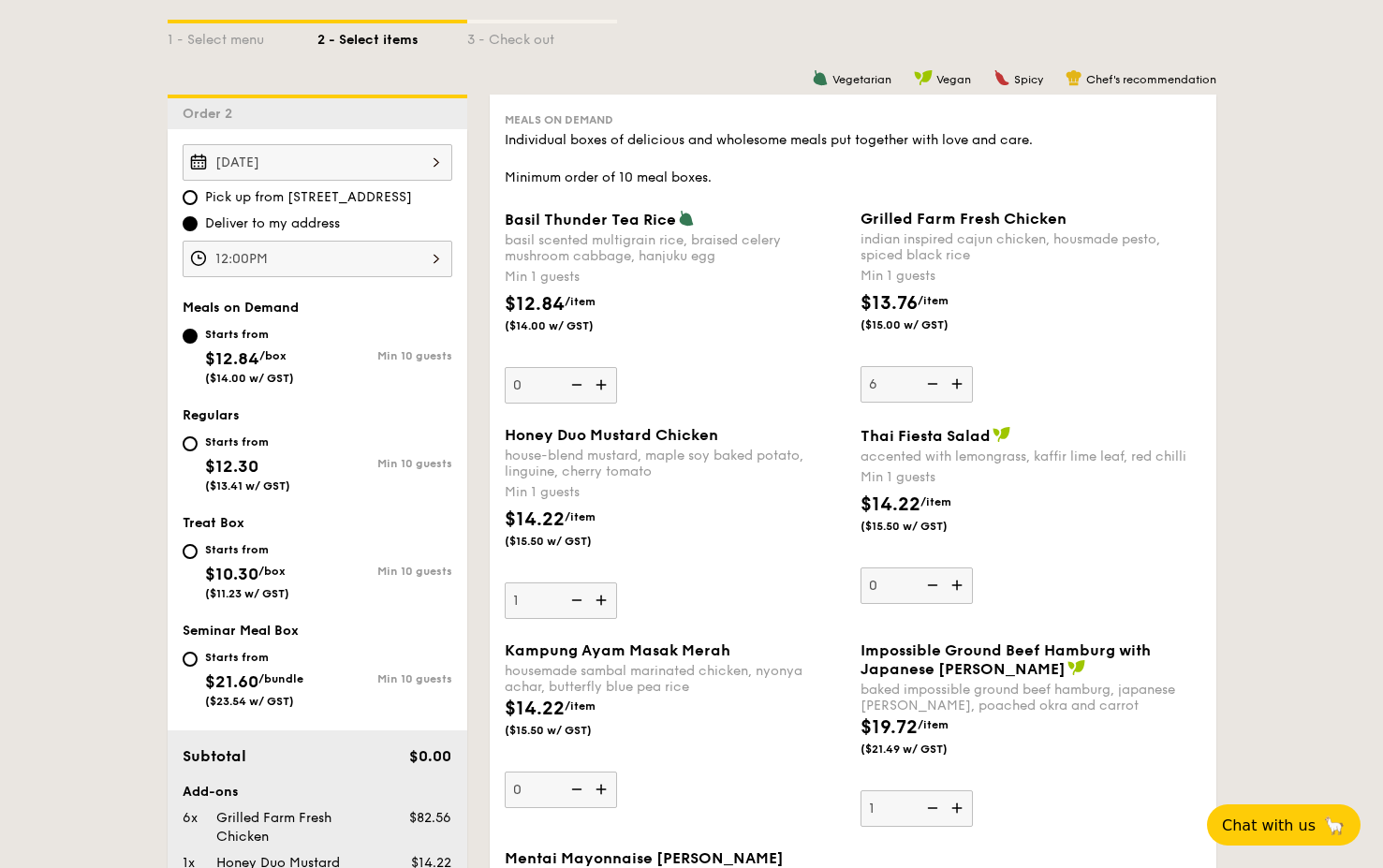
click at [932, 380] on img at bounding box center [931, 384] width 28 height 36
click at [932, 380] on input "6" at bounding box center [916, 384] width 113 height 37
type input "5"
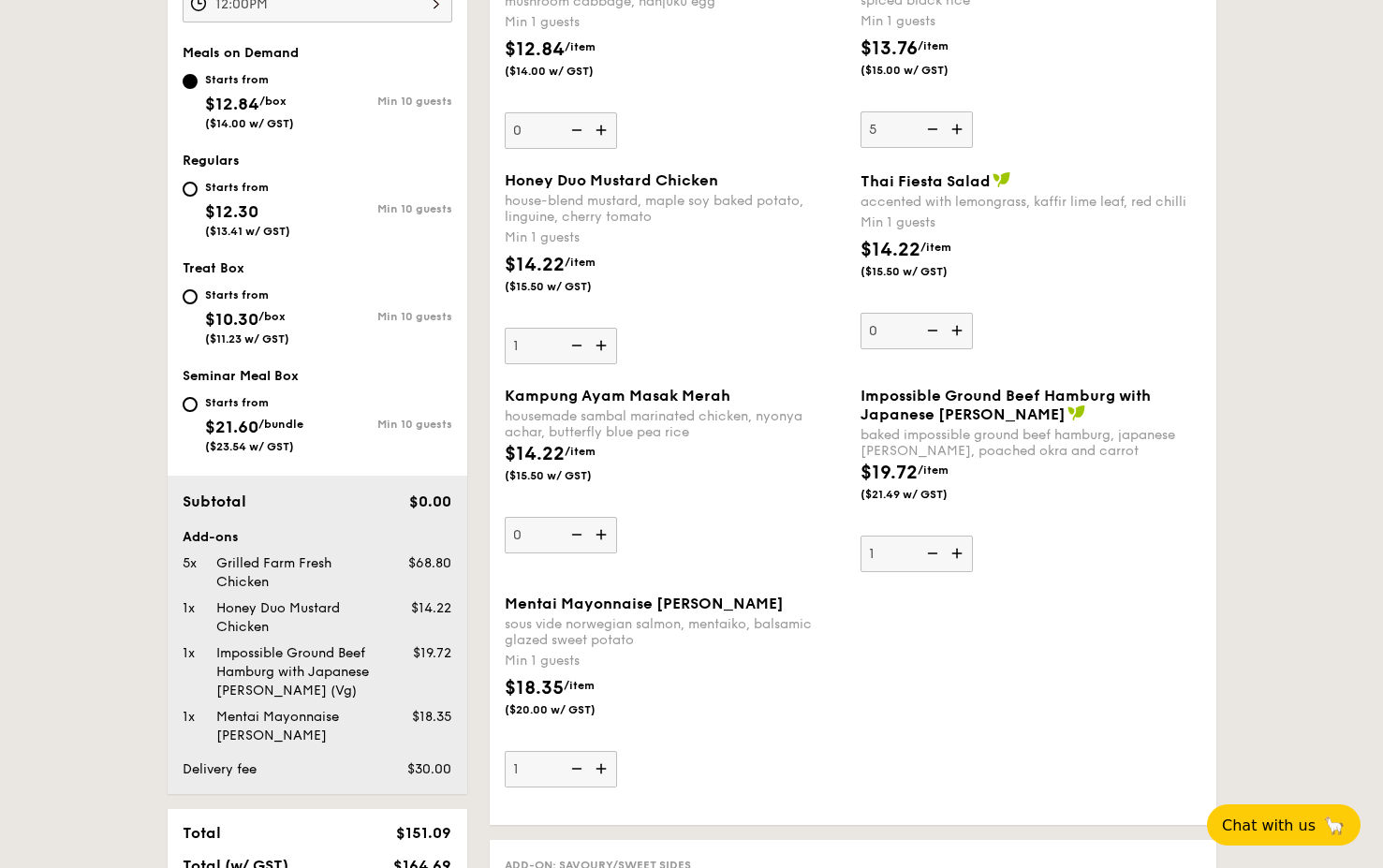
scroll to position [733, 0]
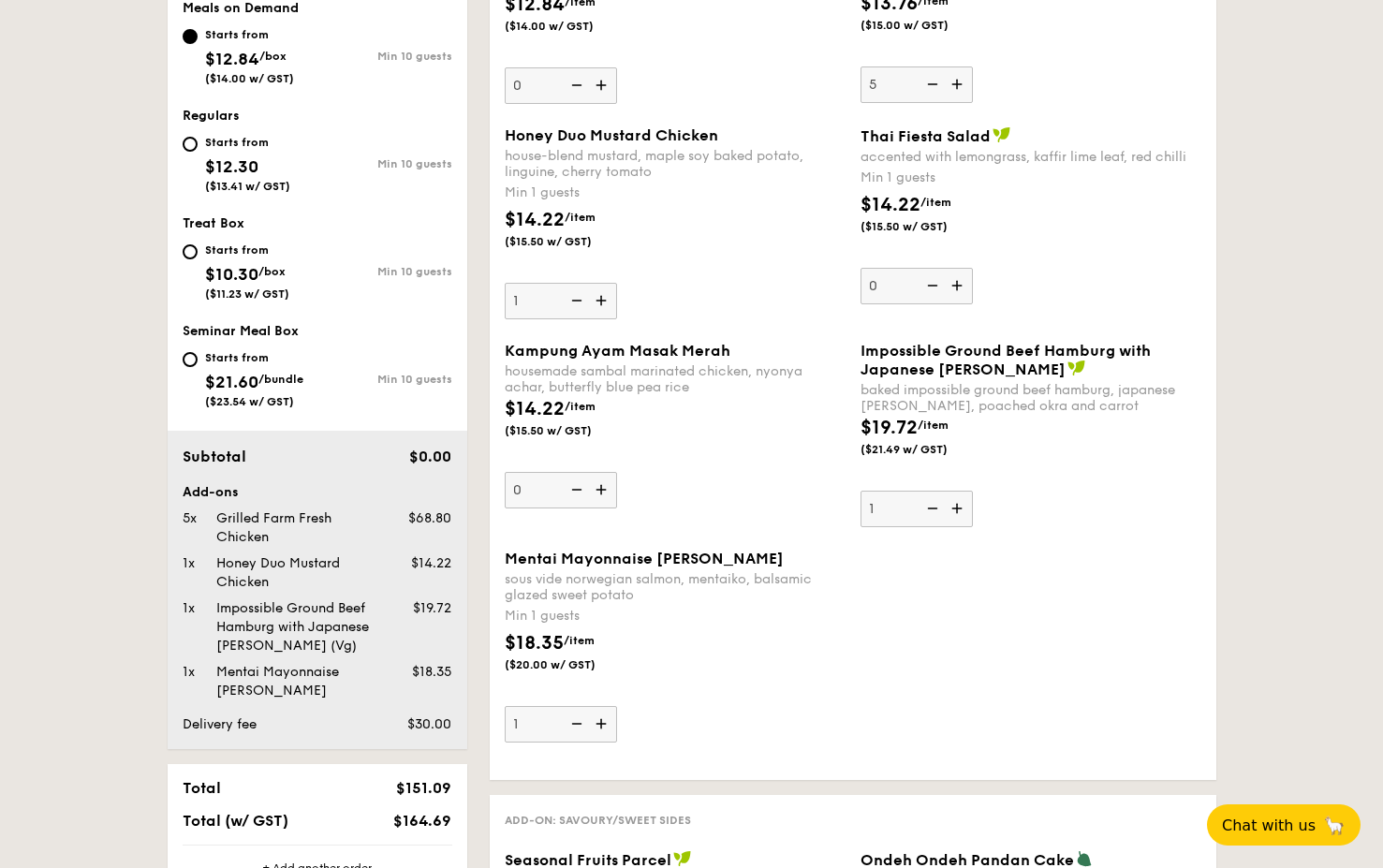
click at [604, 631] on img at bounding box center [603, 724] width 28 height 36
click at [604, 631] on input "1" at bounding box center [561, 724] width 113 height 37
click at [604, 631] on img at bounding box center [603, 724] width 28 height 36
click at [604, 631] on input "2" at bounding box center [561, 724] width 113 height 37
click at [604, 631] on img at bounding box center [603, 724] width 28 height 36
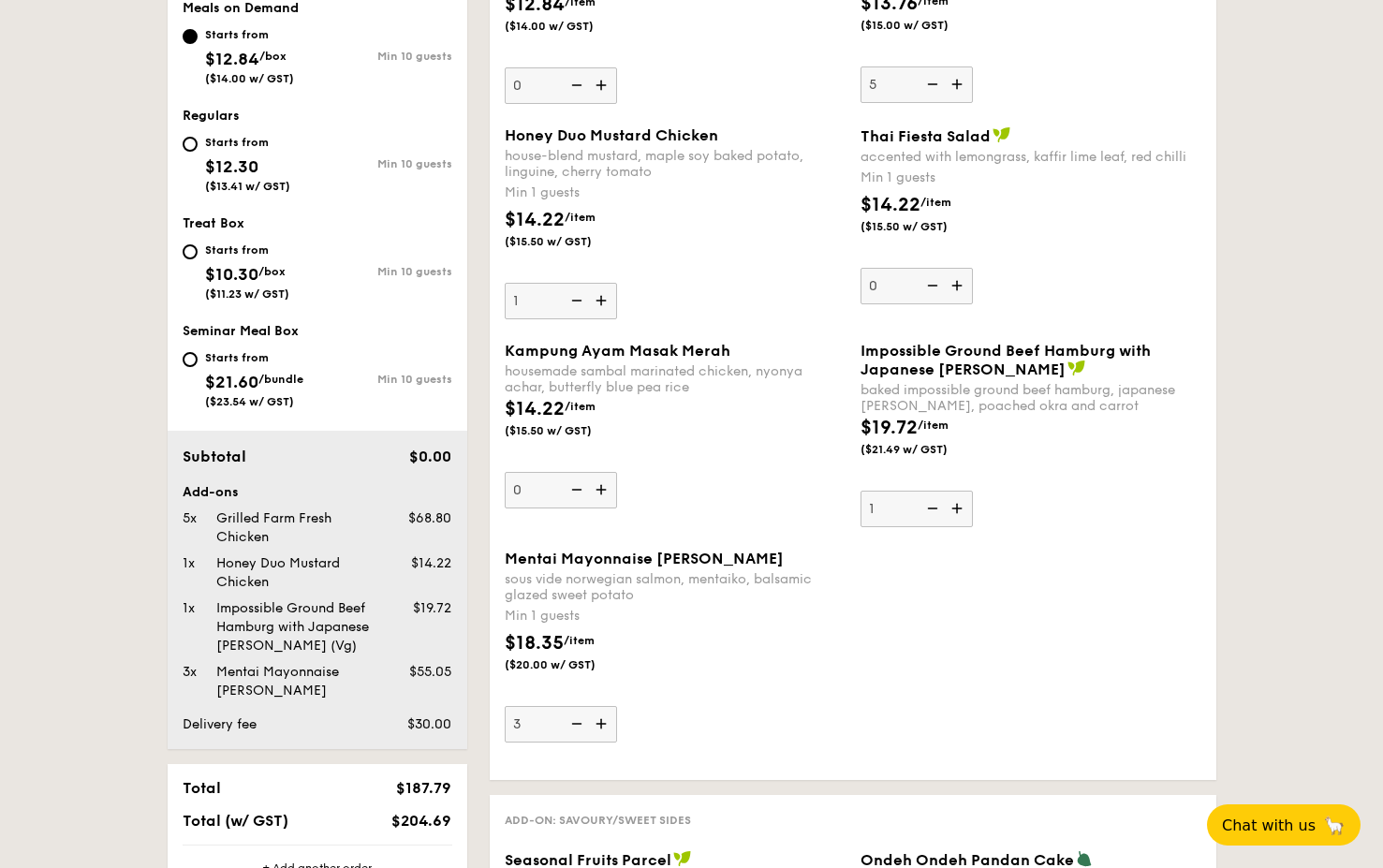
click at [604, 631] on input "3" at bounding box center [561, 724] width 113 height 37
click at [604, 631] on img at bounding box center [603, 724] width 28 height 36
click at [604, 631] on input "4" at bounding box center [561, 724] width 113 height 37
click at [604, 631] on img at bounding box center [603, 724] width 28 height 36
click at [604, 631] on input "5" at bounding box center [561, 724] width 113 height 37
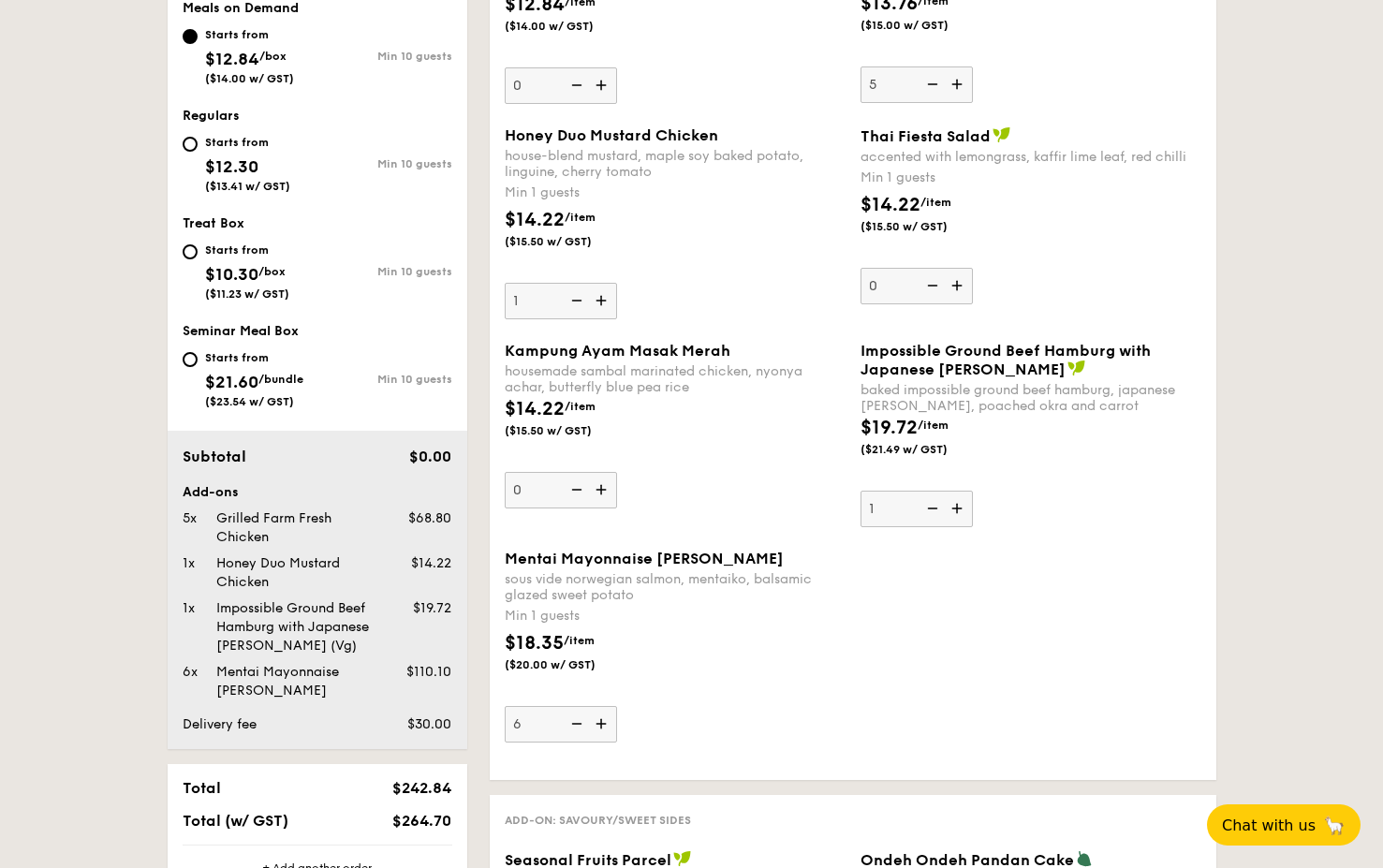
click at [576, 631] on img at bounding box center [575, 724] width 28 height 36
click at [576, 631] on input "6" at bounding box center [561, 724] width 113 height 37
type input "5"
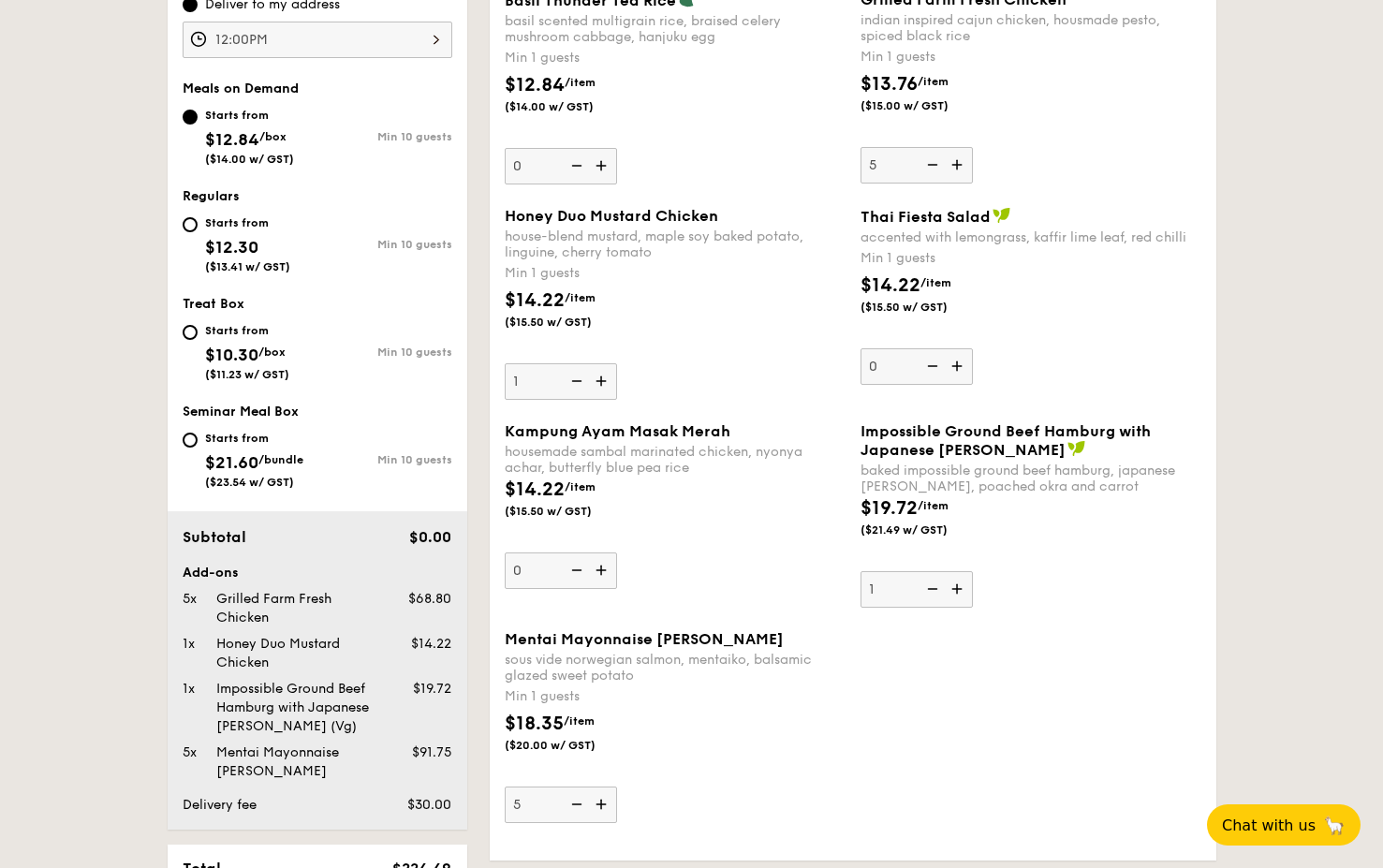
scroll to position [638, 0]
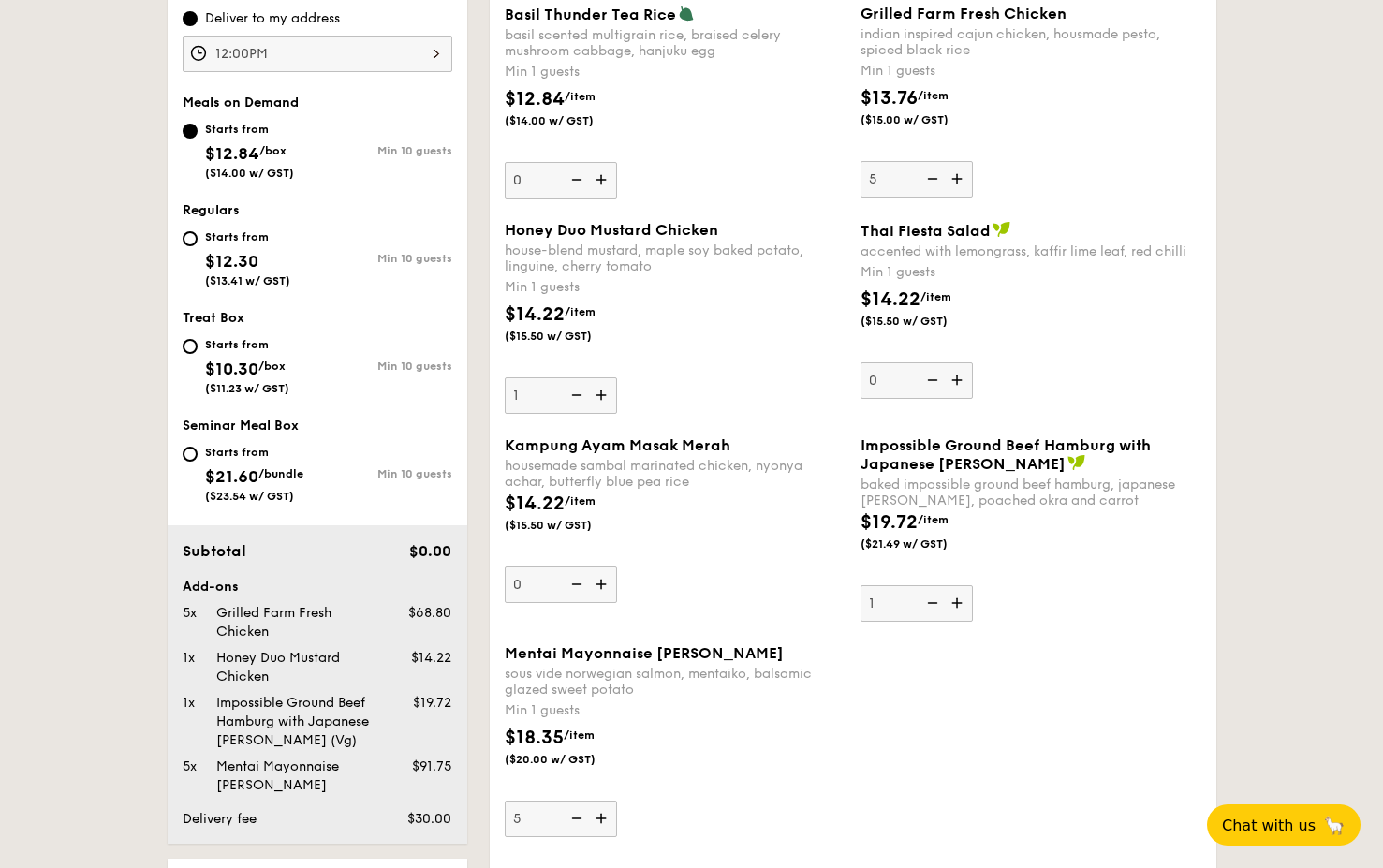
click at [605, 390] on img at bounding box center [603, 395] width 28 height 36
click at [605, 390] on input "1" at bounding box center [561, 395] width 113 height 37
click at [605, 390] on img at bounding box center [603, 395] width 28 height 36
click at [605, 390] on input "2" at bounding box center [561, 395] width 113 height 37
click at [605, 390] on img at bounding box center [603, 395] width 28 height 36
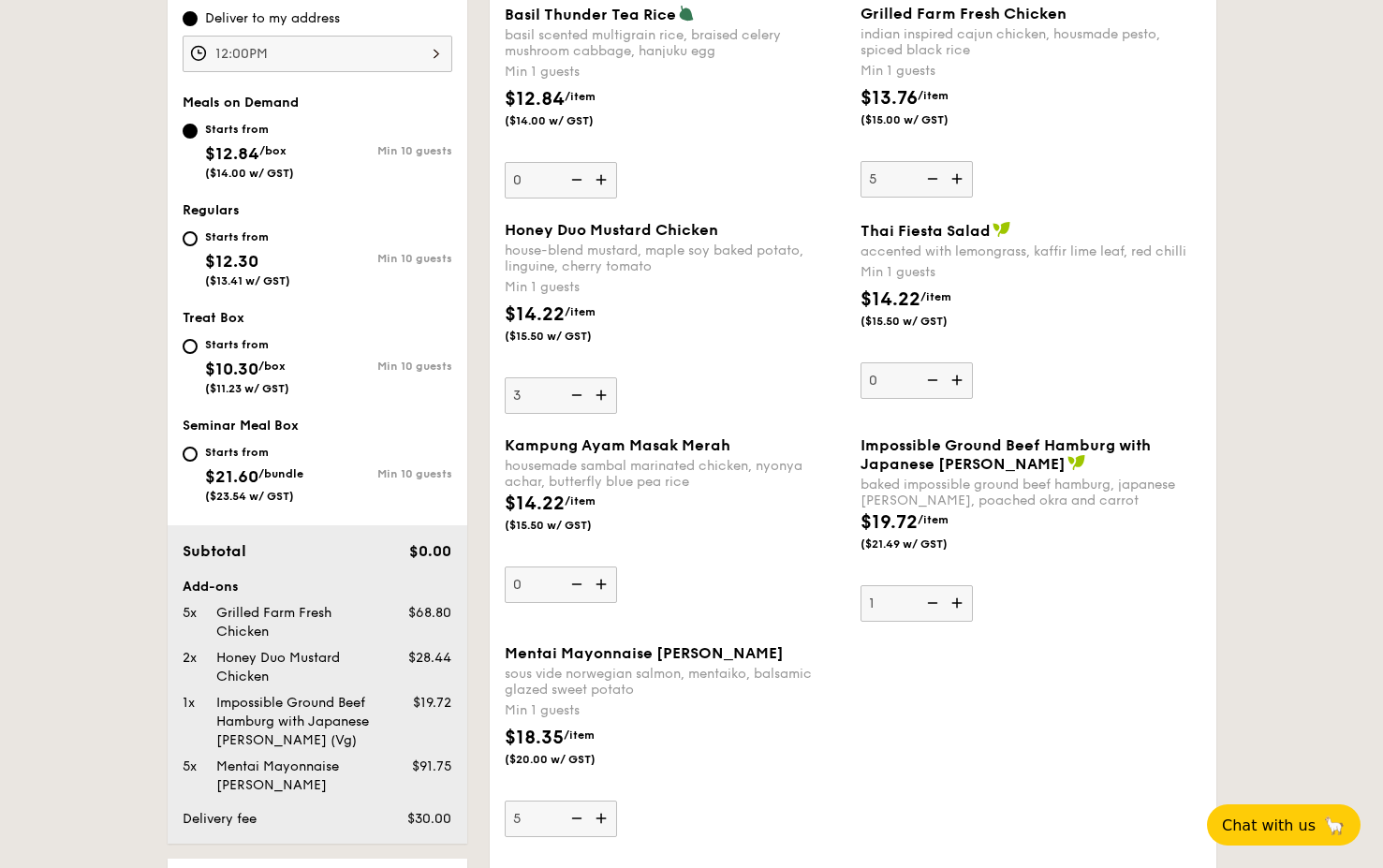
click at [605, 390] on input "3" at bounding box center [561, 395] width 113 height 37
click at [605, 390] on img at bounding box center [603, 395] width 28 height 36
click at [605, 390] on input "4" at bounding box center [561, 395] width 113 height 37
type input "5"
click at [600, 585] on img at bounding box center [603, 584] width 28 height 36
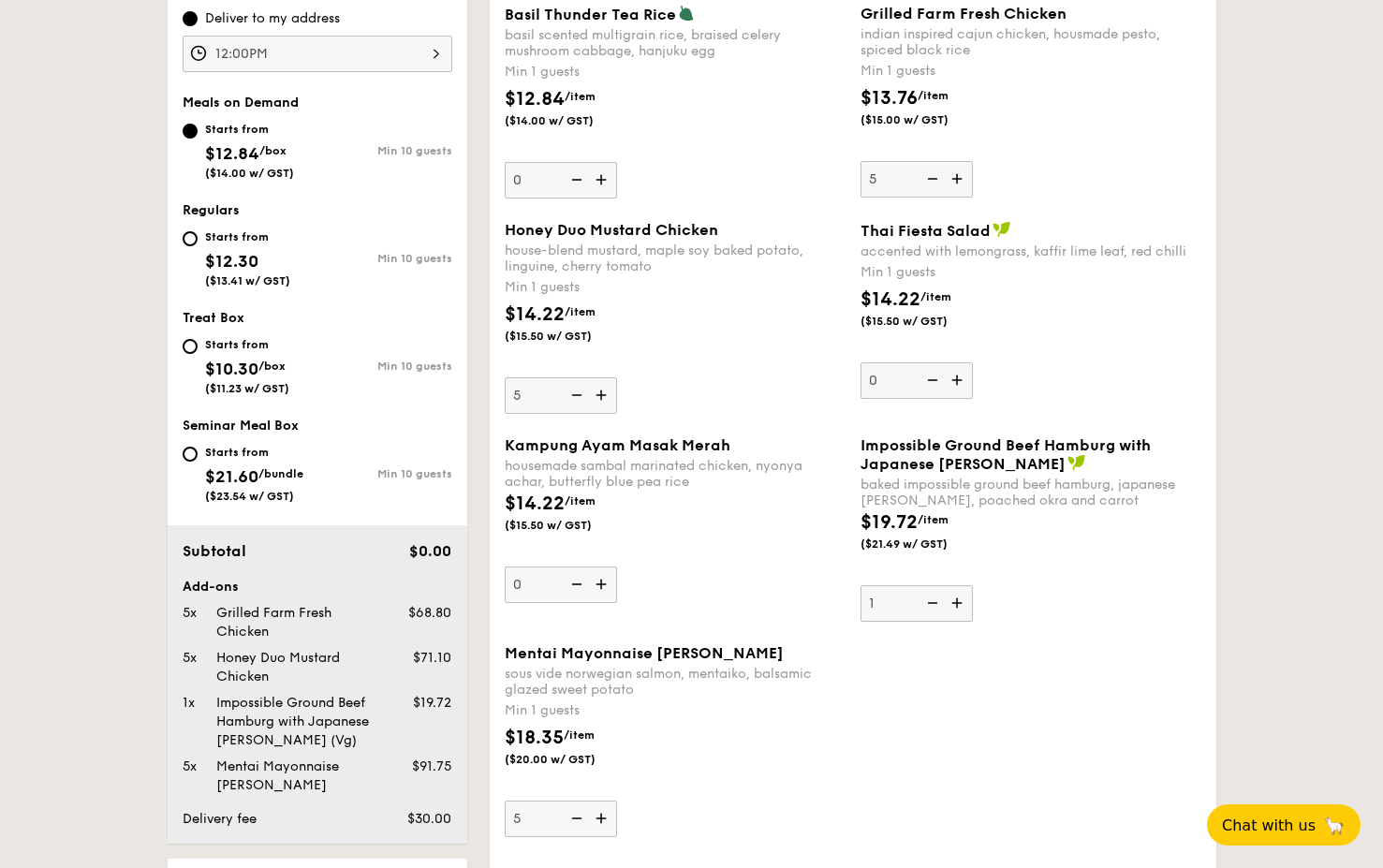
click at [600, 585] on input "0" at bounding box center [561, 584] width 113 height 37
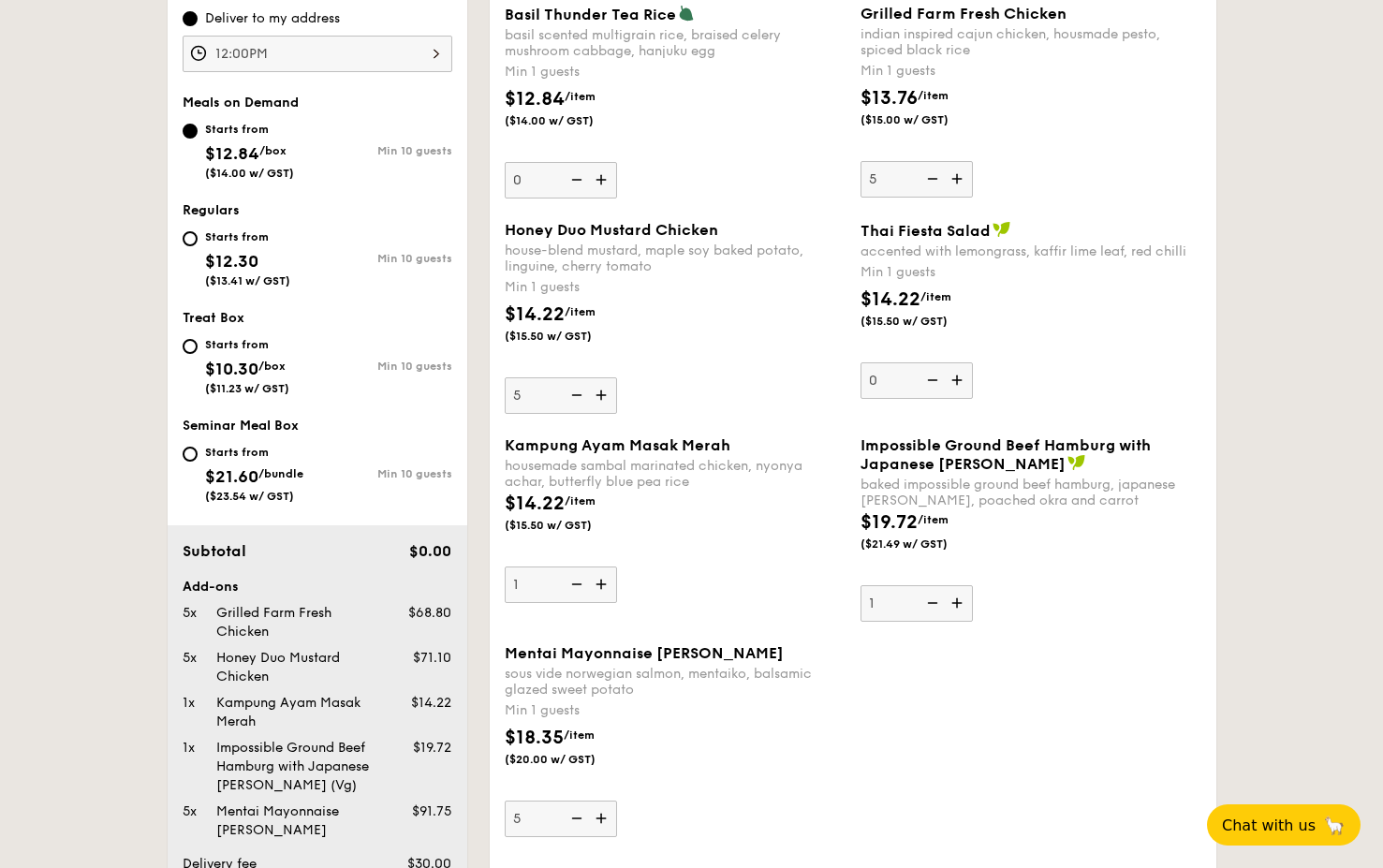
click at [600, 585] on img at bounding box center [603, 584] width 28 height 36
click at [600, 585] on input "1" at bounding box center [561, 584] width 113 height 37
click at [600, 585] on img at bounding box center [603, 584] width 28 height 36
click at [600, 585] on input "2" at bounding box center [561, 584] width 113 height 37
click at [600, 585] on img at bounding box center [603, 584] width 28 height 36
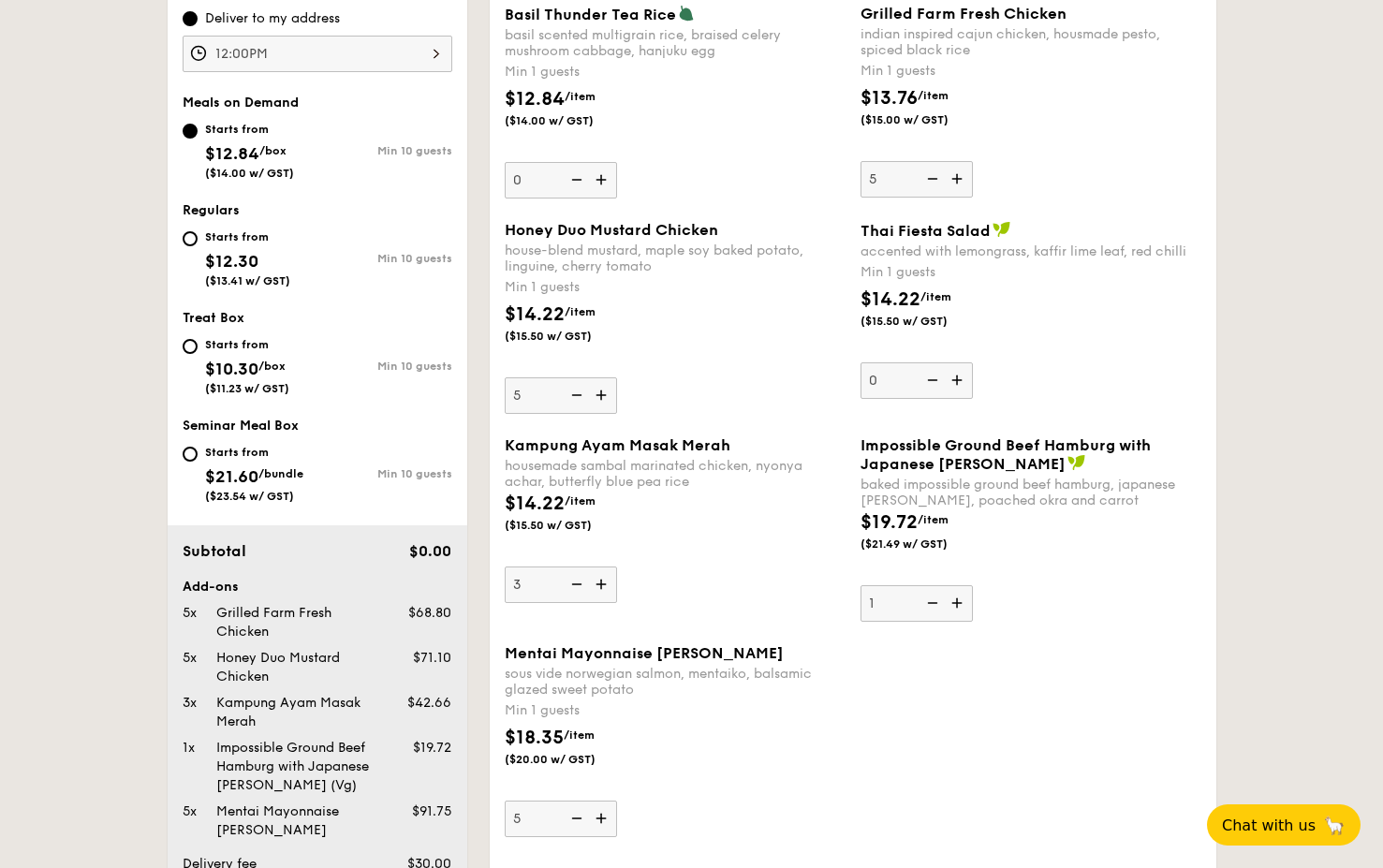
click at [600, 585] on input "3" at bounding box center [561, 584] width 113 height 37
click at [600, 585] on img at bounding box center [603, 584] width 28 height 36
click at [600, 585] on input "4" at bounding box center [561, 584] width 113 height 37
type input "5"
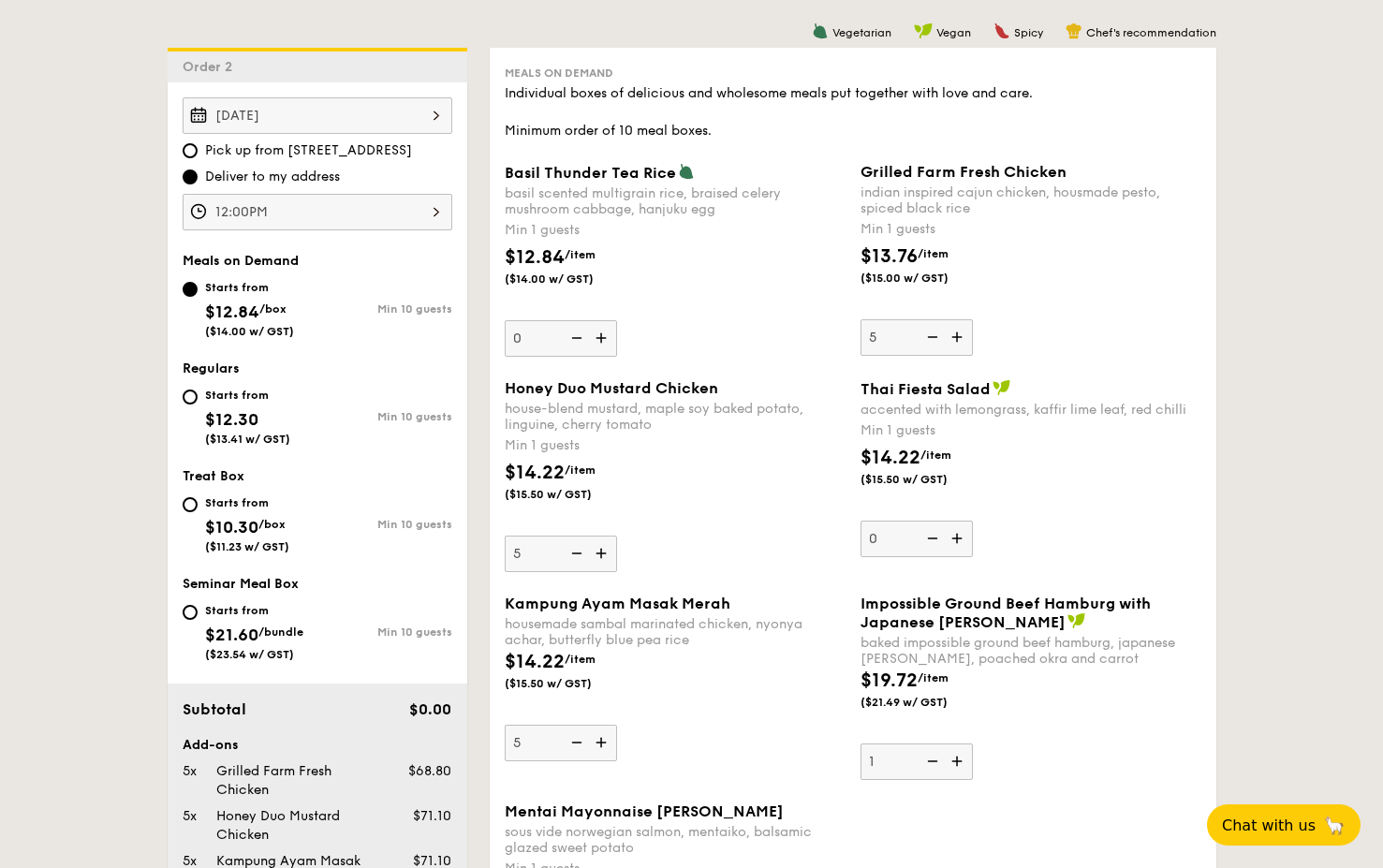
scroll to position [492, 0]
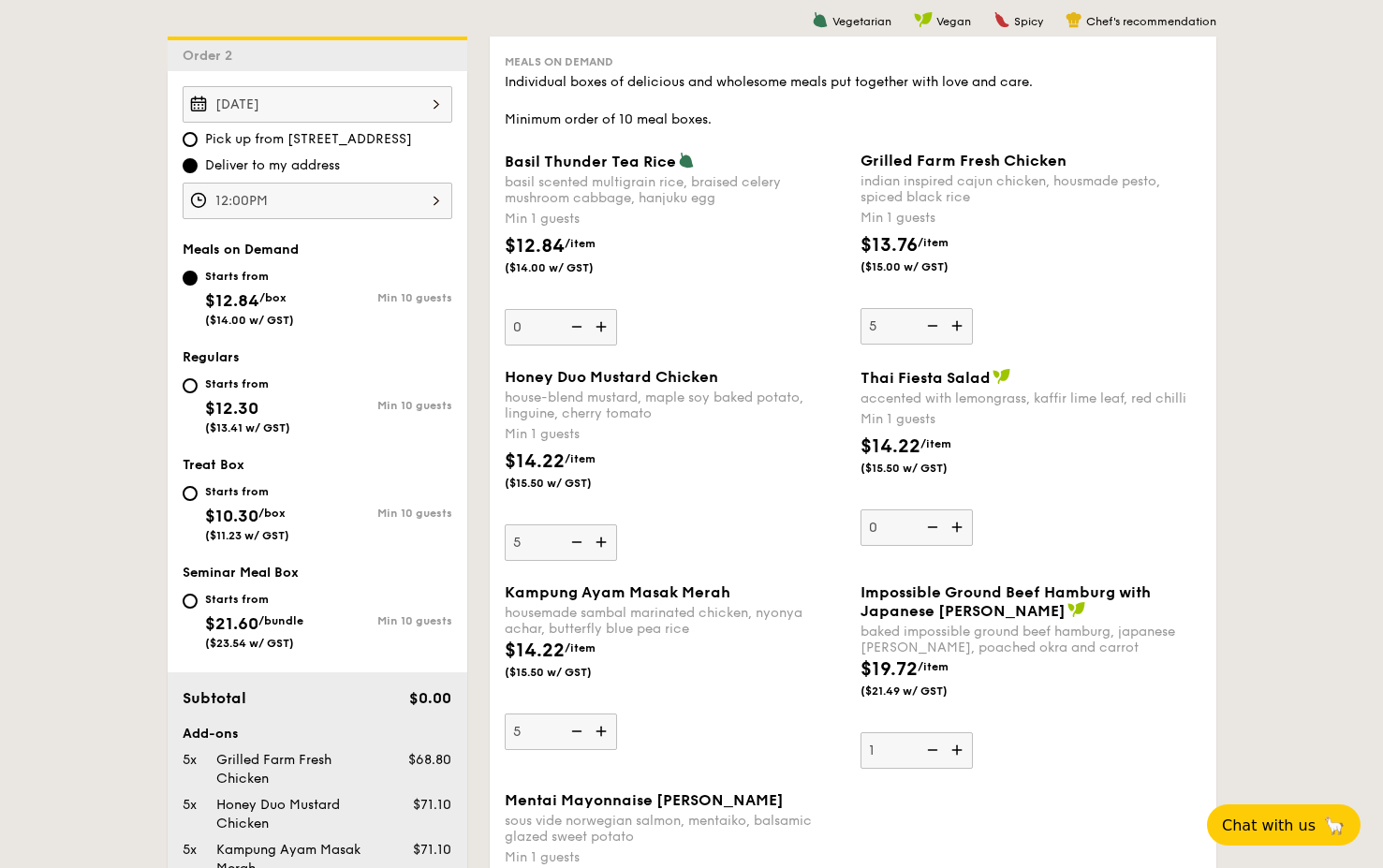
click at [339, 202] on div "12:00PM" at bounding box center [317, 200] width 270 height 37
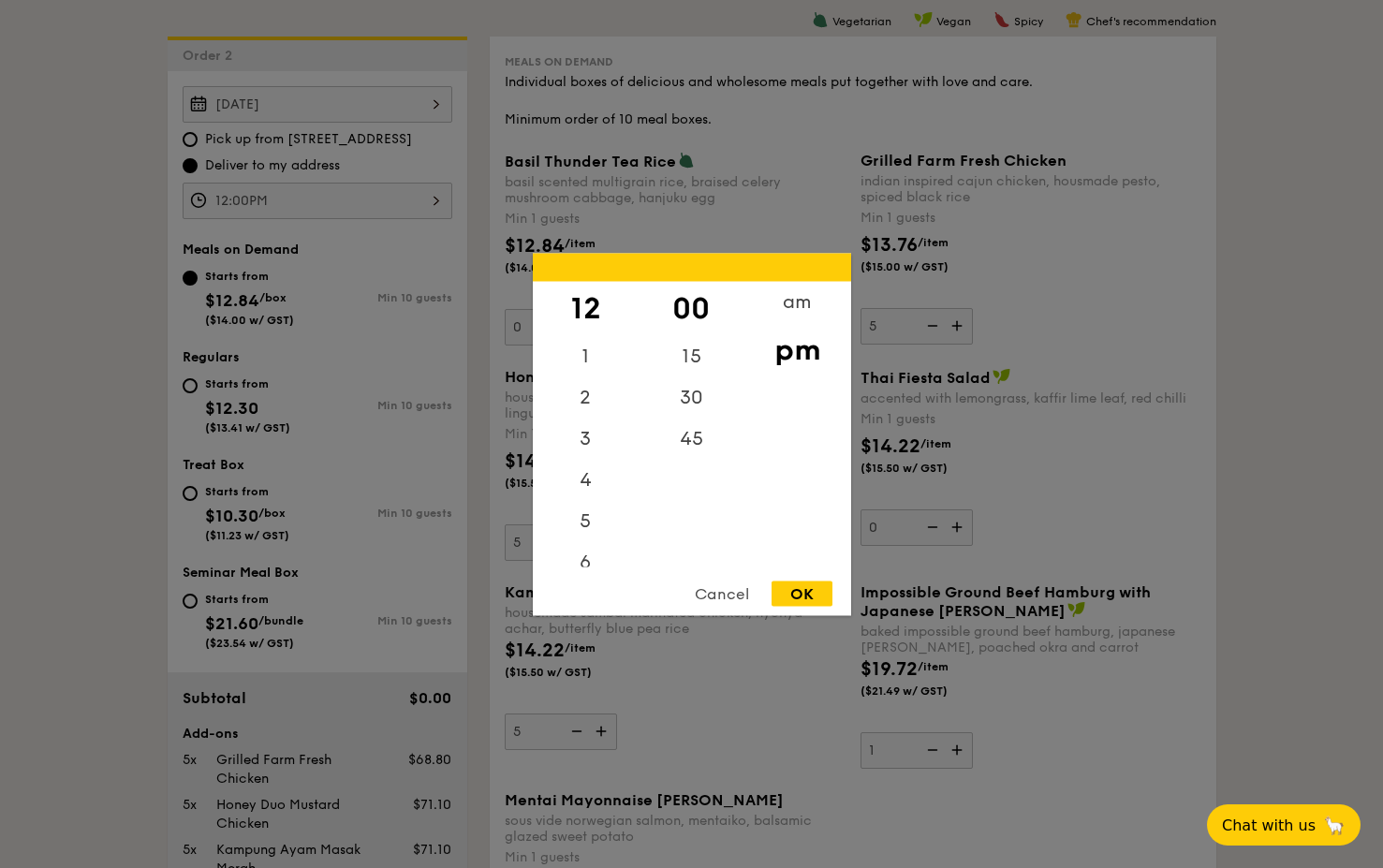
click at [712, 577] on div "12 1 2 3 4 5 6 7 8 9 10 11 00 15 30 45 am pm Cancel OK" at bounding box center [692, 434] width 319 height 362
click at [718, 597] on div "Cancel" at bounding box center [722, 592] width 92 height 25
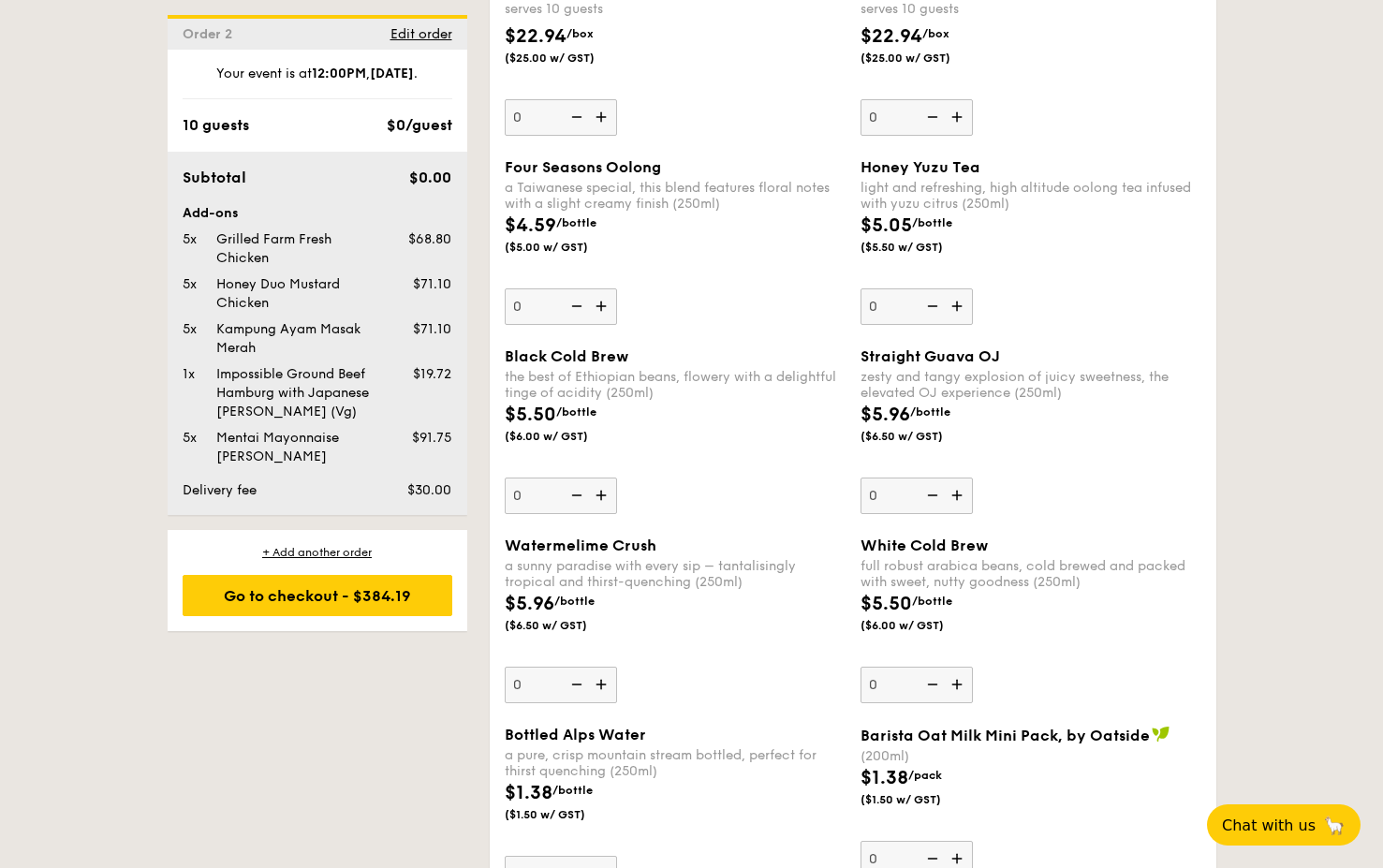
scroll to position [2650, 0]
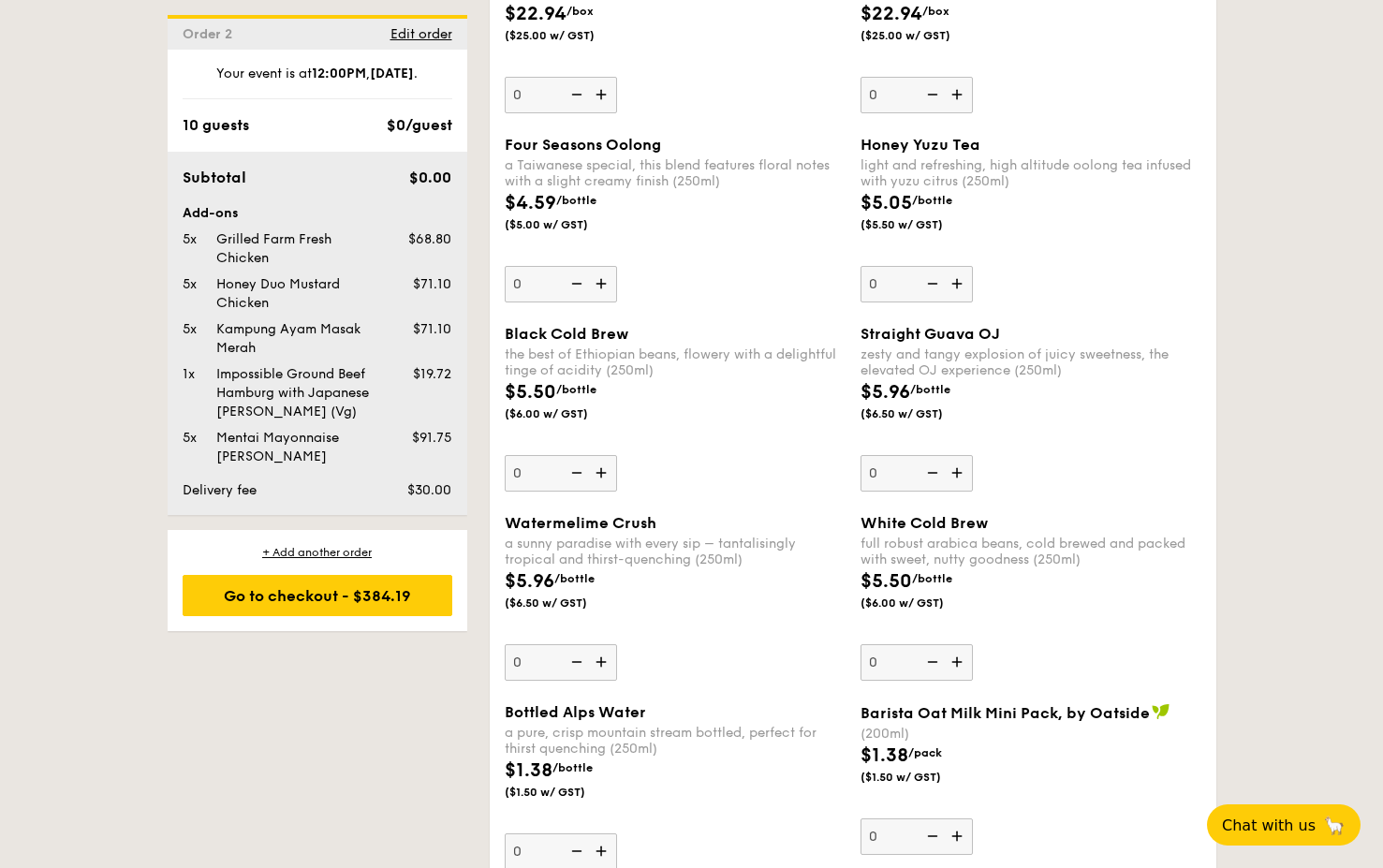
click at [600, 631] on img at bounding box center [603, 662] width 28 height 36
click at [600, 631] on input "0" at bounding box center [561, 662] width 113 height 37
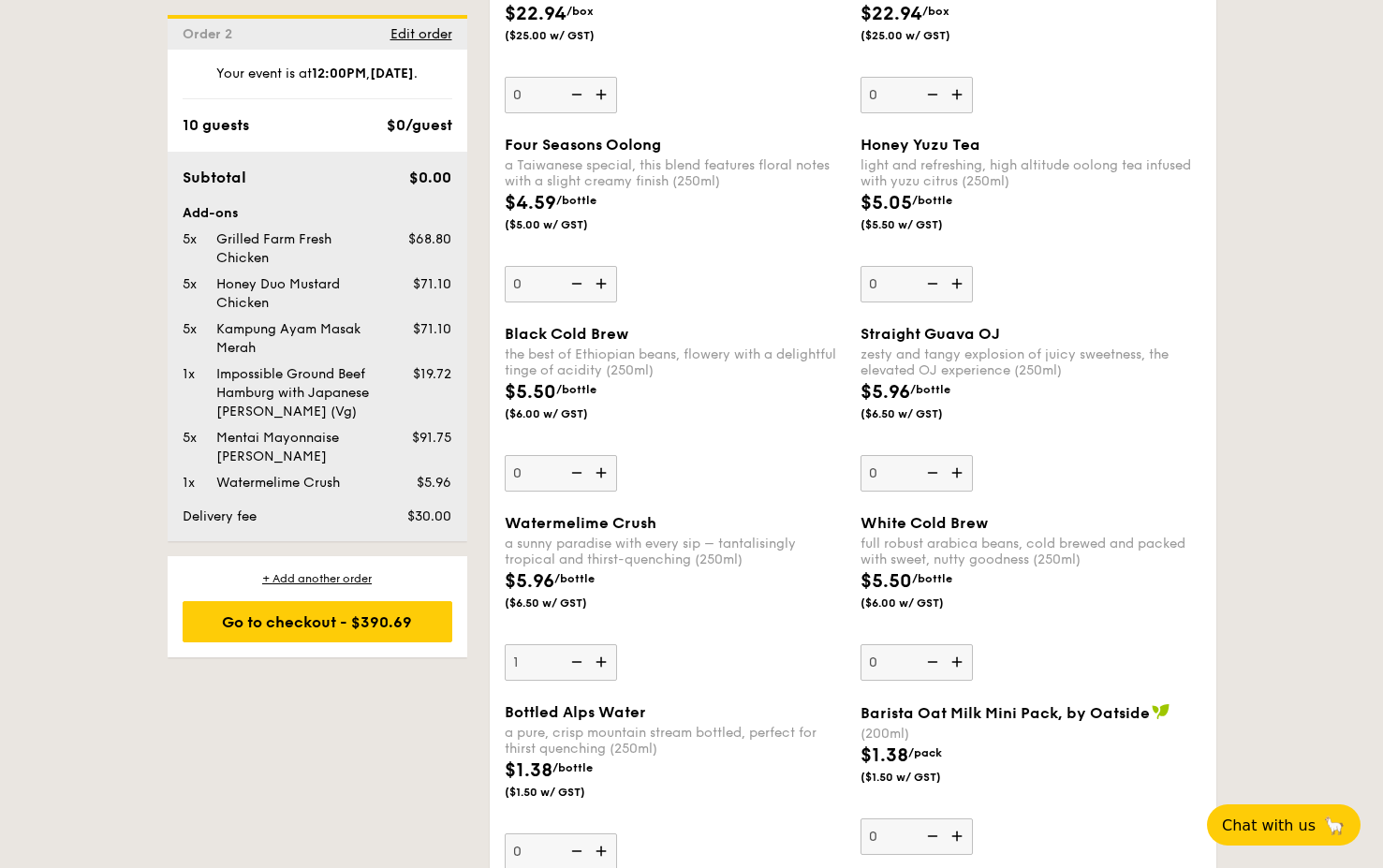
click at [600, 631] on img at bounding box center [603, 662] width 28 height 36
click at [600, 631] on input "1" at bounding box center [561, 662] width 113 height 37
click at [600, 631] on img at bounding box center [603, 662] width 28 height 36
click at [600, 631] on input "2" at bounding box center [561, 662] width 113 height 37
click at [600, 631] on img at bounding box center [603, 662] width 28 height 36
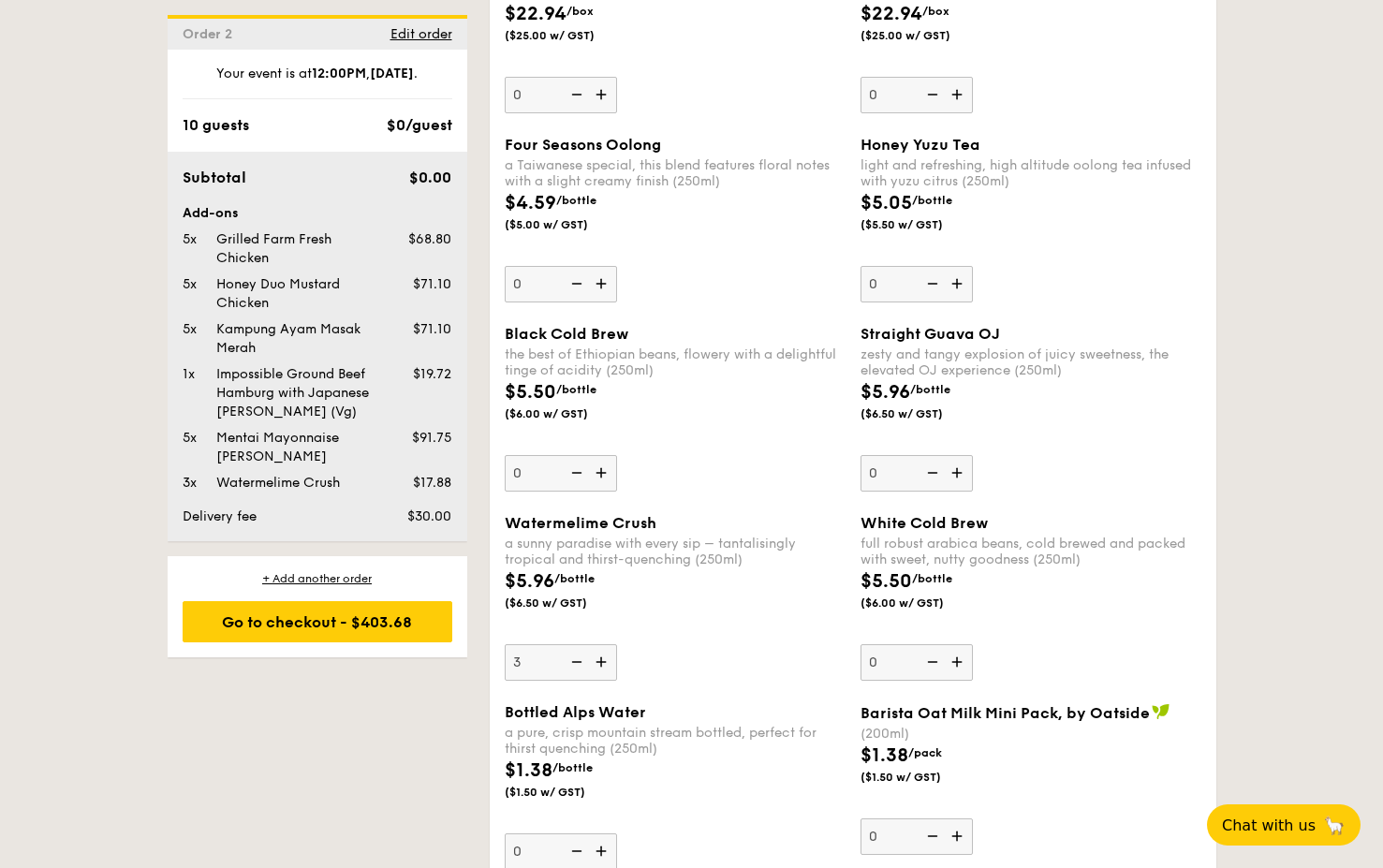
click at [600, 631] on input "3" at bounding box center [561, 662] width 113 height 37
click at [600, 631] on img at bounding box center [603, 662] width 28 height 36
click at [600, 631] on input "4" at bounding box center [561, 662] width 113 height 37
click at [600, 631] on img at bounding box center [603, 662] width 28 height 36
click at [600, 631] on input "5" at bounding box center [561, 662] width 113 height 37
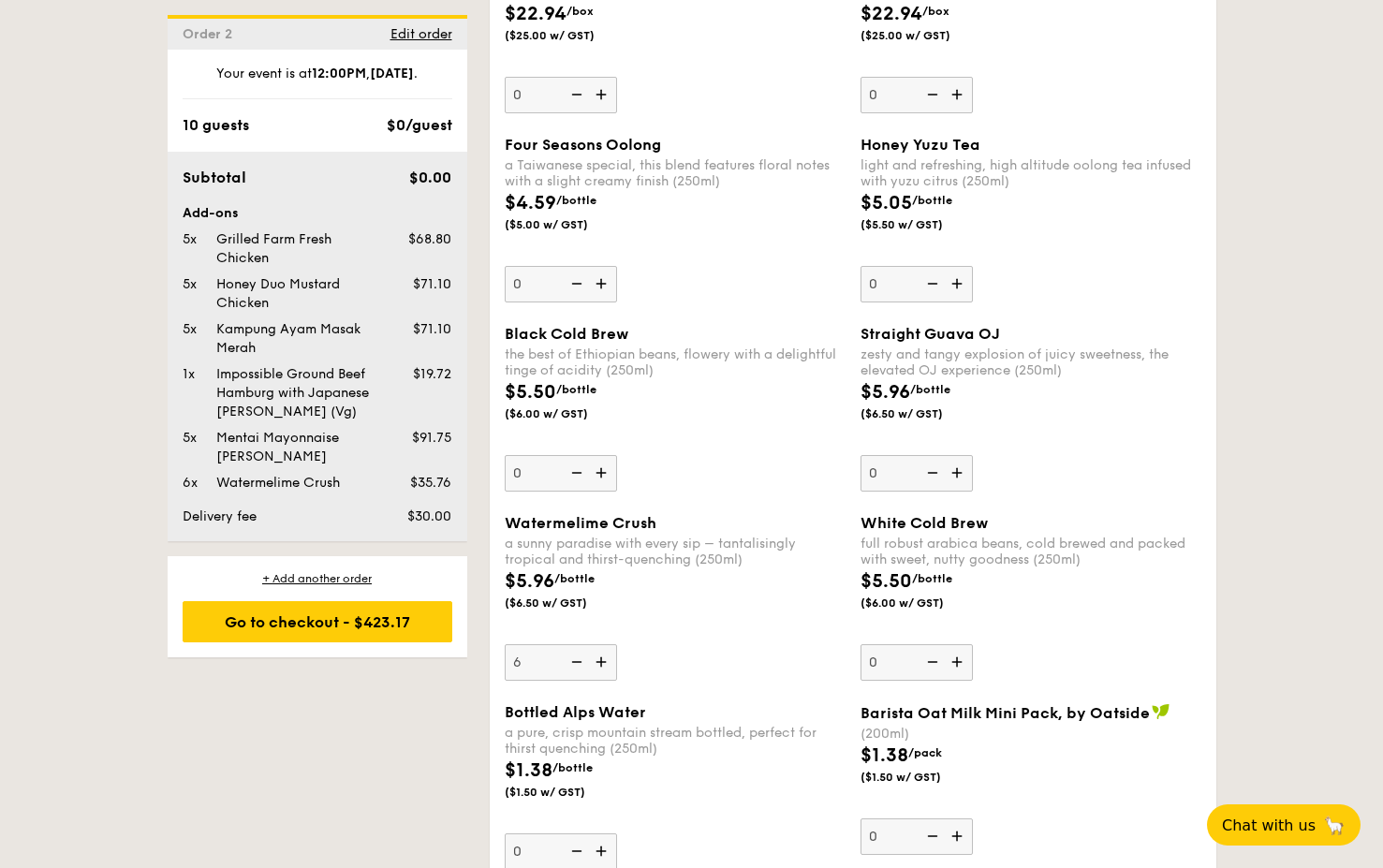
click at [600, 631] on img at bounding box center [603, 662] width 28 height 36
click at [600, 631] on input "6" at bounding box center [561, 662] width 113 height 37
click at [600, 631] on img at bounding box center [603, 662] width 28 height 36
click at [600, 631] on input "7" at bounding box center [561, 662] width 113 height 37
click at [600, 631] on img at bounding box center [603, 662] width 28 height 36
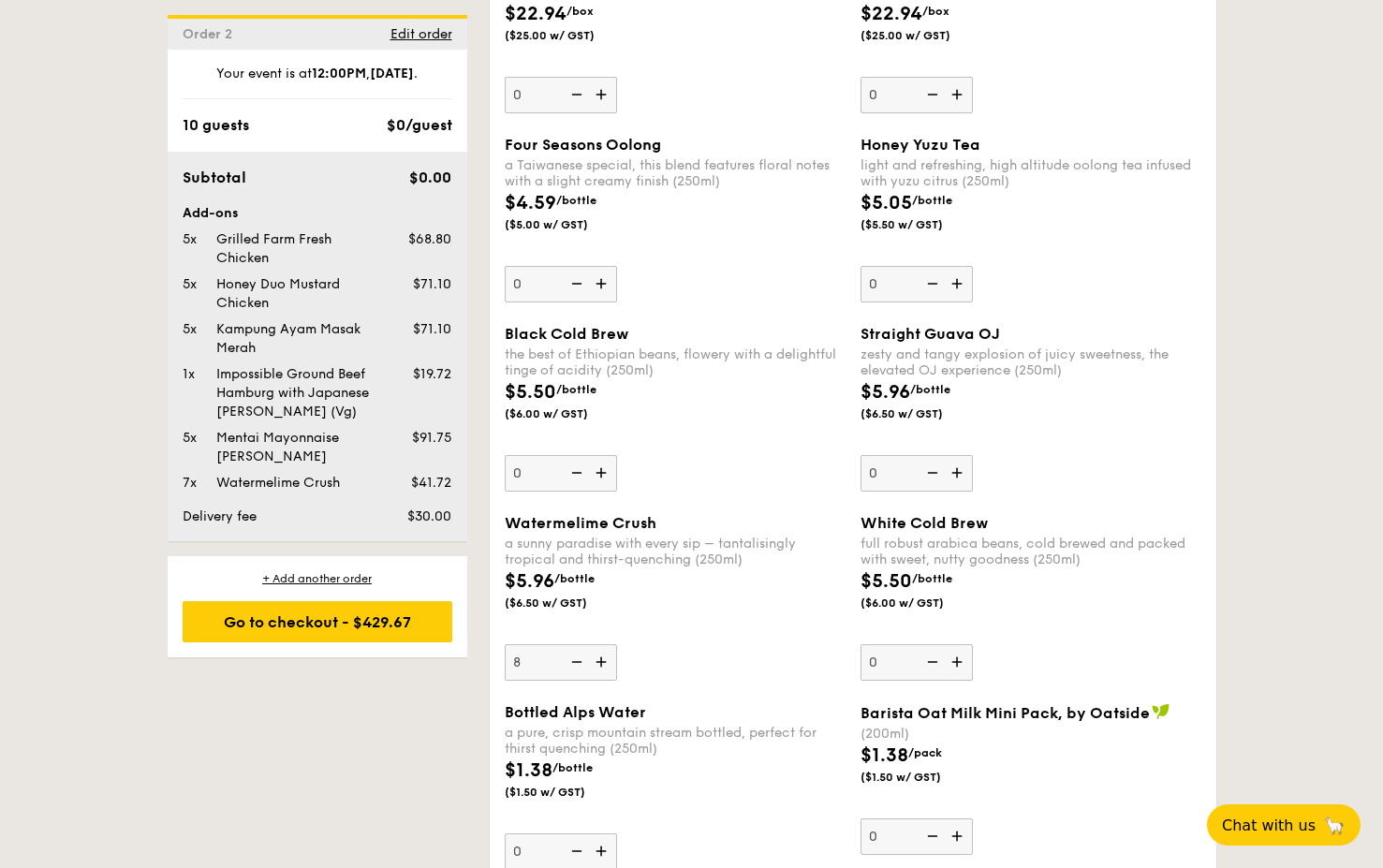
click at [600, 631] on input "8" at bounding box center [561, 662] width 113 height 37
click at [600, 631] on img at bounding box center [603, 662] width 28 height 36
click at [600, 631] on input "9" at bounding box center [561, 662] width 113 height 37
type input "10"
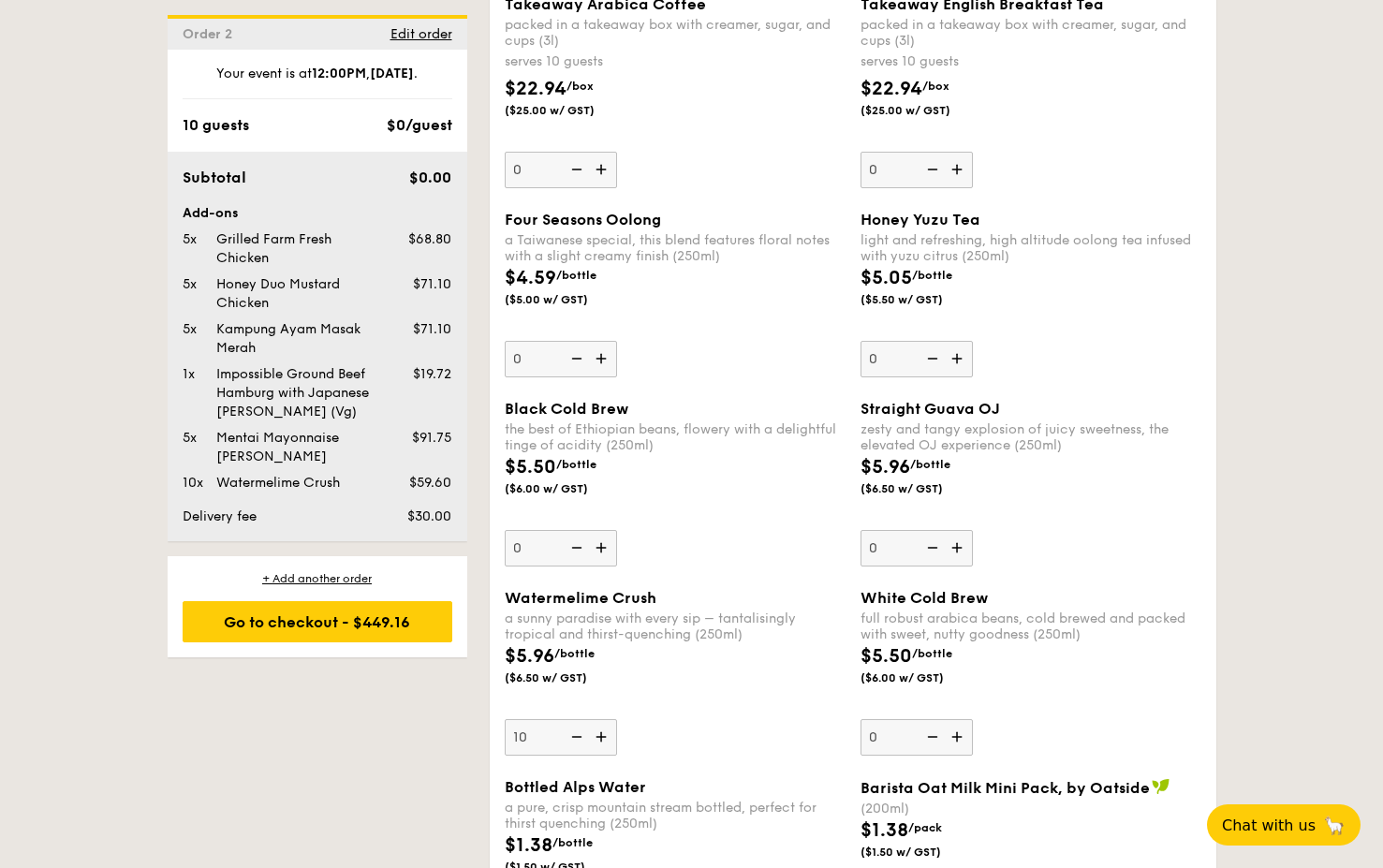
scroll to position [2594, 0]
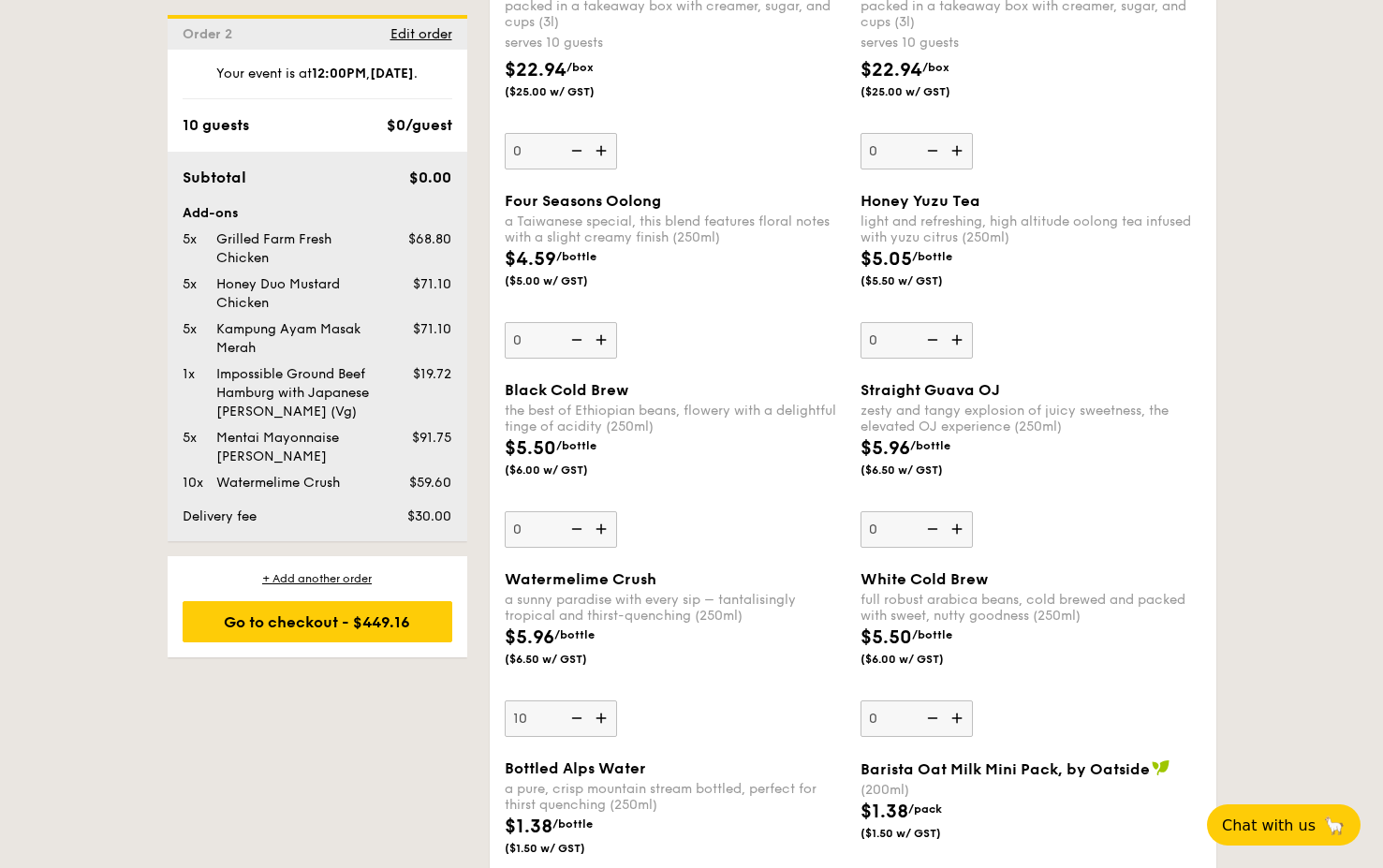
click at [958, 345] on img at bounding box center [959, 340] width 28 height 36
click at [958, 345] on input "0" at bounding box center [916, 340] width 113 height 37
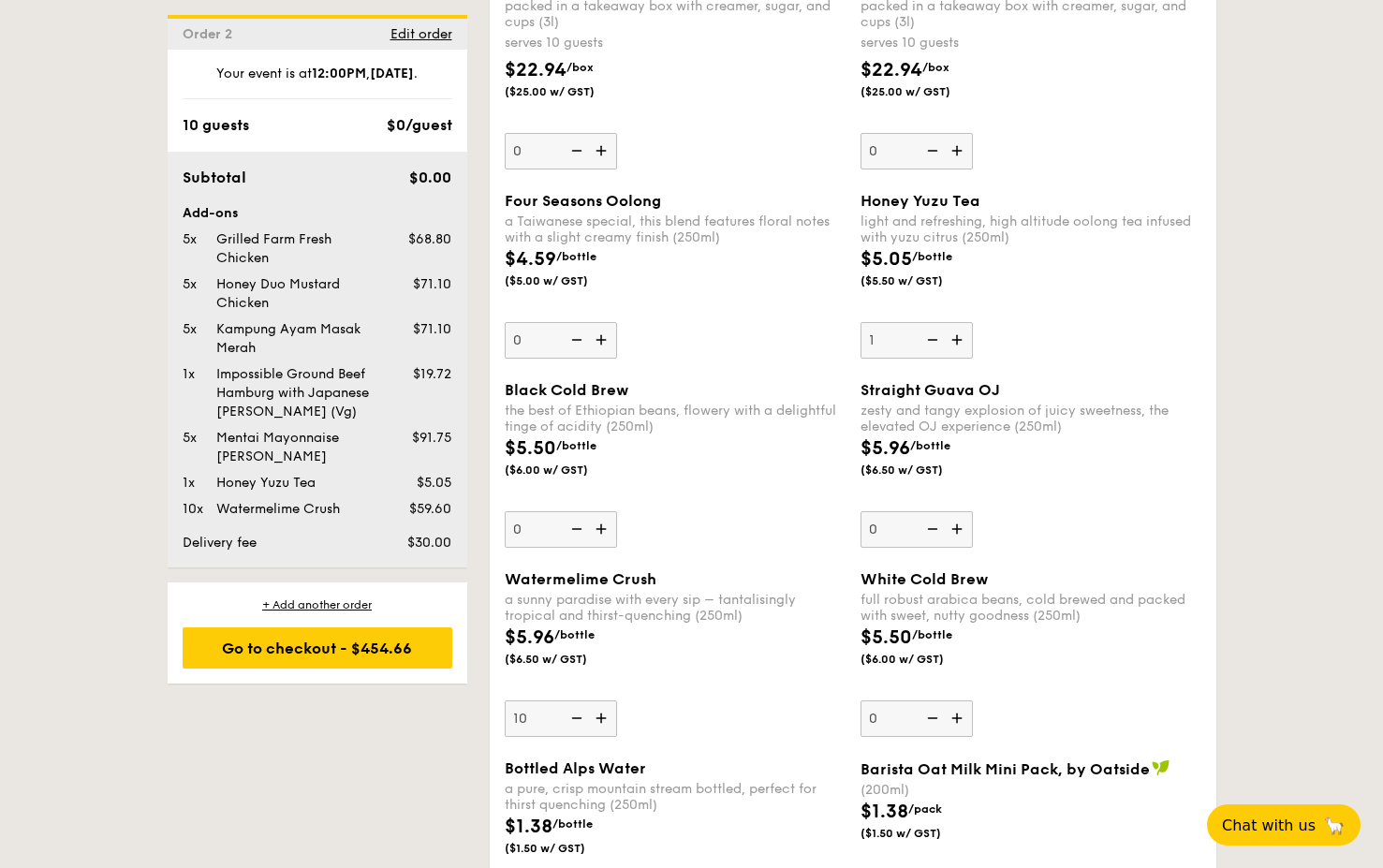
click at [958, 345] on img at bounding box center [959, 340] width 28 height 36
click at [958, 345] on input "1" at bounding box center [916, 340] width 113 height 37
click at [958, 345] on img at bounding box center [959, 340] width 28 height 36
click at [958, 345] on input "2" at bounding box center [916, 340] width 113 height 37
click at [958, 345] on img at bounding box center [959, 340] width 28 height 36
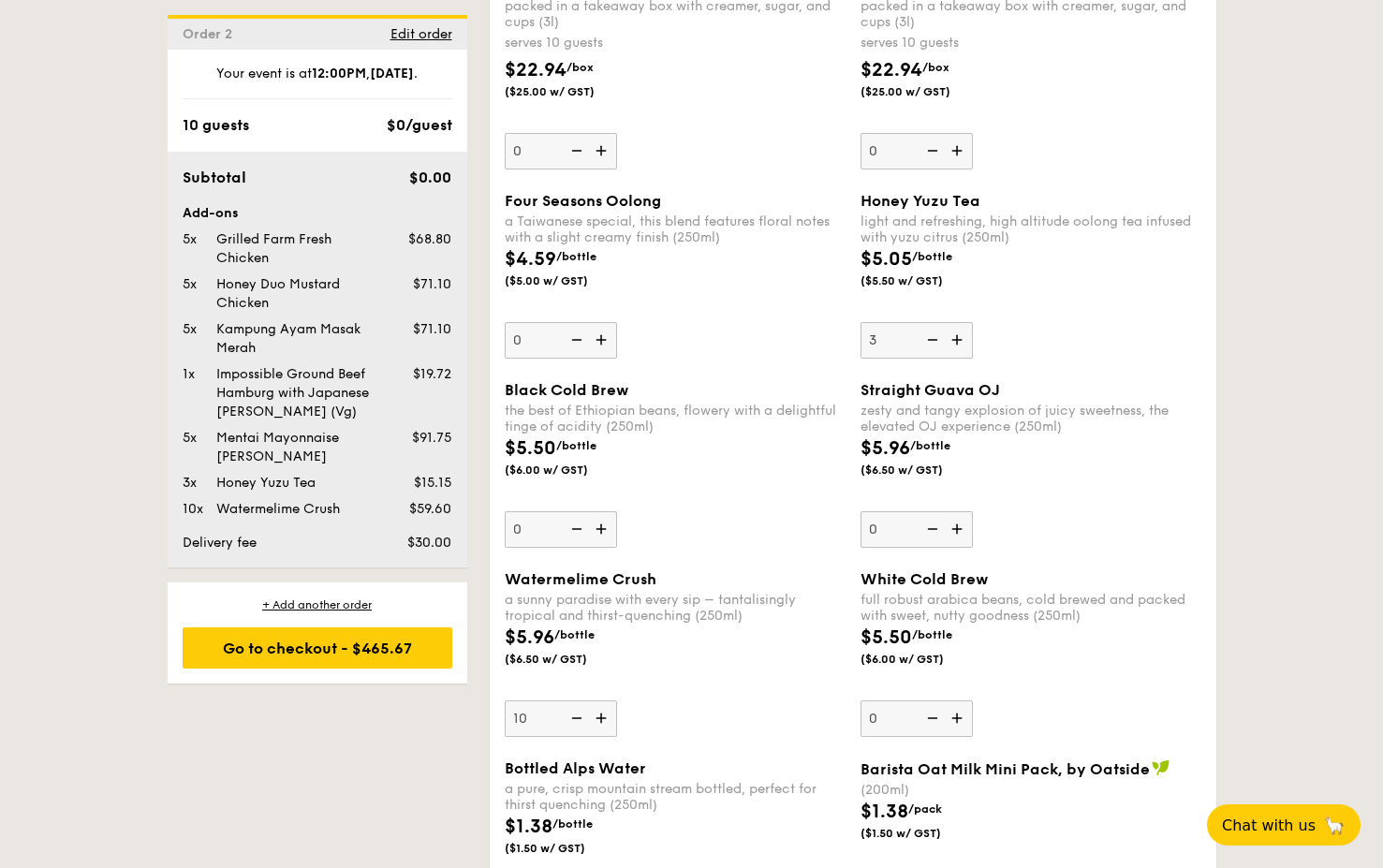
click at [958, 345] on input "3" at bounding box center [916, 340] width 113 height 37
click at [958, 345] on img at bounding box center [959, 340] width 28 height 36
click at [958, 345] on input "4" at bounding box center [916, 340] width 113 height 37
click at [958, 345] on img at bounding box center [959, 340] width 28 height 36
click at [958, 345] on input "5" at bounding box center [916, 340] width 113 height 37
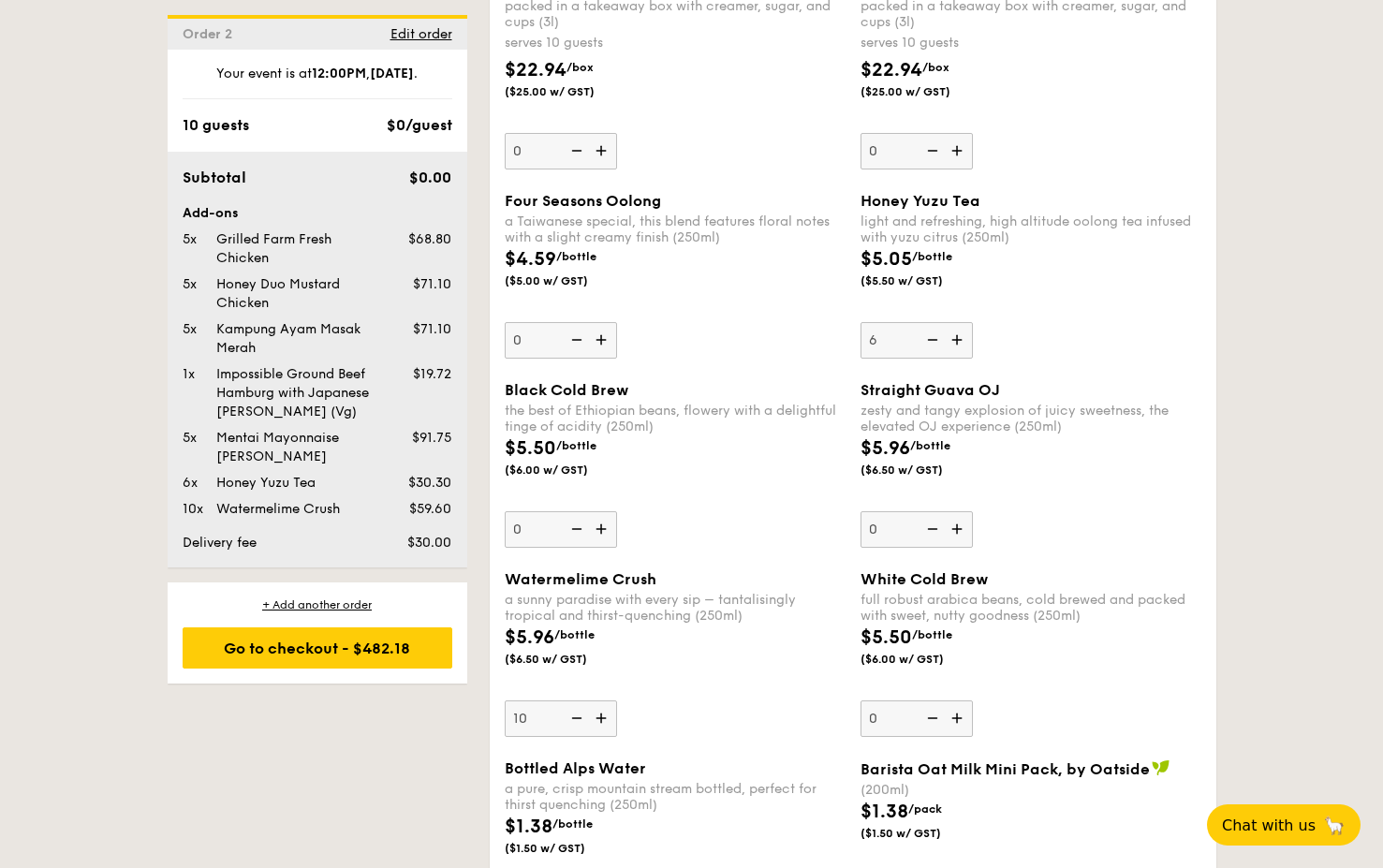
click at [958, 345] on img at bounding box center [959, 340] width 28 height 36
click at [958, 345] on input "6" at bounding box center [916, 340] width 113 height 37
click at [958, 345] on img at bounding box center [959, 340] width 28 height 36
click at [958, 345] on input "7" at bounding box center [916, 340] width 113 height 37
click at [958, 345] on img at bounding box center [959, 340] width 28 height 36
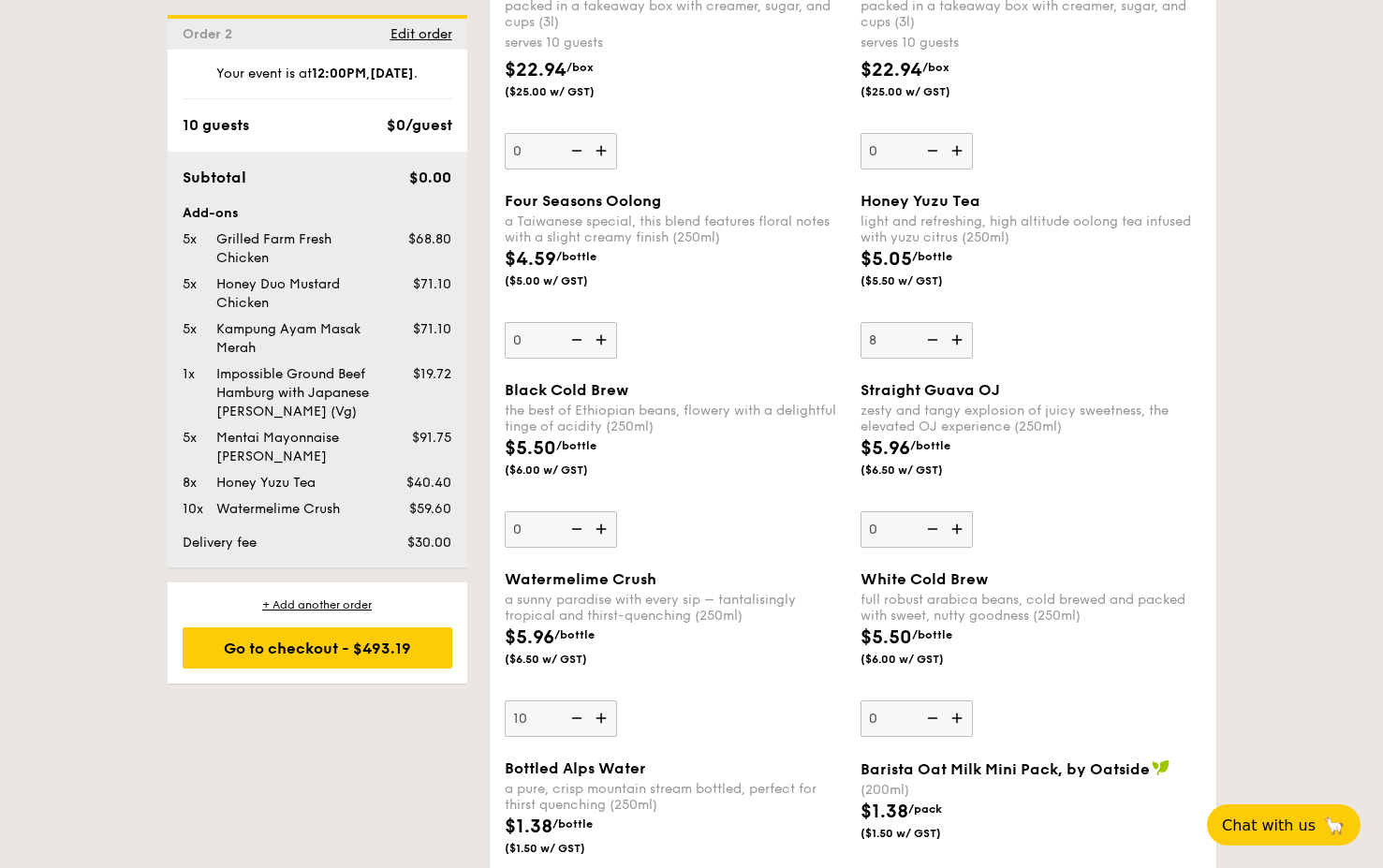
click at [958, 345] on input "8" at bounding box center [916, 340] width 113 height 37
click at [958, 345] on img at bounding box center [959, 340] width 28 height 36
click at [958, 345] on input "9" at bounding box center [916, 340] width 113 height 37
type input "10"
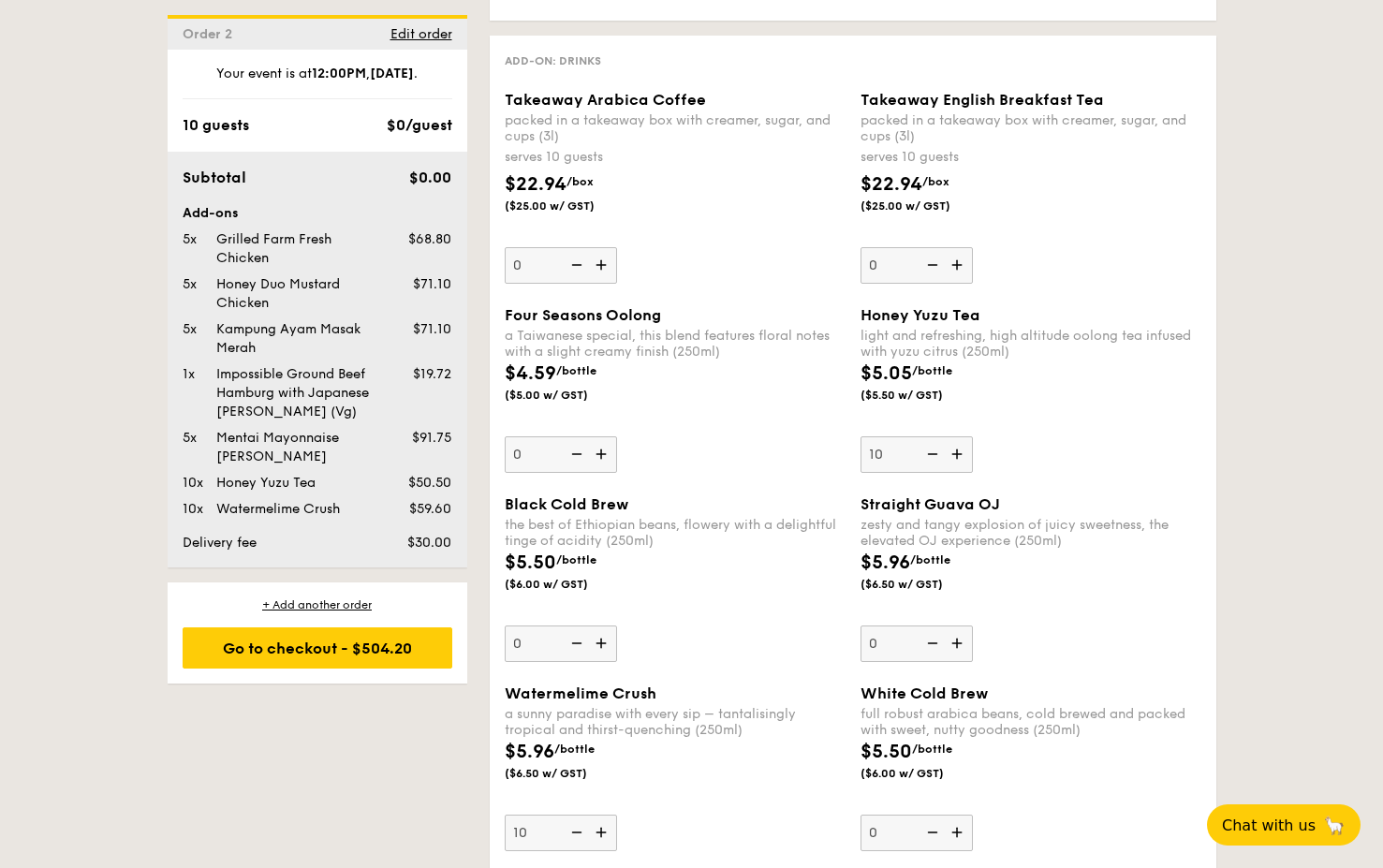
scroll to position [2486, 0]
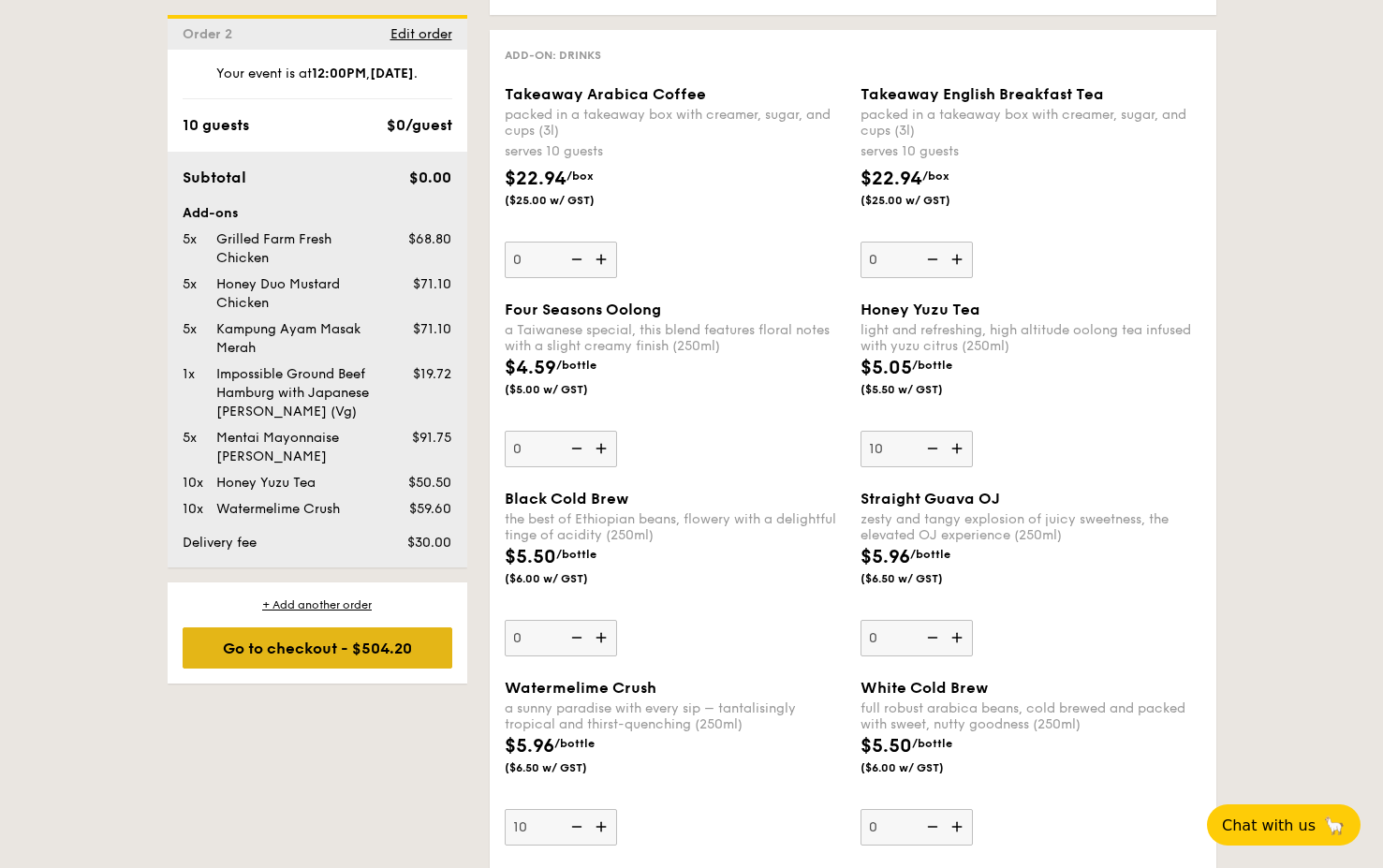
click at [406, 631] on div "Go to checkout - $504.20" at bounding box center [317, 647] width 270 height 41
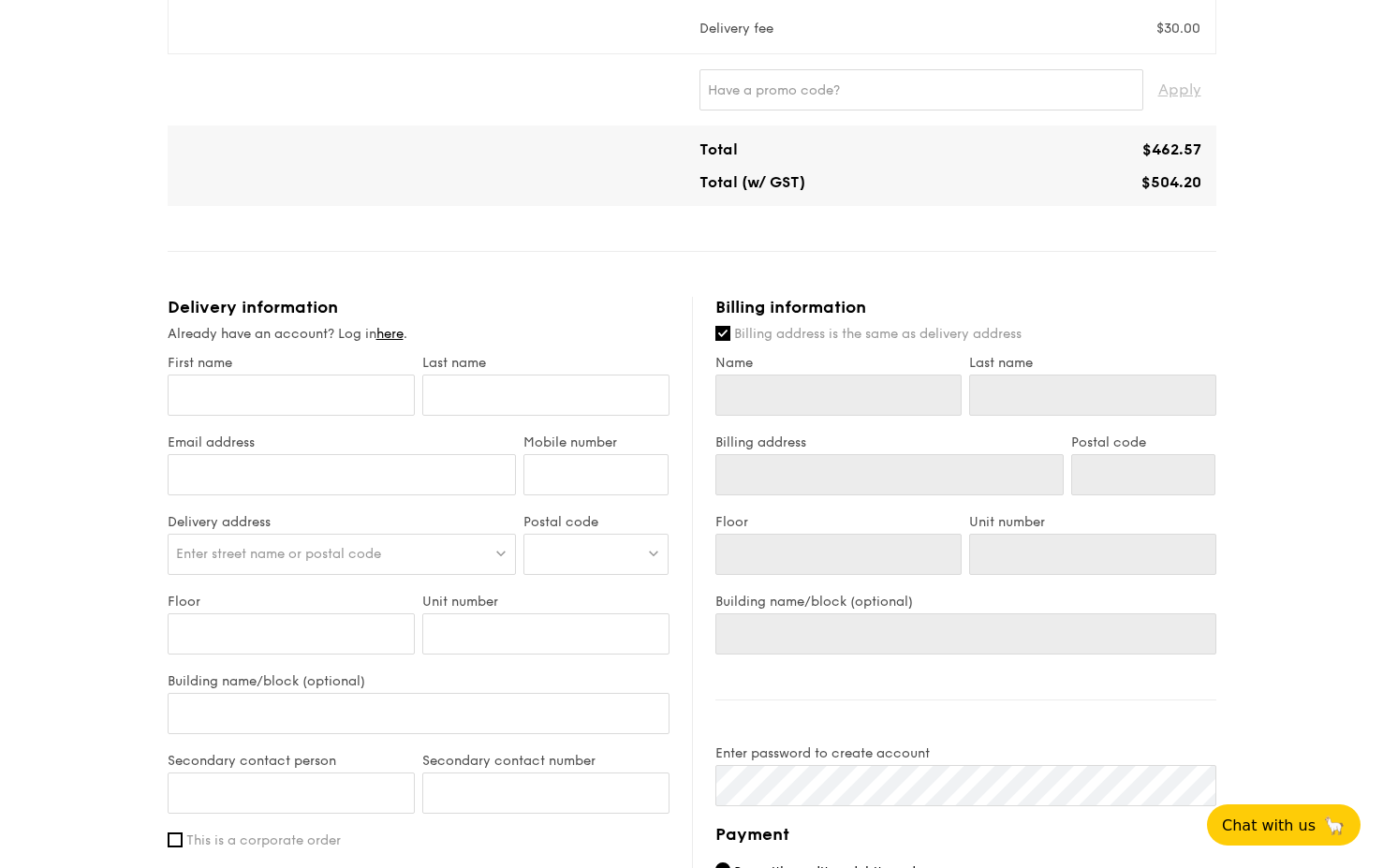
scroll to position [715, 0]
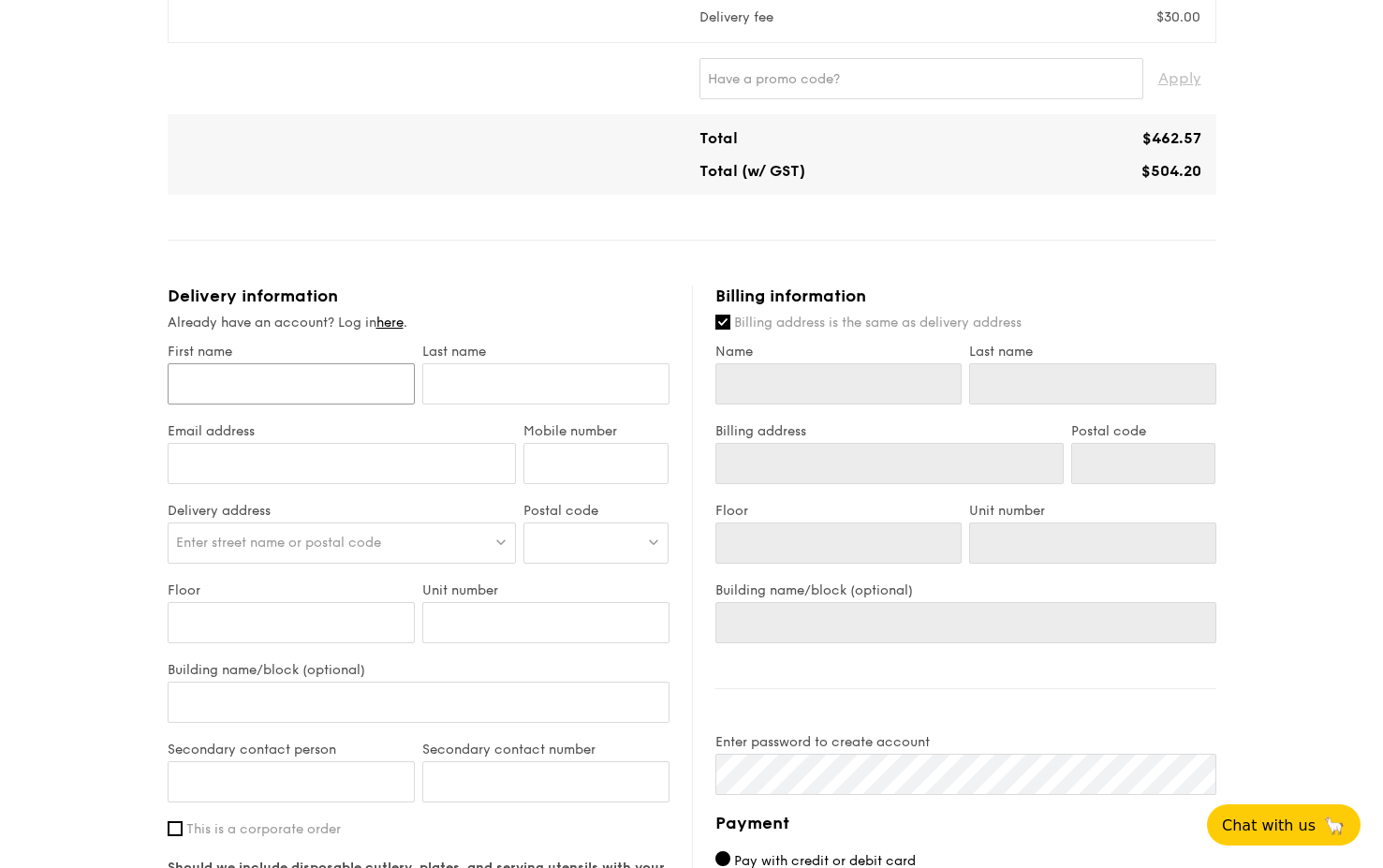
click at [326, 368] on input "First name" at bounding box center [291, 383] width 247 height 41
type input "N"
type input "Ni"
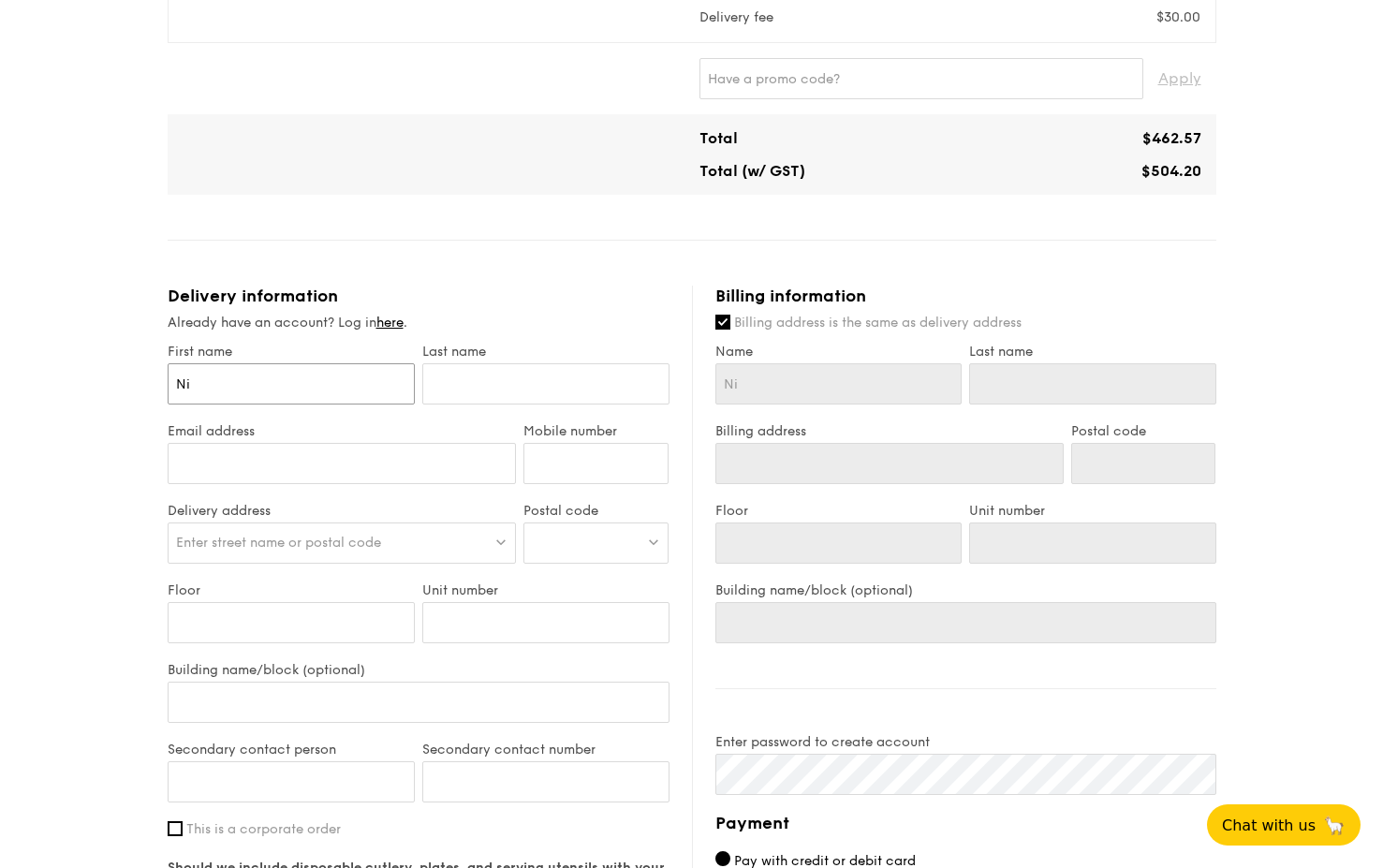
type input "Nic"
type input "Nico"
type input "[PERSON_NAME]"
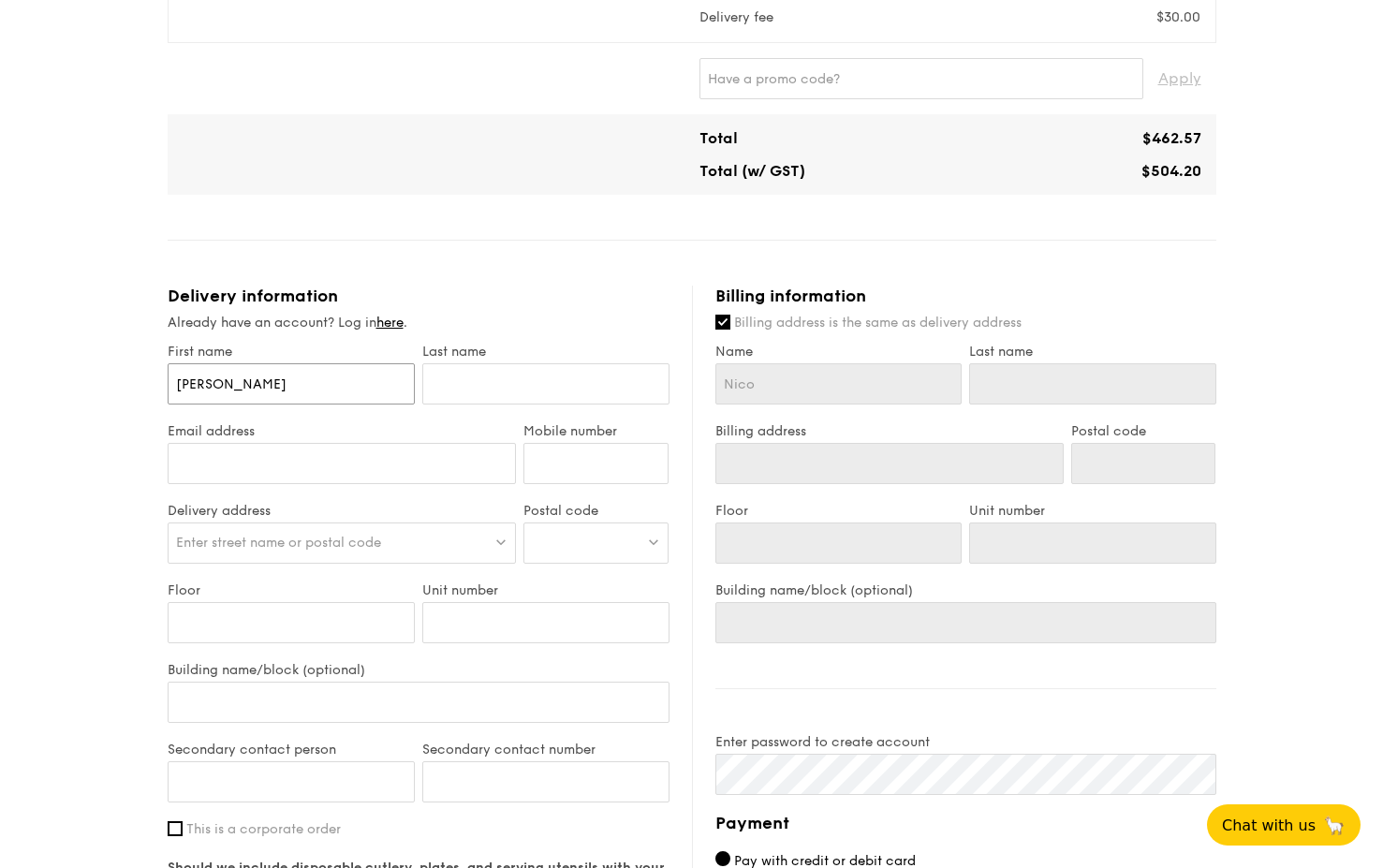
type input "[PERSON_NAME]"
type input "L"
type input "Lo"
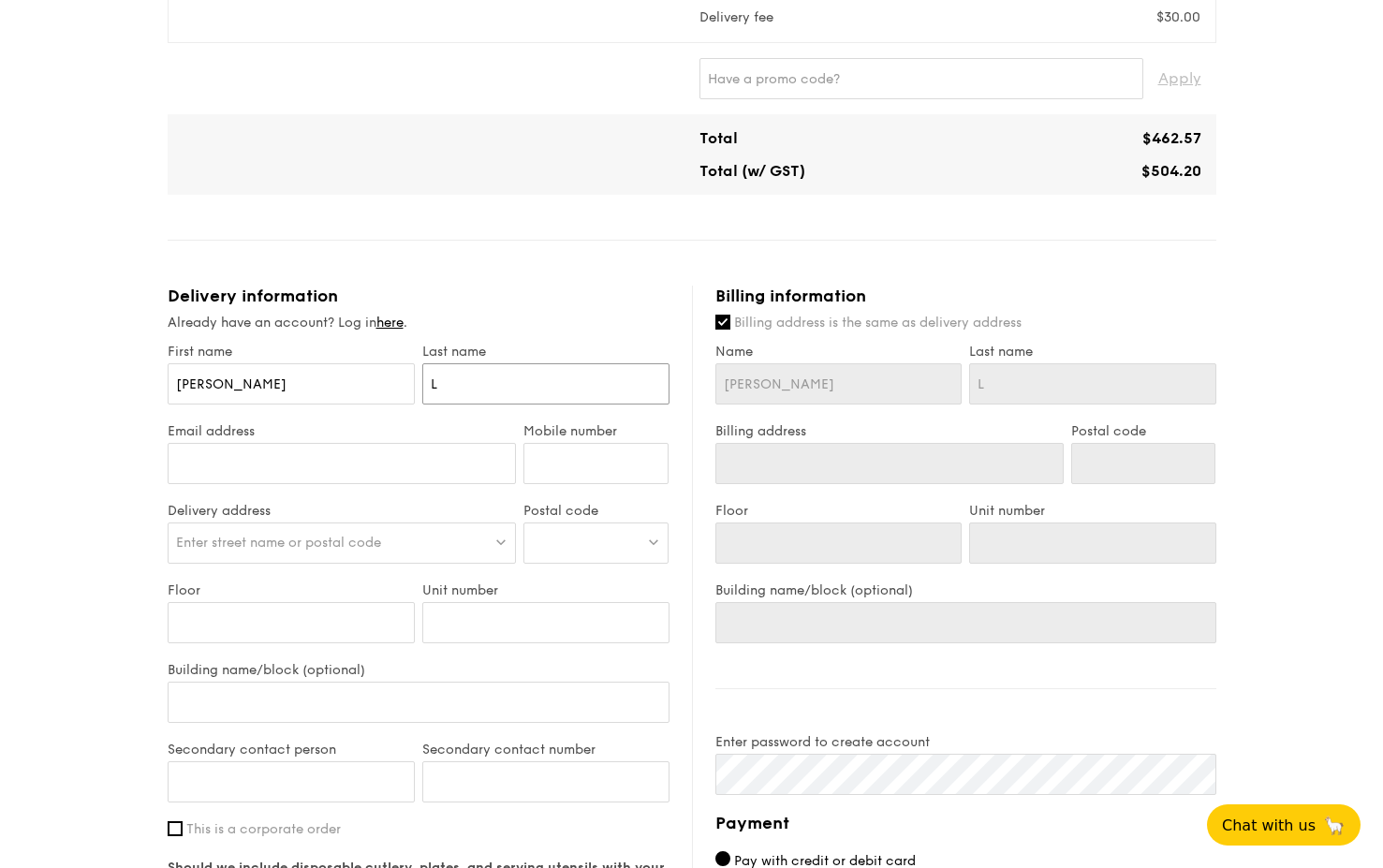
type input "Lo"
type input "Low"
type input "[PERSON_NAME][EMAIL_ADDRESS][DOMAIN_NAME]"
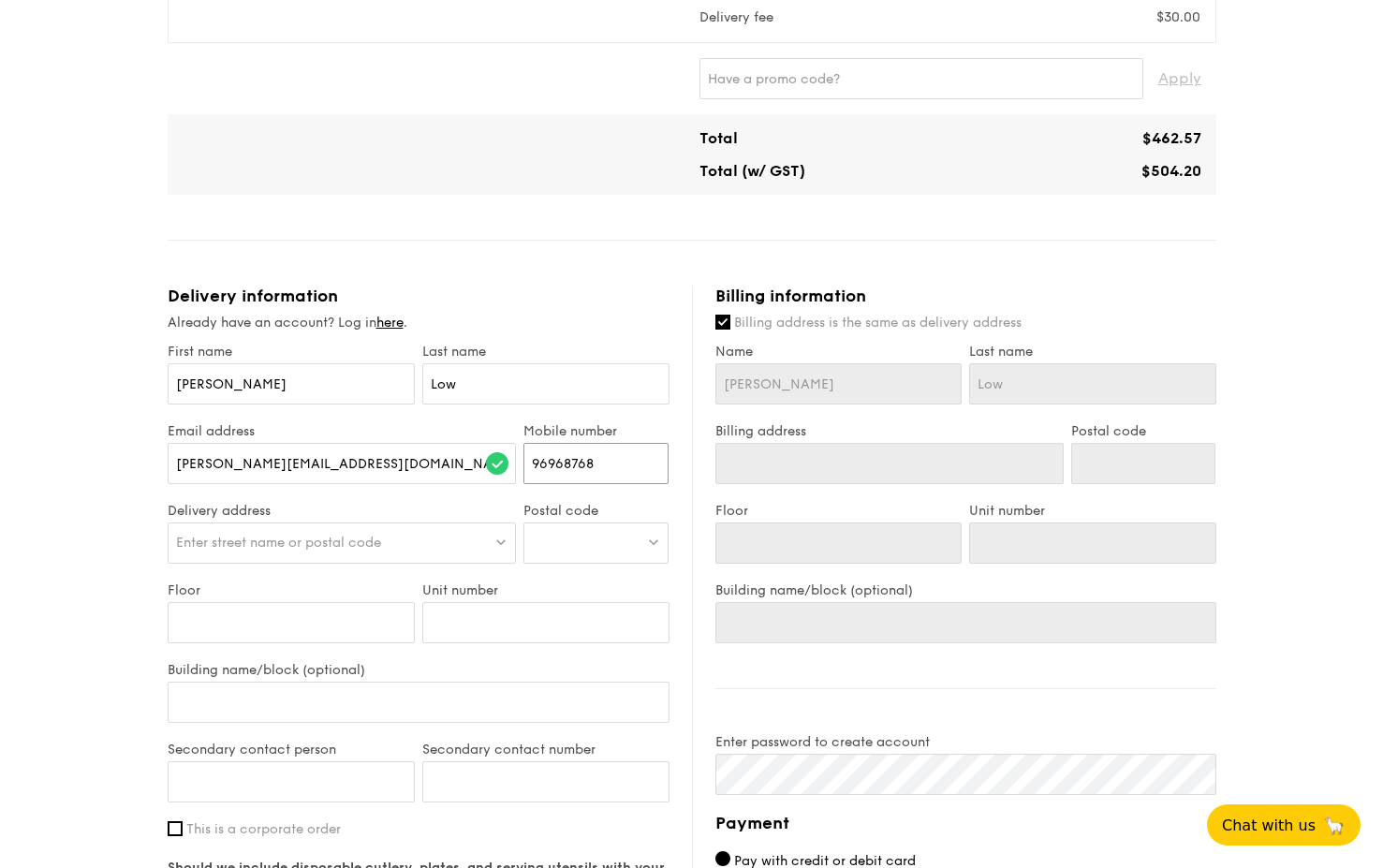
type input "96968768"
click at [244, 535] on span "Enter street name or postal code" at bounding box center [279, 542] width 205 height 16
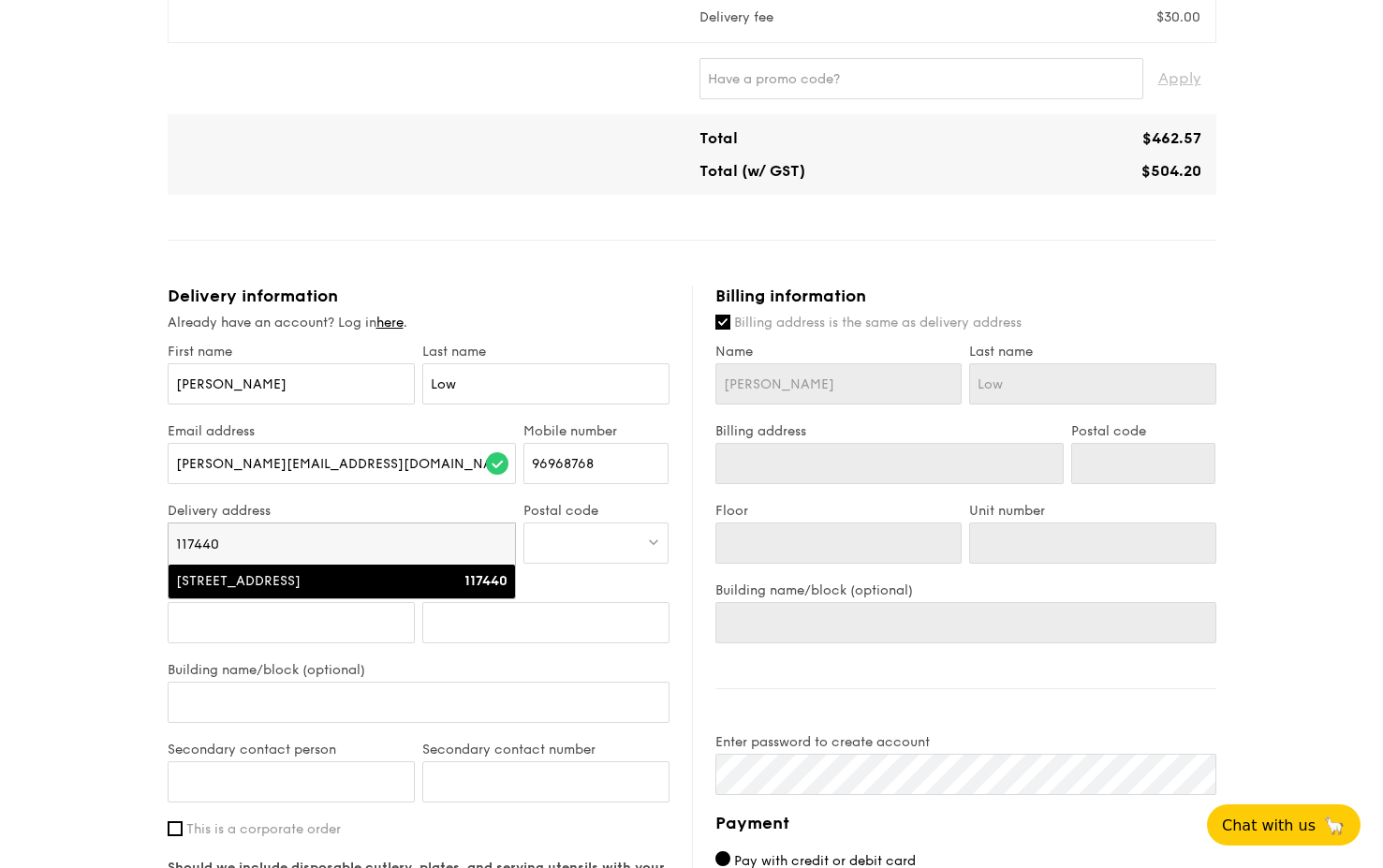
type input "117440"
click at [460, 572] on div "117440" at bounding box center [467, 581] width 84 height 19
type input "[STREET_ADDRESS]"
type input "117440"
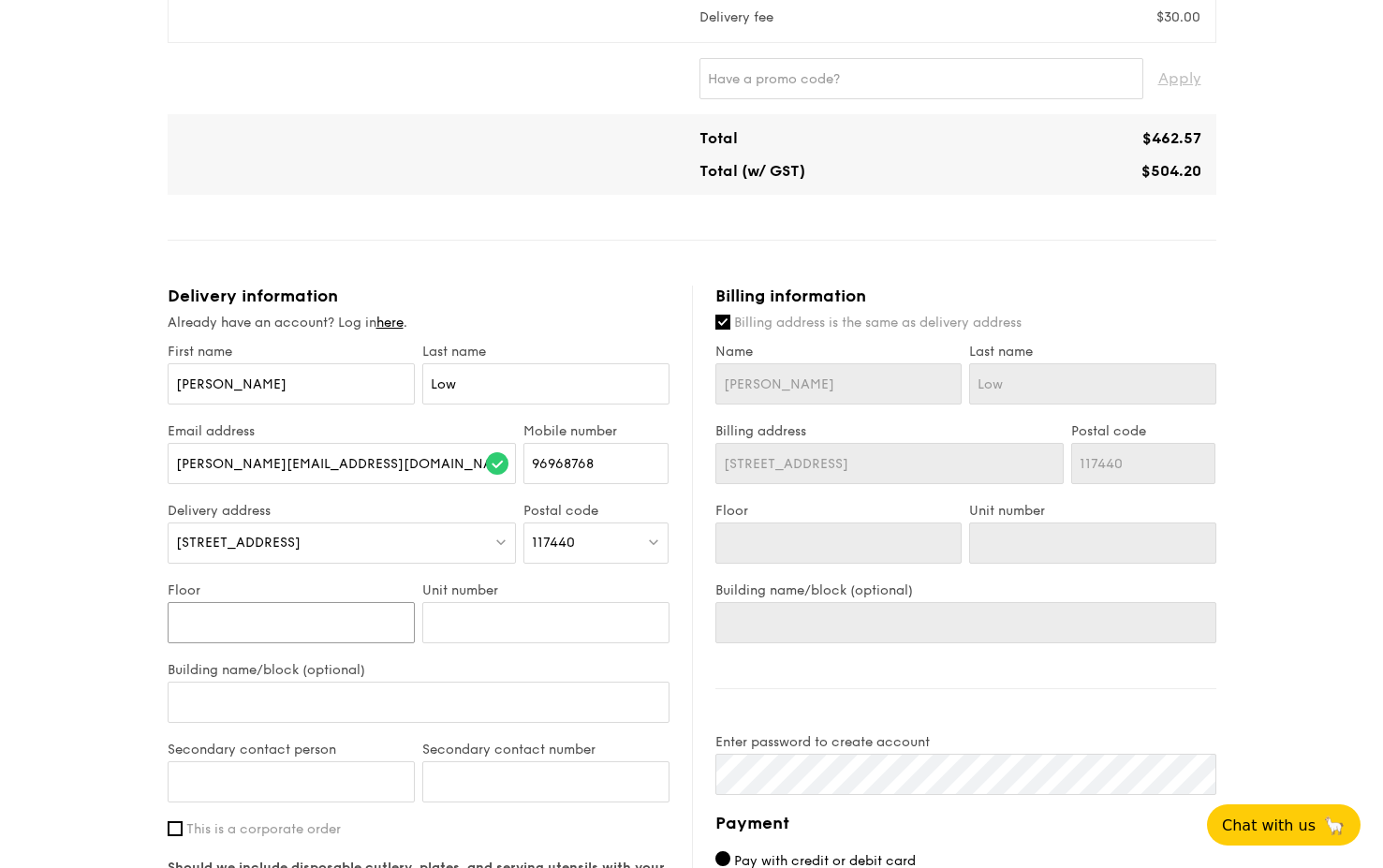
click at [400, 602] on input "Floor" at bounding box center [291, 622] width 247 height 41
type input "1"
type input "10"
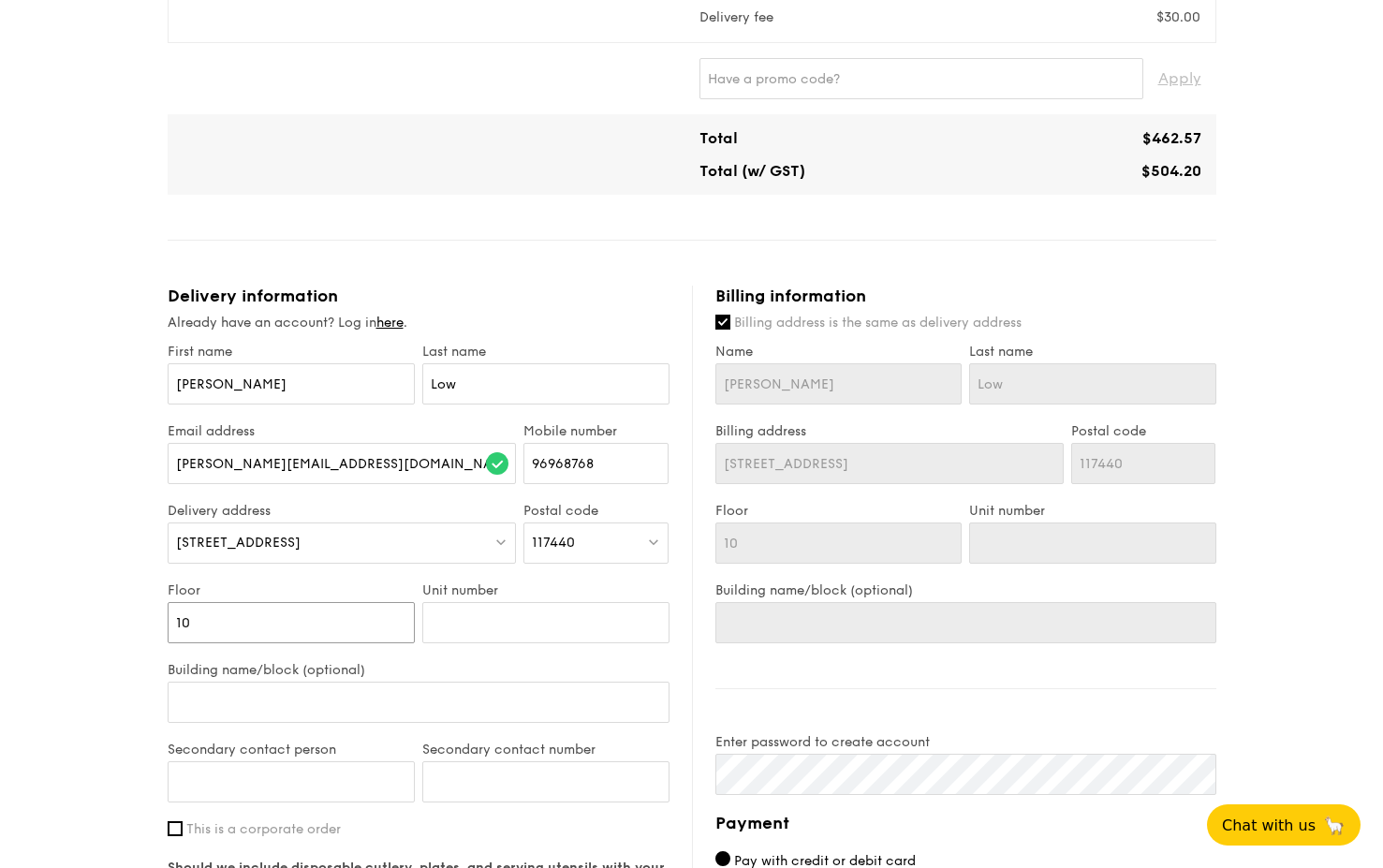
type input "10"
click at [512, 602] on input "Unit number" at bounding box center [546, 622] width 247 height 41
type input "-"
type input "-0"
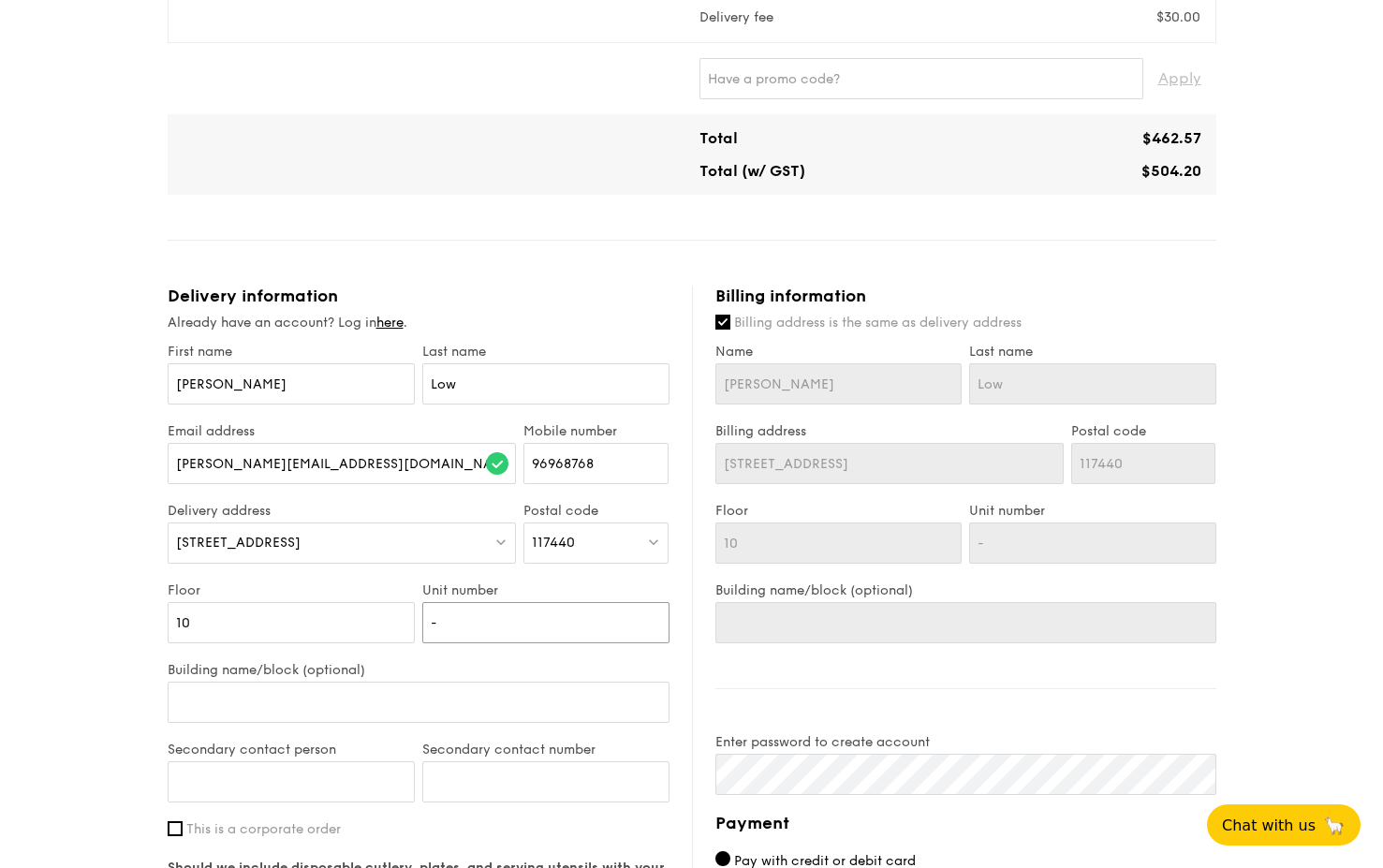
type input "-0"
type input "-01"
click at [217, 631] on input "Building name/block (optional)" at bounding box center [418, 702] width 502 height 41
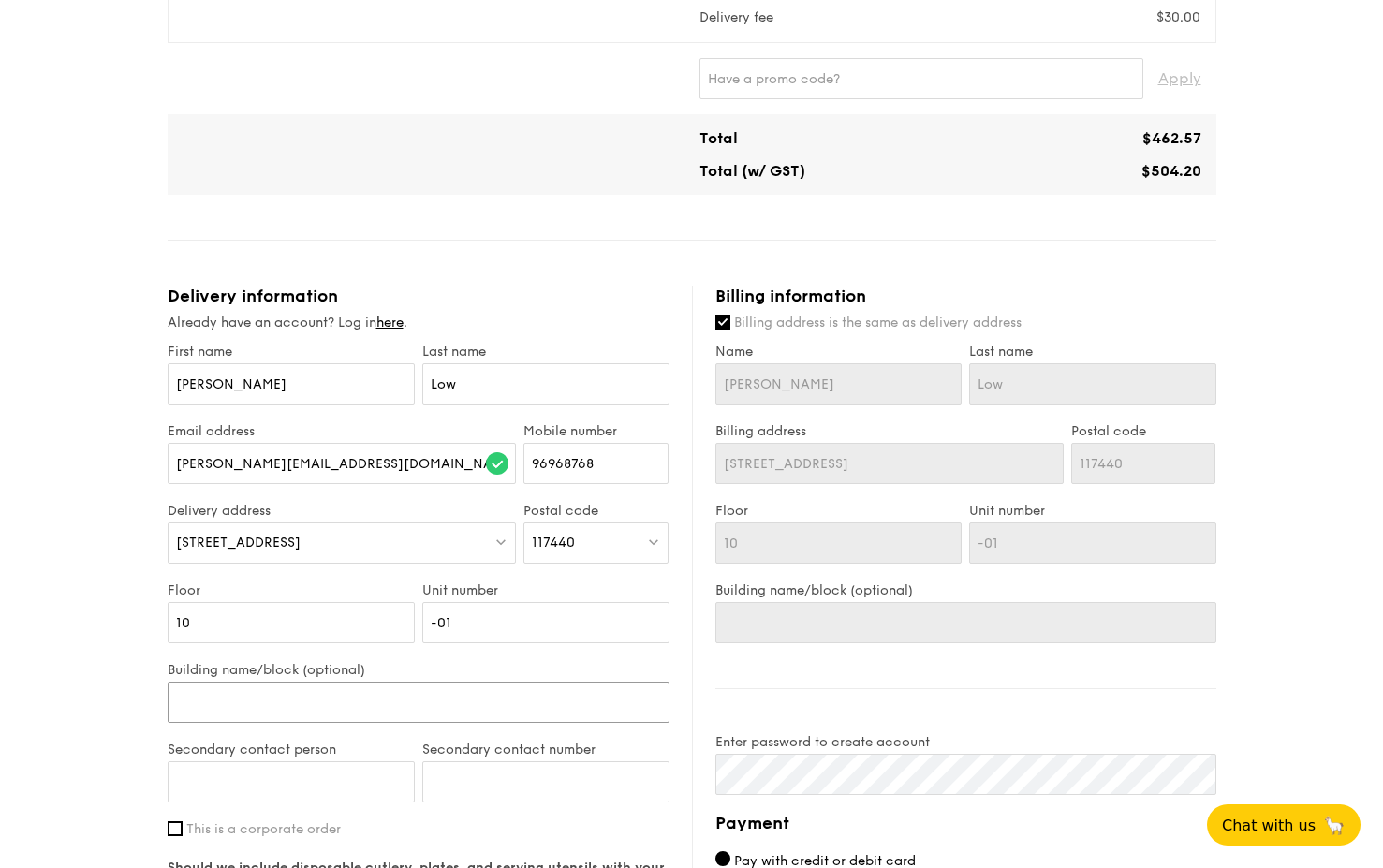
type input "M"
type input "Ma"
type input "Map"
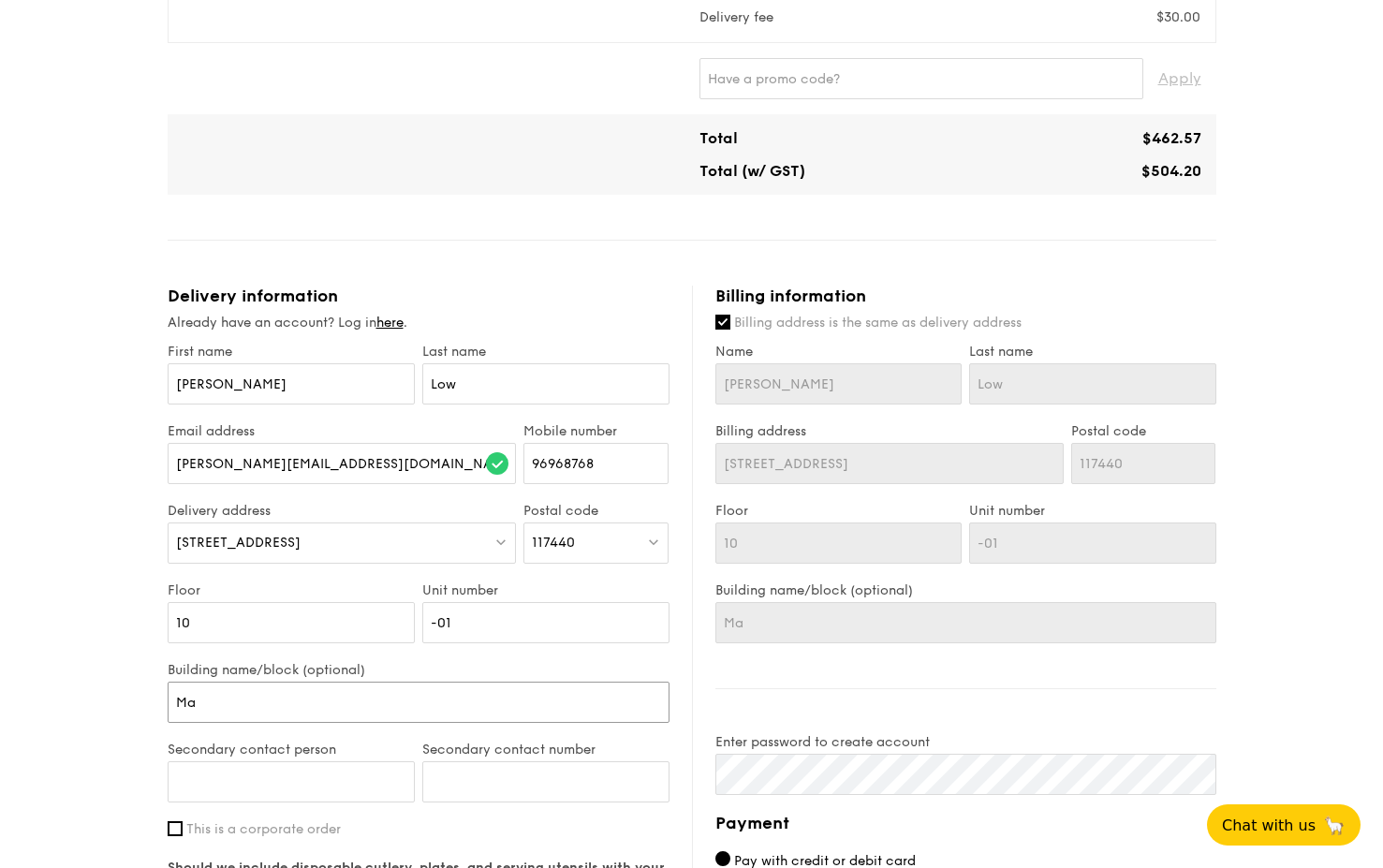
type input "Map"
type input "Mapl"
type input "Maple"
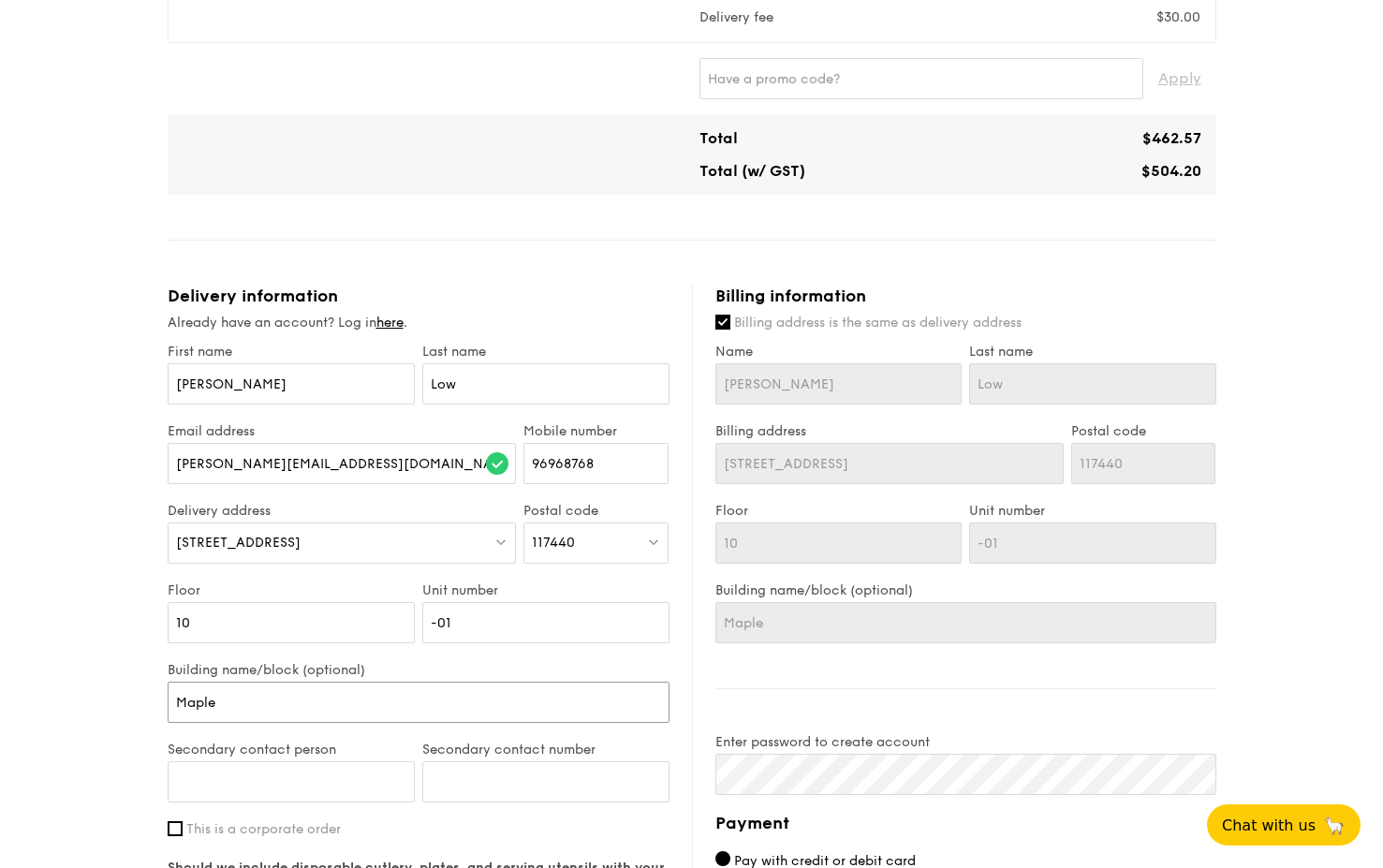
type input "Maplet"
type input "Mapletr"
type input "Mapletre"
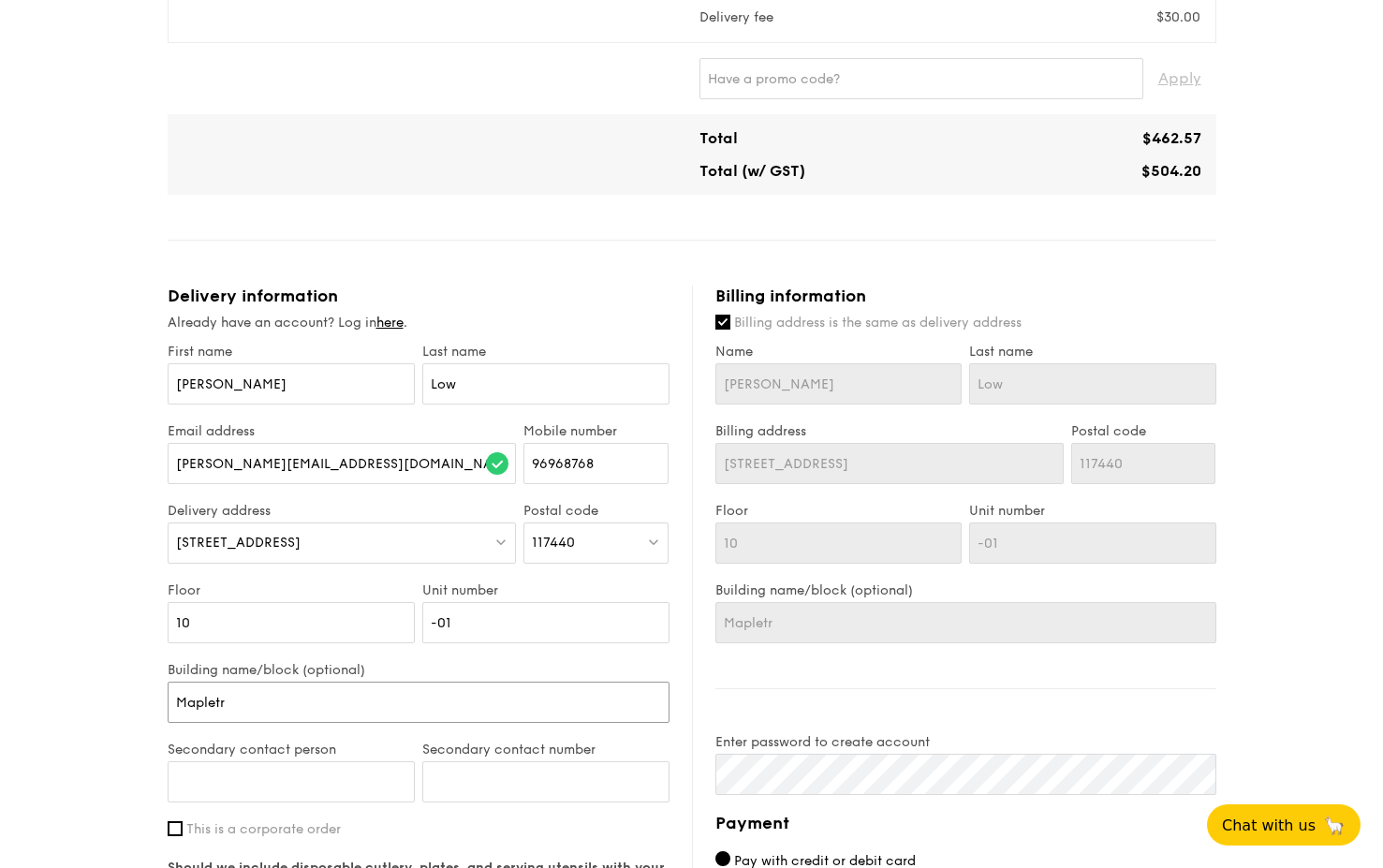
type input "Mapletre"
type input "Mapletree"
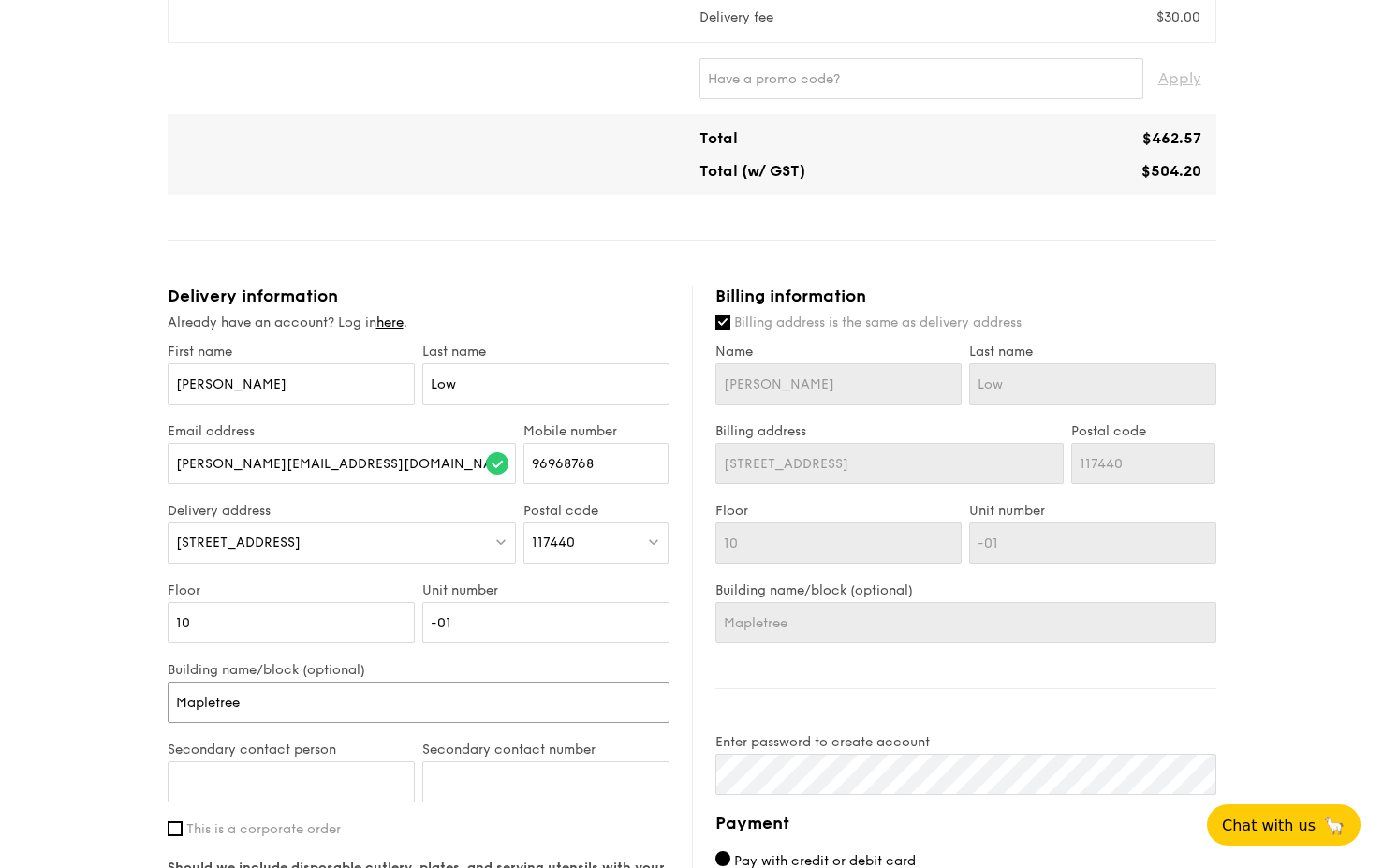
type input "Mapletree B"
type input "Mapletree Bu"
type input "Mapletree Bus"
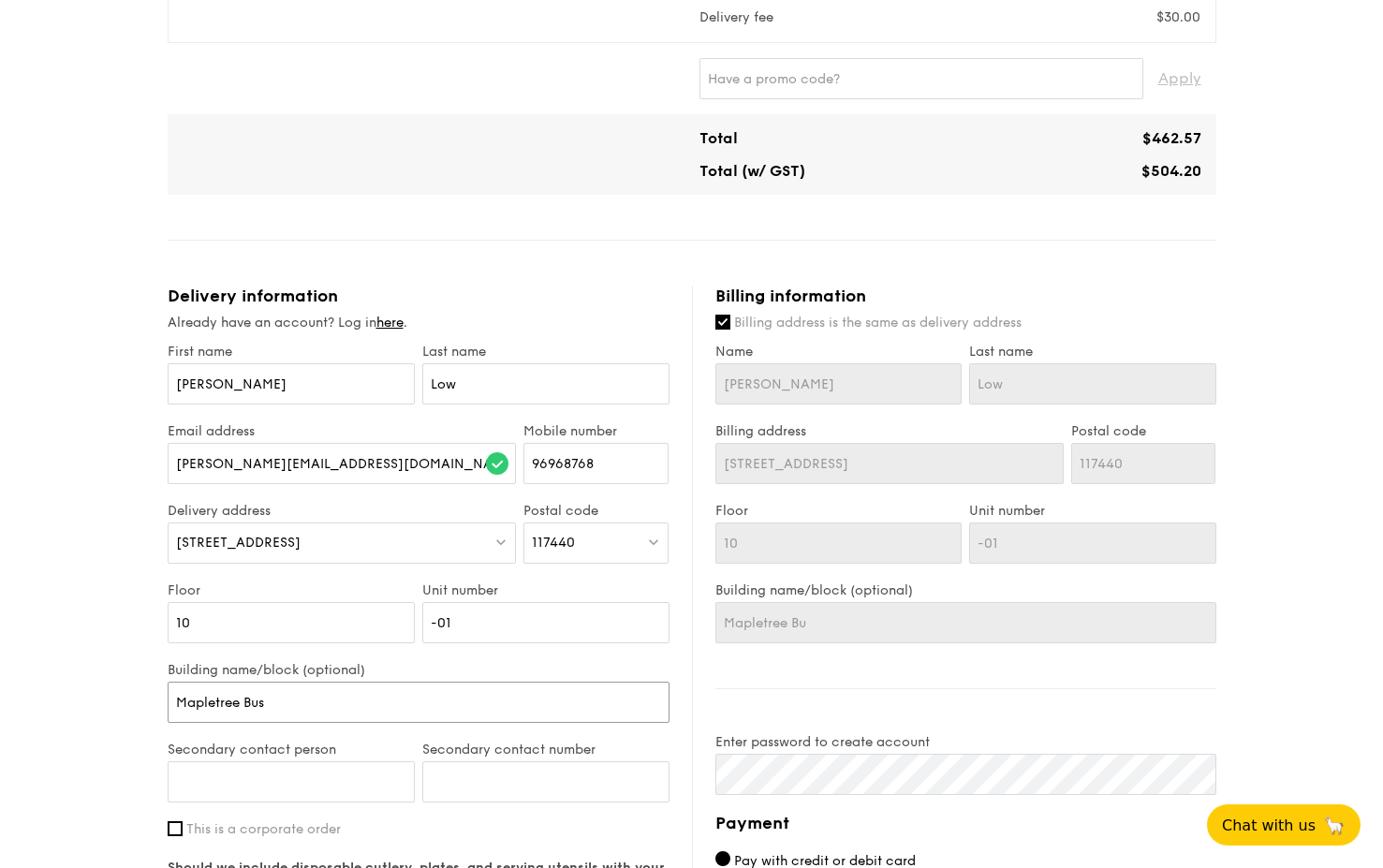
type input "Mapletree Bus"
type input "Mapletree Busi"
type input "Mapletree Busin"
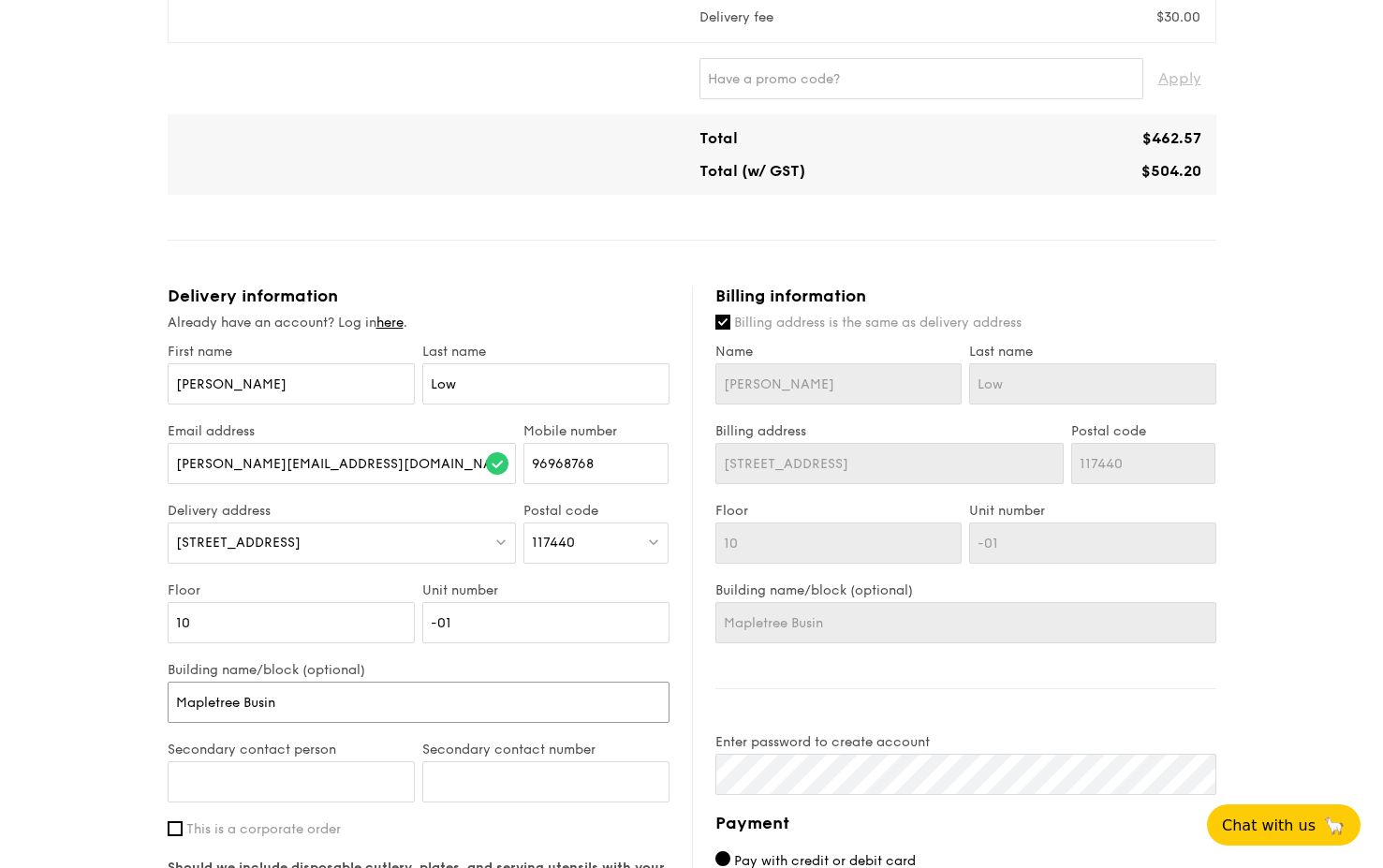
type input "Mapletree Busine"
type input "Mapletree Busines"
type input "Mapletree Business"
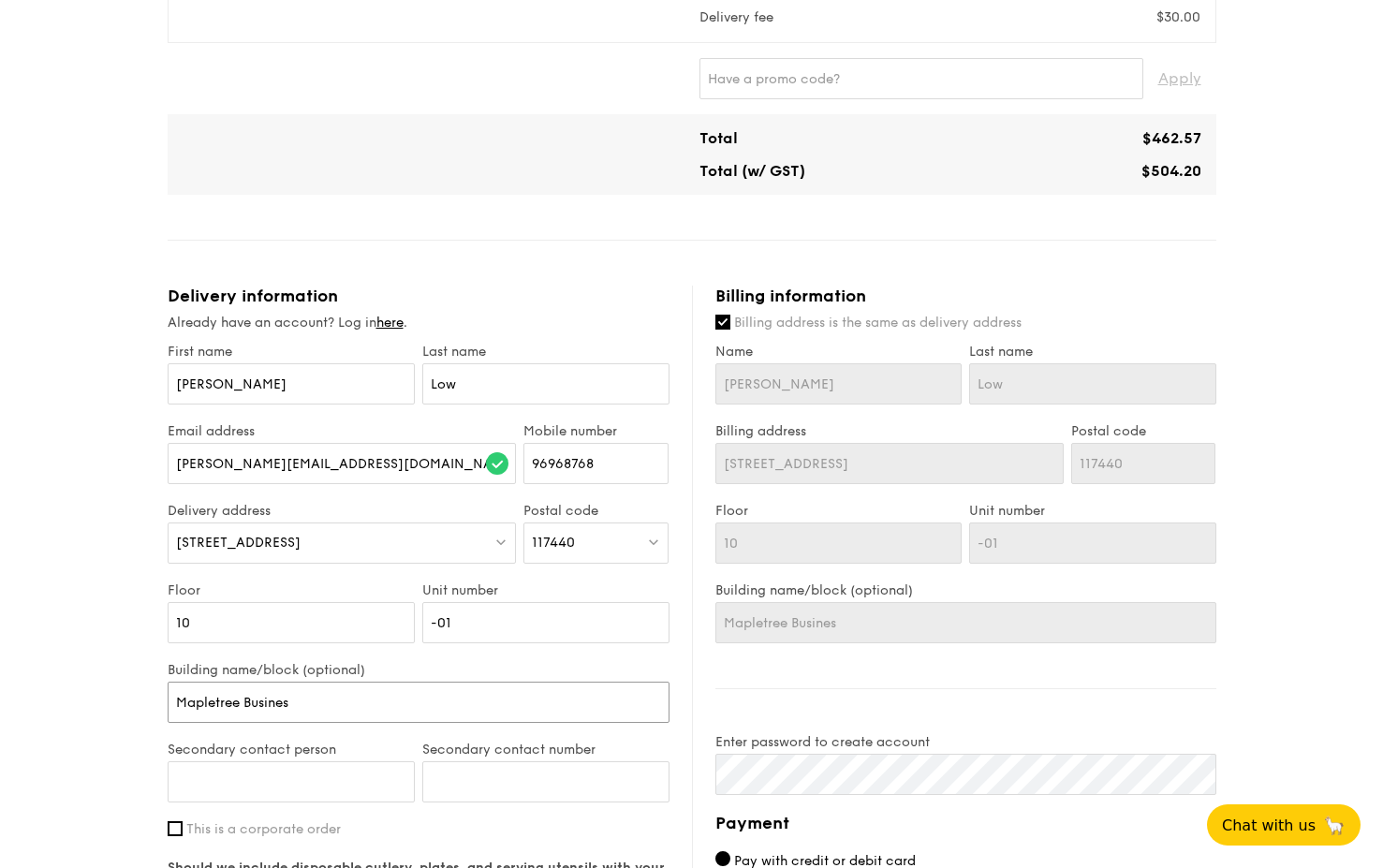
type input "Mapletree Business"
type input "Mapletree Business C"
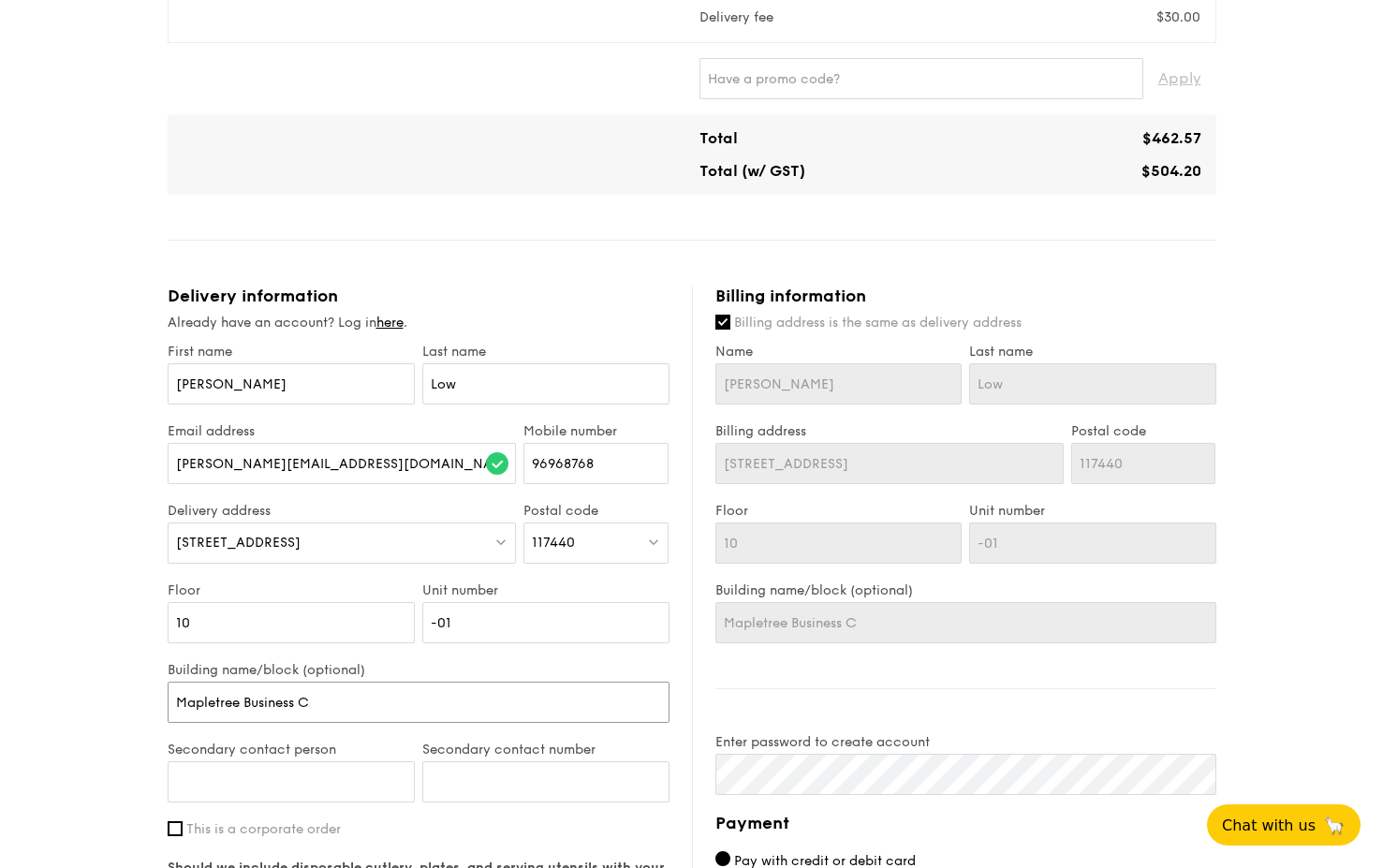
type input "Mapletree Business Ci"
type input "Mapletree Business Cit"
type input "[GEOGRAPHIC_DATA]"
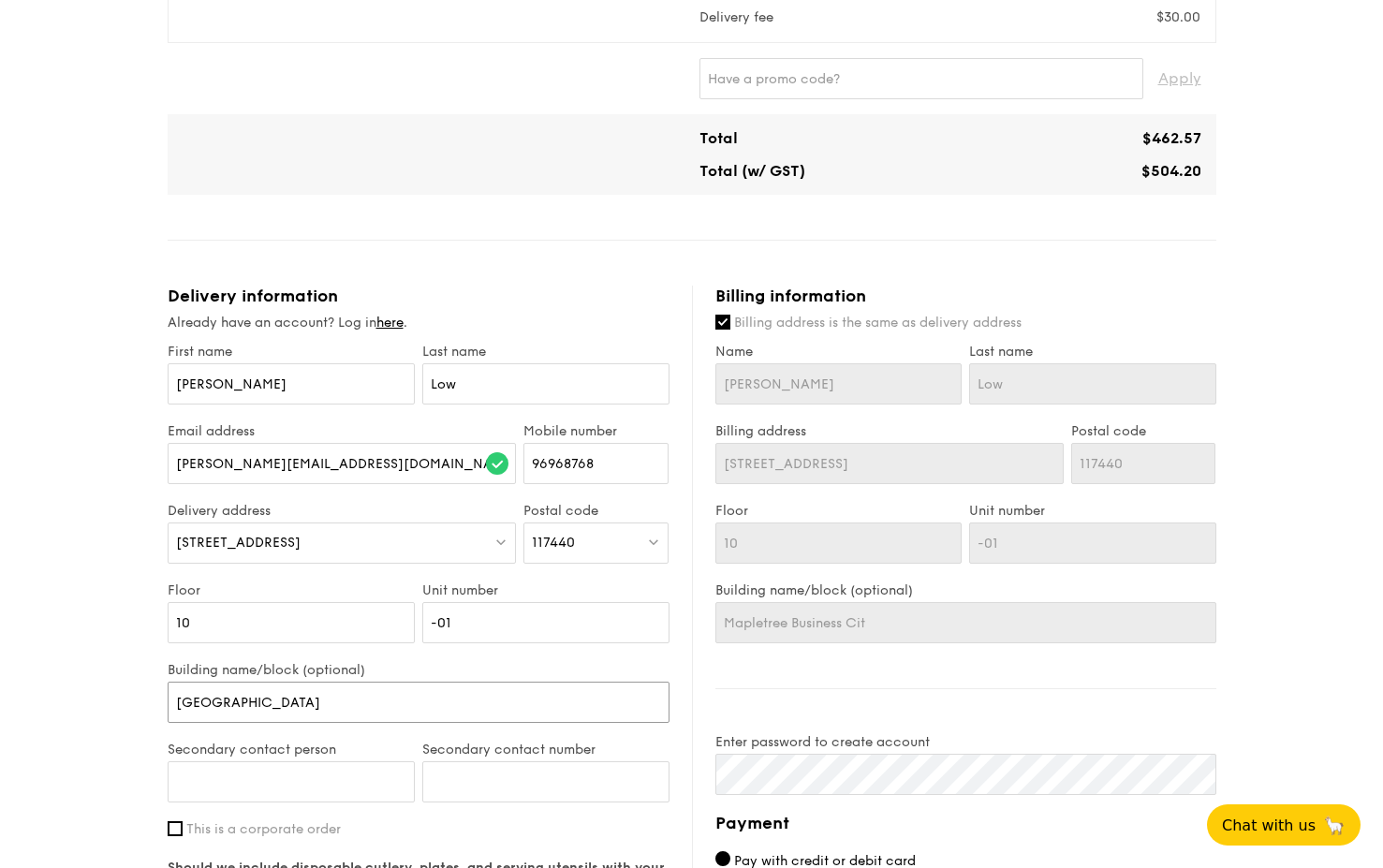
type input "[GEOGRAPHIC_DATA]"
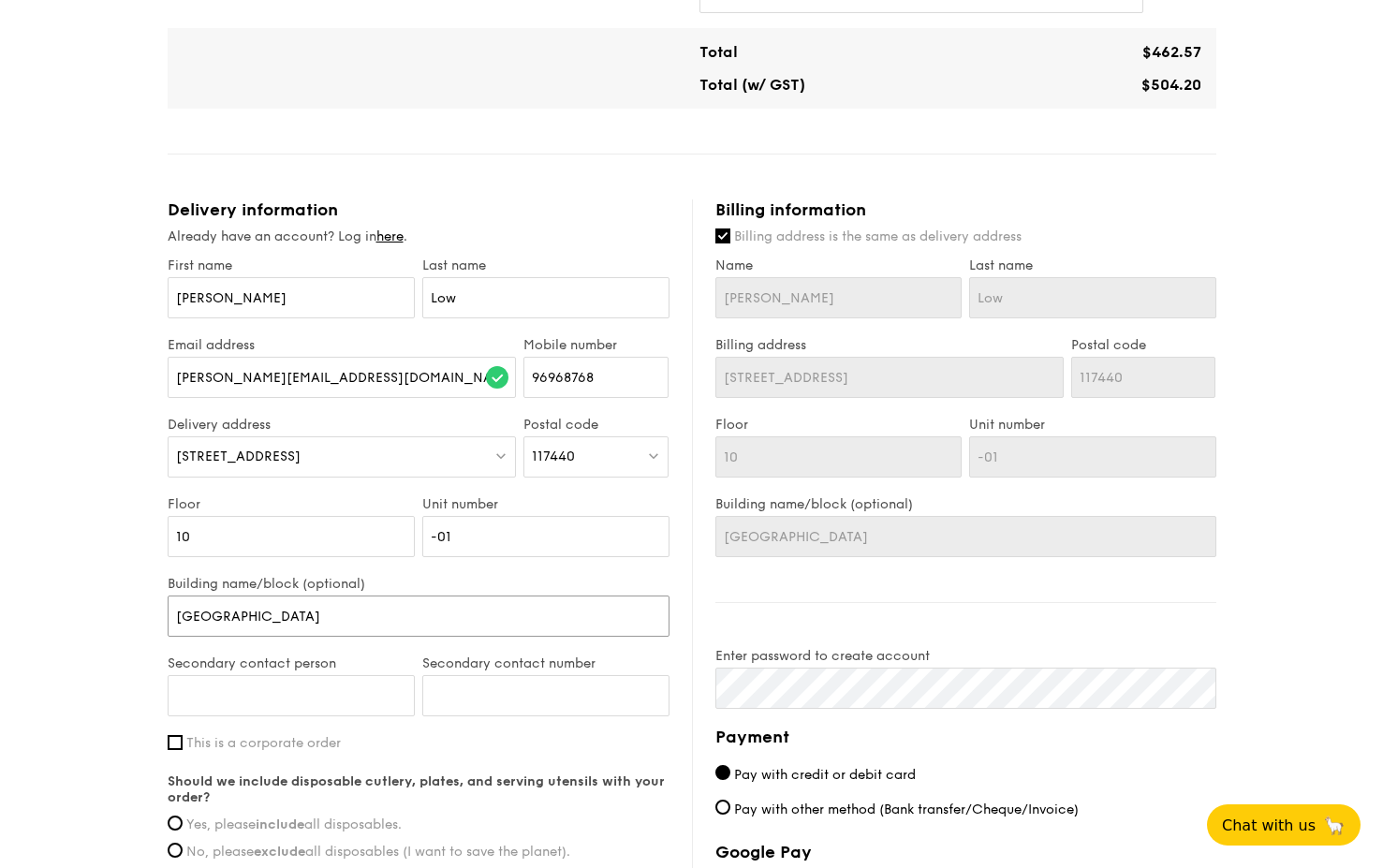
scroll to position [804, 0]
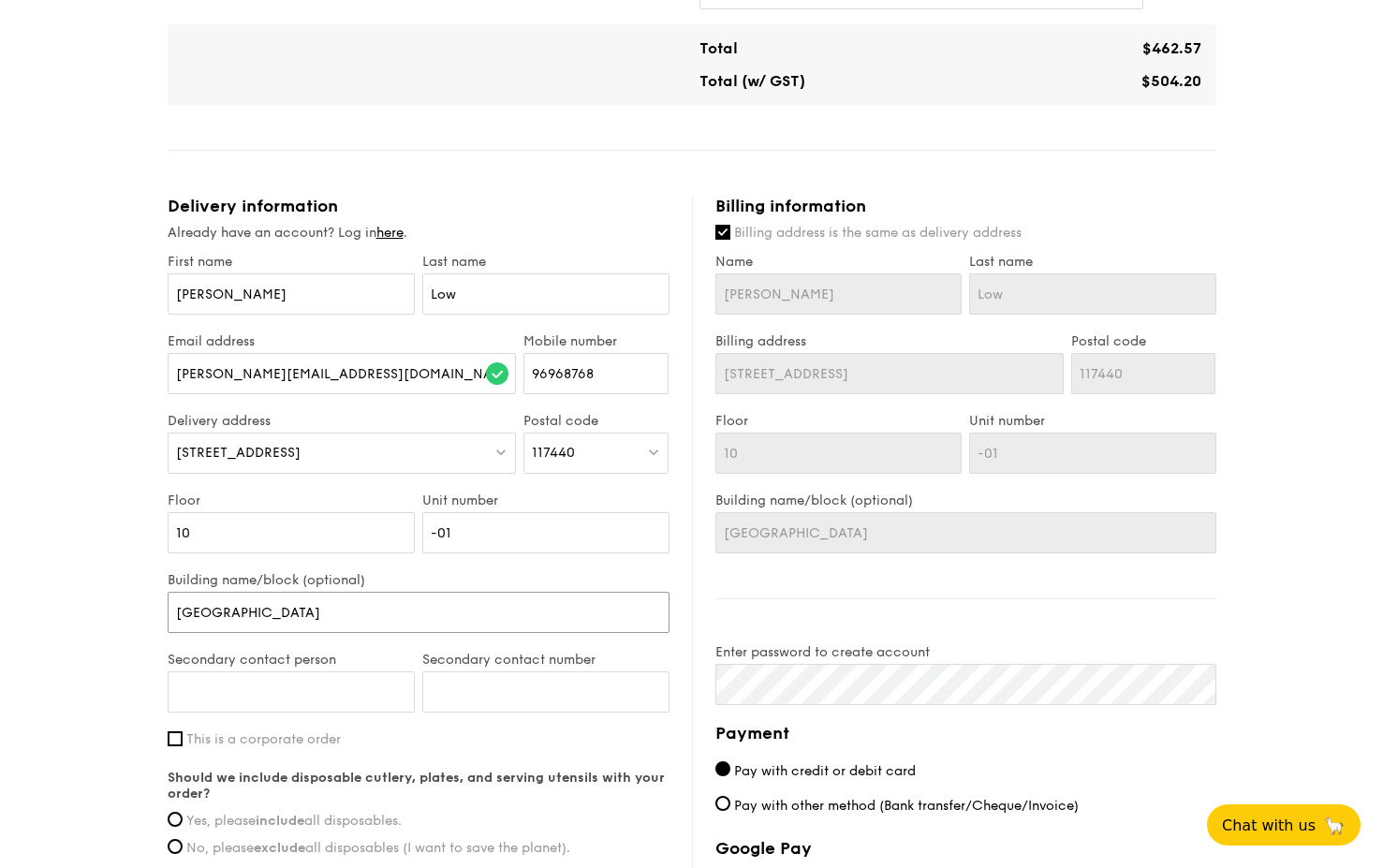
type input "[GEOGRAPHIC_DATA]"
click at [275, 631] on input "Secondary contact person" at bounding box center [291, 691] width 247 height 41
type input "NIL"
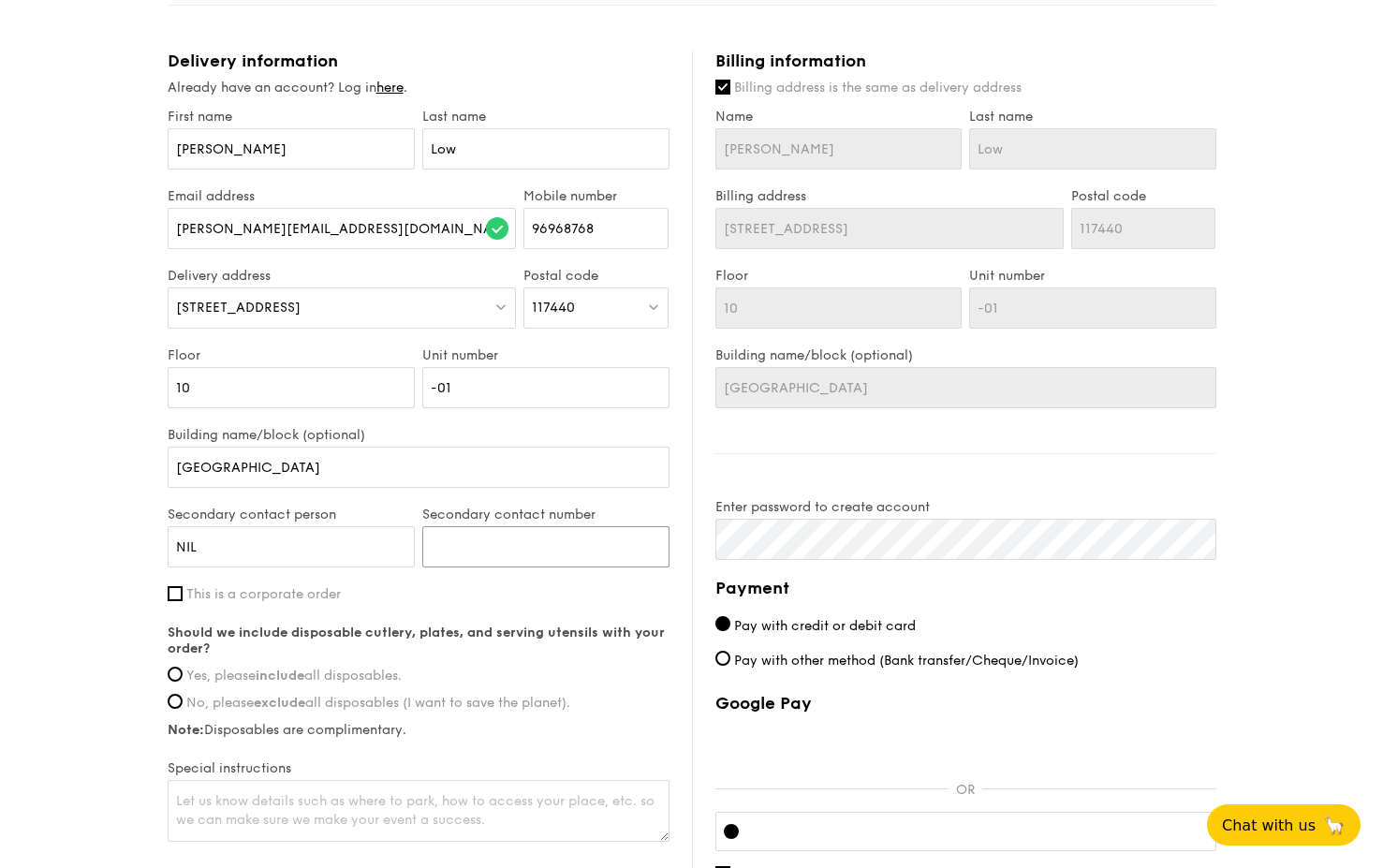
scroll to position [954, 0]
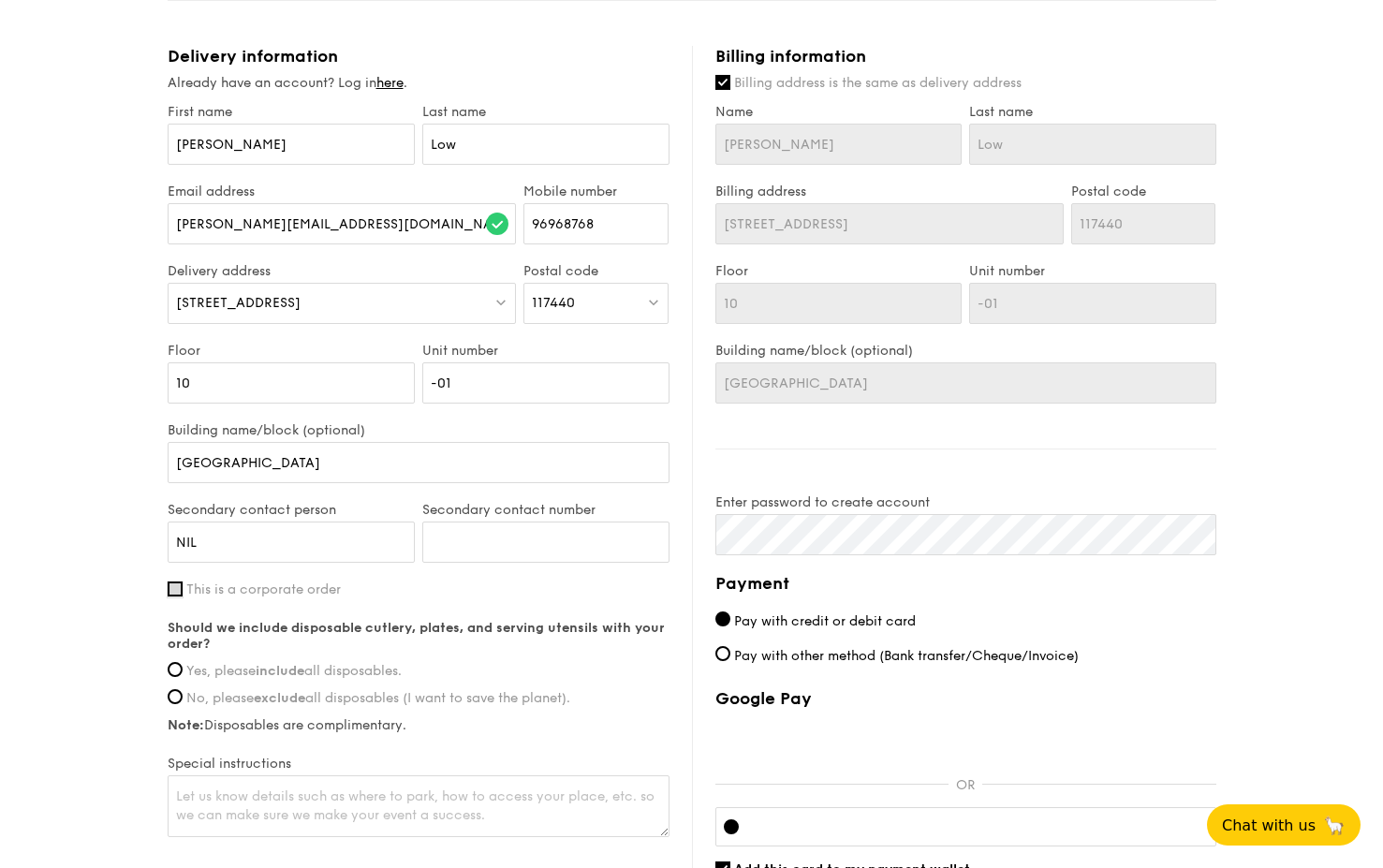
click at [171, 581] on input "This is a corporate order" at bounding box center [174, 588] width 15 height 15
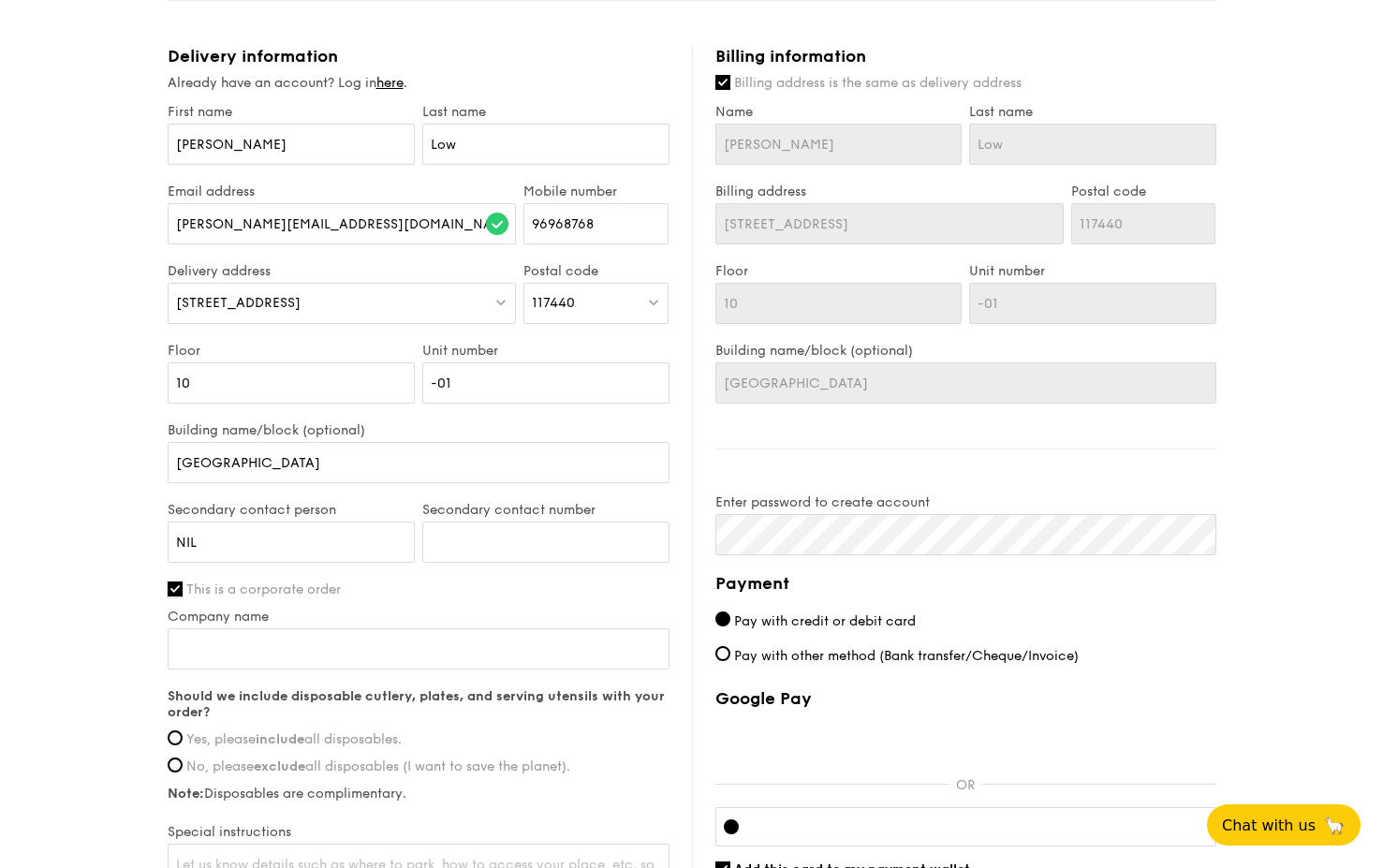
scroll to position [977, 0]
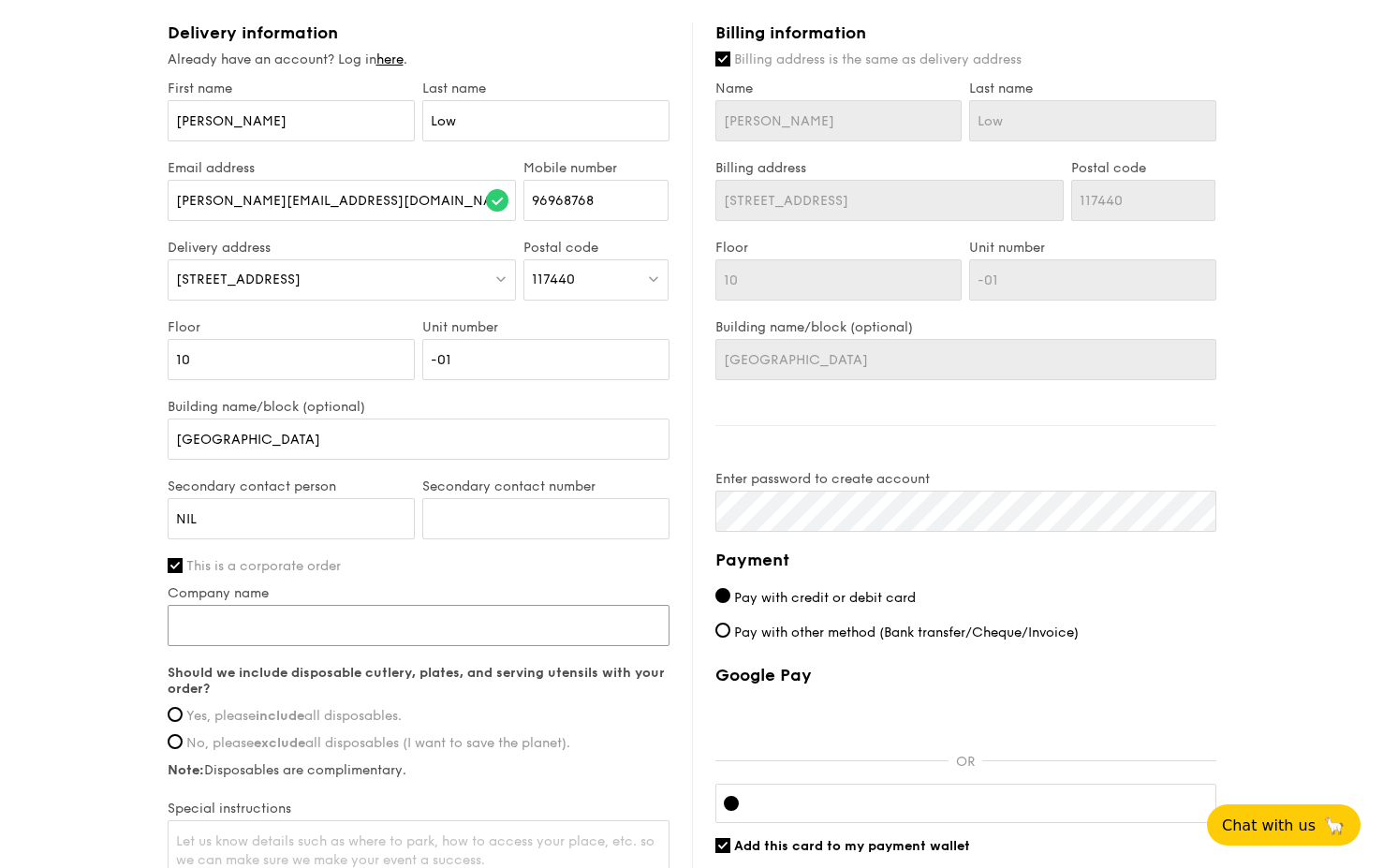
click at [337, 605] on input "Company name" at bounding box center [418, 625] width 502 height 41
click at [178, 558] on input "This is a corporate order" at bounding box center [174, 565] width 15 height 15
checkbox input "false"
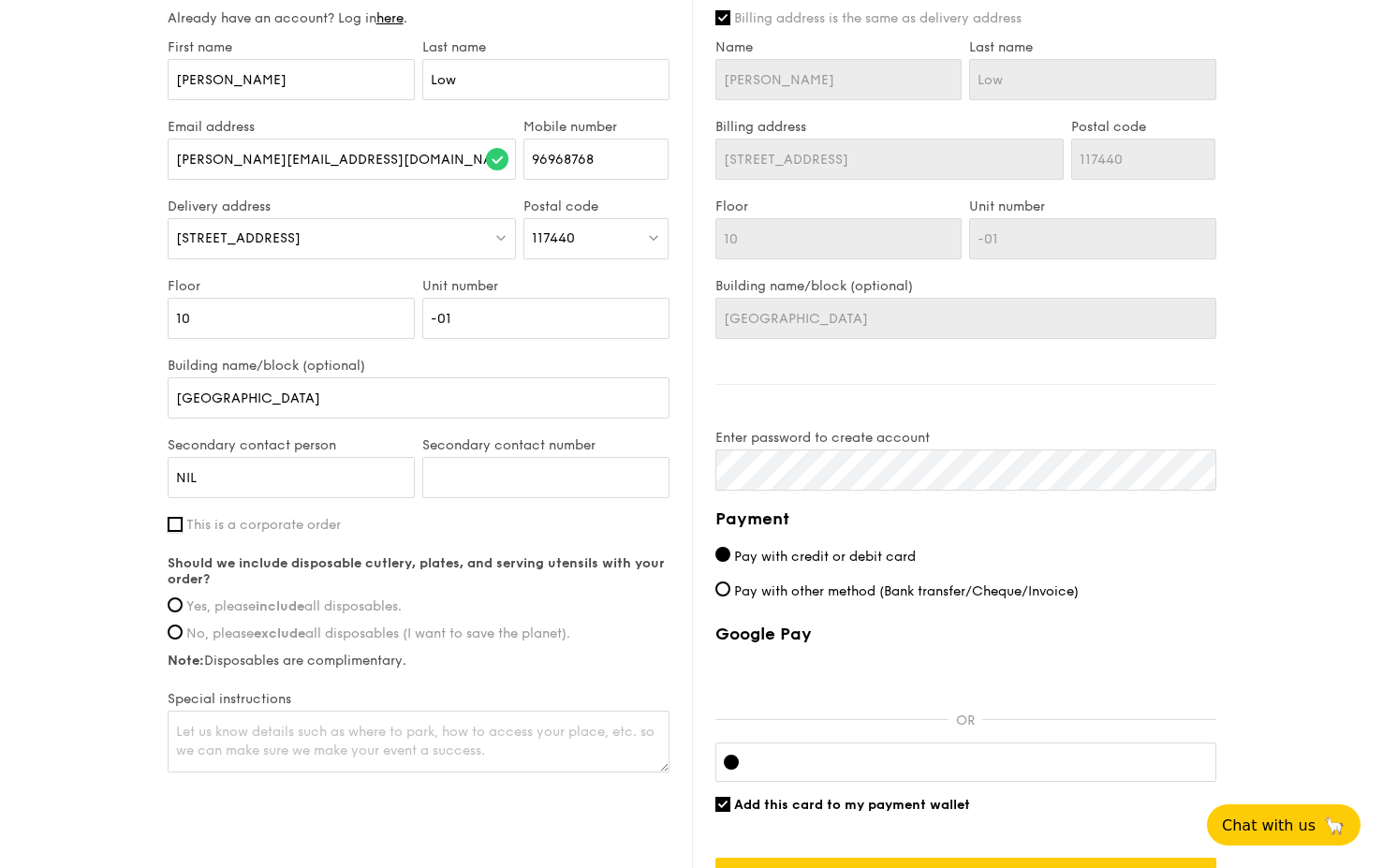
scroll to position [1022, 0]
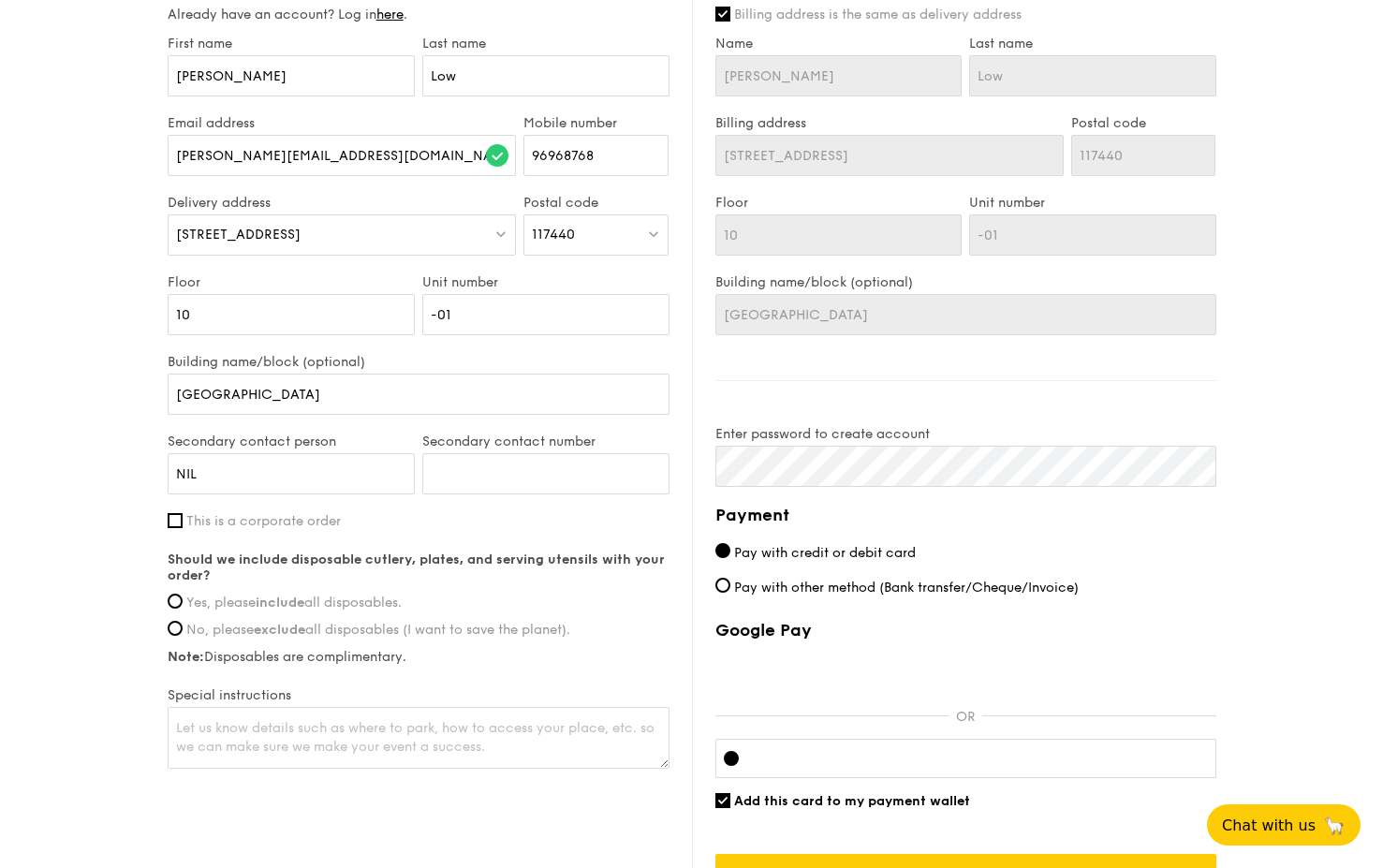
click at [239, 594] on span "Yes, please include all disposables." at bounding box center [294, 602] width 215 height 16
click at [182, 593] on input "Yes, please include all disposables." at bounding box center [174, 600] width 15 height 15
radio input "true"
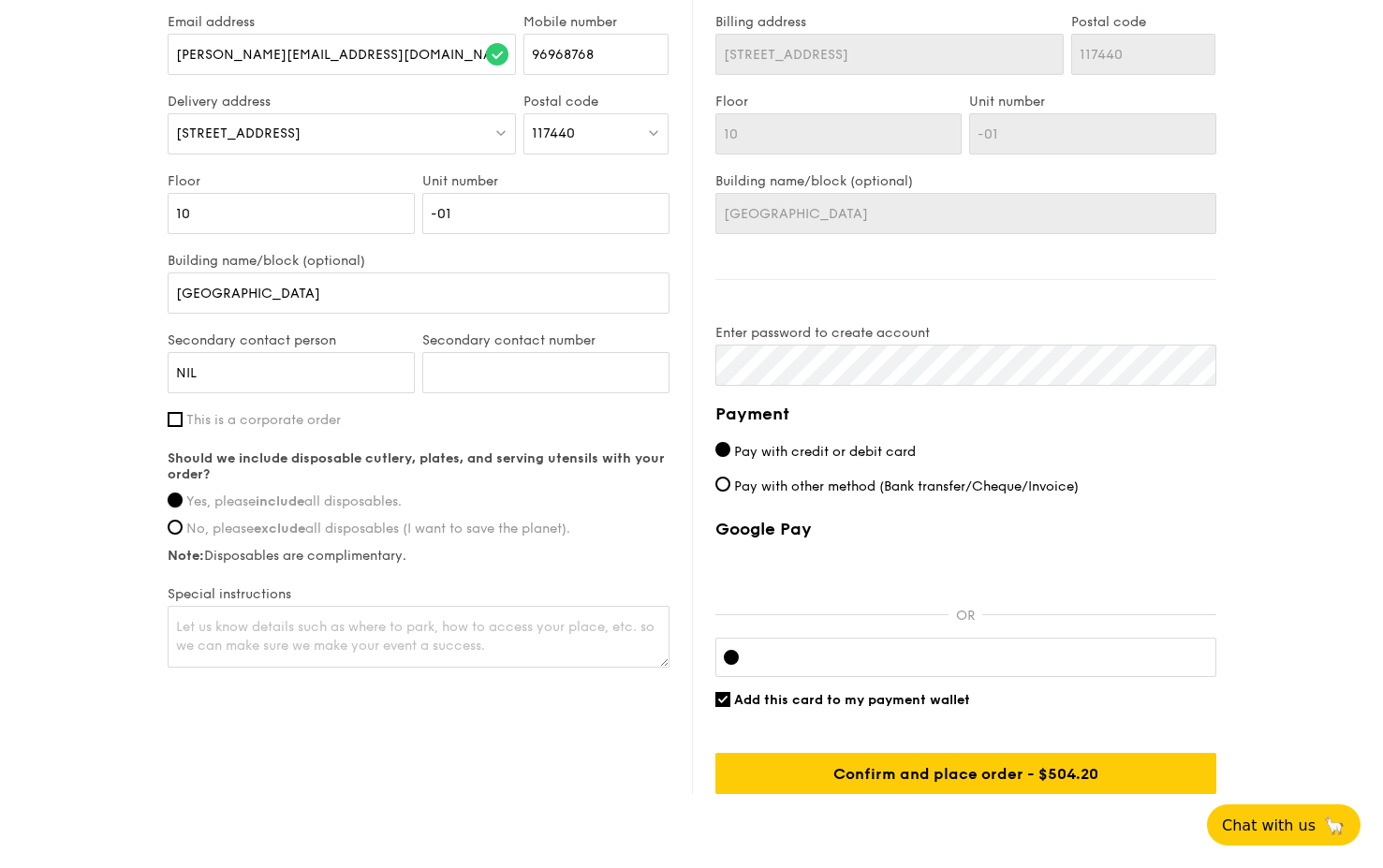
scroll to position [1129, 0]
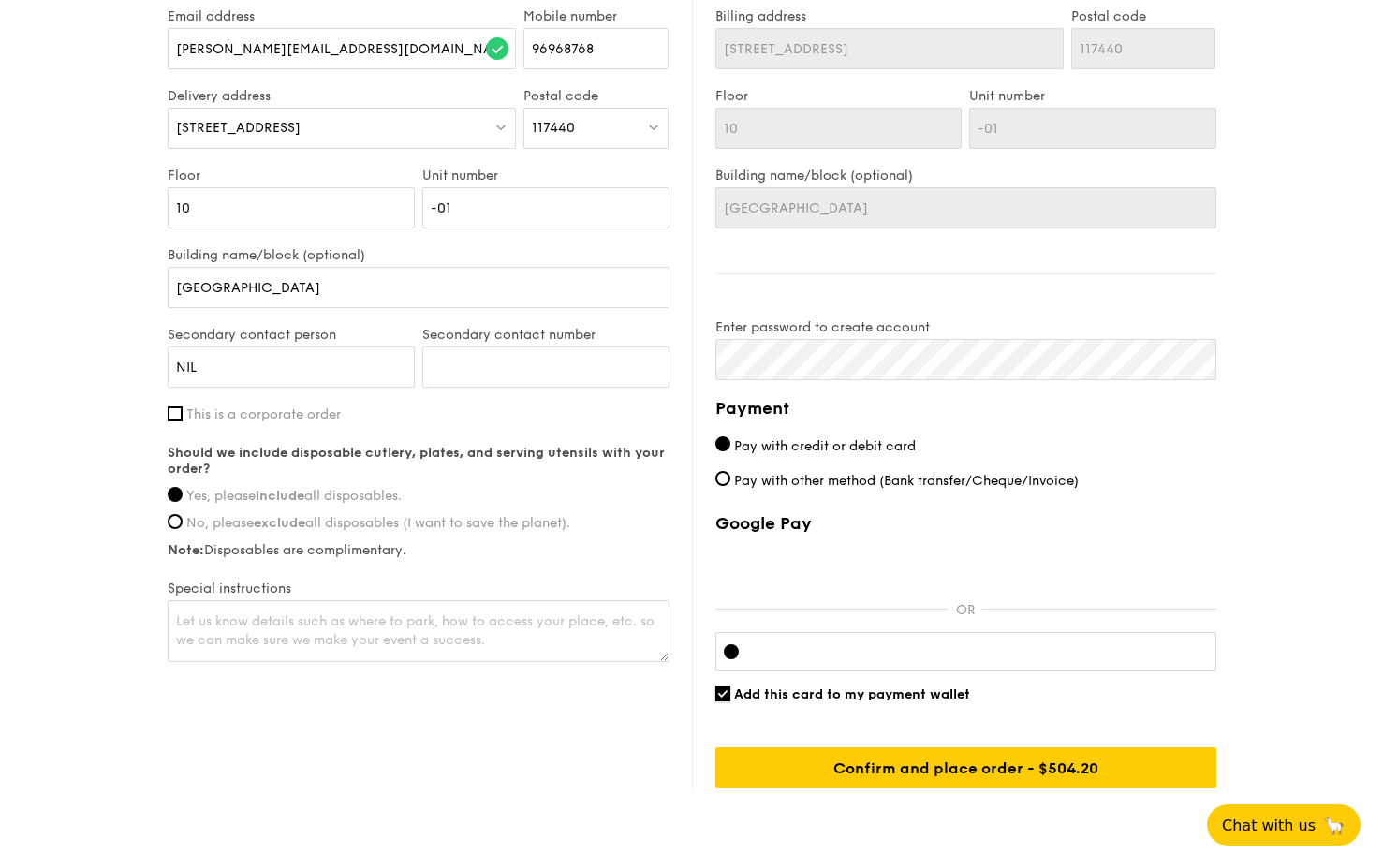
click at [718, 631] on input "Add this card to my payment wallet" at bounding box center [722, 693] width 15 height 15
checkbox input "false"
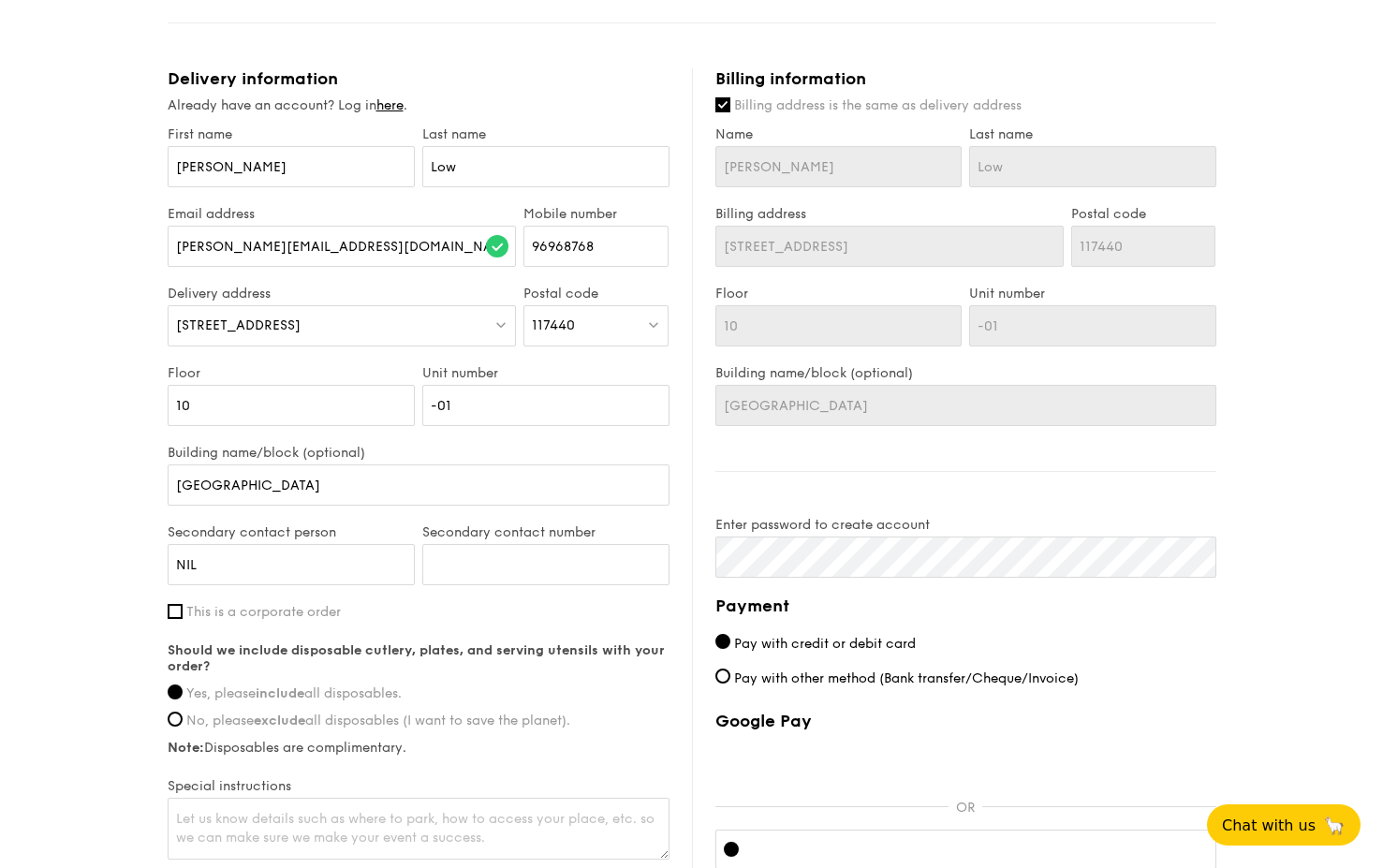
scroll to position [1179, 0]
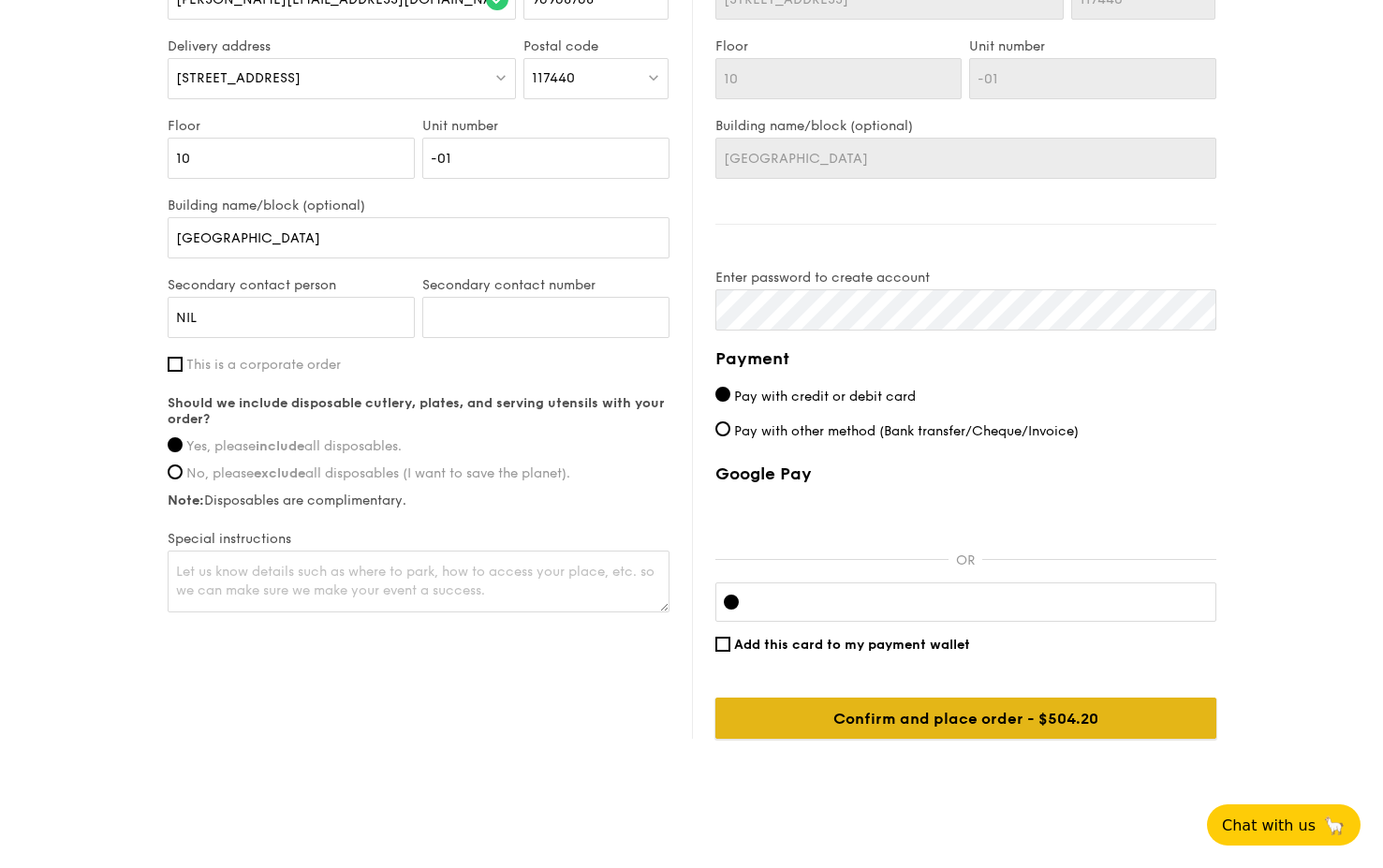
click at [906, 631] on input "Confirm and place order - $504.20" at bounding box center [965, 718] width 501 height 41
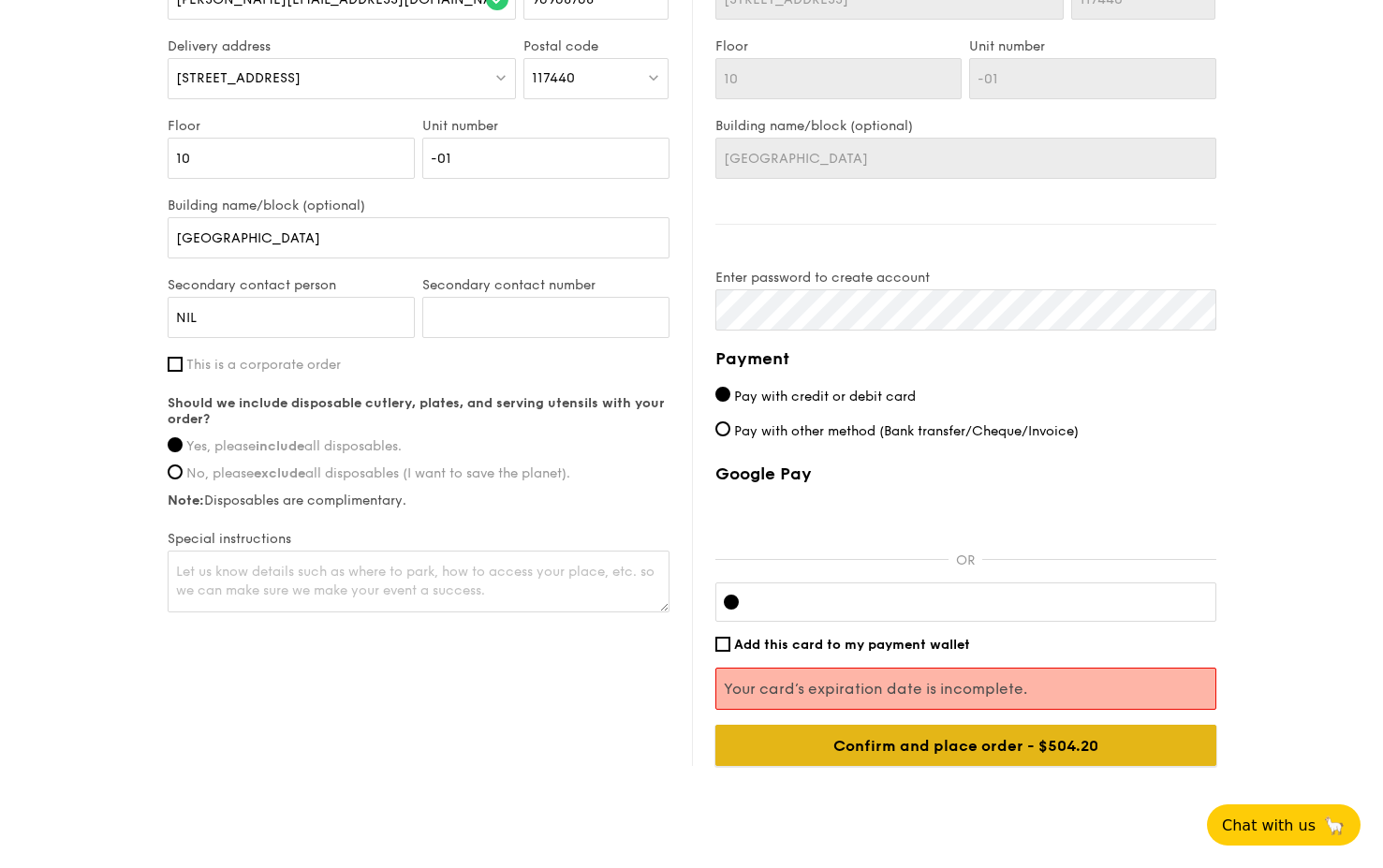
click at [1005, 631] on input "Confirm and place order - $504.20" at bounding box center [965, 745] width 501 height 41
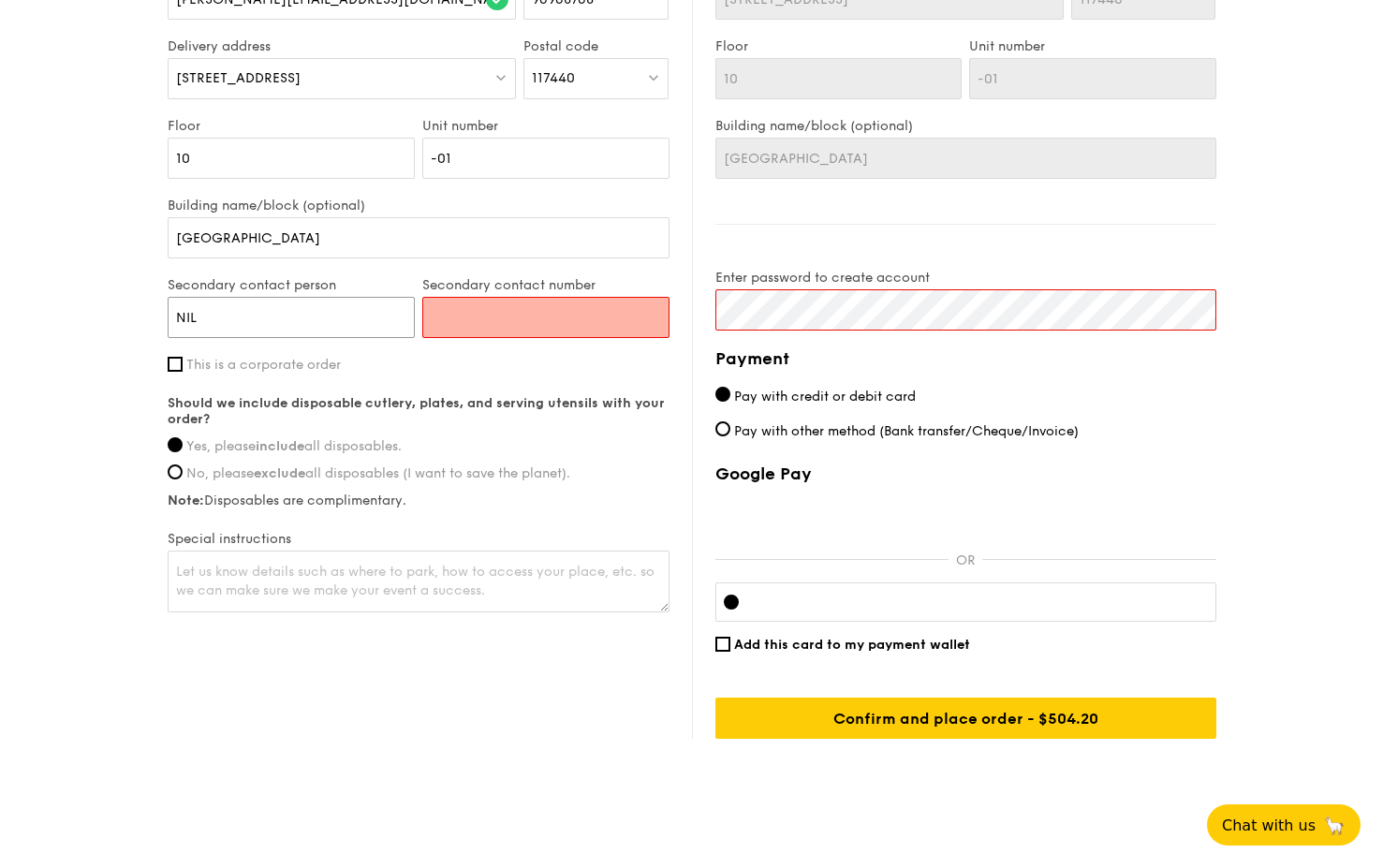
click at [305, 298] on input "NIL" at bounding box center [291, 317] width 247 height 41
type input "[PERSON_NAME]"
type input "83891921"
click at [343, 631] on div "Delivery information Already have an account? Log in here . First name [PERSON_…" at bounding box center [691, 280] width 1048 height 918
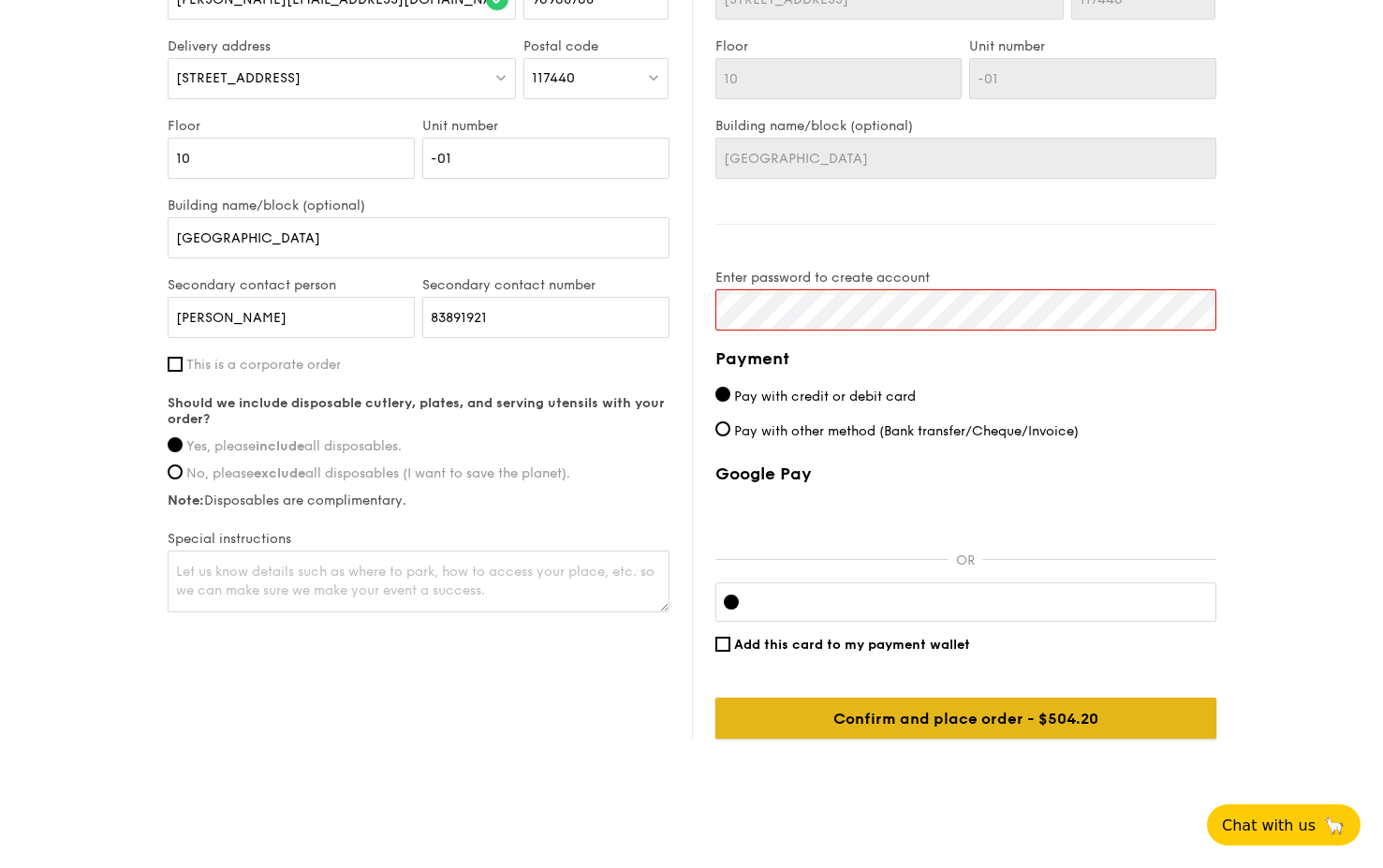
click at [880, 631] on input "Confirm and place order - $504.20" at bounding box center [965, 718] width 501 height 41
click at [988, 631] on input "Confirm and place order - $504.20" at bounding box center [965, 718] width 501 height 41
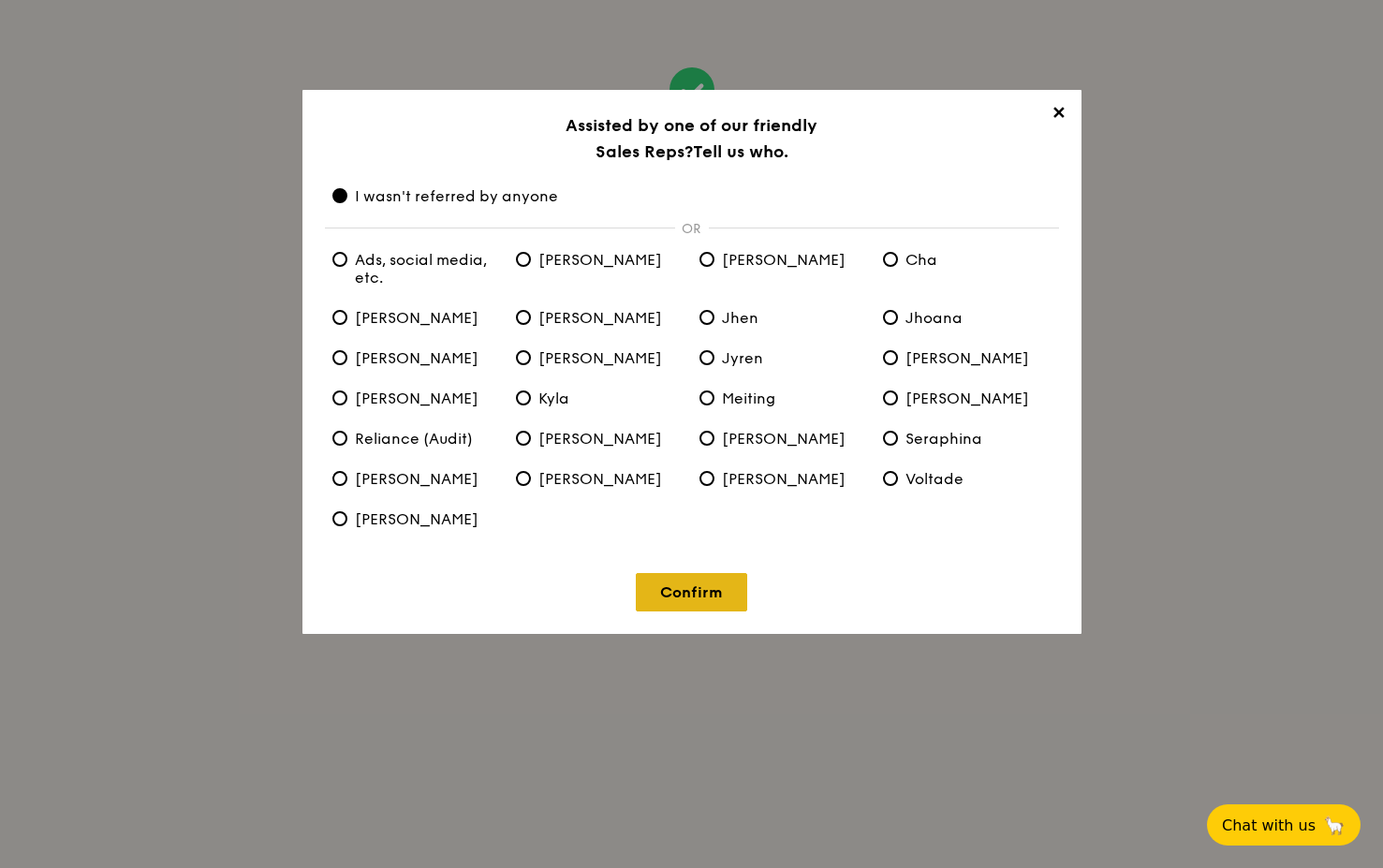
click at [688, 590] on link "Confirm" at bounding box center [692, 592] width 112 height 39
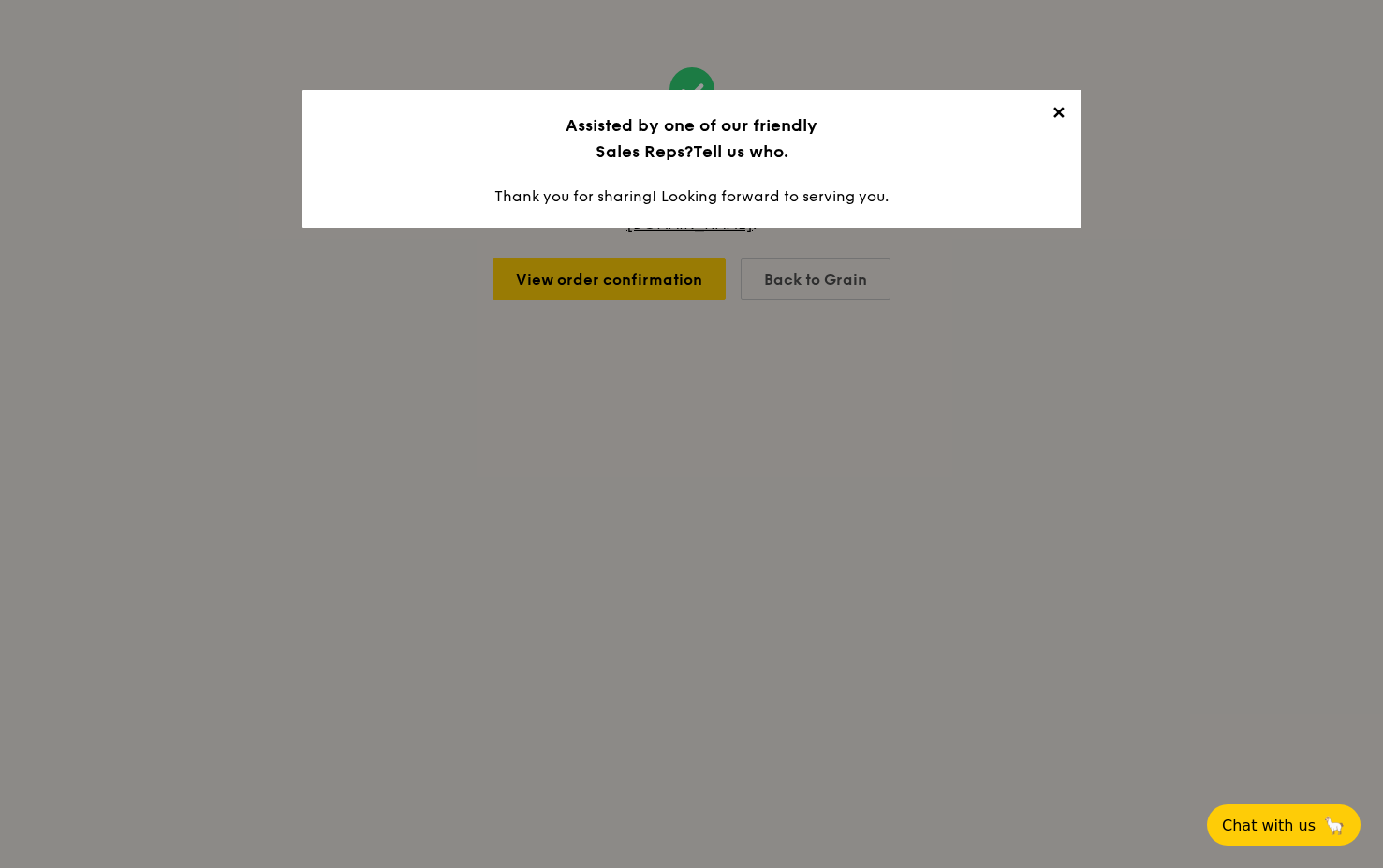
click at [1062, 114] on span "✕" at bounding box center [1058, 115] width 26 height 26
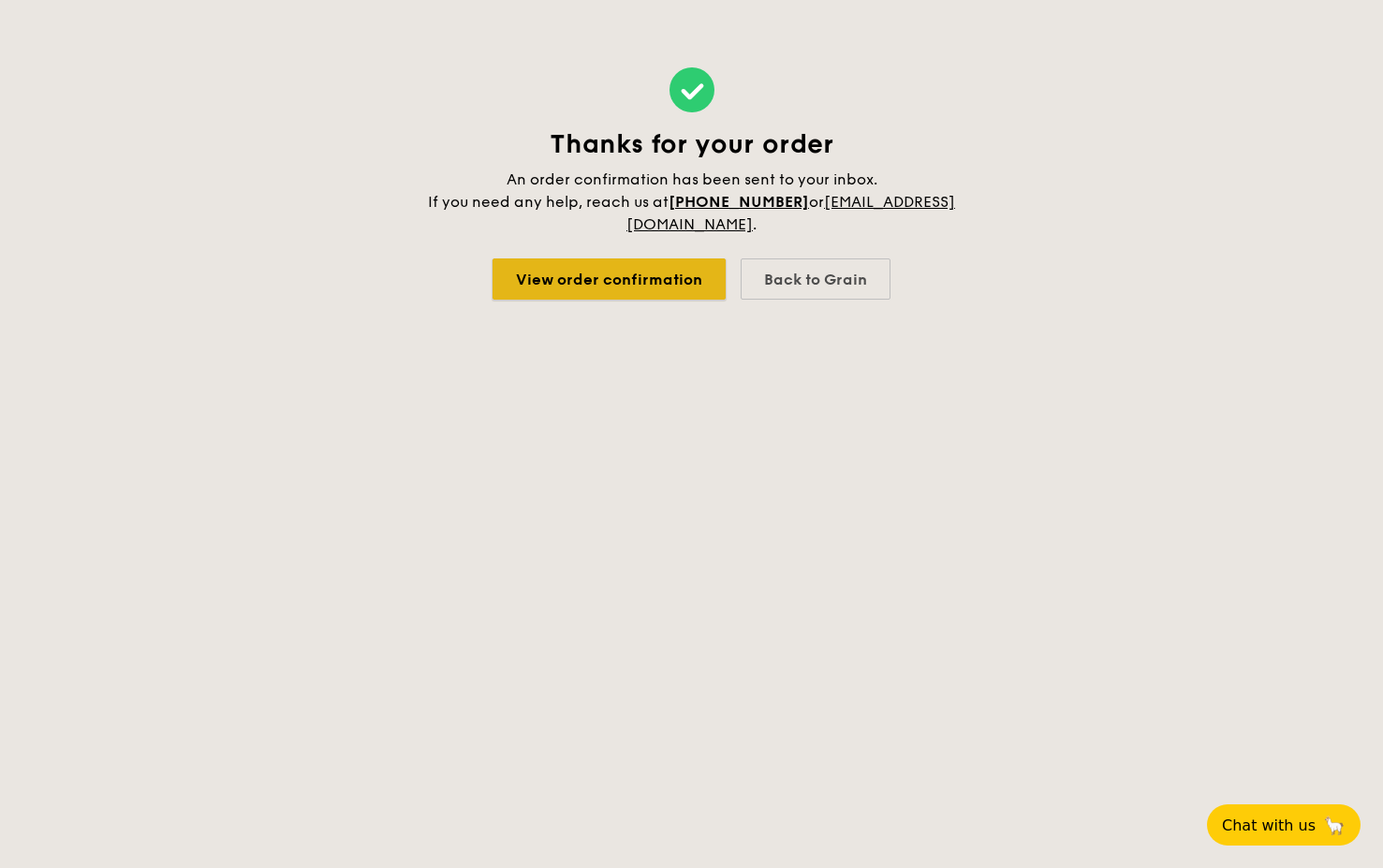
click at [524, 274] on link "View order confirmation" at bounding box center [609, 279] width 233 height 41
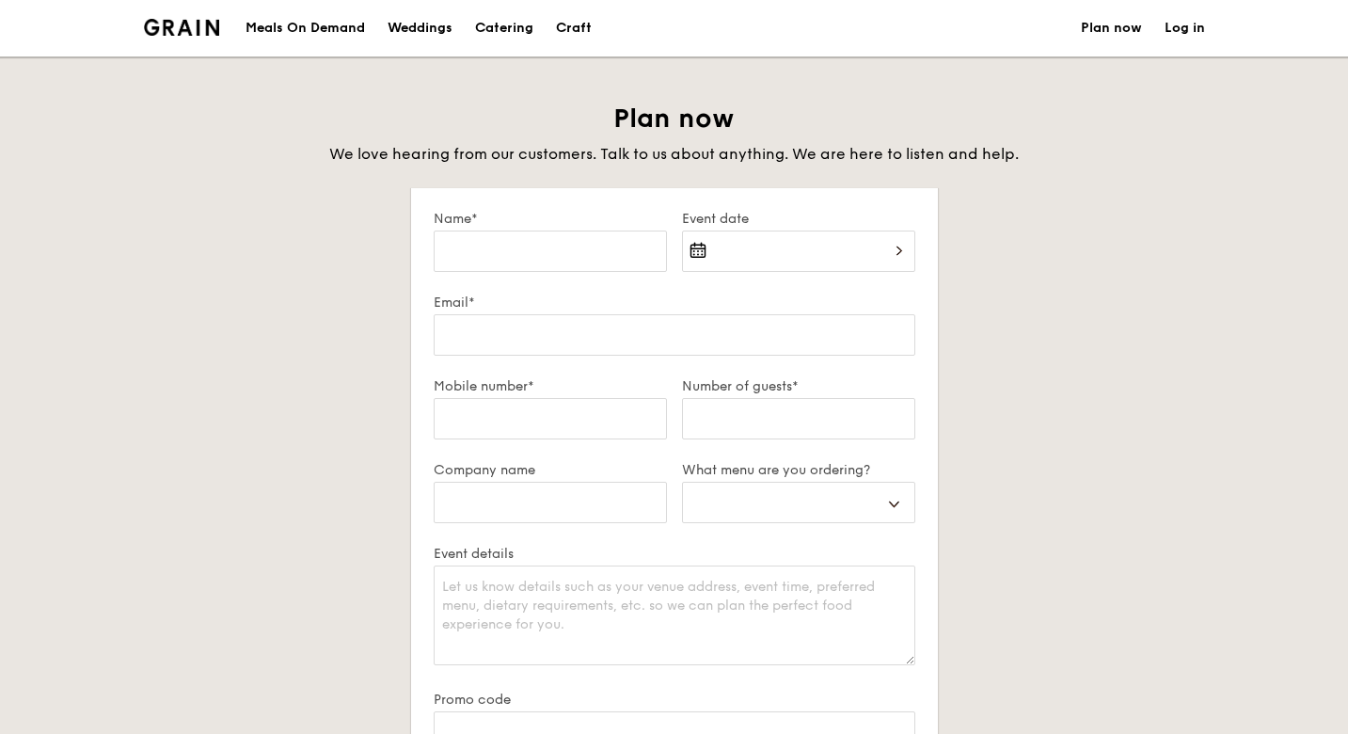
select select
